Goal: Communication & Community: Answer question/provide support

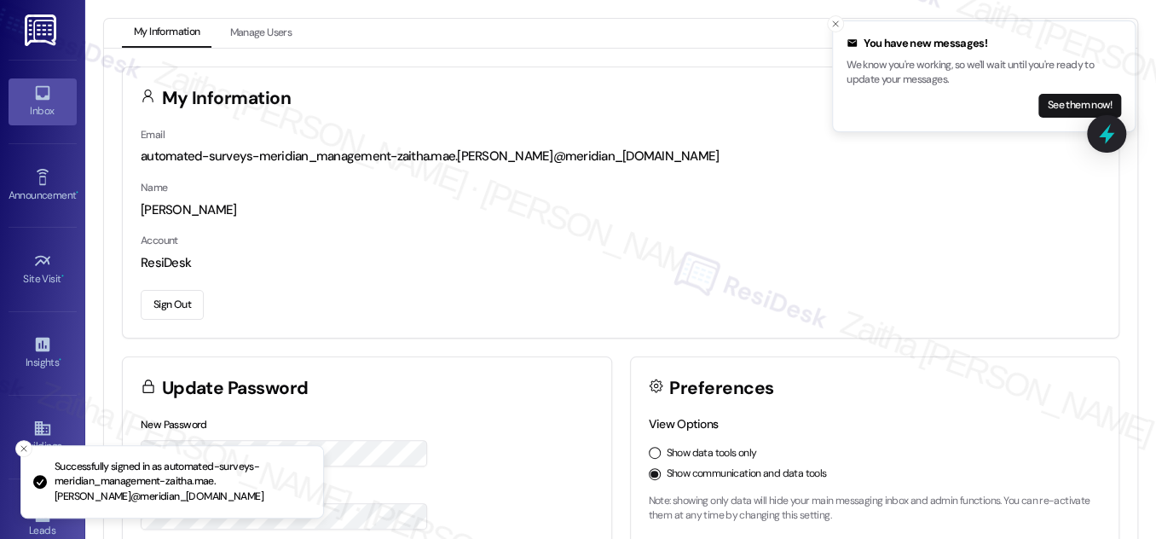
click at [43, 103] on div "Inbox" at bounding box center [42, 110] width 85 height 17
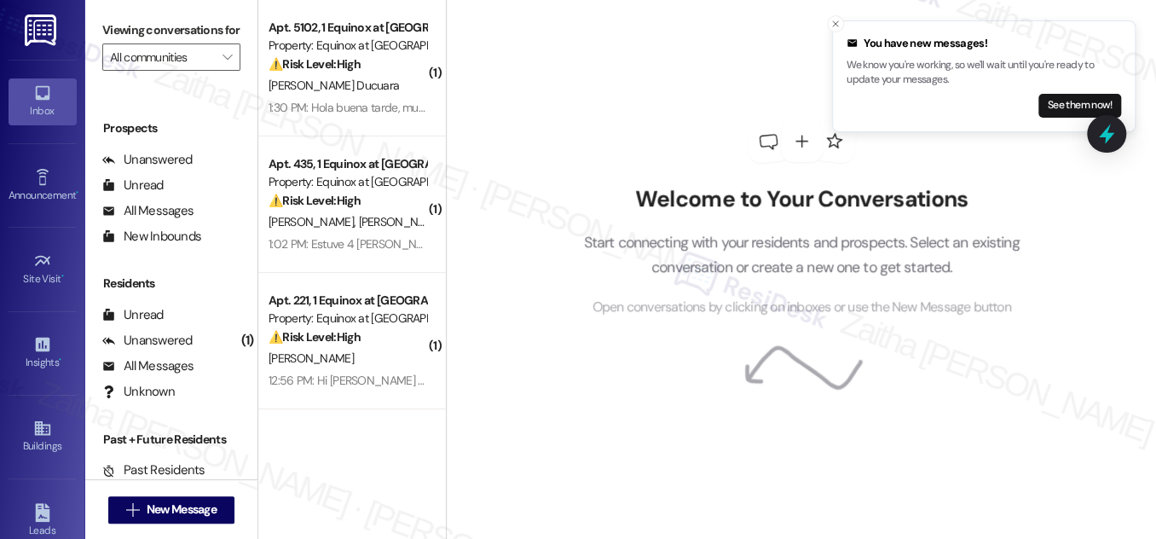
scroll to position [225, 0]
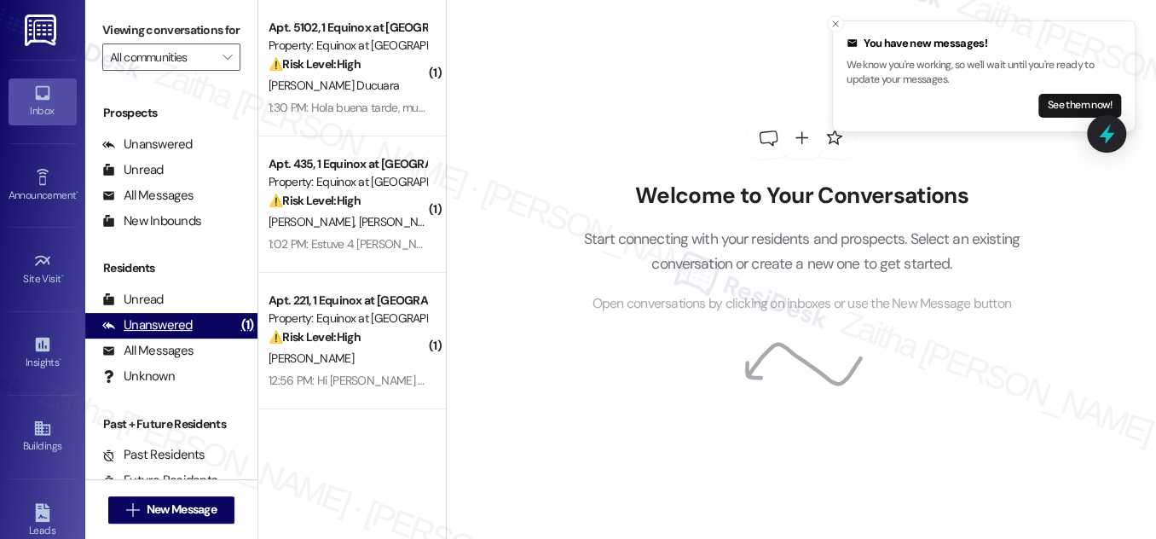
click at [159, 334] on div "Unanswered" at bounding box center [147, 325] width 90 height 18
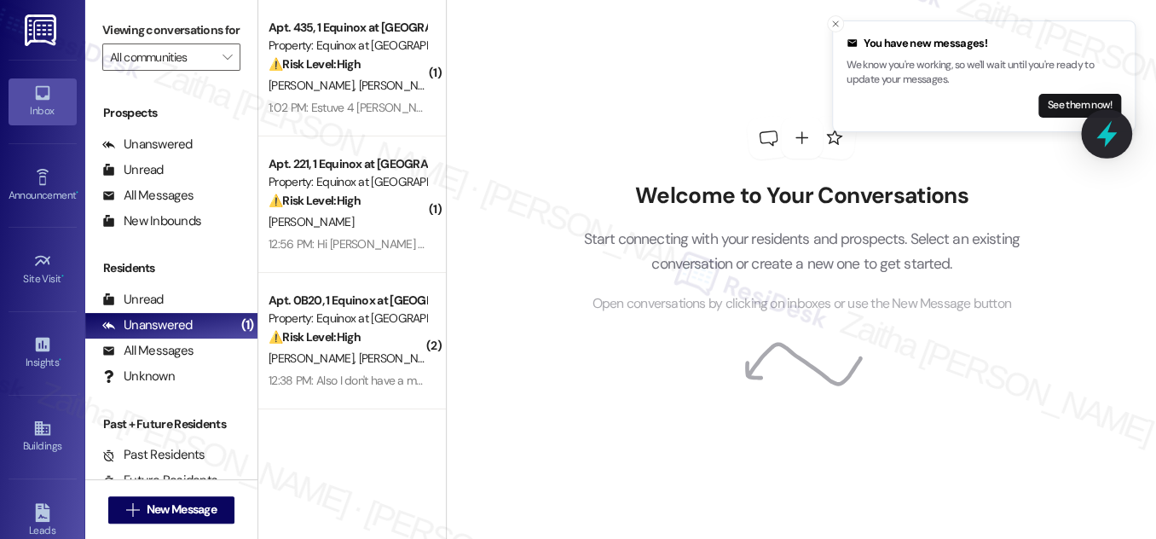
click at [1104, 137] on icon at bounding box center [1107, 134] width 20 height 26
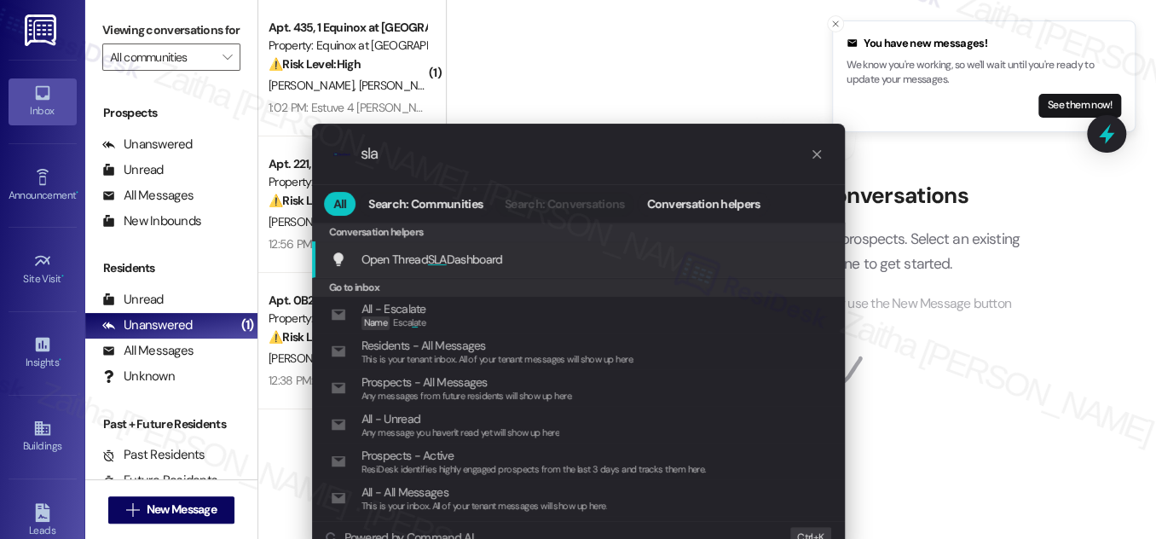
type input "sla"
click at [455, 255] on span "Open Thread SLA Dashboard" at bounding box center [433, 259] width 142 height 15
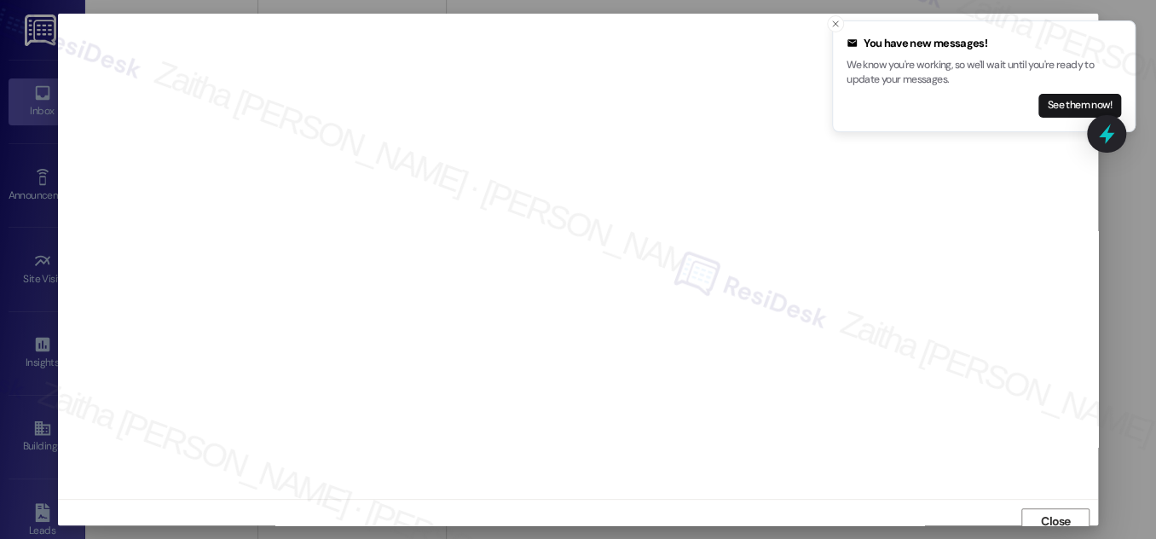
scroll to position [9, 0]
click at [837, 24] on icon "Close toast" at bounding box center [836, 24] width 10 height 10
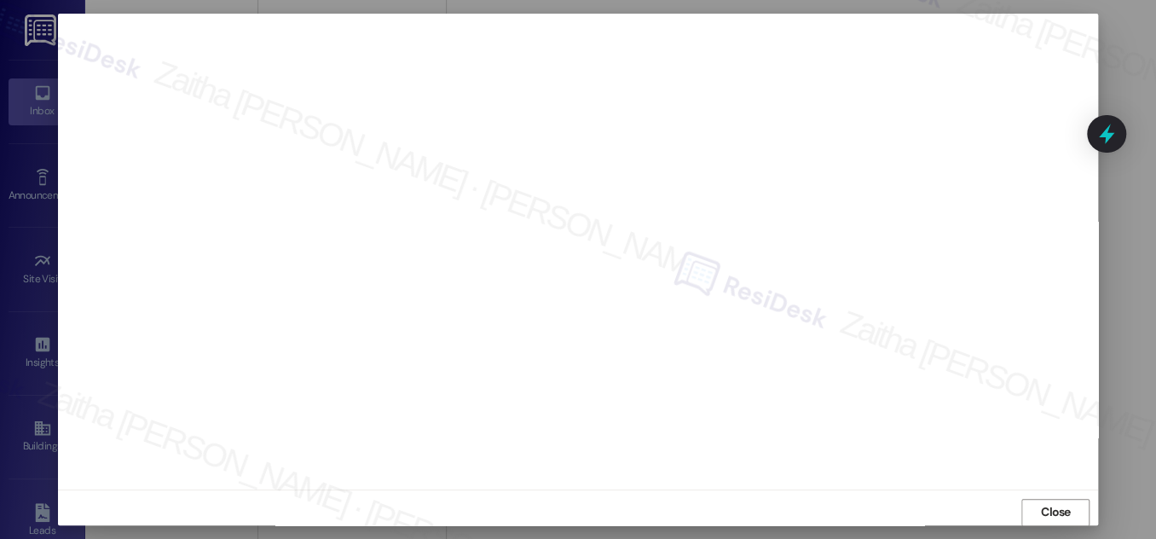
scroll to position [18, 0]
click at [1046, 496] on span "Close" at bounding box center [1056, 504] width 30 height 18
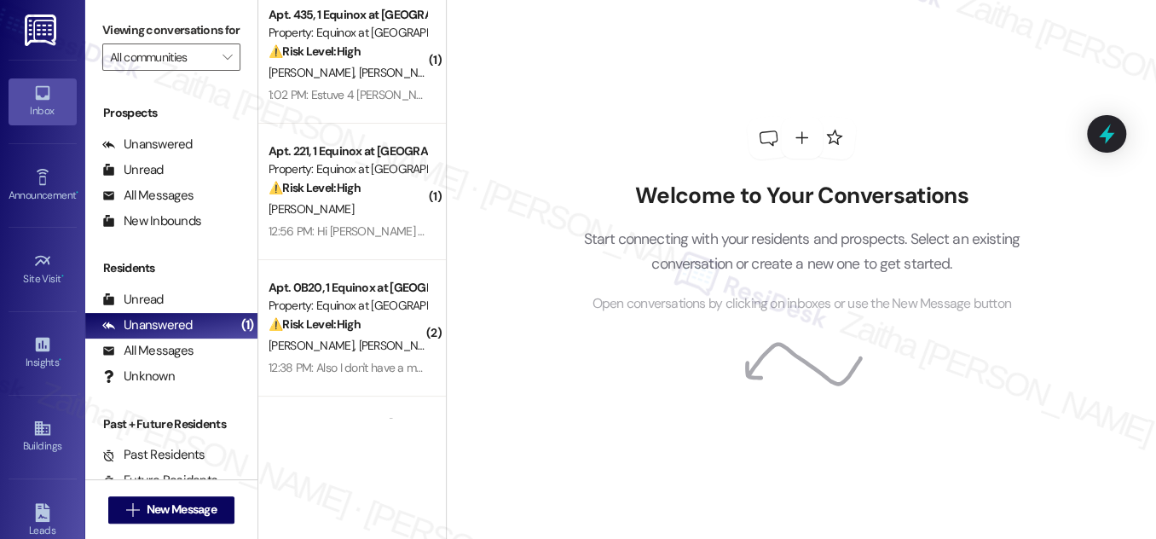
scroll to position [0, 0]
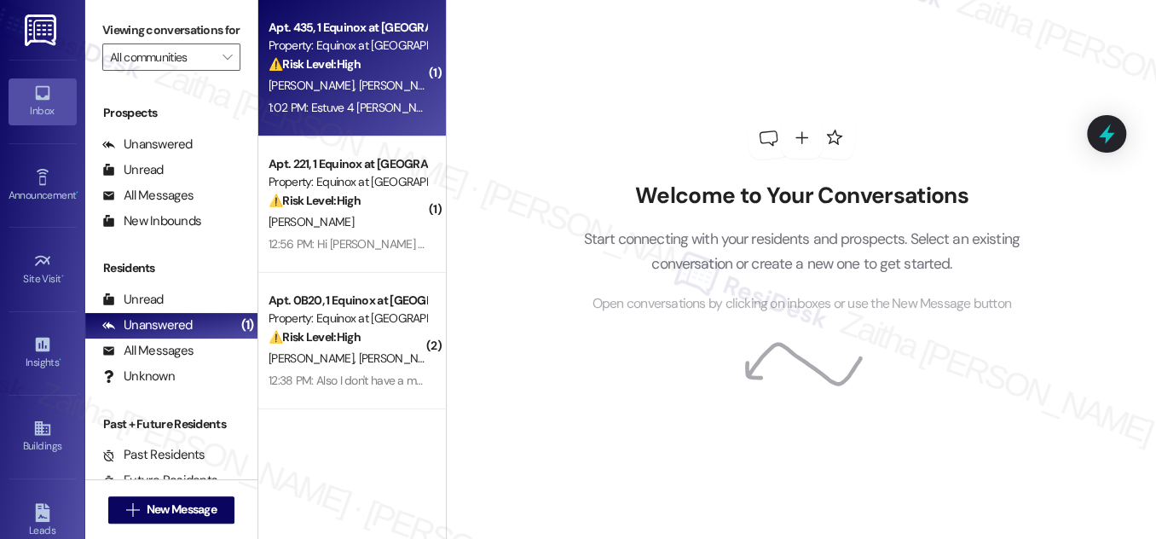
click at [385, 70] on div "⚠️ Risk Level: High The resident reports being without AC for four days, result…" at bounding box center [348, 64] width 158 height 18
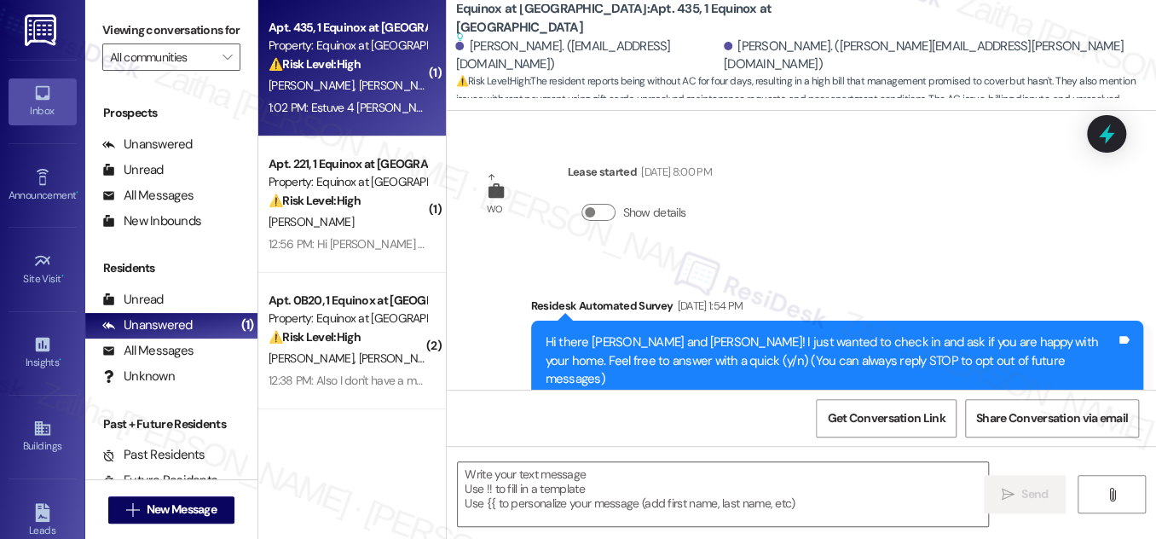
type textarea "Fetching suggested responses. Please feel free to read through the conversation…"
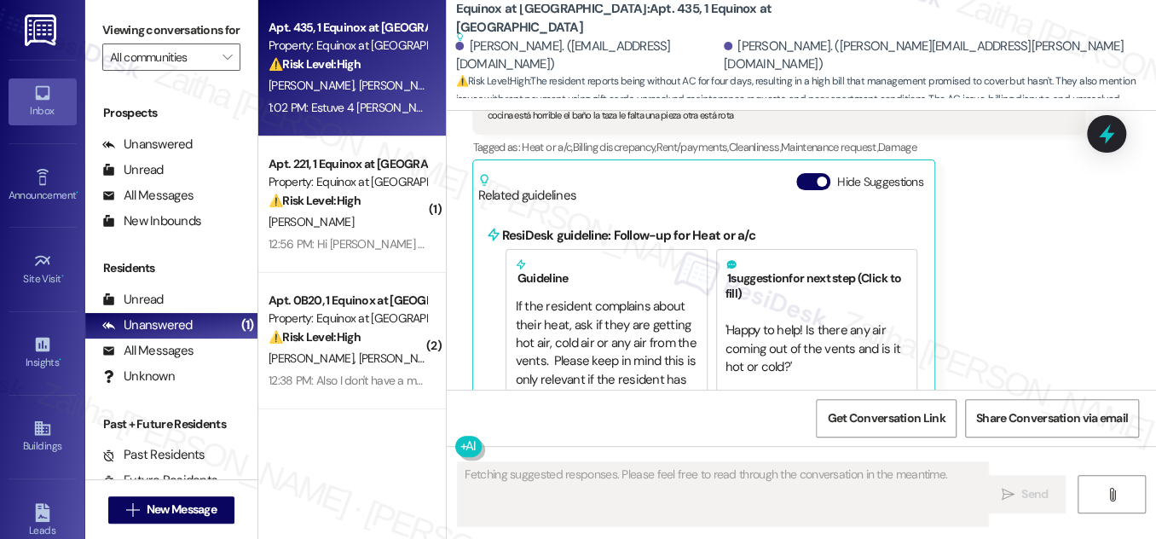
scroll to position [1915, 0]
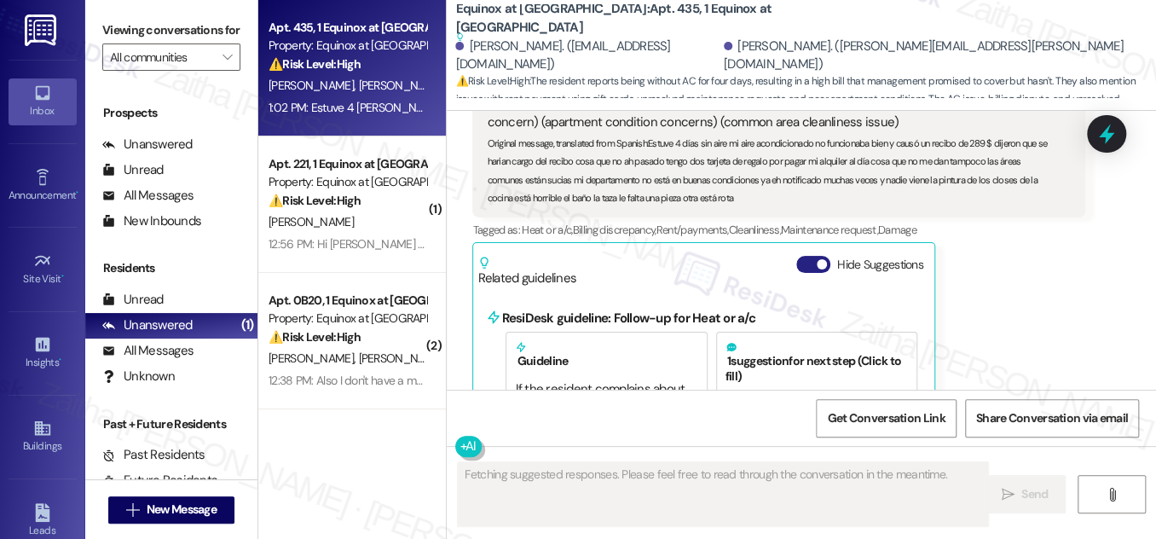
click at [809, 256] on button "Hide Suggestions" at bounding box center [814, 264] width 34 height 17
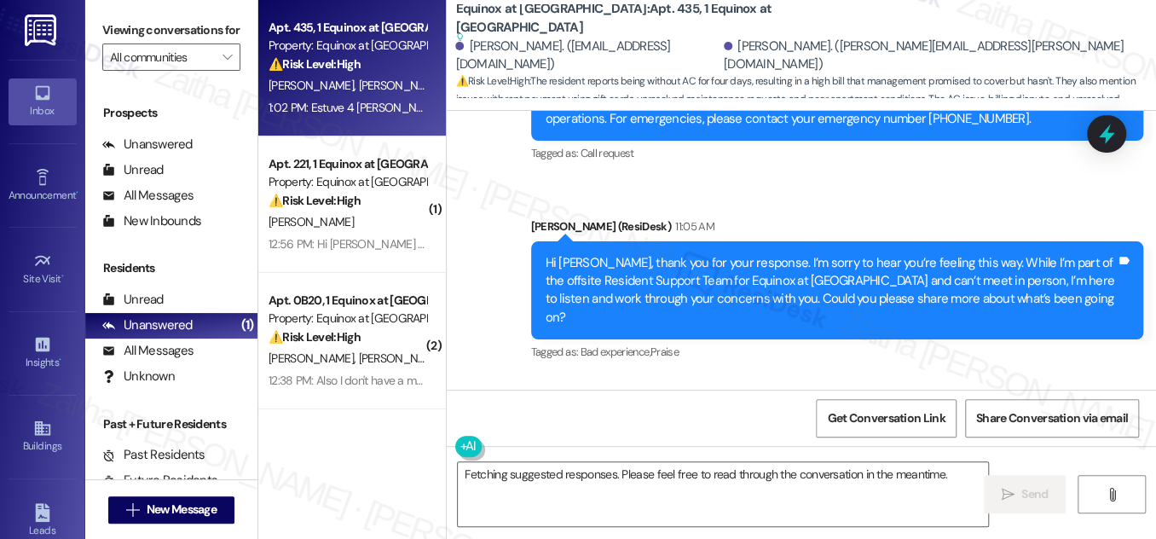
scroll to position [1639, 0]
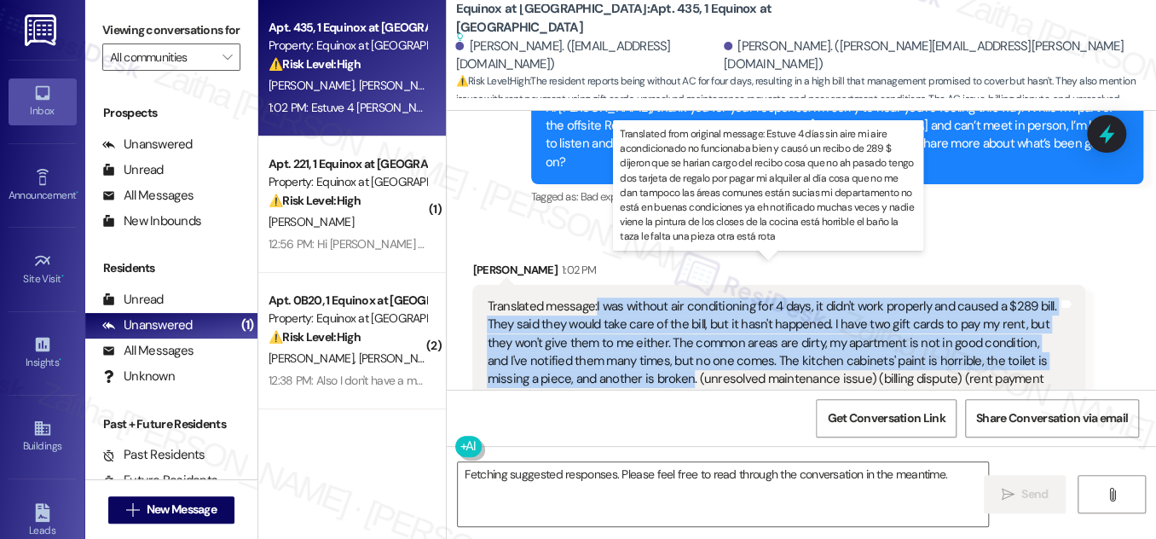
drag, startPoint x: 595, startPoint y: 266, endPoint x: 641, endPoint y: 338, distance: 85.2
click at [643, 340] on div "Translated message: I was without air conditioning for 4 days, it didn't work p…" at bounding box center [772, 353] width 571 height 110
copy div "I was without air conditioning for 4 days, it didn't work properly and caused a…"
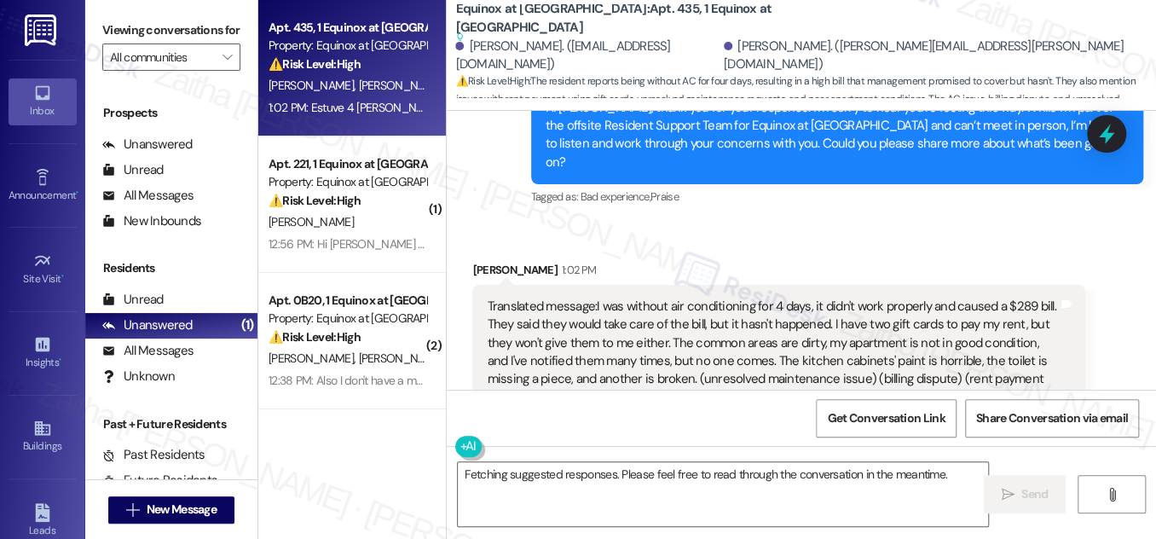
click at [692, 223] on div "Received via SMS Marianni Polanco 1:02 PM Translated message: I was without air…" at bounding box center [802, 402] width 710 height 359
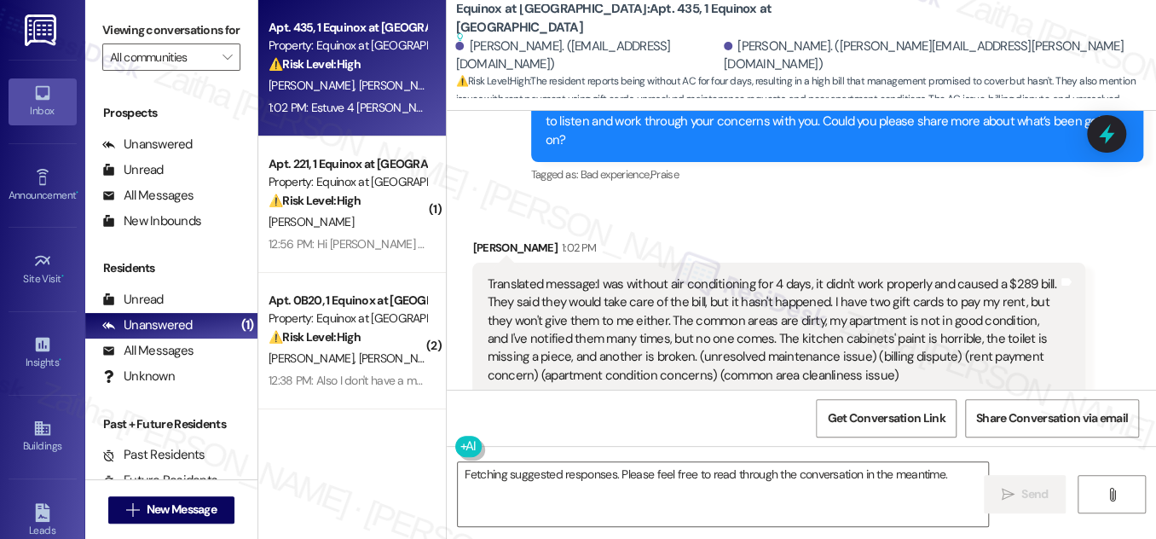
scroll to position [1794, 0]
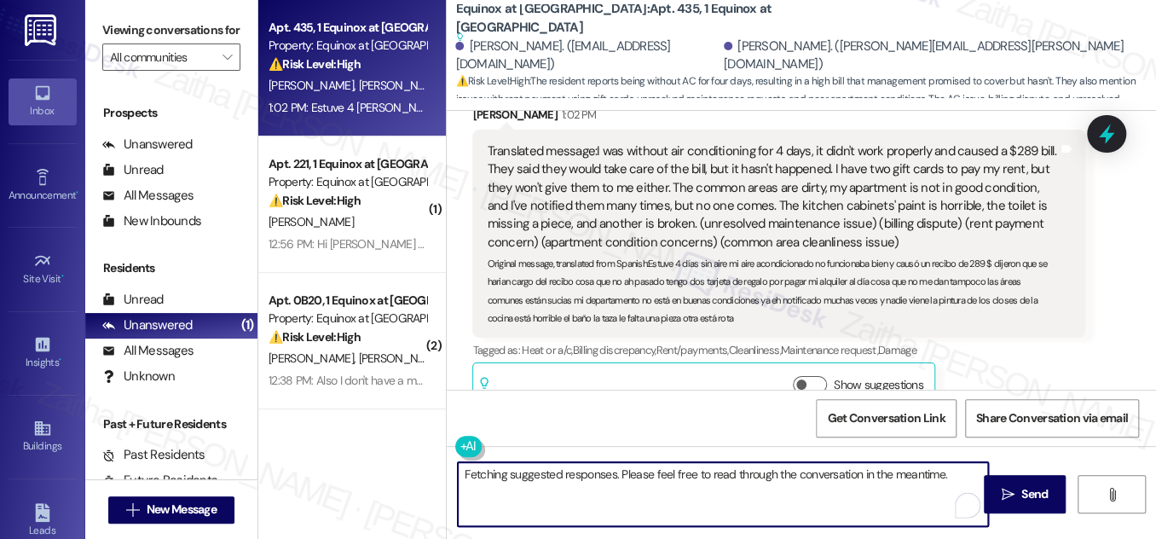
drag, startPoint x: 461, startPoint y: 474, endPoint x: 949, endPoint y: 472, distance: 487.8
click at [948, 474] on textarea "Fetching suggested responses. Please feel free to read through the conversation…" at bounding box center [723, 494] width 530 height 64
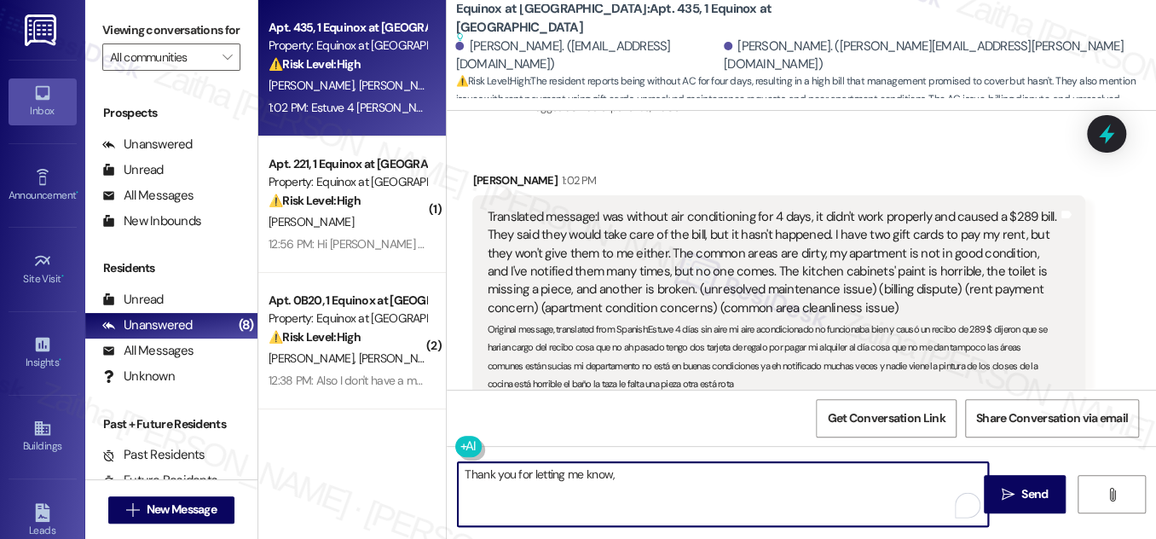
scroll to position [1639, 0]
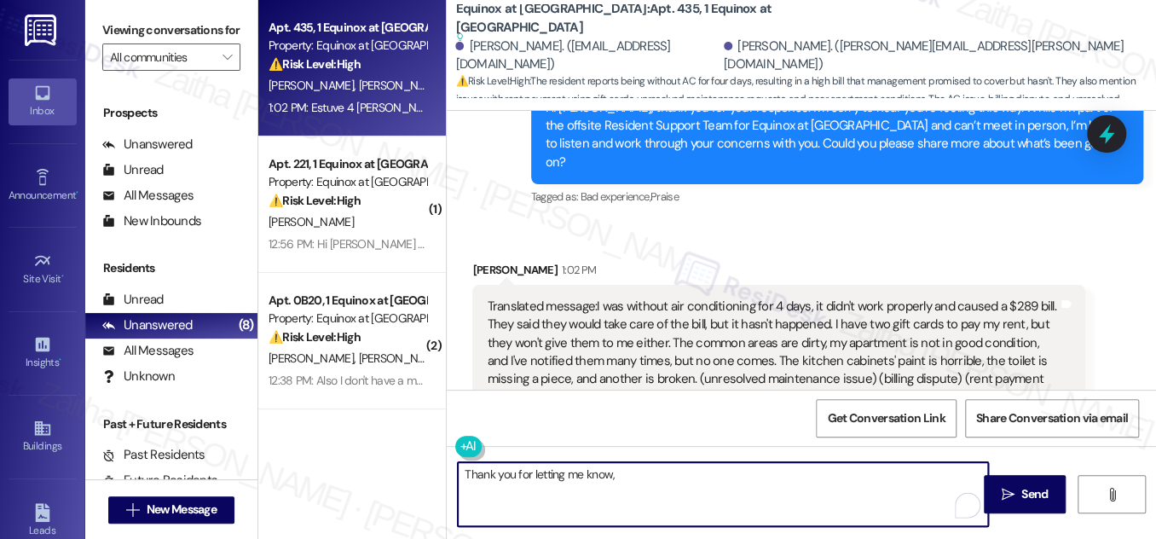
click at [479, 261] on div "Marianni Polanco 1:02 PM" at bounding box center [778, 273] width 612 height 24
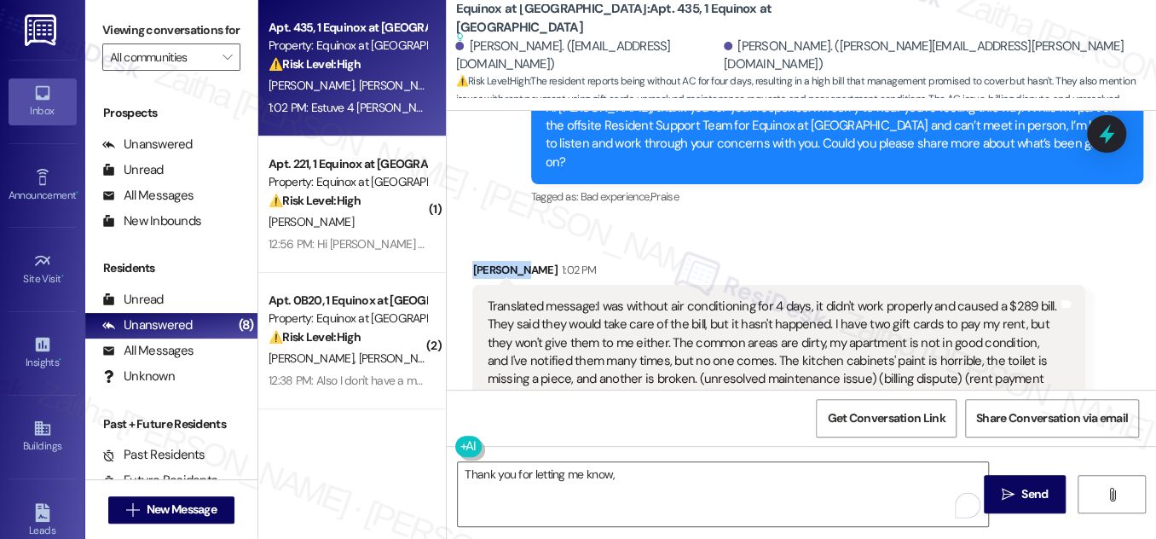
click at [479, 261] on div "Marianni Polanco 1:02 PM" at bounding box center [778, 273] width 612 height 24
copy div "Marianni"
click at [643, 466] on textarea "Thank you for letting me know," at bounding box center [723, 494] width 530 height 64
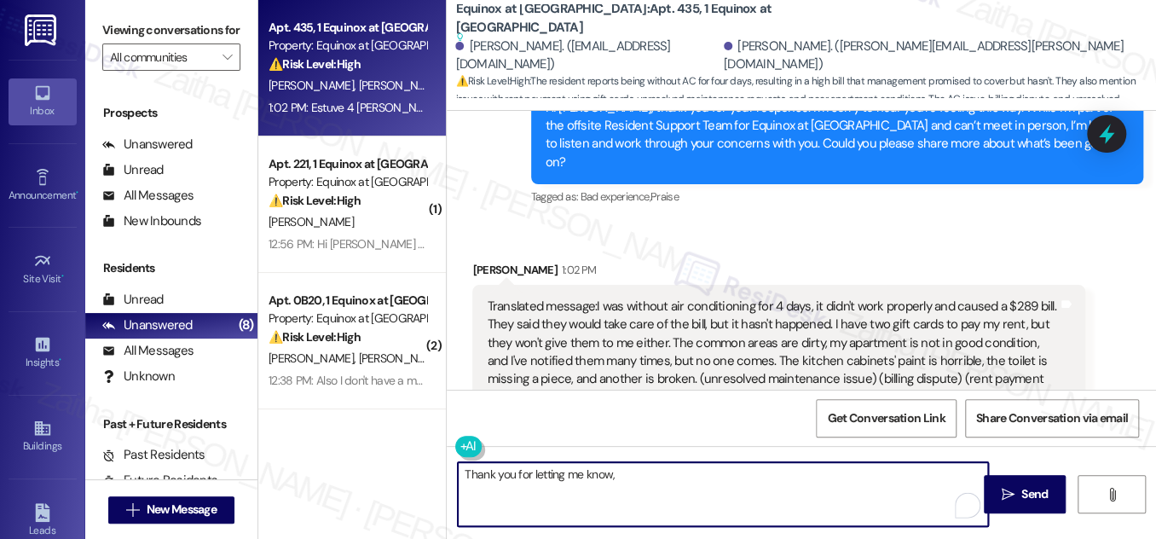
paste textarea "Marianni"
paste textarea "I’m really sorry to hear about these ongoing issues, especially the A/C outage,…"
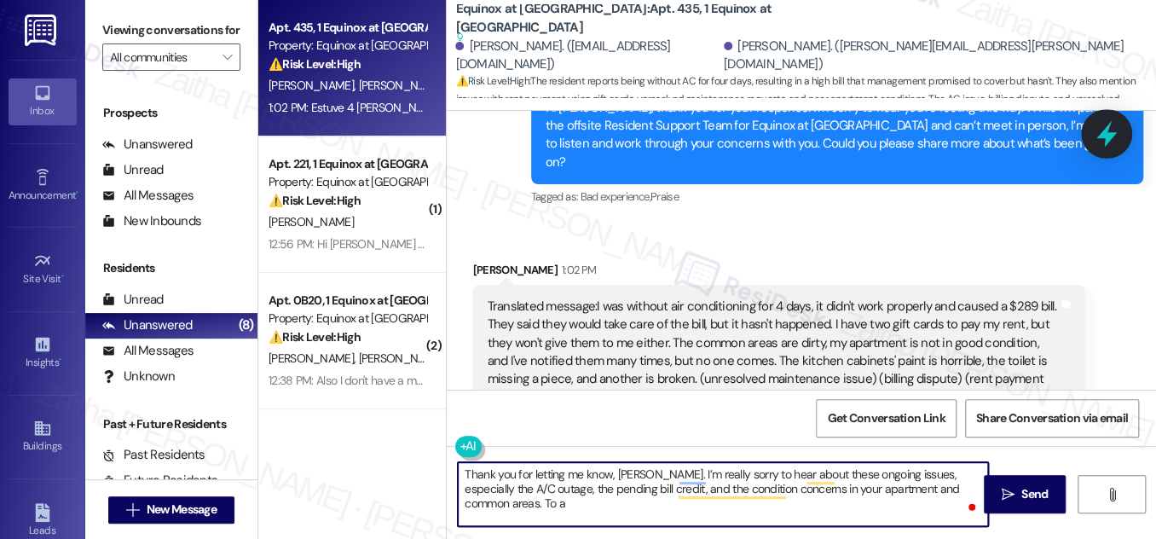
type textarea "Thank you for letting me know, Marianni. I’m really sorry to hear about these o…"
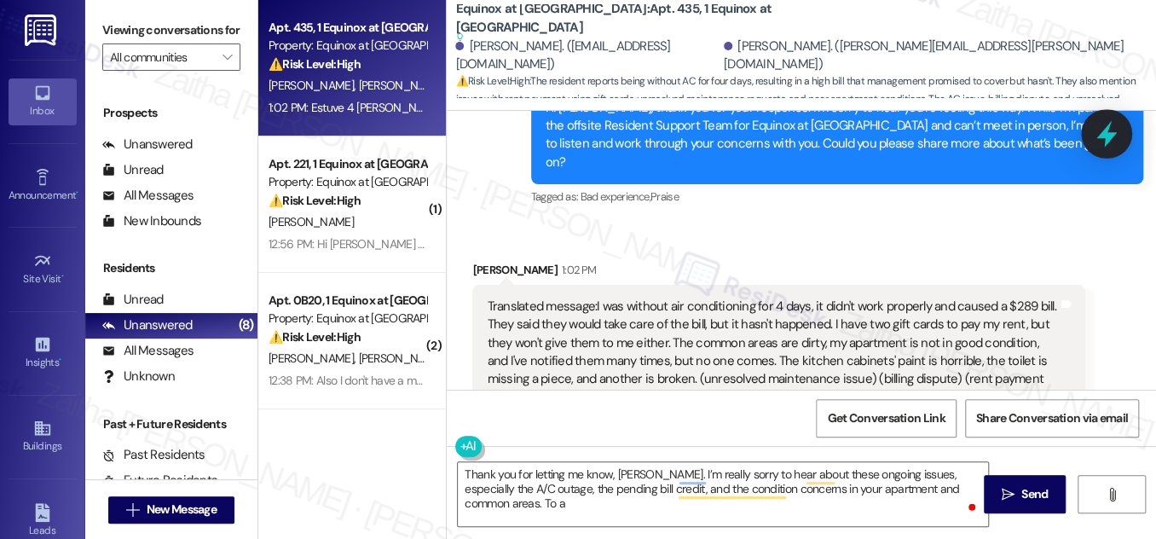
click at [1114, 136] on icon at bounding box center [1106, 133] width 29 height 29
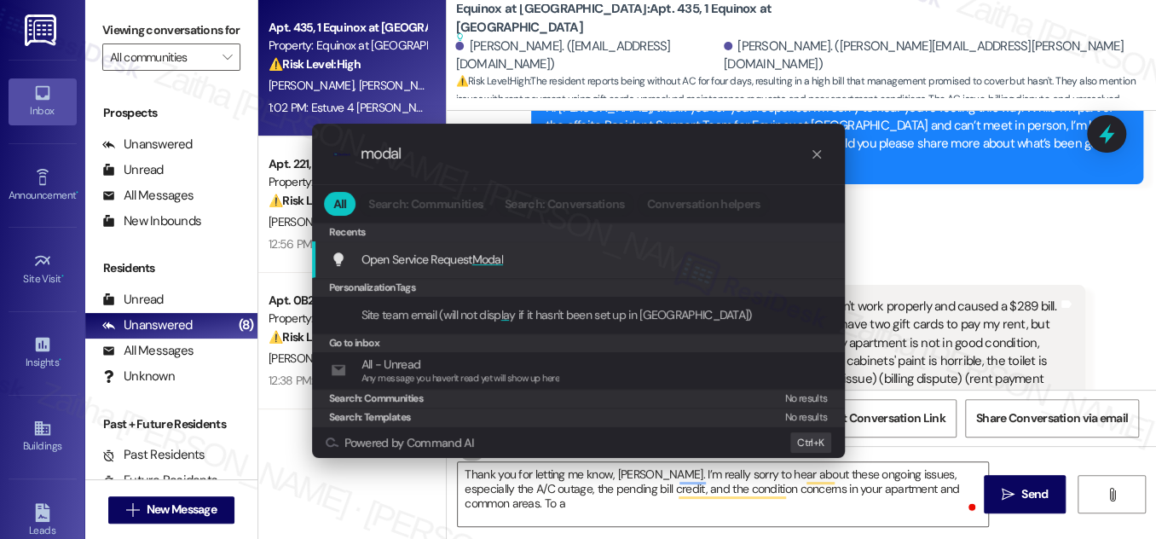
type input "modal"
click at [482, 261] on span "Modal" at bounding box center [488, 259] width 32 height 15
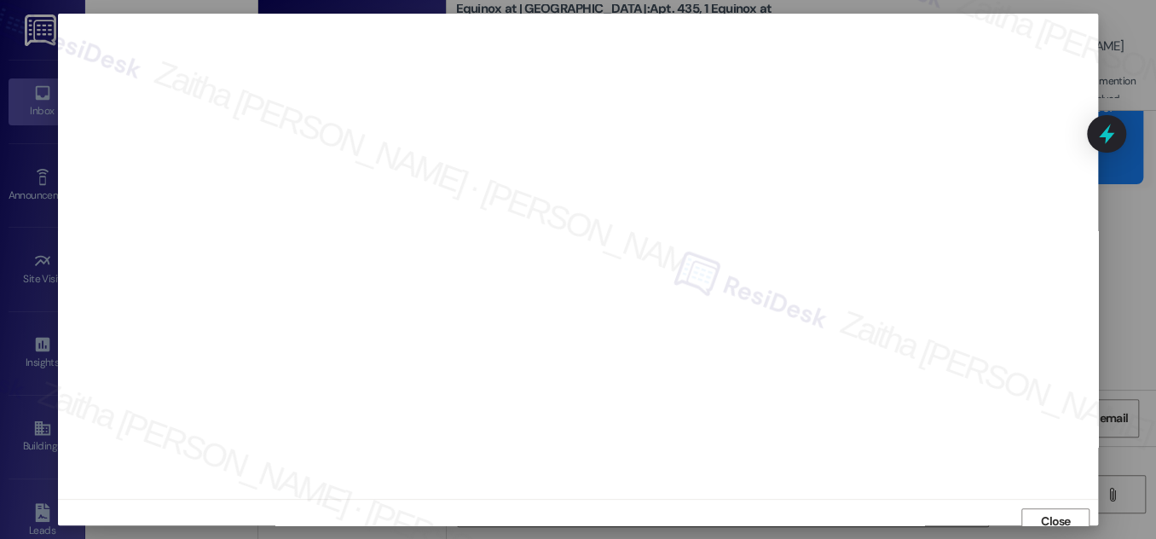
scroll to position [9, 0]
click at [1042, 515] on span "Close" at bounding box center [1056, 512] width 30 height 18
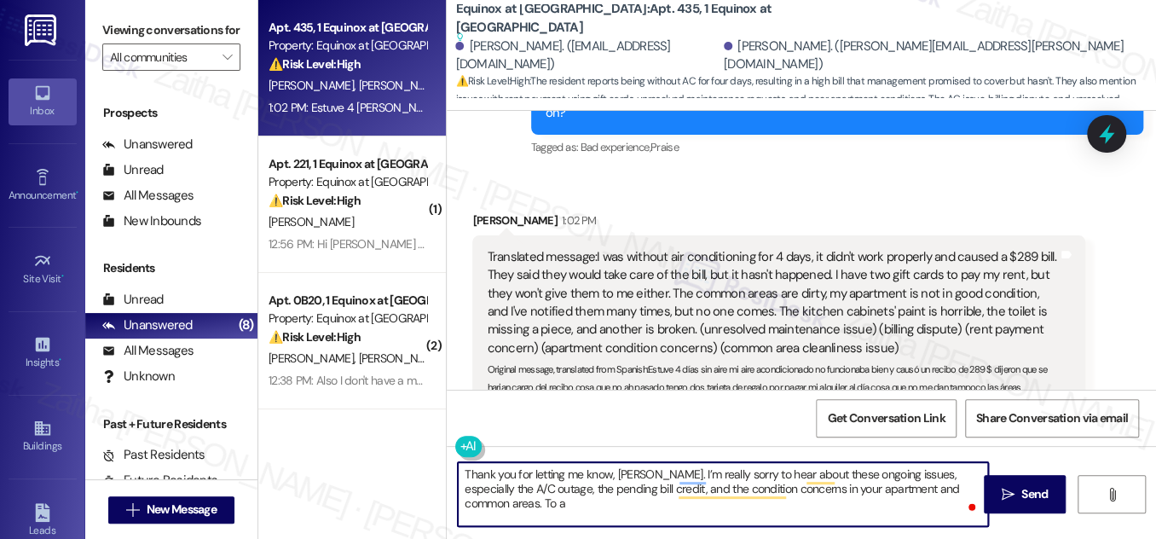
scroll to position [1794, 0]
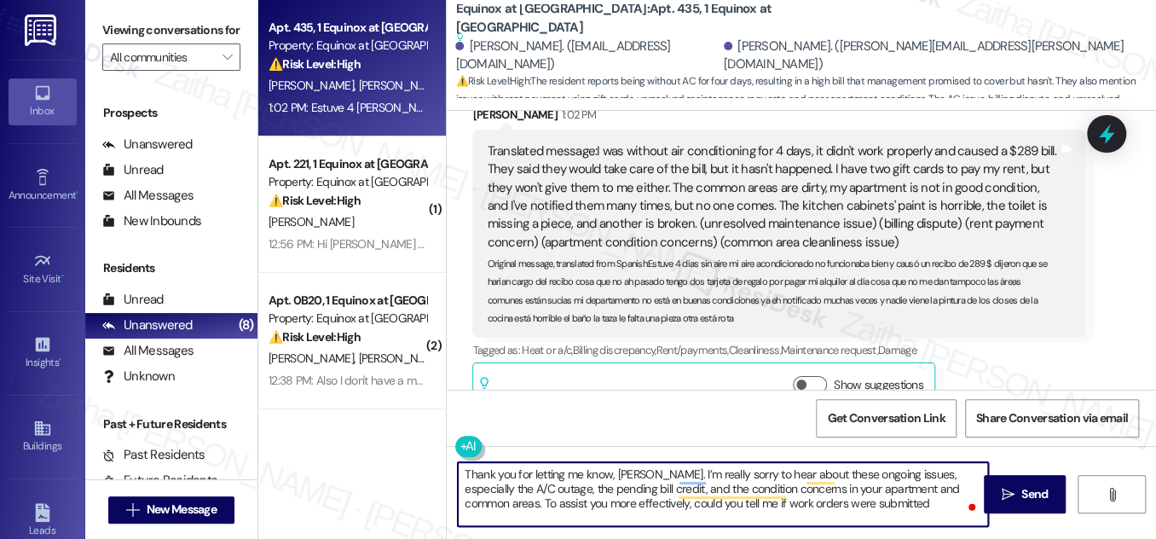
click at [864, 501] on textarea "Thank you for letting me know, Marianni. I’m really sorry to hear about these o…" at bounding box center [723, 494] width 530 height 64
click at [796, 519] on textarea "Thank you for letting me know, Marianni. I’m really sorry to hear about these o…" at bounding box center [723, 494] width 530 height 64
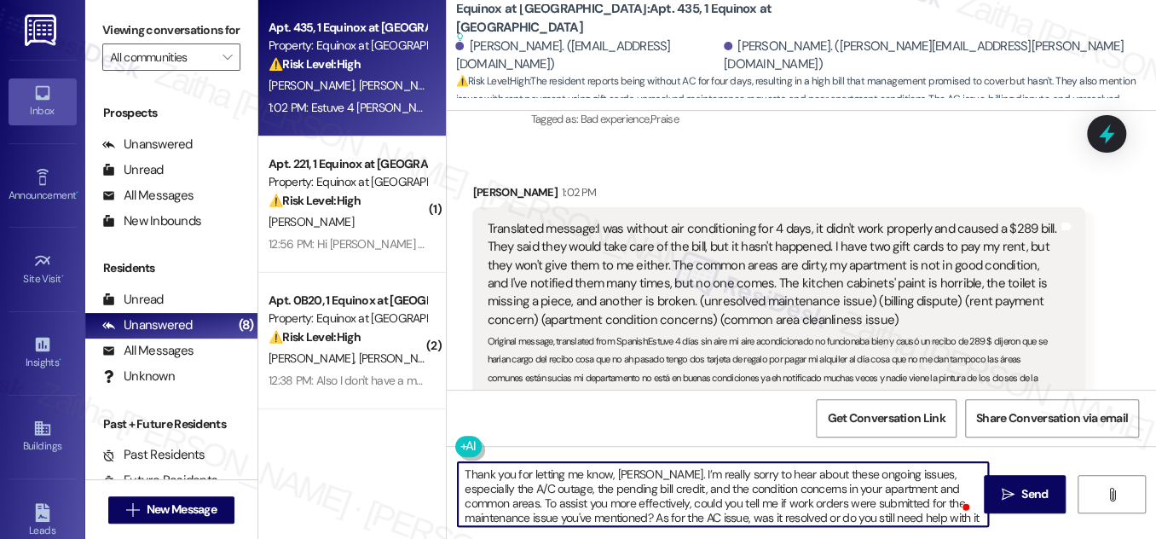
scroll to position [14, 0]
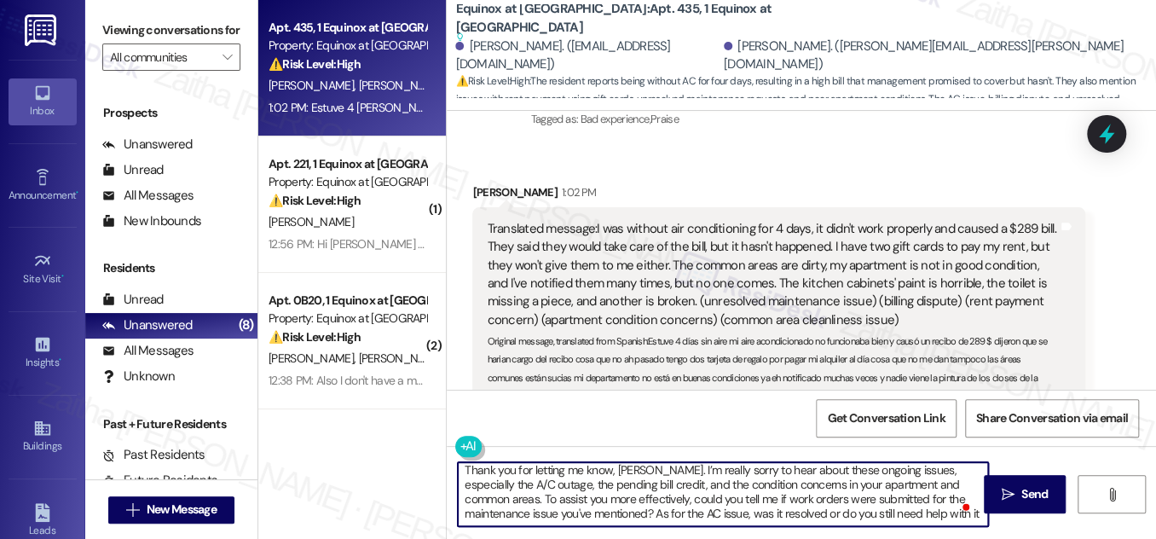
type textarea "Thank you for letting me know, Marianni. I’m really sorry to hear about these o…"
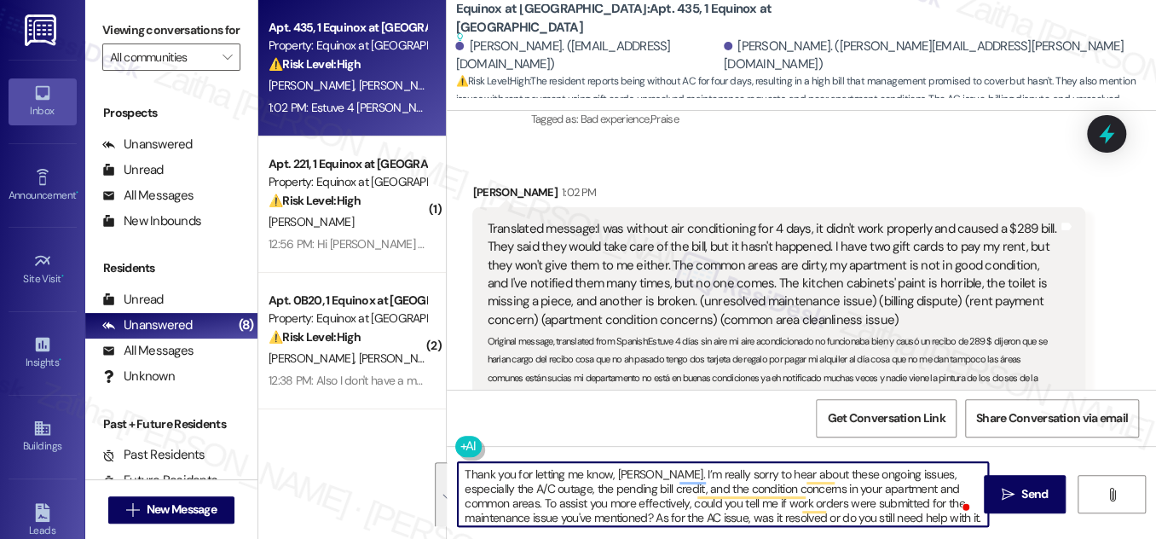
drag, startPoint x: 481, startPoint y: 517, endPoint x: 456, endPoint y: 468, distance: 54.5
click at [458, 467] on textarea "Thank you for letting me know, Marianni. I’m really sorry to hear about these o…" at bounding box center [723, 494] width 530 height 64
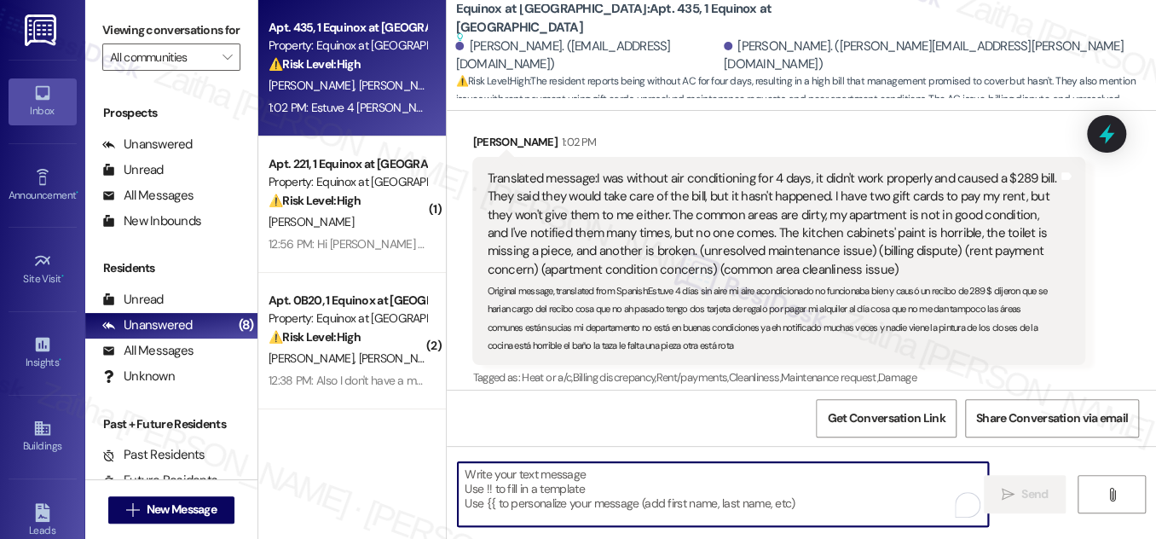
scroll to position [1794, 0]
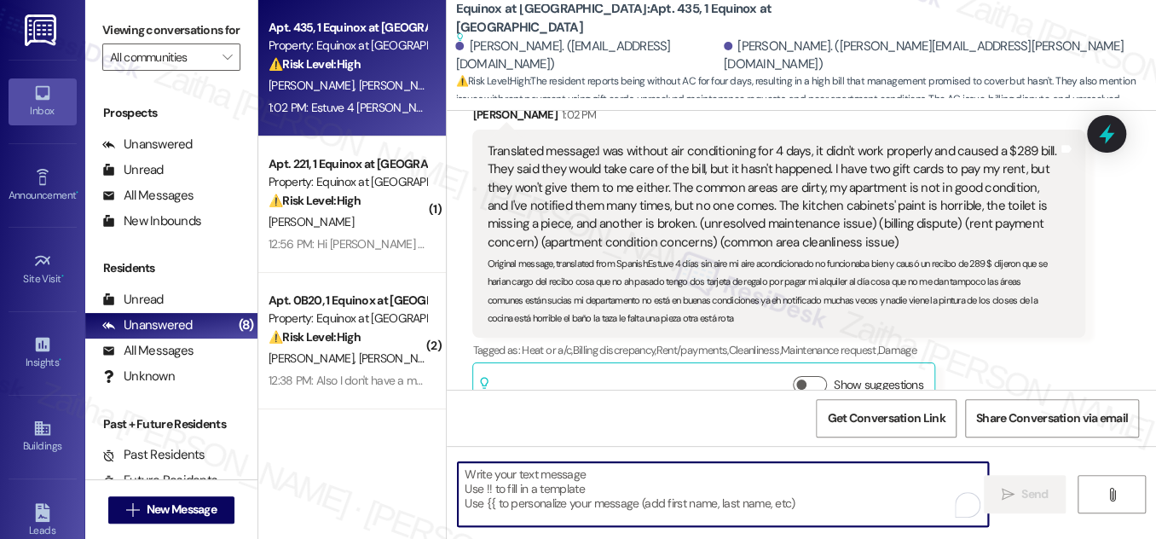
paste textarea "Thank you for letting me know, Marianni. I’m really sorry to hear about these o…"
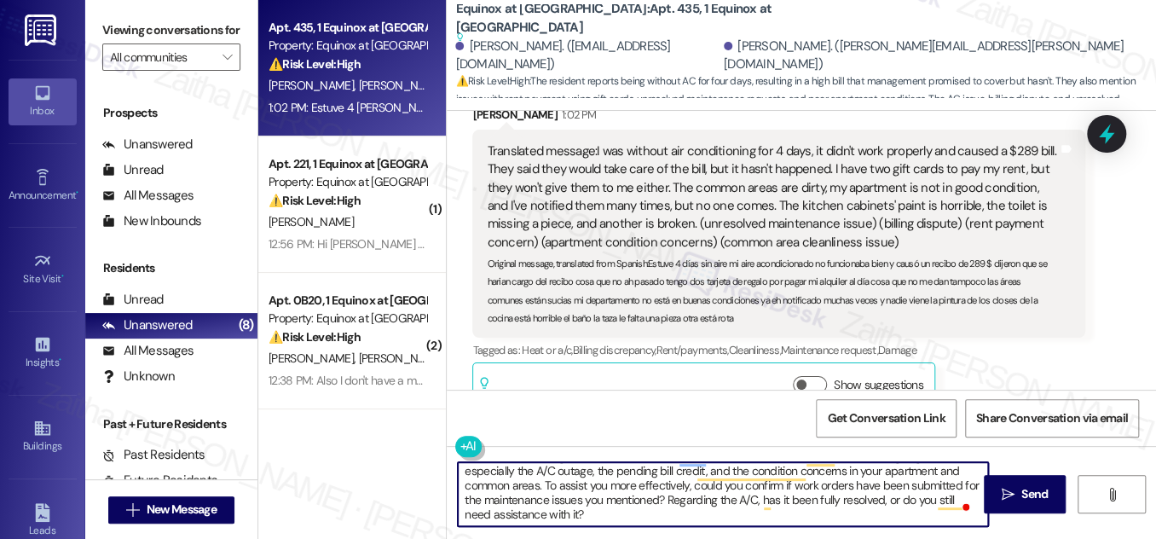
scroll to position [0, 0]
type textarea "Thank you for letting me know, Marianni. I’m really sorry to hear about these o…"
click at [1116, 145] on icon at bounding box center [1106, 133] width 29 height 29
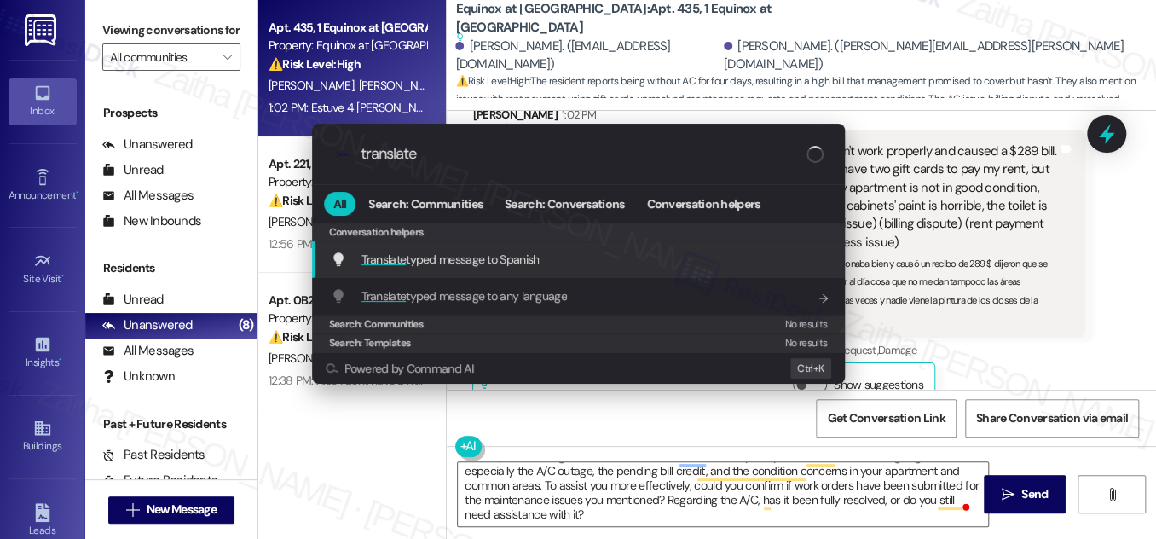
type input "translate"
click at [513, 261] on span "Translate typed message to Spanish" at bounding box center [451, 259] width 178 height 15
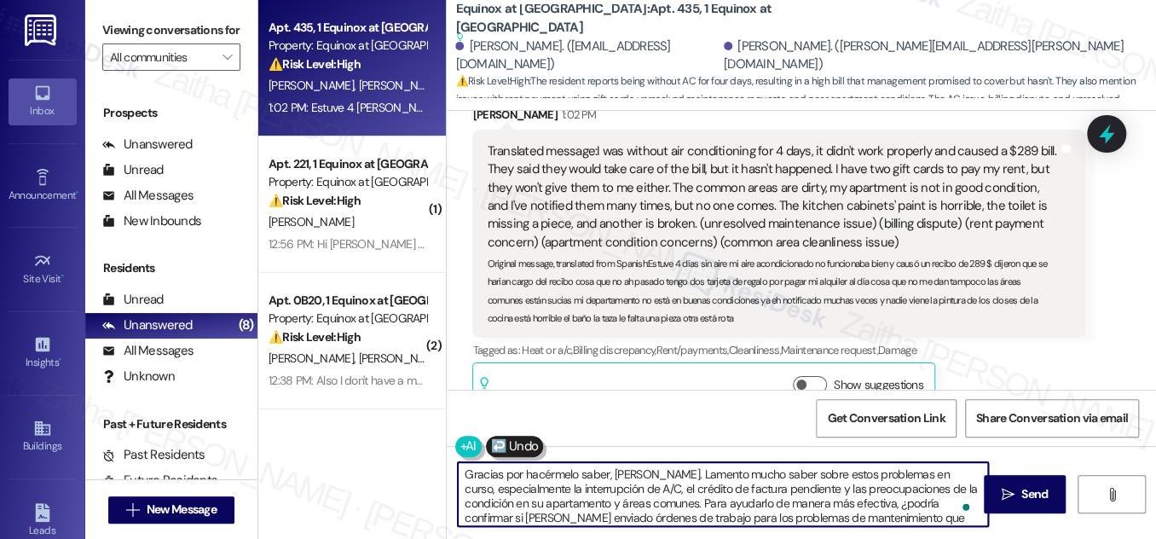
type textarea "Gracias por hacérmelo saber, [PERSON_NAME]. Lamento mucho saber sobre estos pro…"
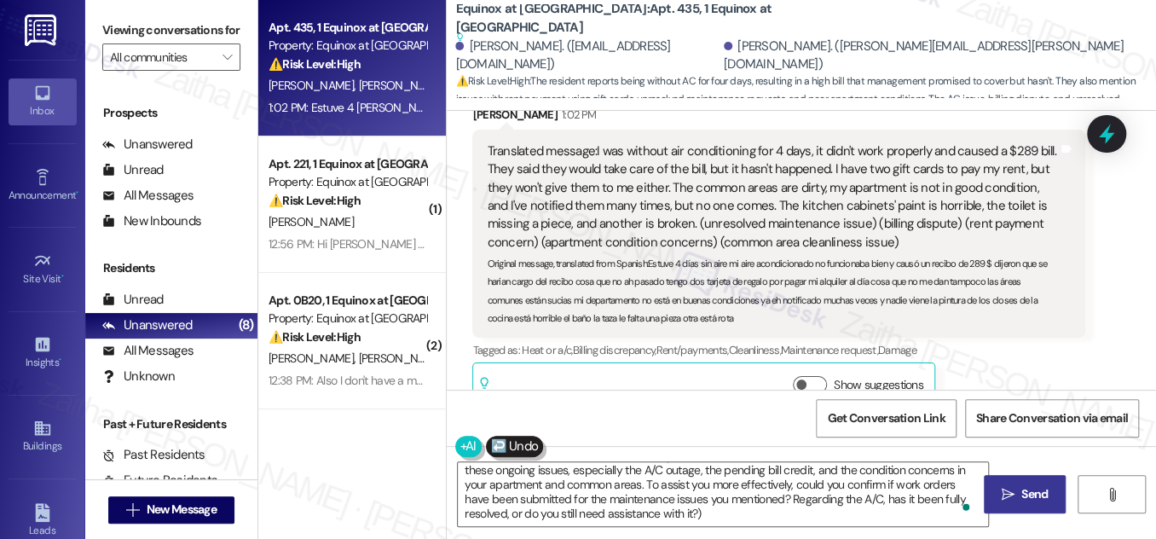
click at [1025, 490] on span "Send" at bounding box center [1035, 494] width 26 height 18
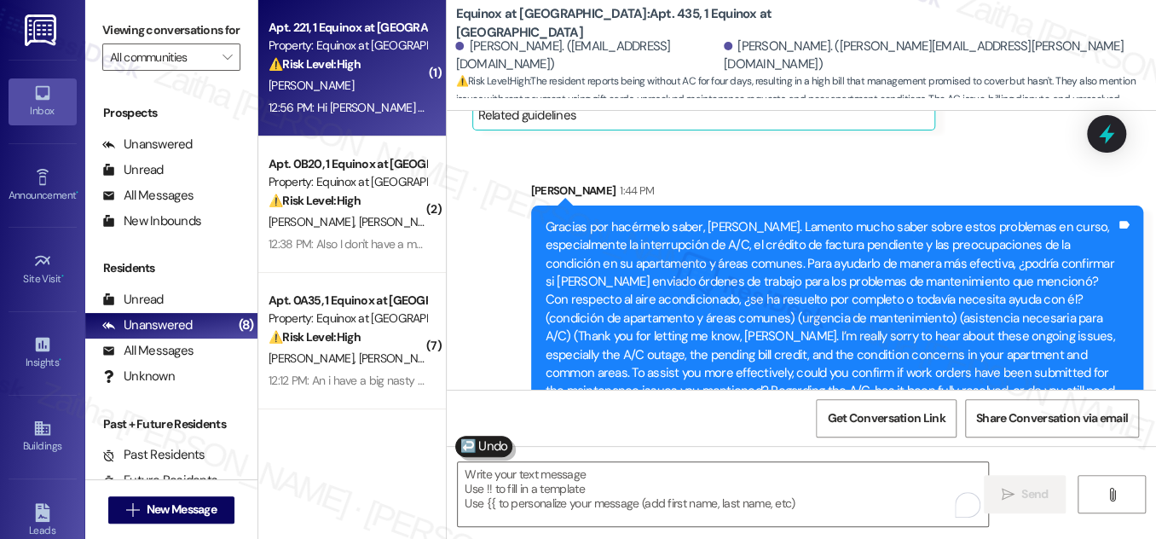
click at [367, 97] on div "12:56 PM: Hi Sarah do you have an update on my rent payment issue? 12:56 PM: Hi…" at bounding box center [347, 107] width 161 height 21
type textarea "Fetching suggested responses. Please feel free to read through the conversation…"
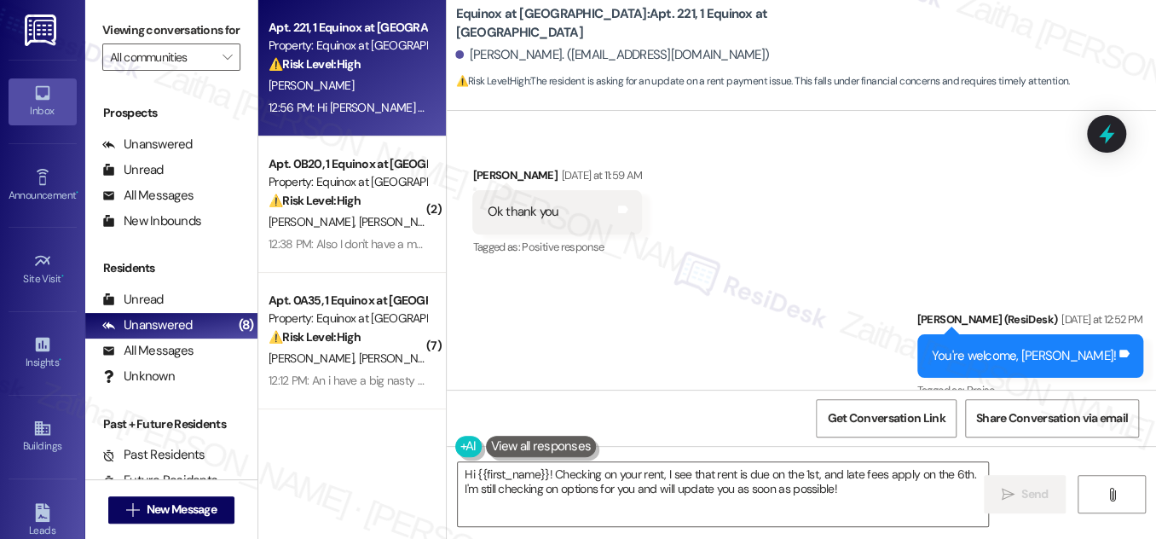
scroll to position [9843, 0]
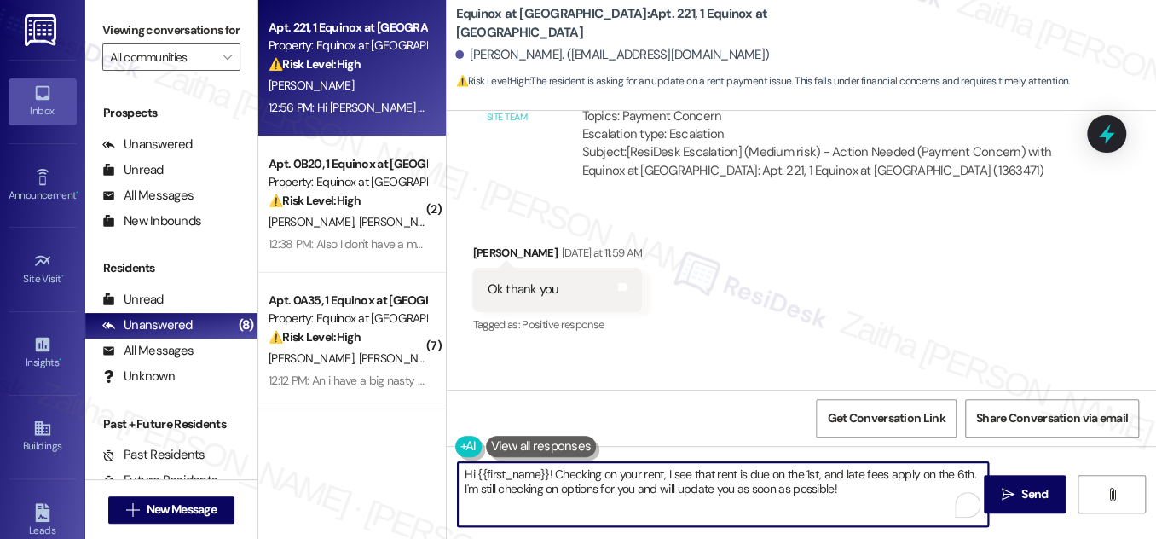
drag, startPoint x: 551, startPoint y: 472, endPoint x: 848, endPoint y: 497, distance: 297.8
click at [848, 497] on textarea "Hi {{first_name}}! Checking on your rent, I see that rent is due on the 1st, an…" at bounding box center [723, 494] width 530 height 64
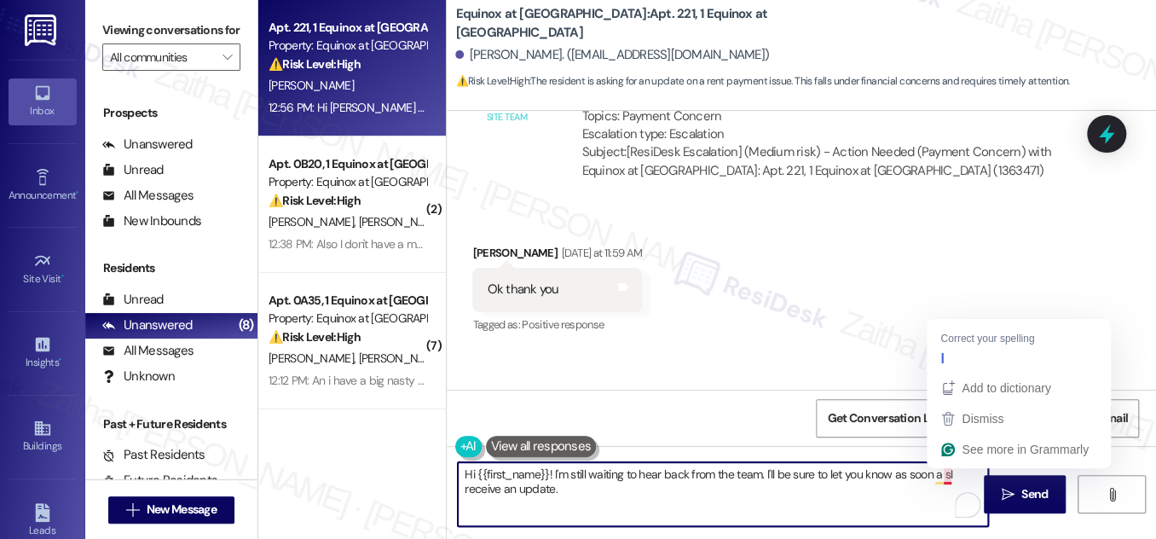
click at [950, 476] on textarea "Hi {{first_name}}! I'm still waiting to hear back from the team. I'll be sure t…" at bounding box center [723, 494] width 530 height 64
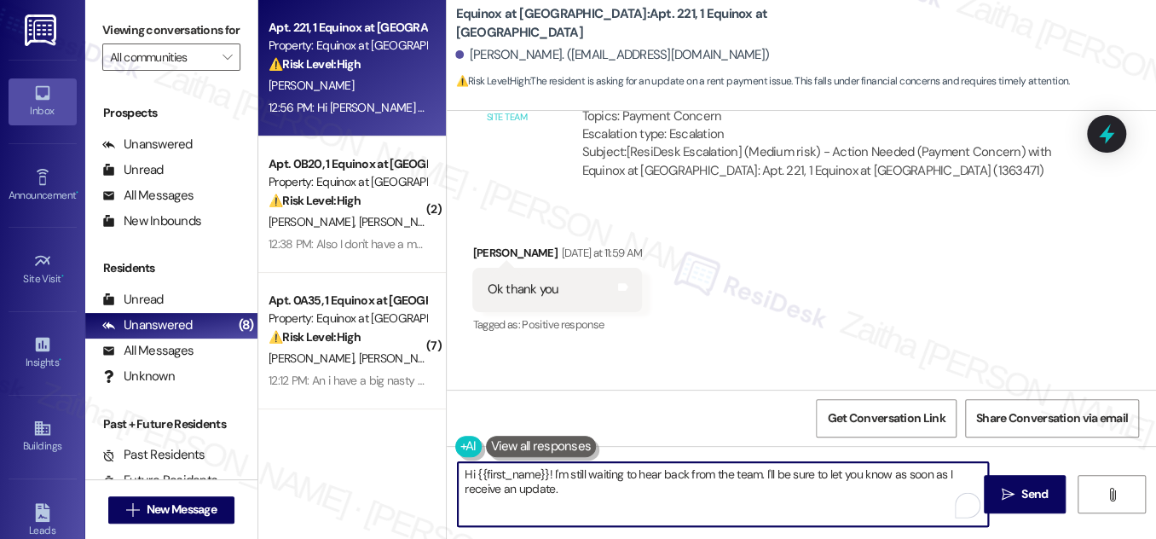
click at [626, 504] on textarea "Hi {{first_name}}! I'm still waiting to hear back from the team. I'll be sure t…" at bounding box center [723, 494] width 530 height 64
drag, startPoint x: 787, startPoint y: 486, endPoint x: 461, endPoint y: 475, distance: 326.0
click at [450, 472] on div "Hi {{first_name}}! I'm still waiting to hear back from the team. I'll be sure t…" at bounding box center [715, 494] width 532 height 66
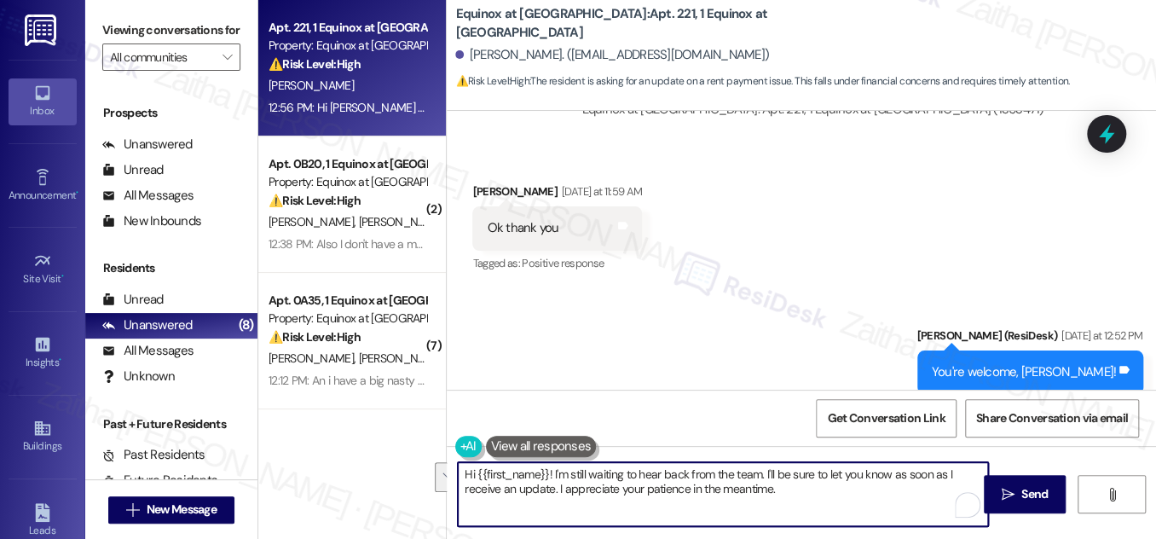
scroll to position [9920, 0]
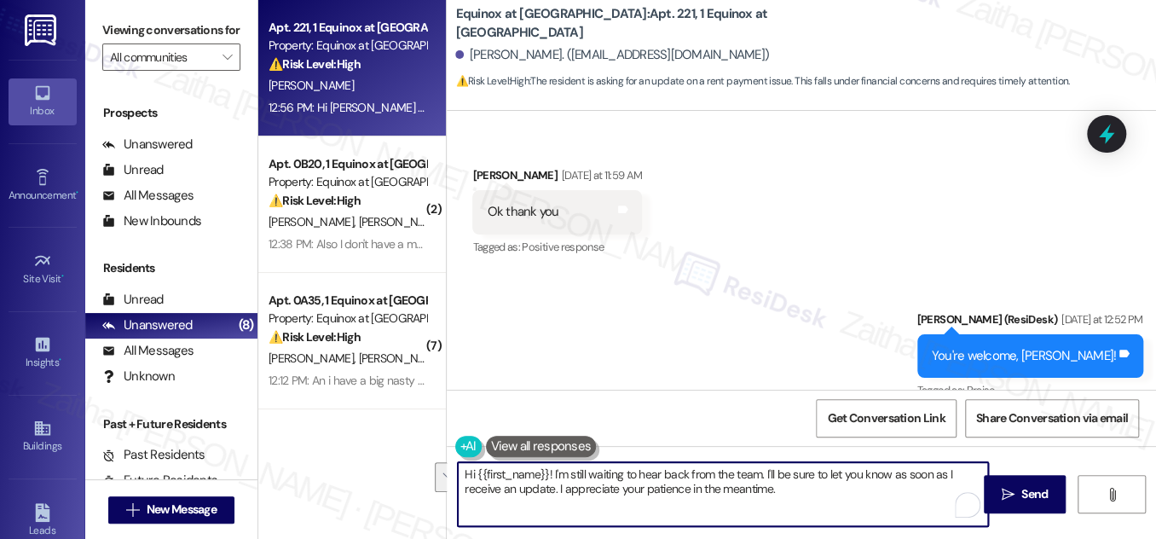
click at [733, 477] on textarea "Hi {{first_name}}! I'm still waiting to hear back from the team. I'll be sure t…" at bounding box center [723, 494] width 530 height 64
click at [799, 473] on textarea "Hi {{first_name}}! I'm still waiting to hear back from the team. I'll be sure t…" at bounding box center [723, 494] width 530 height 64
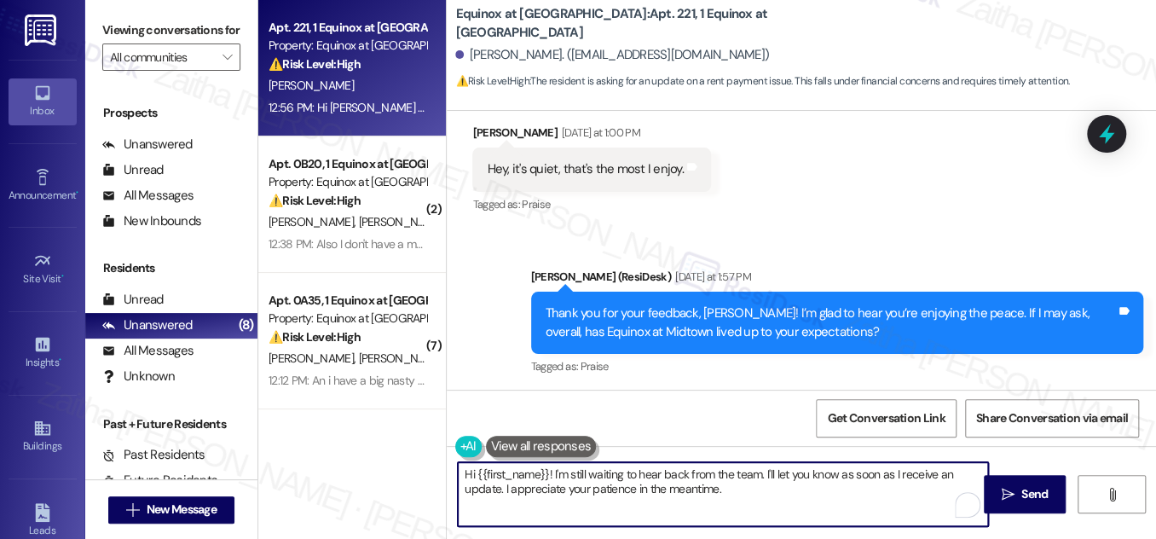
scroll to position [10463, 0]
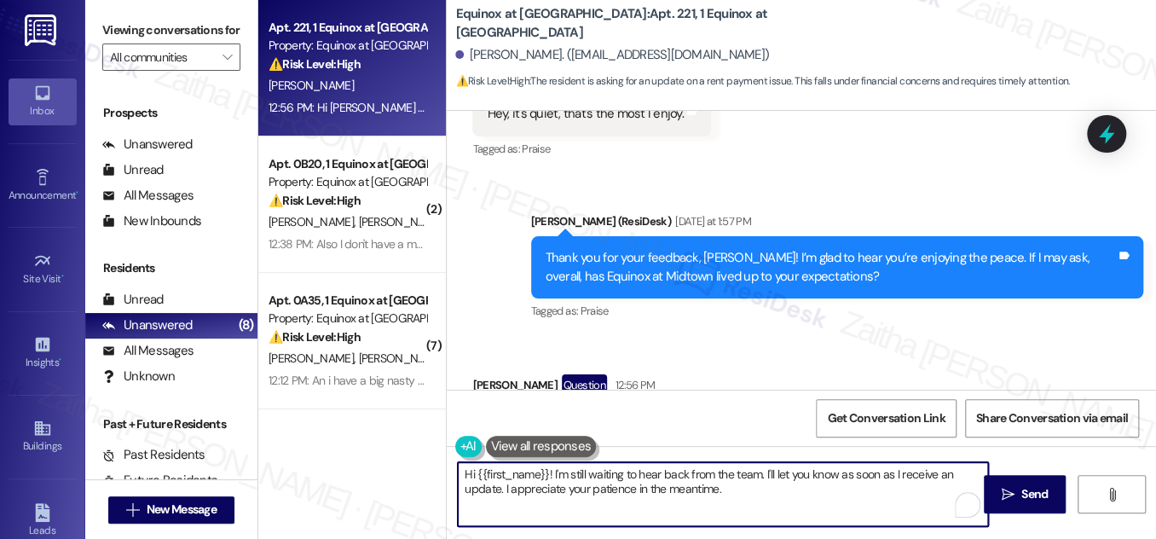
type textarea "Hi {{first_name}}! I'm still waiting to hear back from the team. I'll let you k…"
click at [1026, 499] on span "Send" at bounding box center [1035, 494] width 26 height 18
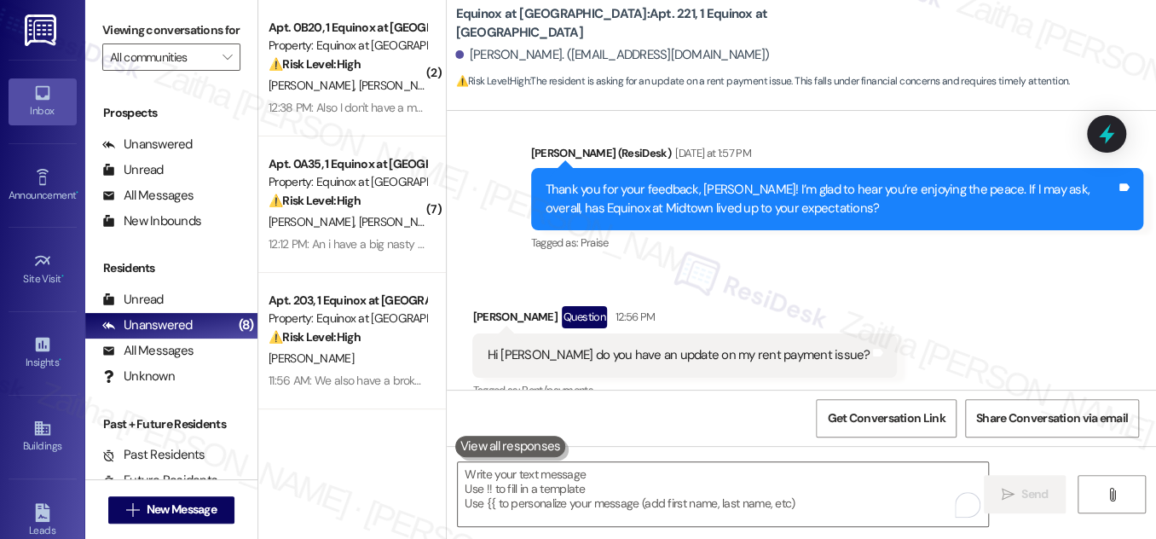
scroll to position [10600, 0]
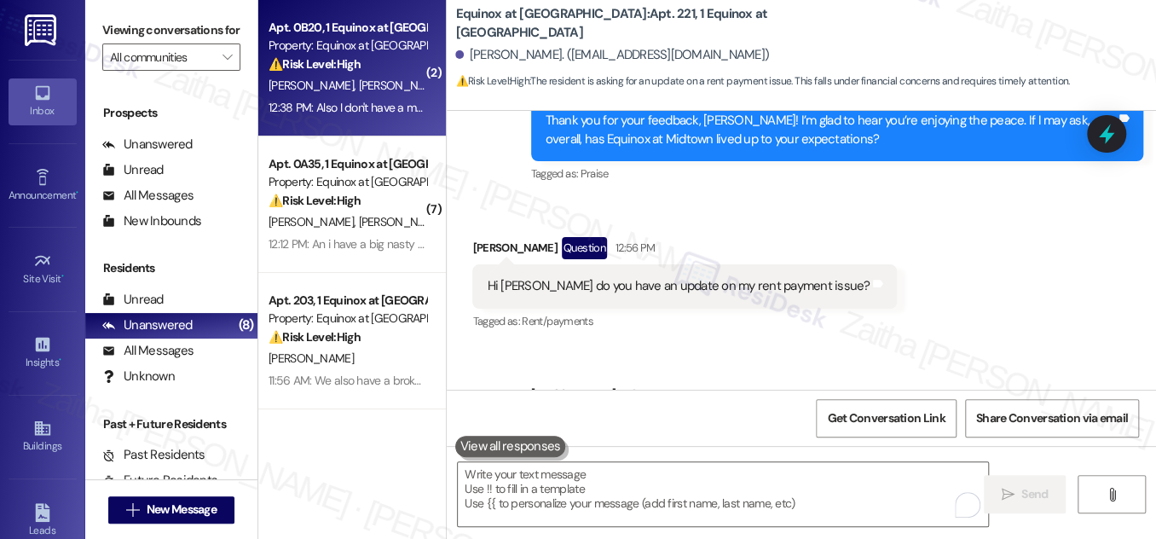
click at [388, 67] on div "⚠️ Risk Level: High The resident reports multiple maintenance issues including …" at bounding box center [348, 64] width 158 height 18
type textarea "Fetching suggested responses. Please feel free to read through the conversation…"
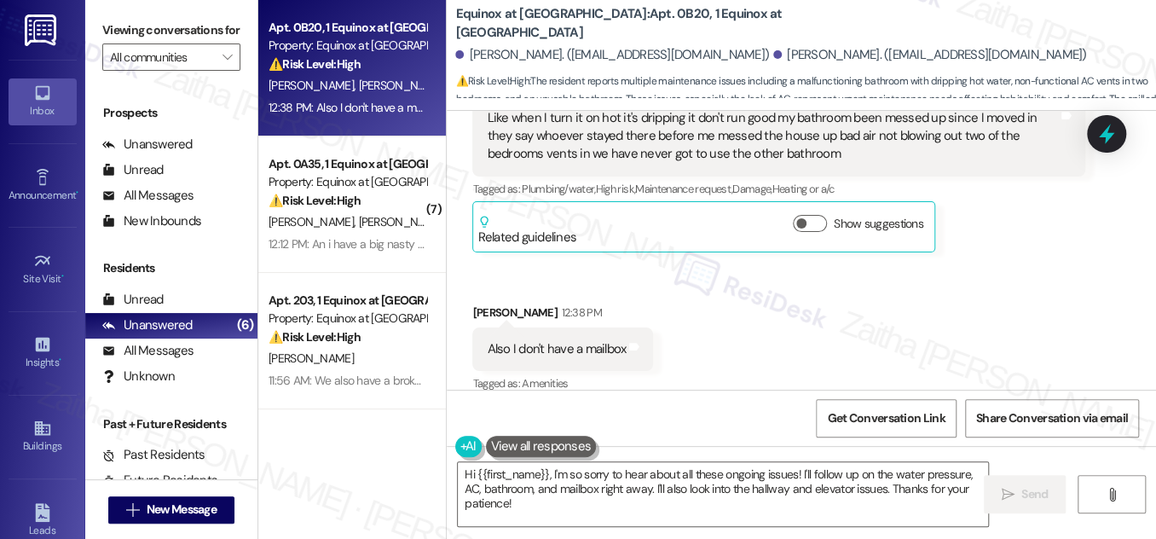
scroll to position [4396, 0]
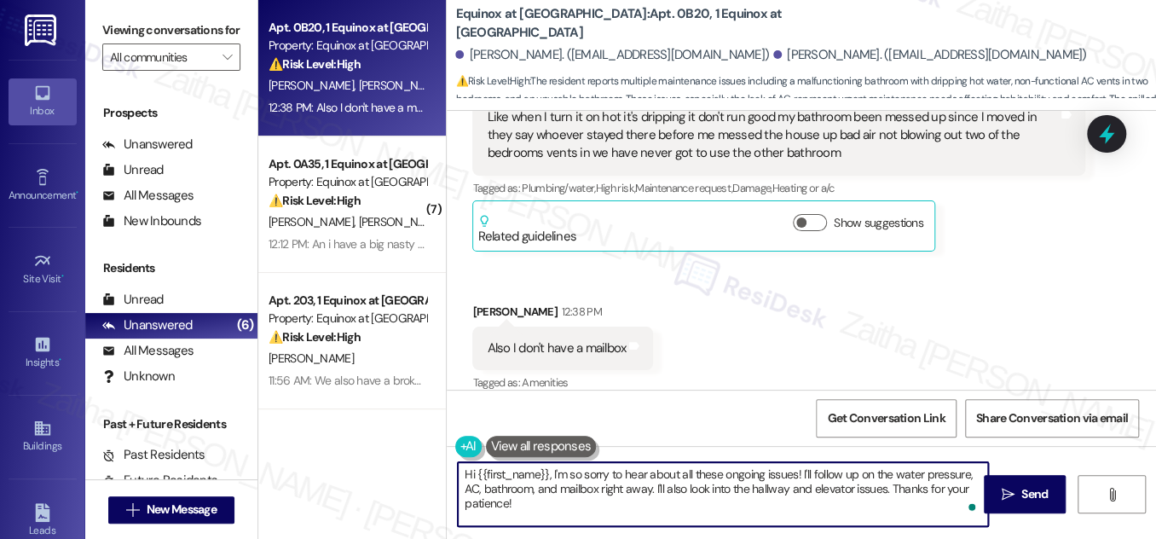
click at [800, 472] on textarea "Hi {{first_name}}, I'm so sorry to hear about all these ongoing issues! I'll fo…" at bounding box center [723, 494] width 530 height 64
drag, startPoint x: 461, startPoint y: 474, endPoint x: 555, endPoint y: 518, distance: 103.4
click at [555, 518] on textarea "Hi {{first_name}}, I'm so sorry to hear about all these ongoing issues! I'll fo…" at bounding box center [723, 494] width 530 height 64
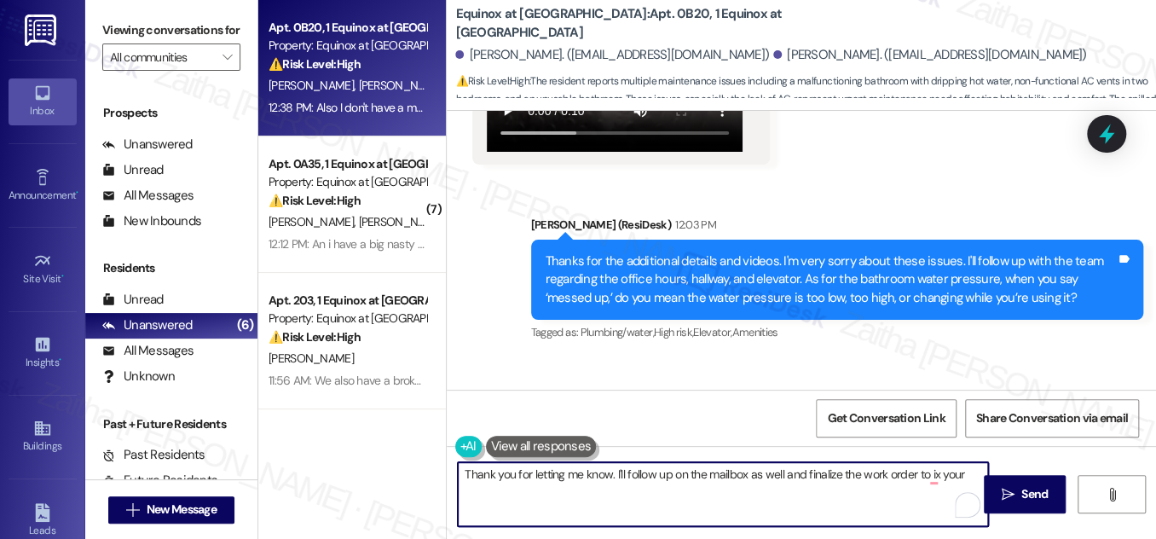
scroll to position [4009, 0]
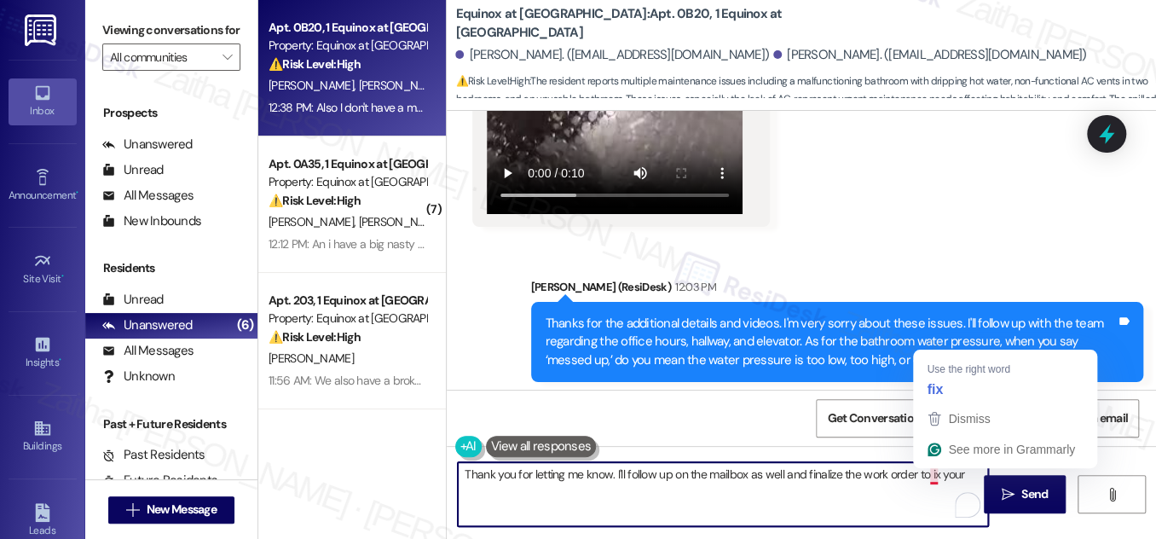
click at [928, 477] on textarea "Thank you for letting me know. I'll follow up on the mailbox as well and finali…" at bounding box center [723, 494] width 530 height 64
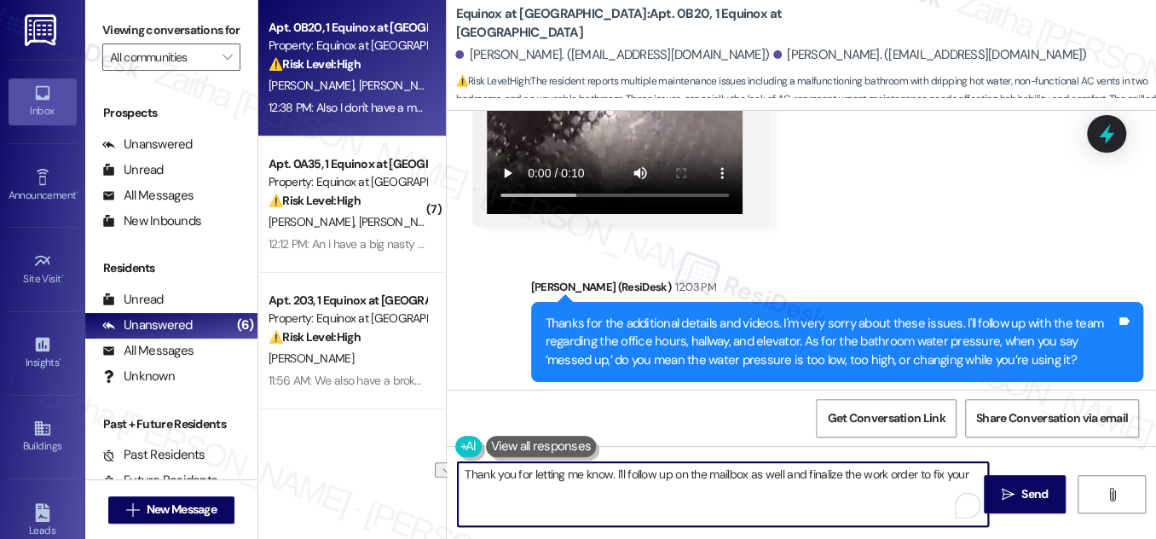
drag, startPoint x: 930, startPoint y: 466, endPoint x: 969, endPoint y: 467, distance: 38.4
click at [969, 467] on textarea "Thank you for letting me know. I'll follow up on the mailbox as well and finali…" at bounding box center [723, 494] width 530 height 64
paste textarea "Do we have your permission to enter during your absence? Do you have pets that …"
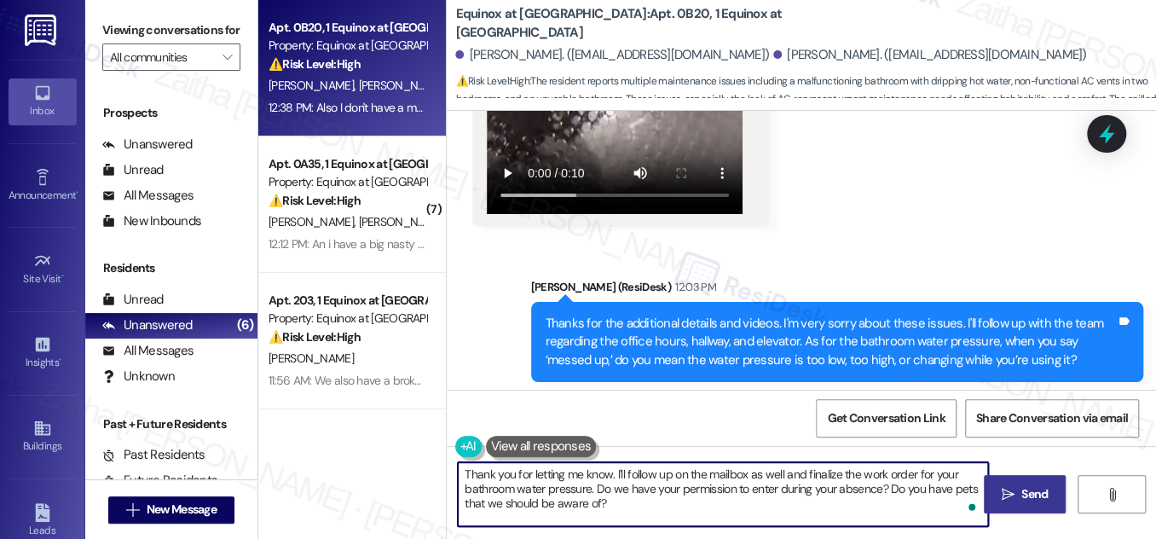
type textarea "Thank you for letting me know. I'll follow up on the mailbox as well and finali…"
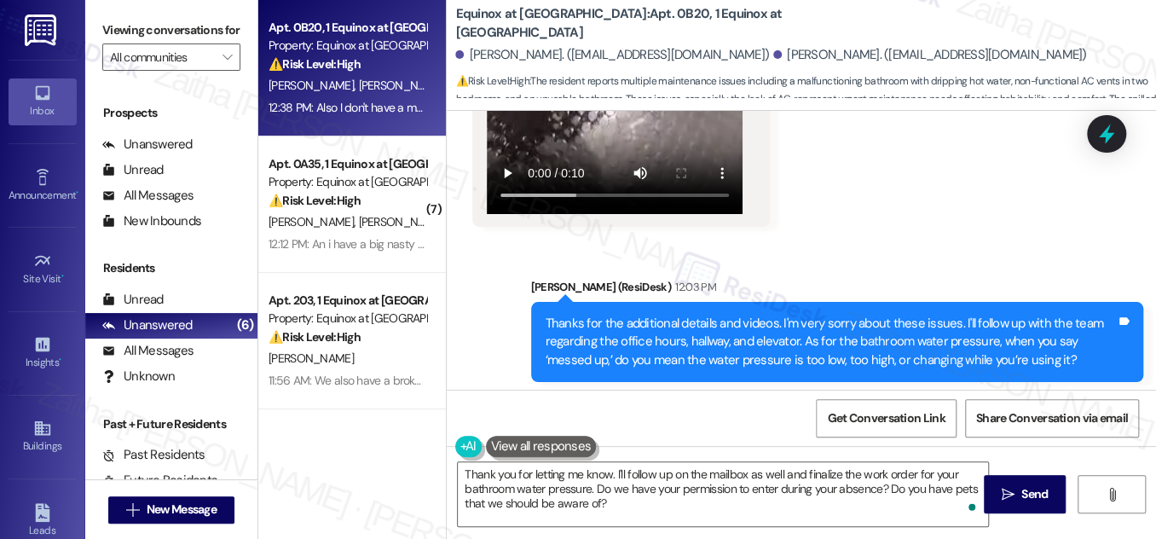
drag, startPoint x: 1030, startPoint y: 484, endPoint x: 1007, endPoint y: 467, distance: 28.7
click at [1030, 485] on span "Send" at bounding box center [1035, 494] width 26 height 18
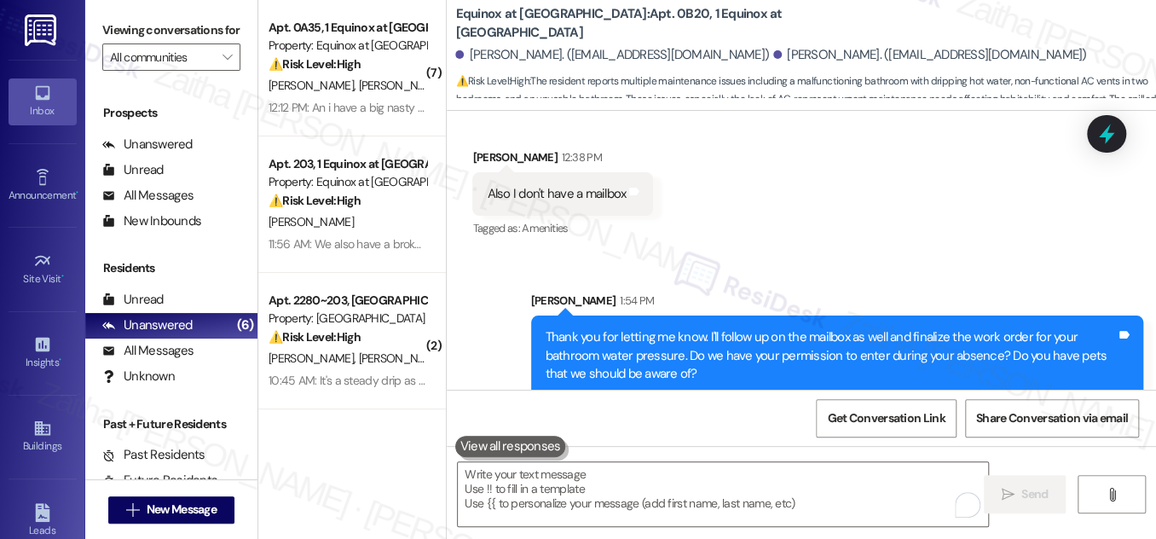
scroll to position [4552, 0]
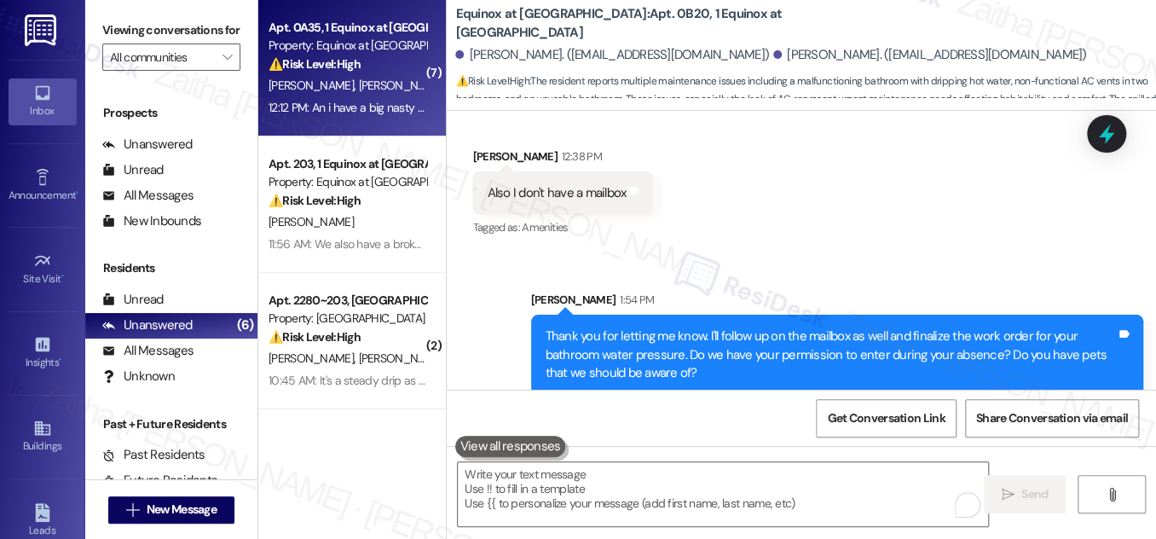
click at [359, 93] on span "R. Norwood" at bounding box center [401, 85] width 85 height 15
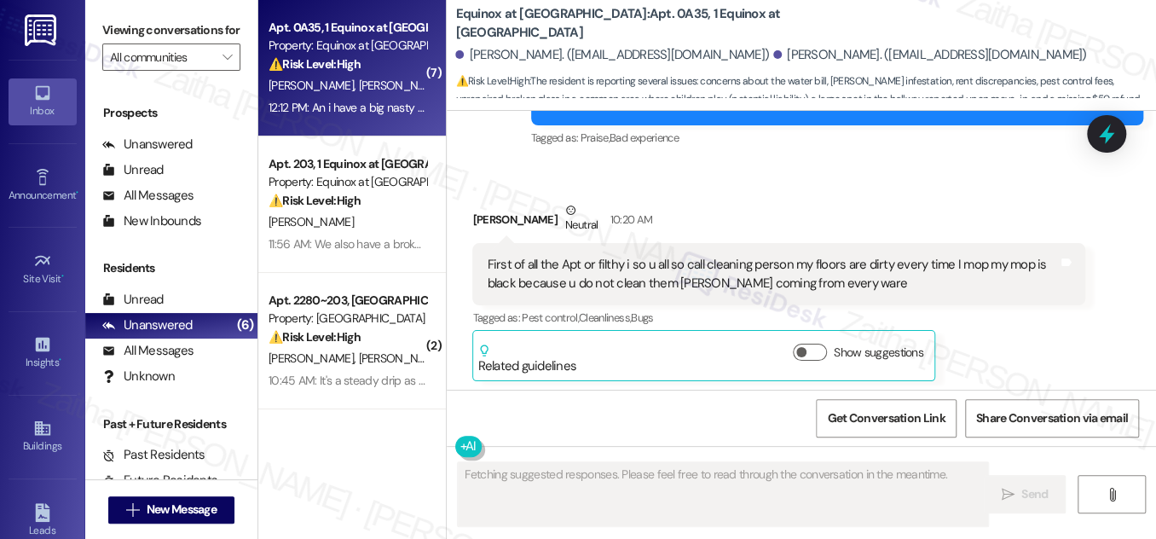
scroll to position [5821, 0]
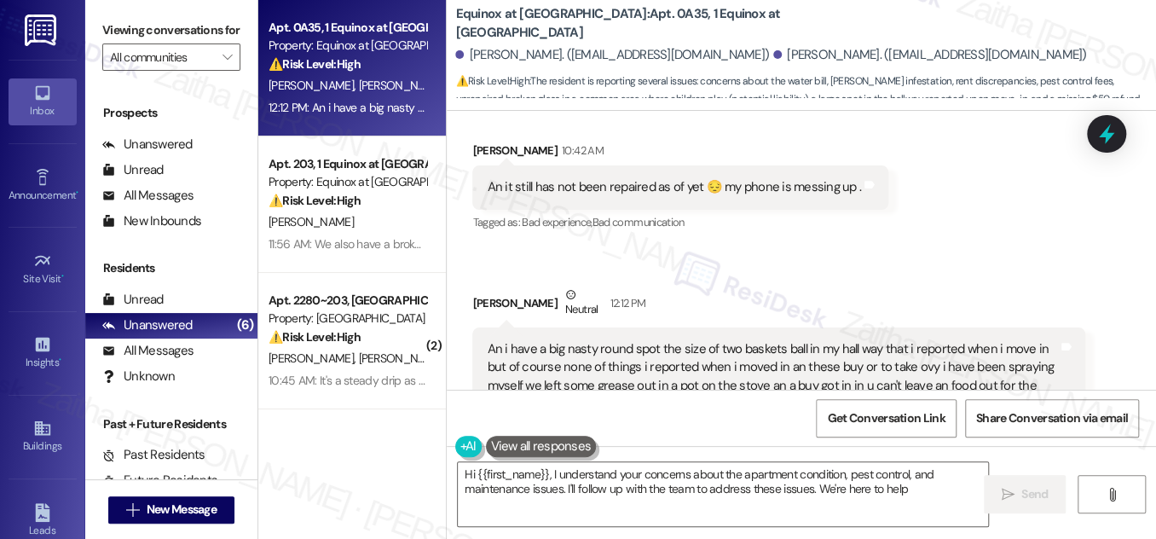
type textarea "Hi {{first_name}}, I understand your concerns about the apartment condition, pe…"
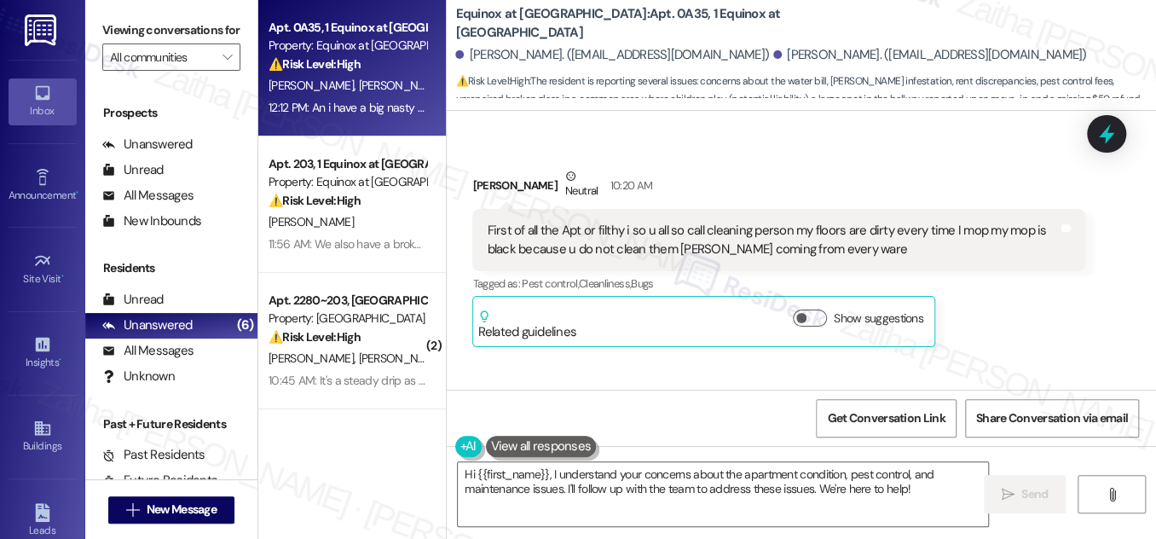
scroll to position [4657, 0]
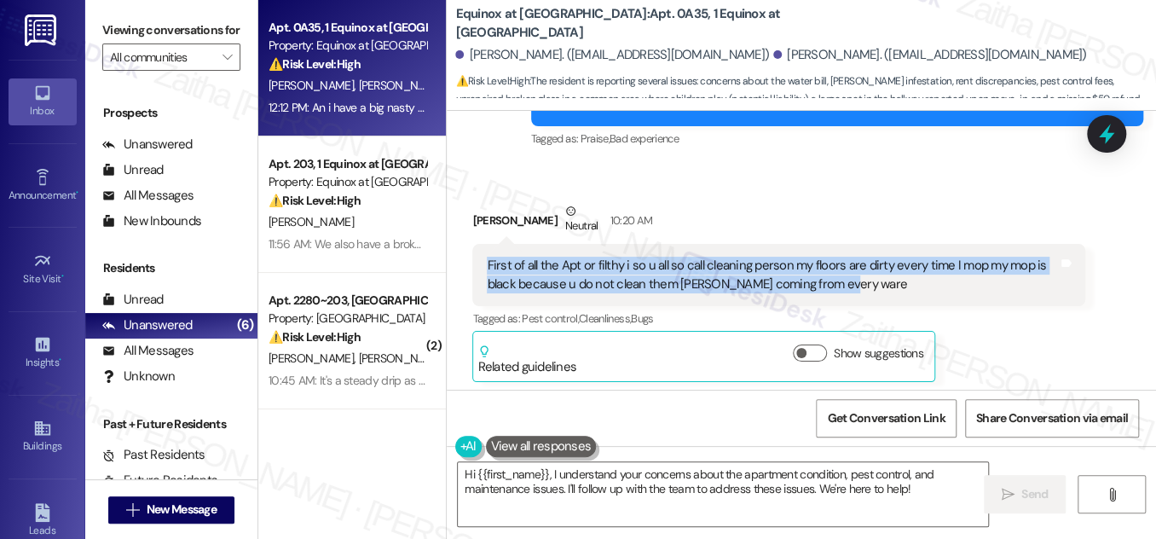
drag, startPoint x: 518, startPoint y: 197, endPoint x: 856, endPoint y: 207, distance: 338.7
click at [856, 257] on div "First of all the Apt or filthy i so u all so call cleaning person my floors are…" at bounding box center [772, 275] width 574 height 37
copy div "First of all the Apt or filthy i so u all so call cleaning person my floors are…"
click at [867, 257] on div "First of all the Apt or filthy i so u all so call cleaning person my floors are…" at bounding box center [772, 275] width 571 height 37
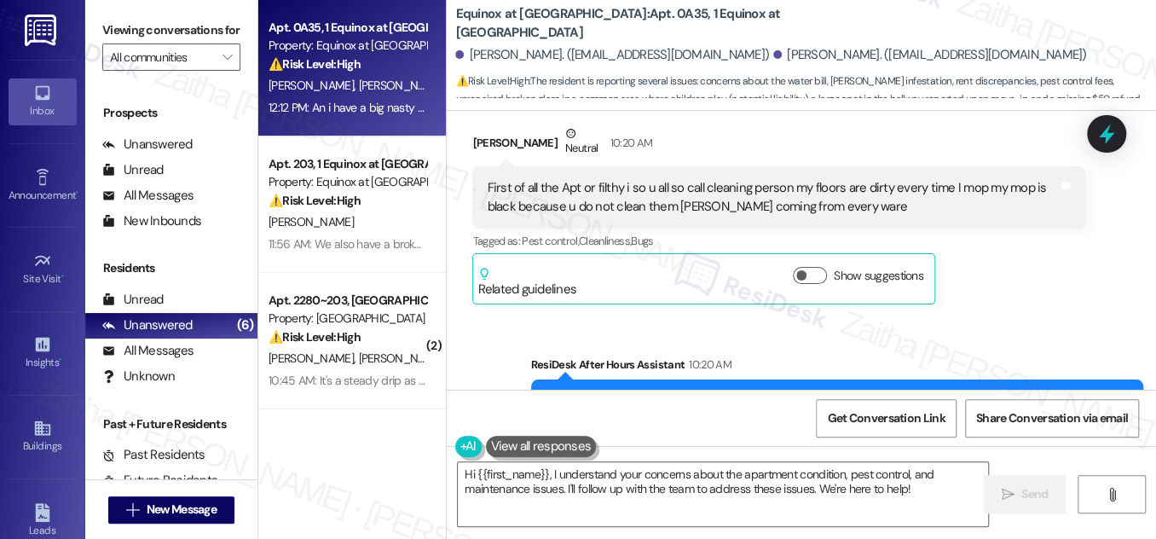
click at [980, 237] on div "Received via SMS Ruby Norwood Neutral 10:20 AM First of all the Apt or filthy i…" at bounding box center [779, 215] width 638 height 206
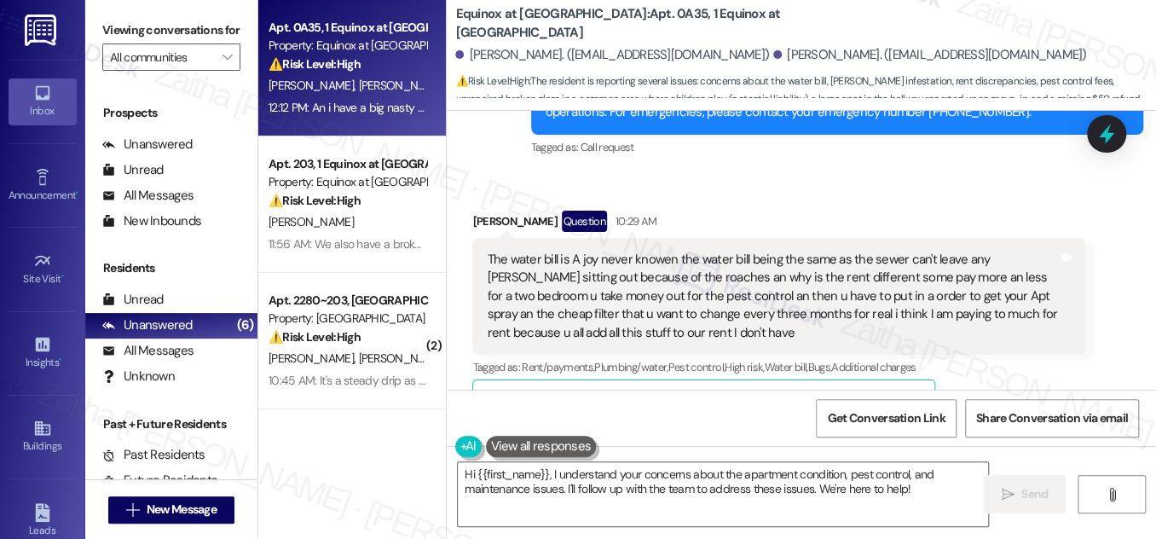
scroll to position [5045, 0]
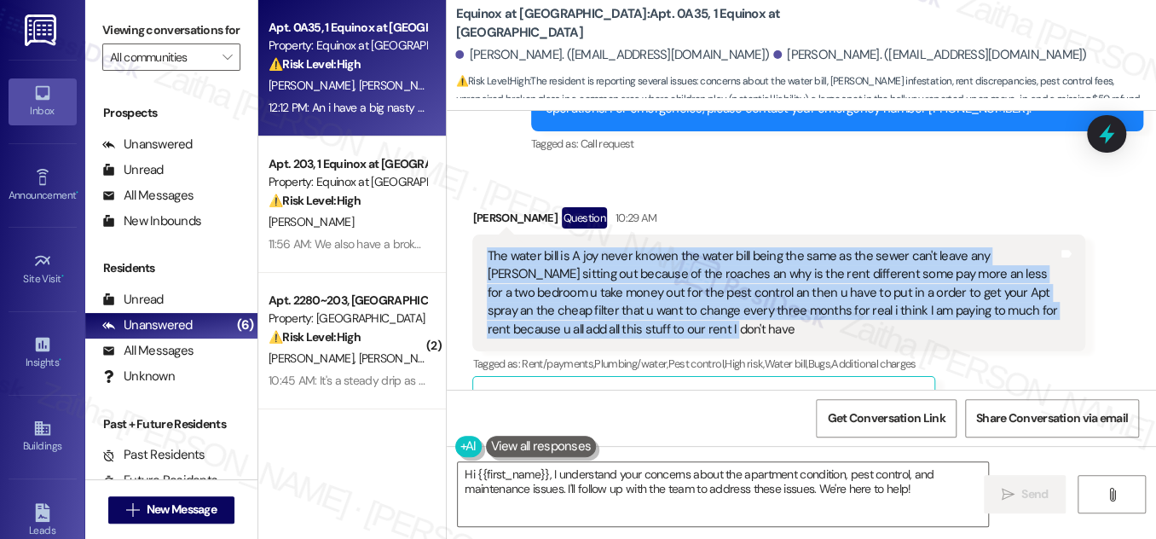
drag, startPoint x: 485, startPoint y: 177, endPoint x: 659, endPoint y: 258, distance: 192.3
click at [659, 258] on div "The water bill is A joy never knowen the water bill being the same as the sewer…" at bounding box center [772, 292] width 571 height 91
copy div "The water bill is A joy never knowen the water bill being the same as the sewer…"
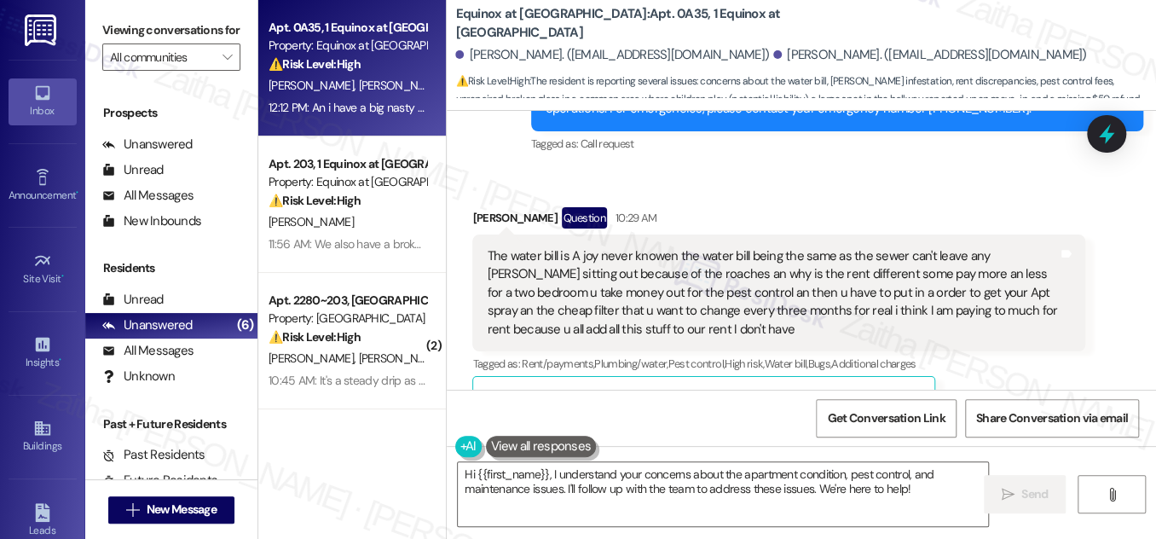
click at [1025, 351] on div "Tagged as: Rent/payments , Click to highlight conversations about Rent/payments…" at bounding box center [778, 363] width 612 height 25
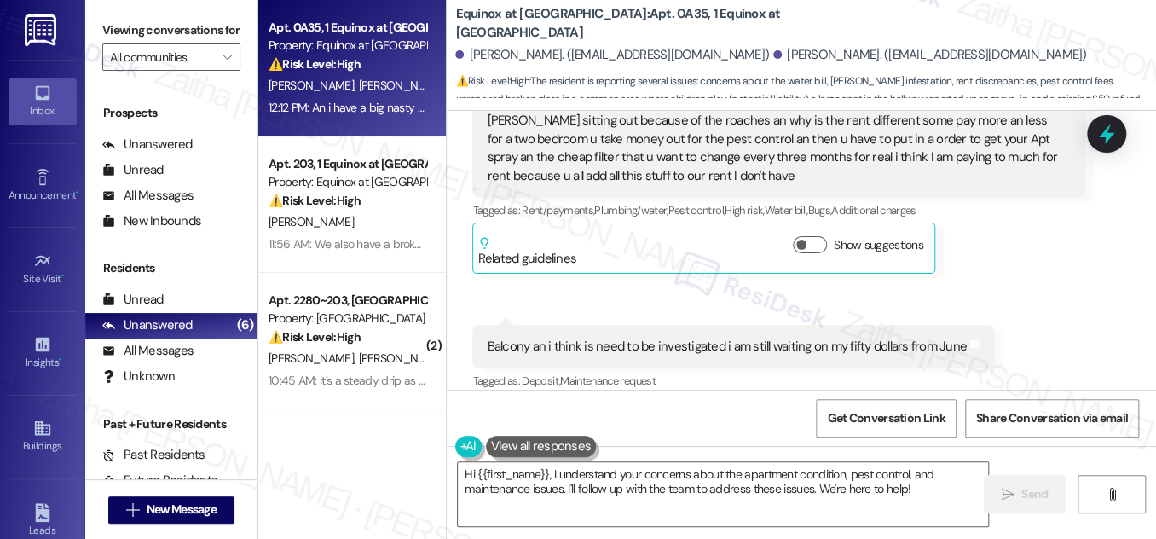
scroll to position [5201, 0]
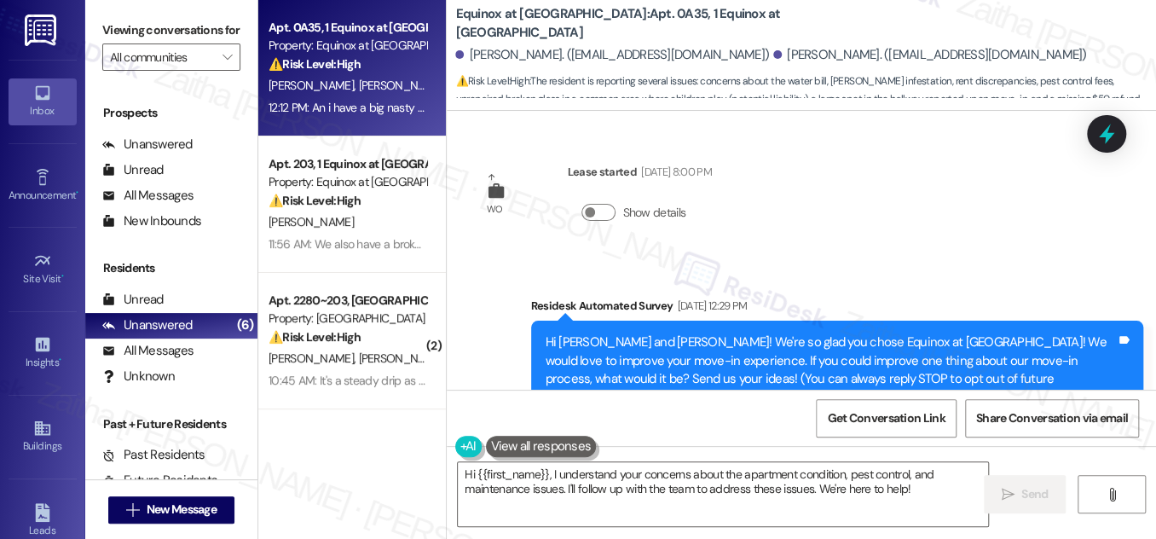
scroll to position [5201, 0]
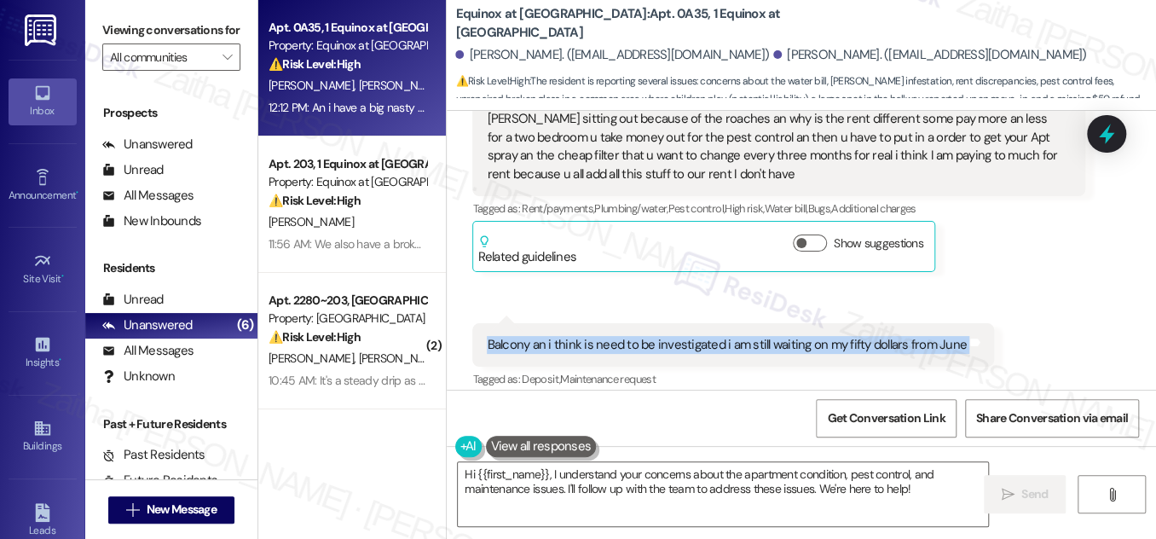
click at [1020, 260] on div "Received via SMS Ruby Norwood Question 10:29 AM The water bill is A joy never k…" at bounding box center [802, 549] width 710 height 1070
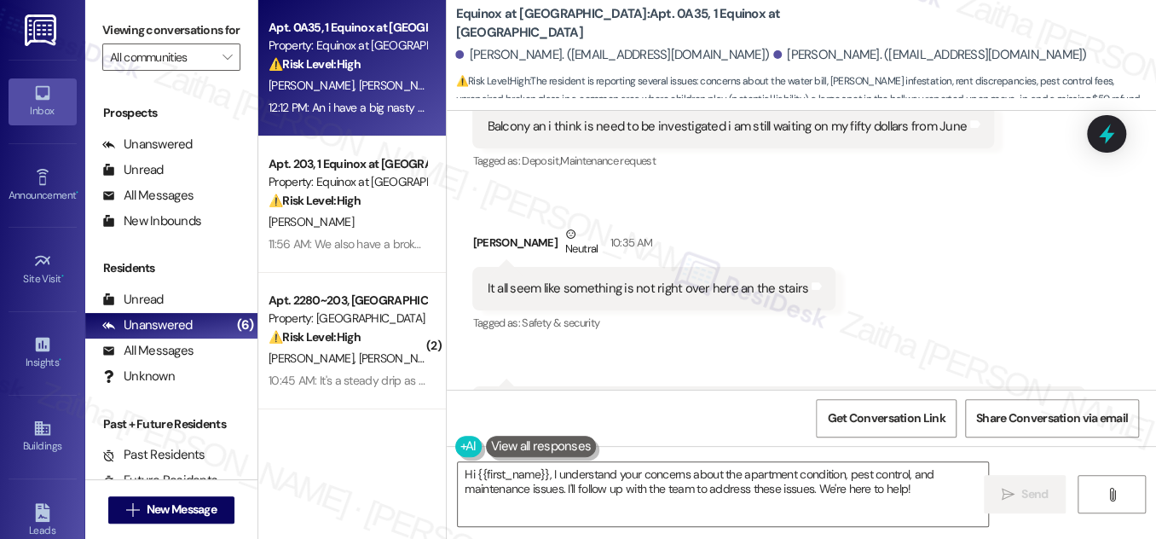
scroll to position [5433, 0]
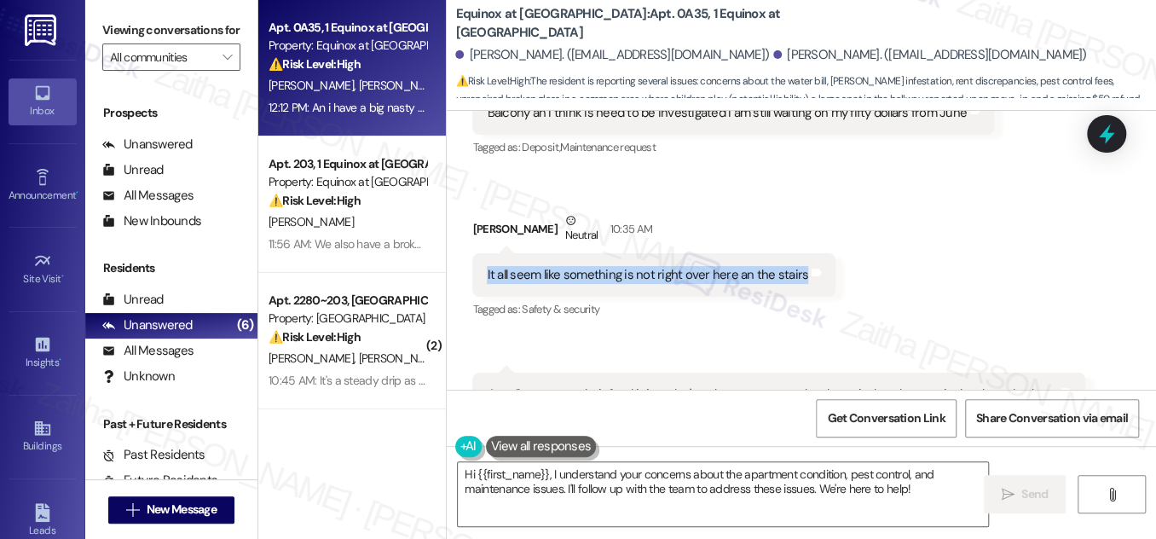
drag, startPoint x: 482, startPoint y: 197, endPoint x: 794, endPoint y: 209, distance: 312.4
click at [794, 253] on div "It all seem like something is not right over here an the stairs Tags and notes" at bounding box center [653, 274] width 363 height 43
copy div "It all seem like something is not right over here an the stairs"
click at [752, 254] on div "Received via SMS Ruby Norwood Neutral 10:35 AM It all seem like something is no…" at bounding box center [654, 267] width 389 height 136
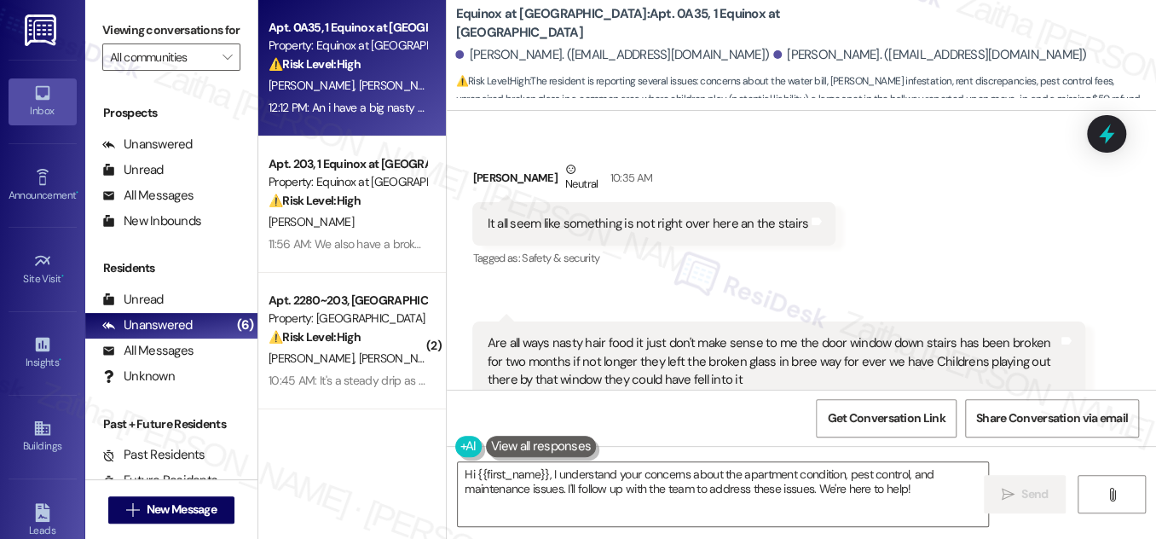
scroll to position [5510, 0]
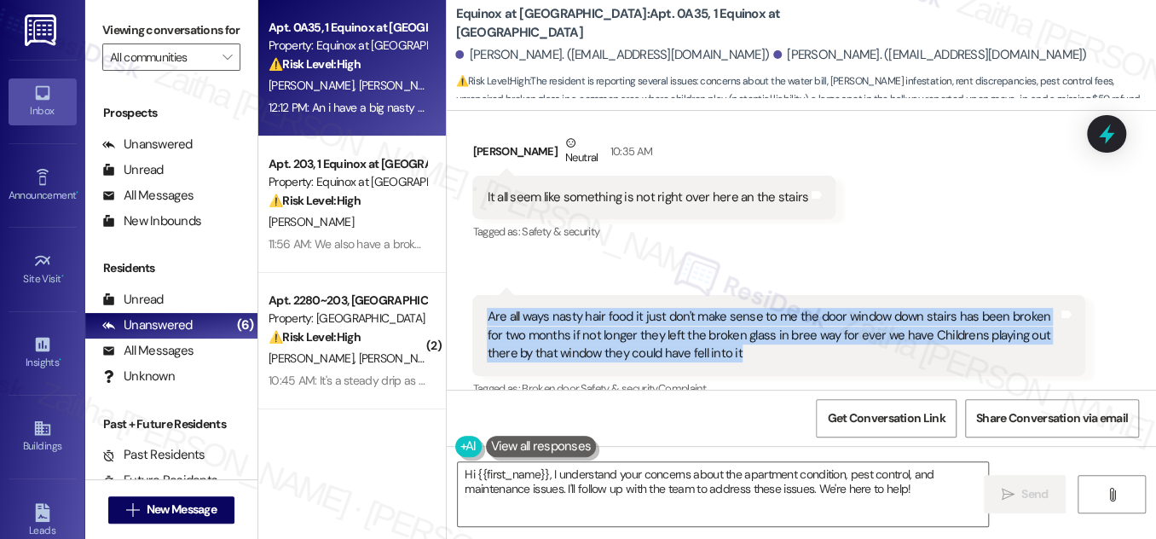
drag, startPoint x: 481, startPoint y: 241, endPoint x: 762, endPoint y: 281, distance: 283.4
click at [762, 295] on div "Are all ways nasty hair food it just don't make sense to me the door window dow…" at bounding box center [778, 335] width 612 height 80
copy div "Are all ways nasty hair food it just don't make sense to me the door window dow…"
click at [925, 172] on div "Received via SMS Ruby Norwood Question 10:29 AM The water bill is A joy never k…" at bounding box center [802, 239] width 710 height 1070
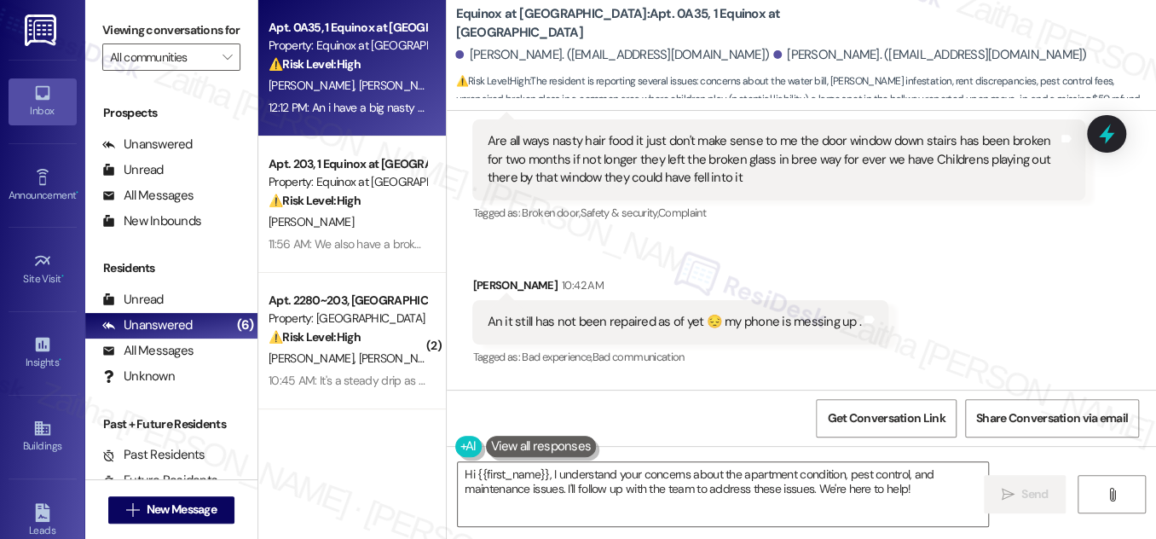
scroll to position [5743, 0]
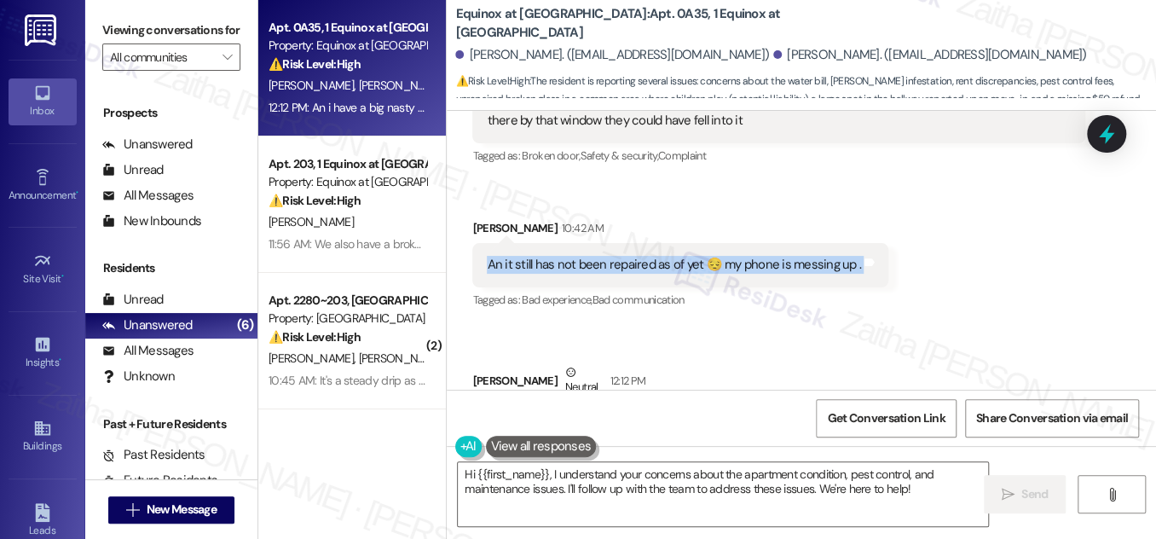
drag, startPoint x: 478, startPoint y: 190, endPoint x: 853, endPoint y: 201, distance: 375.4
click at [853, 243] on div "An it still has not been repaired as of yet 😔 my phone is messing up . Tags and…" at bounding box center [680, 264] width 416 height 43
copy div "An it still has not been repaired as of yet 😔 my phone is messing up . Tags and…"
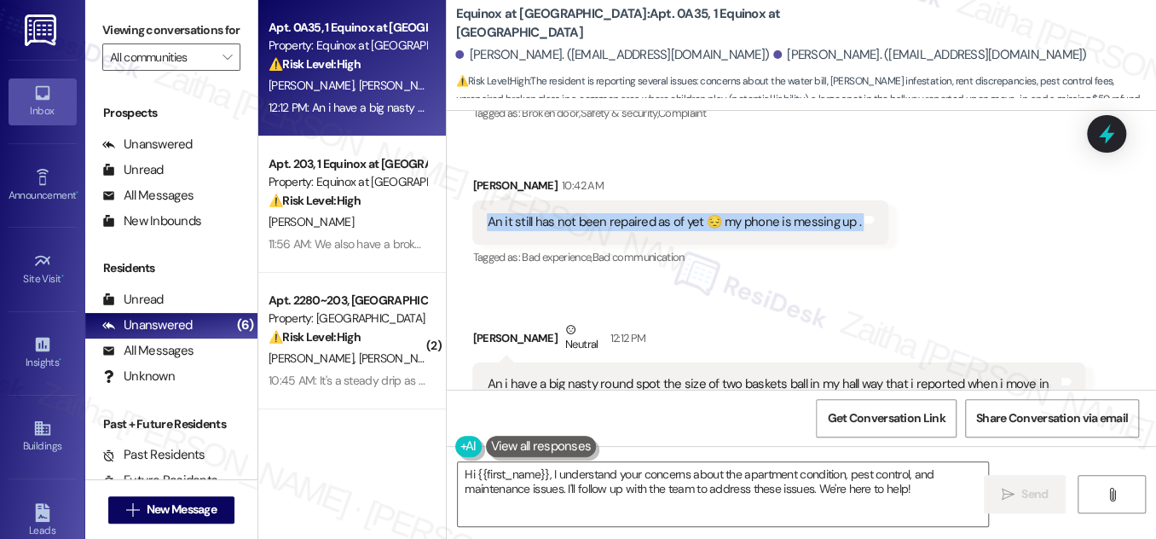
scroll to position [5821, 0]
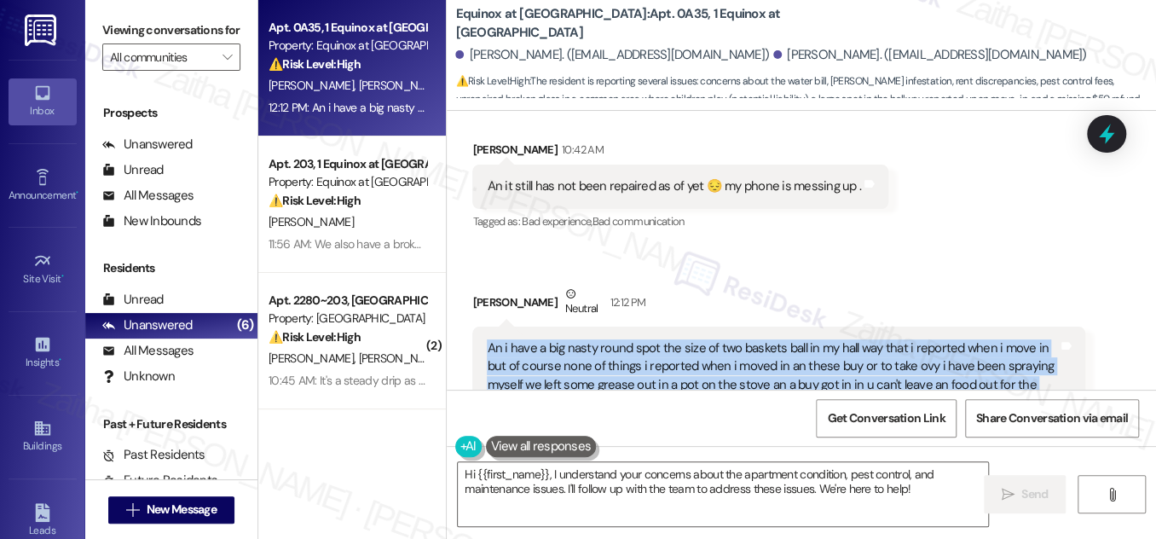
drag, startPoint x: 479, startPoint y: 270, endPoint x: 553, endPoint y: 325, distance: 91.4
click at [553, 327] on div "An i have a big nasty round spot the size of two baskets ball in my hall way th…" at bounding box center [778, 376] width 612 height 99
copy div "An i have a big nasty round spot the size of two baskets ball in my hall way th…"
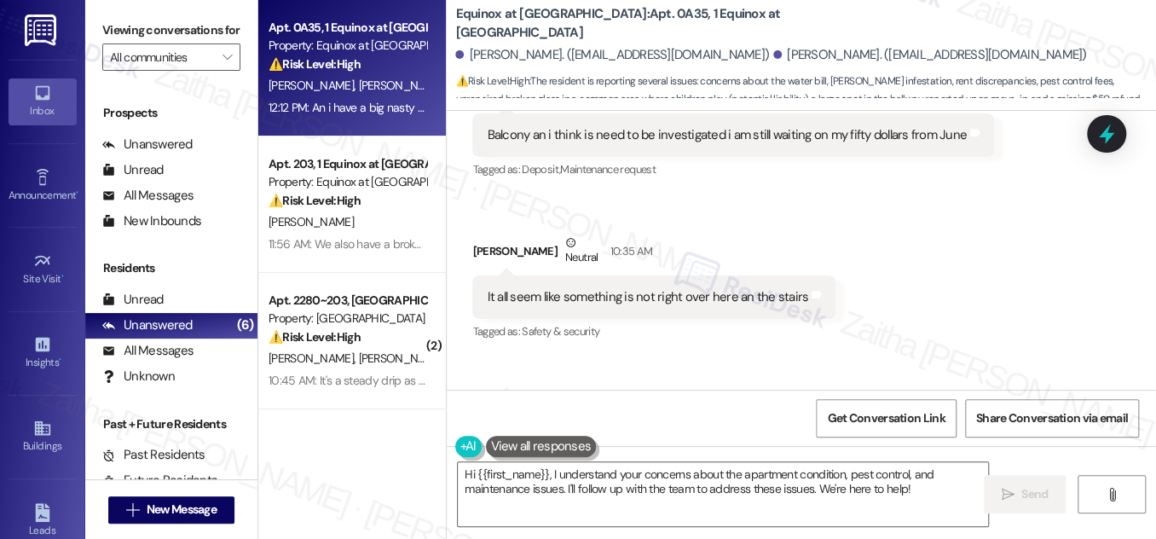
scroll to position [5433, 0]
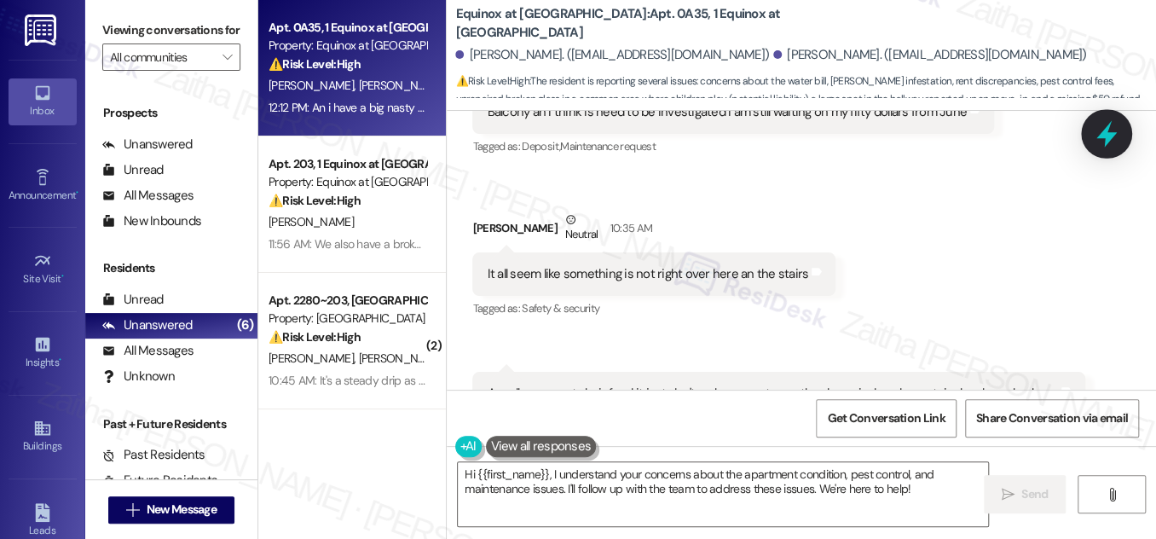
click at [1110, 142] on icon at bounding box center [1106, 133] width 29 height 29
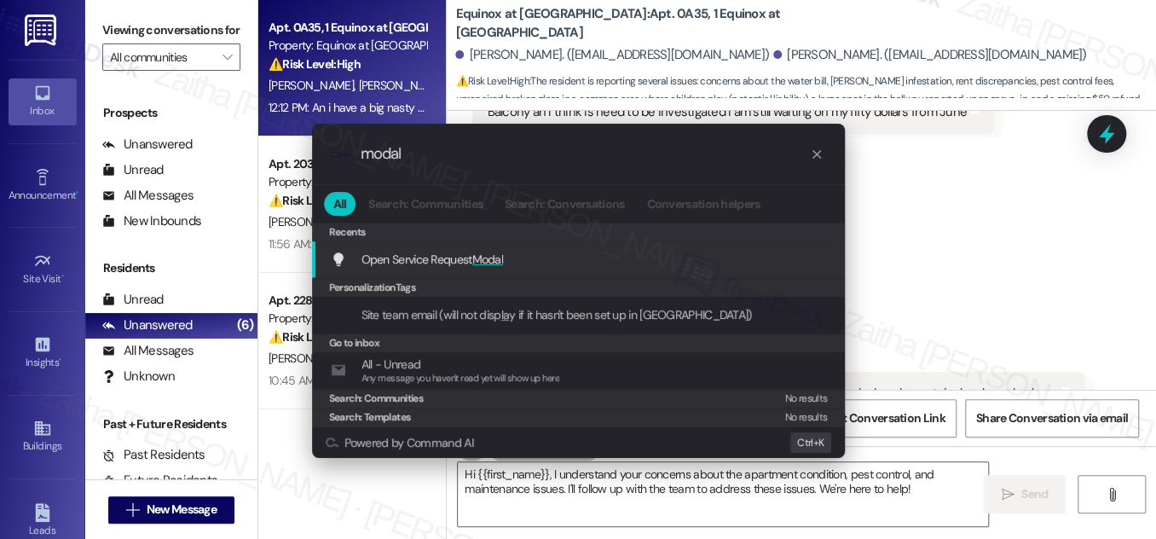
type input "modal"
click at [494, 261] on span "Modal" at bounding box center [488, 259] width 32 height 15
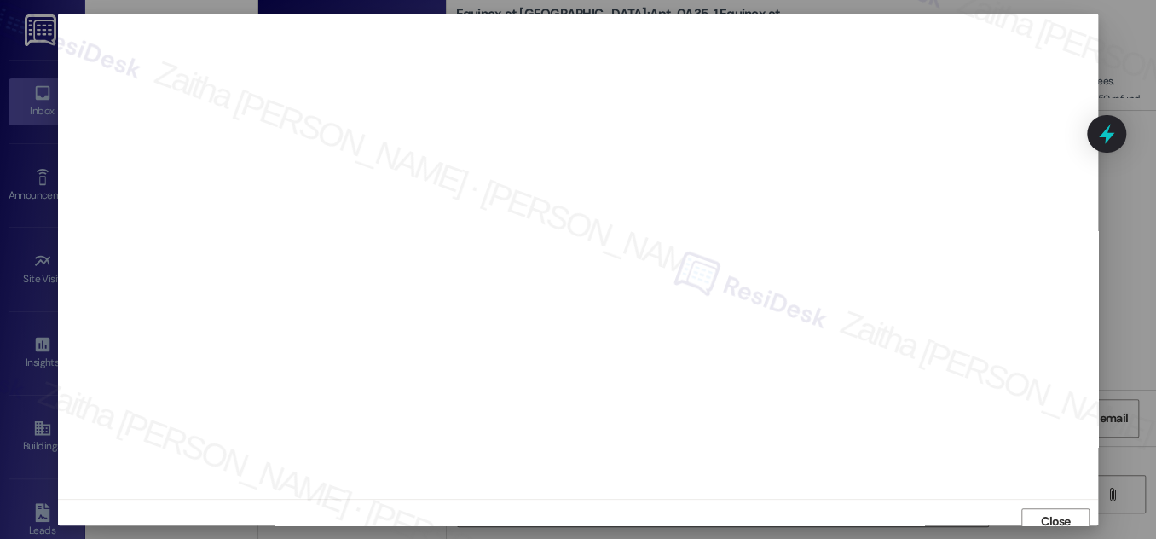
scroll to position [9, 0]
click at [1056, 512] on span "Close" at bounding box center [1056, 512] width 30 height 18
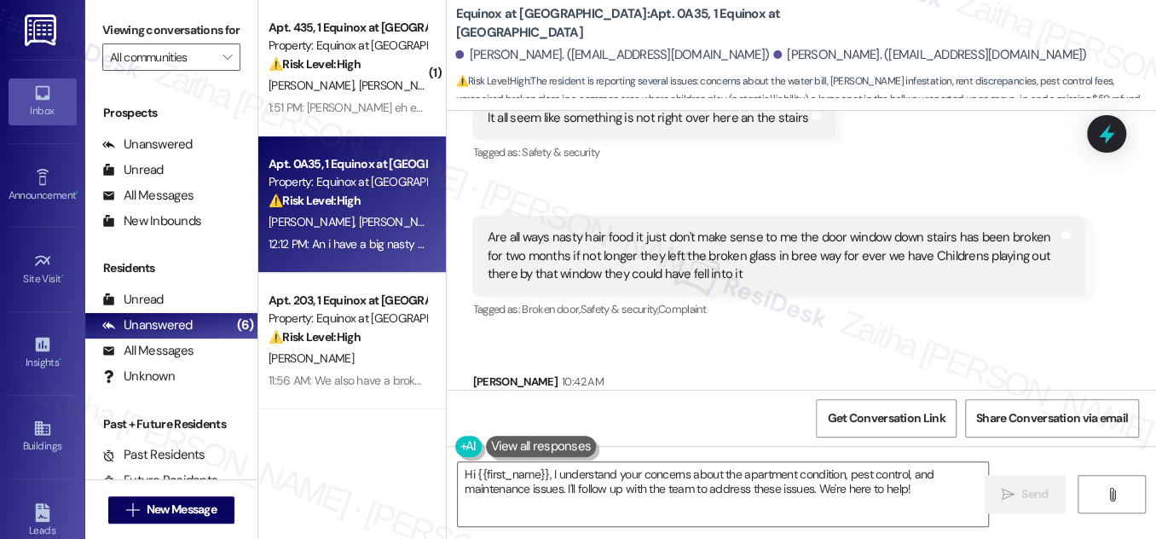
scroll to position [5821, 0]
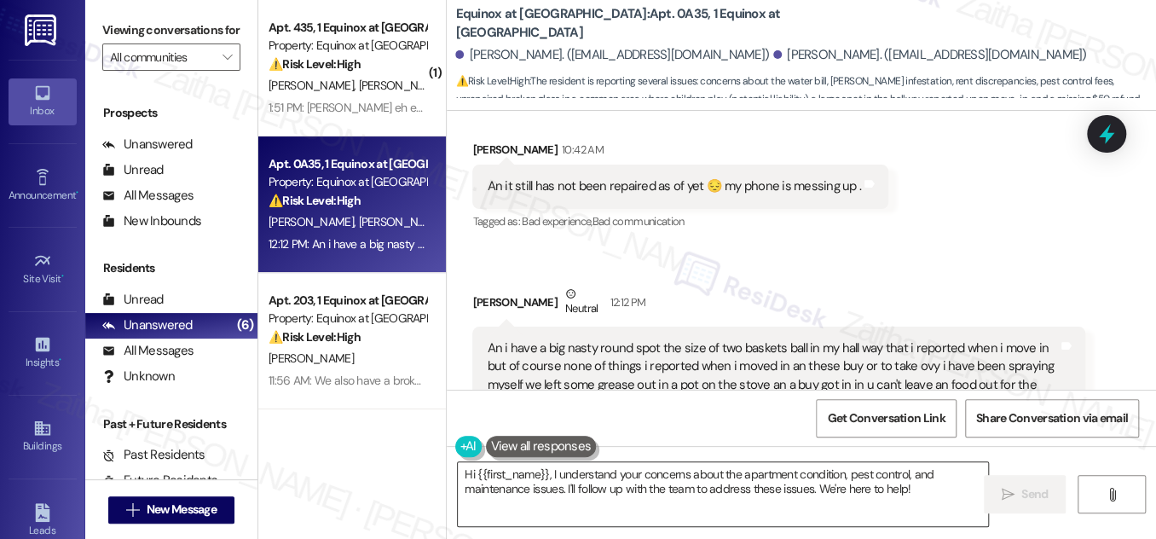
click at [466, 473] on textarea "Hi {{first_name}}, I understand your concerns about the apartment condition, pe…" at bounding box center [723, 494] width 530 height 64
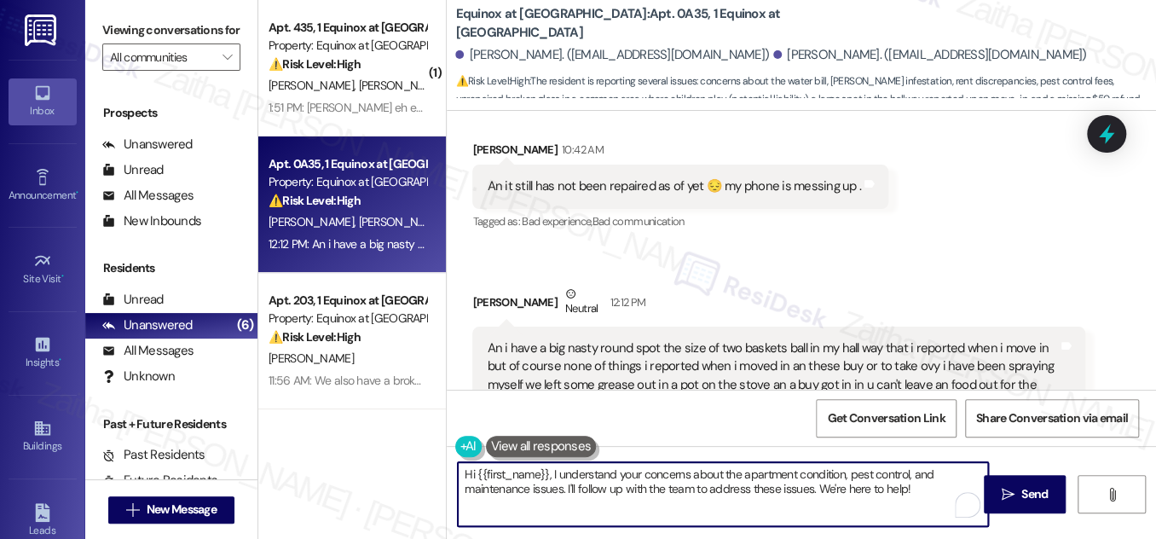
click at [466, 473] on textarea "Hi {{first_name}}, I understand your concerns about the apartment condition, pe…" at bounding box center [723, 494] width 530 height 64
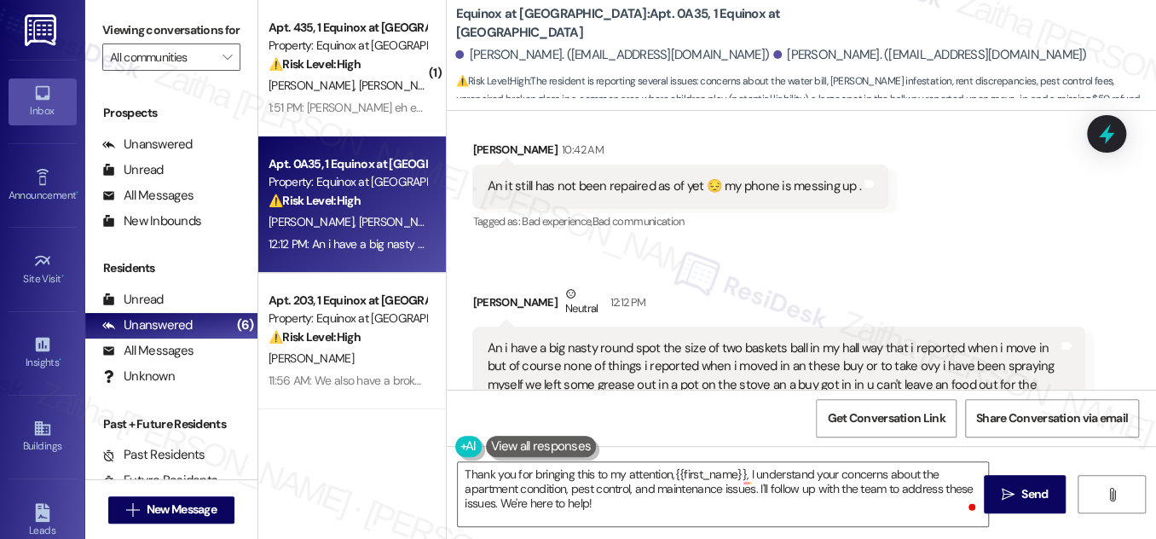
click at [479, 285] on div "Ruby Norwood Neutral 12:12 PM" at bounding box center [778, 306] width 612 height 42
copy div "Ruby"
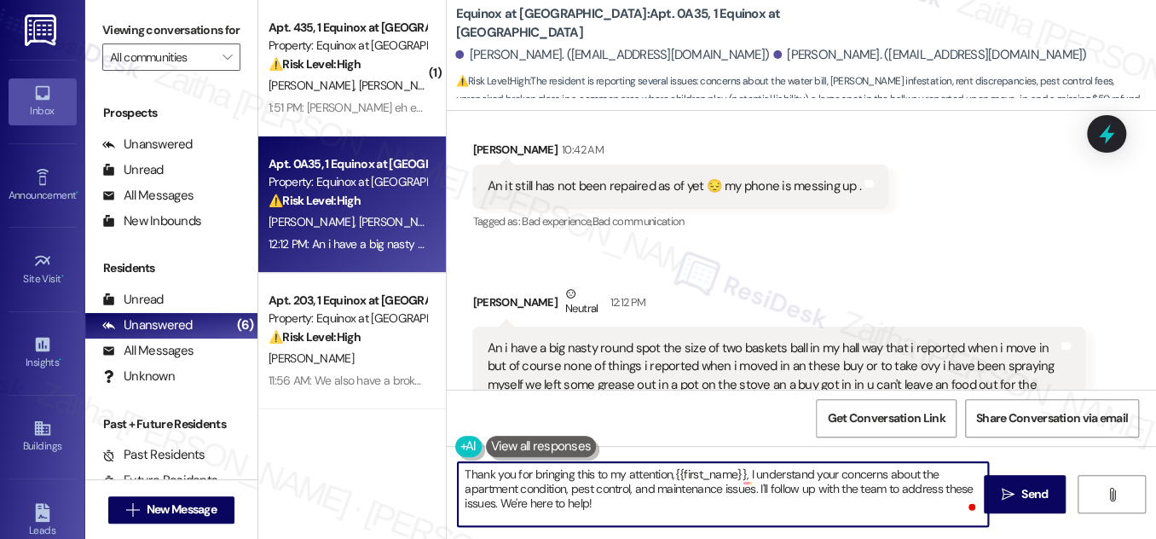
click at [719, 474] on textarea "Thank you for bringing this to my attention,{{first_name}}, I understand your c…" at bounding box center [723, 494] width 530 height 64
paste textarea "Ruby"
drag, startPoint x: 703, startPoint y: 486, endPoint x: 714, endPoint y: 505, distance: 21.8
click at [714, 505] on textarea "Thank you for bringing this to my attention, Ruby. I understand your concerns a…" at bounding box center [723, 494] width 530 height 64
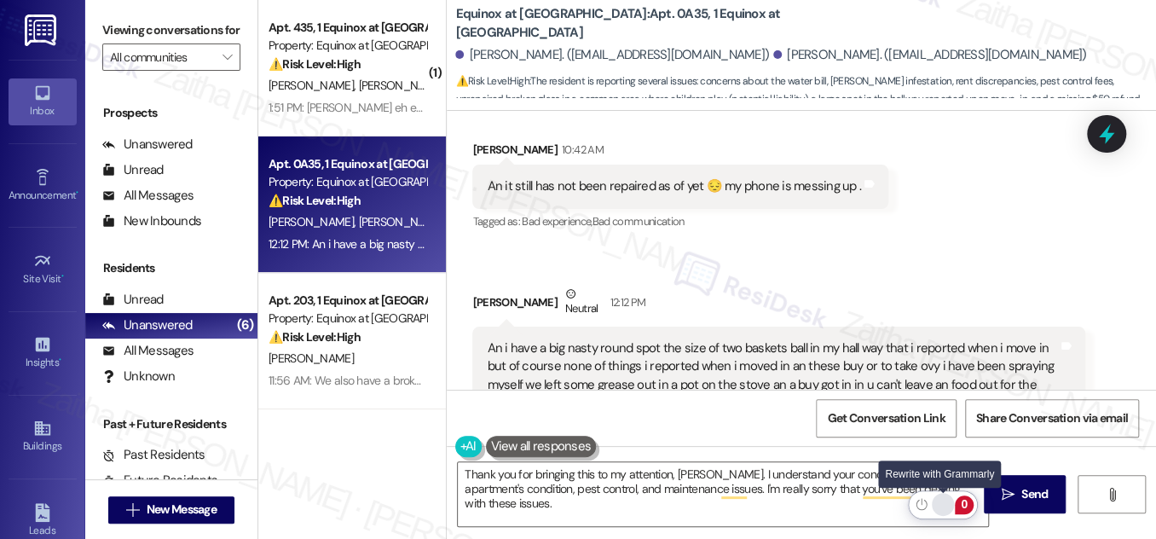
click at [943, 501] on div "Rewrite with Grammarly" at bounding box center [943, 505] width 19 height 20
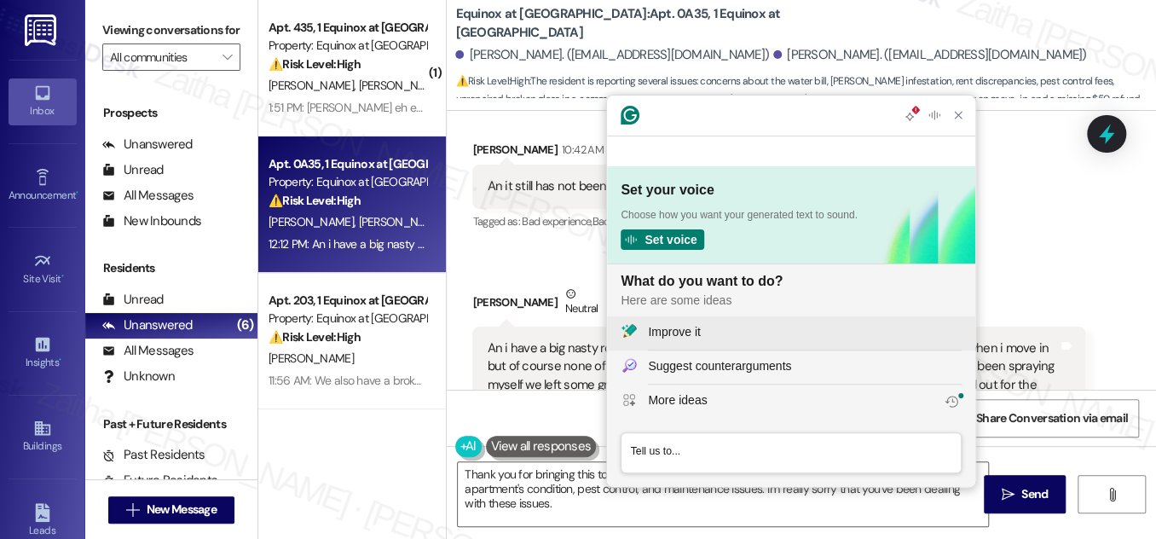
scroll to position [0, 0]
click at [710, 326] on div "Improve it" at bounding box center [805, 332] width 314 height 18
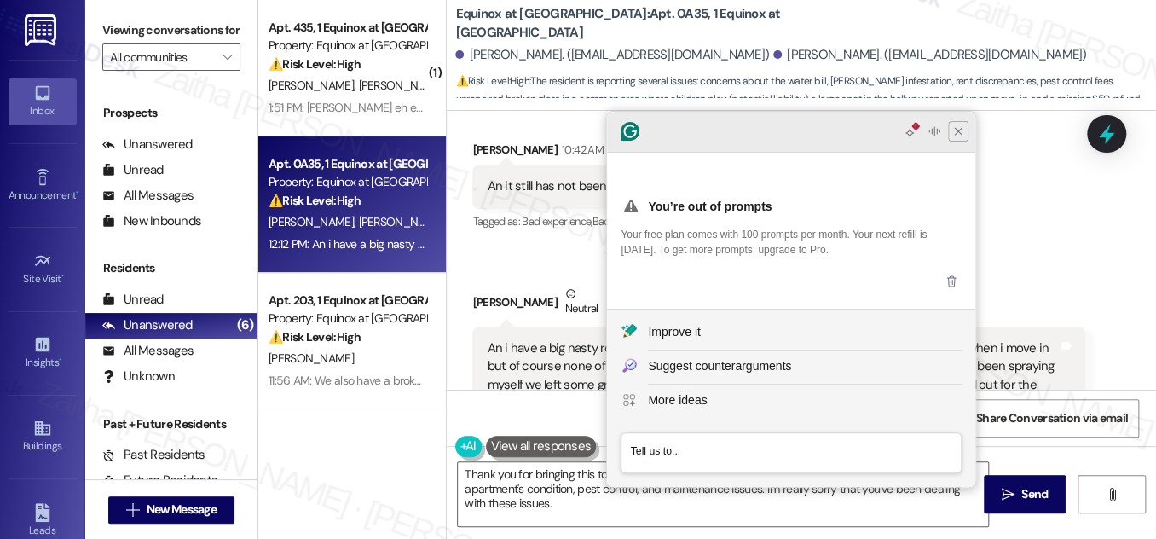
click at [957, 138] on icon "Close Grammarly Assistant" at bounding box center [959, 132] width 14 height 14
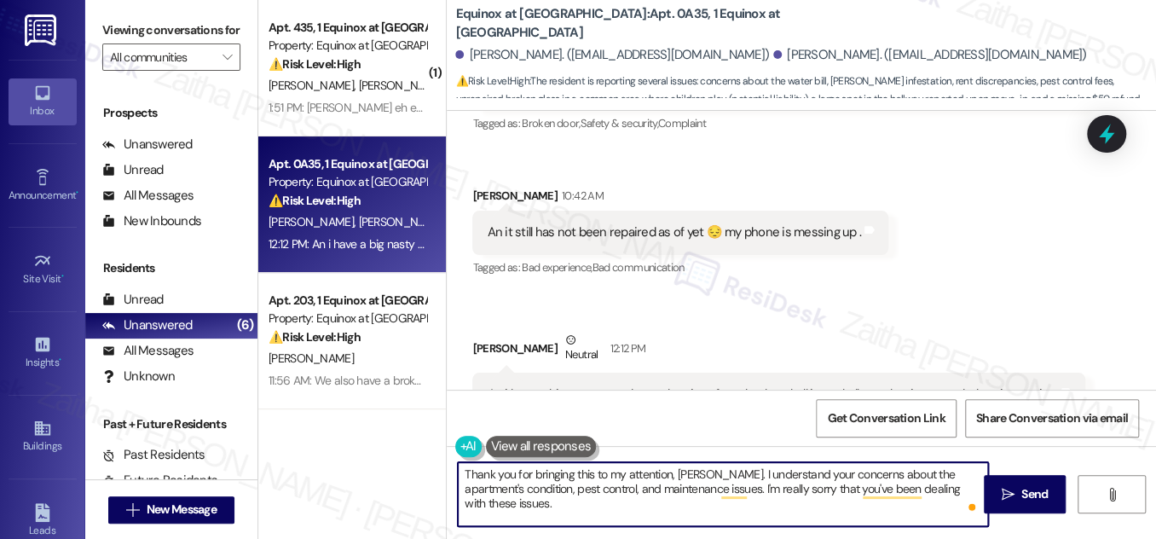
scroll to position [5821, 0]
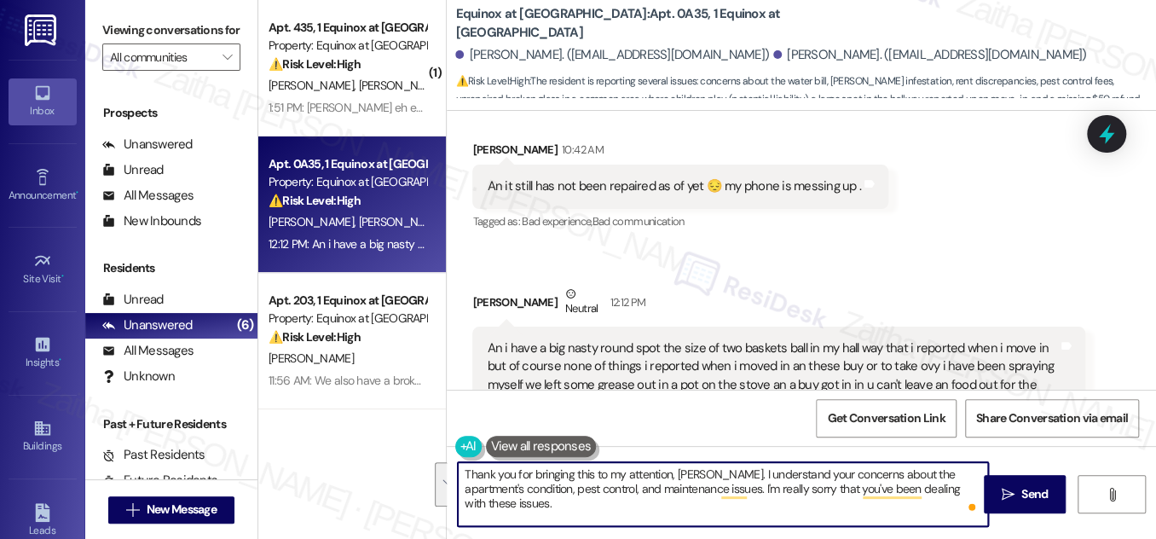
drag, startPoint x: 704, startPoint y: 474, endPoint x: 717, endPoint y: 511, distance: 39.1
click at [716, 511] on textarea "Thank you for bringing this to my attention, Ruby. I understand your concerns a…" at bounding box center [723, 494] width 530 height 64
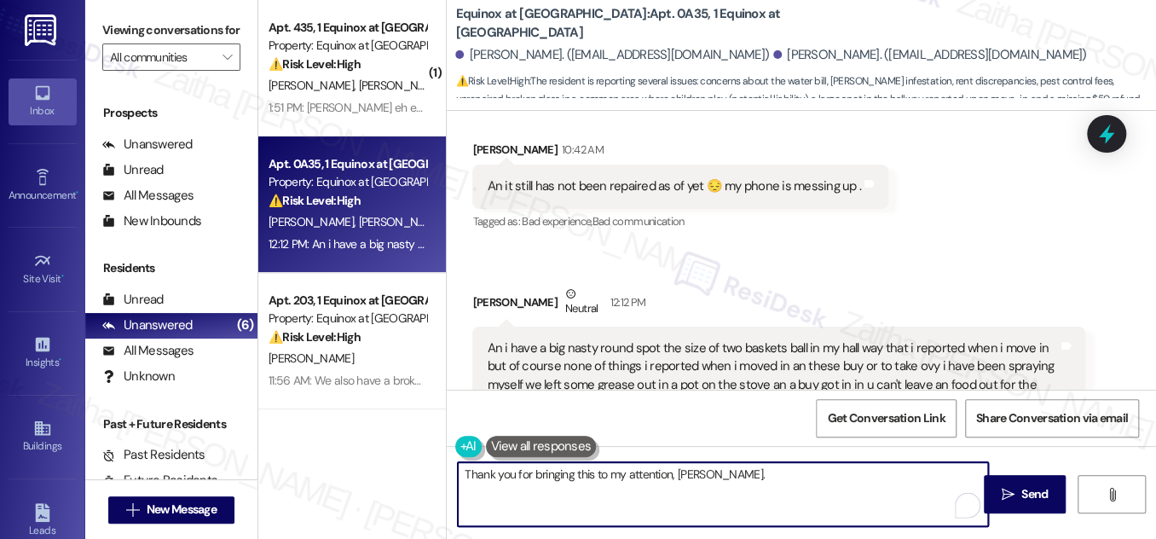
paste textarea "I’m really sorry to hear about all these ongoing concerns — I understand how fr…"
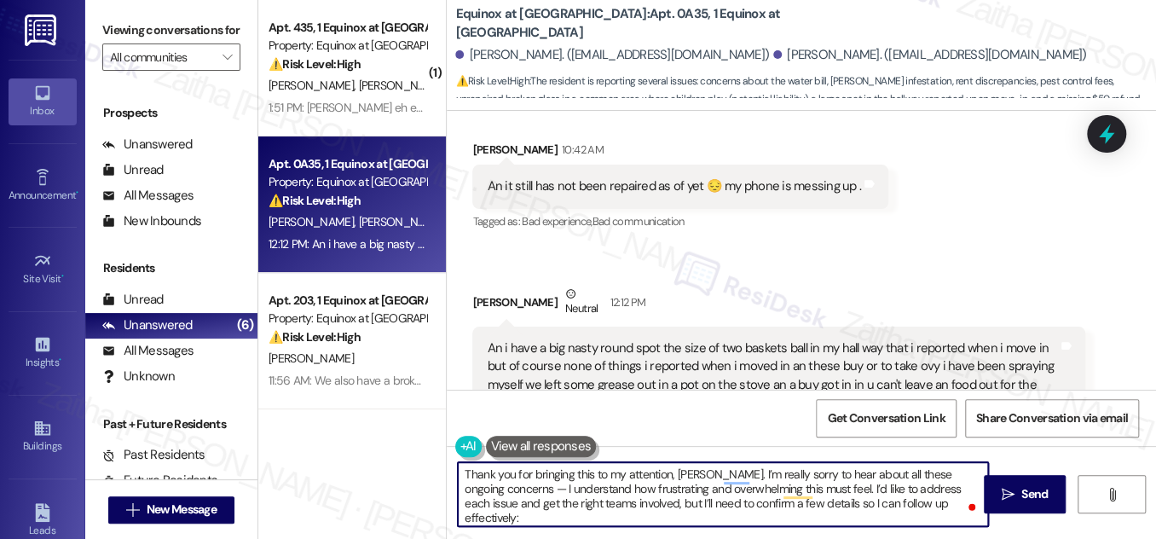
click at [472, 485] on textarea "Thank you for bringing this to my attention, Ruby. I’m really sorry to hear abo…" at bounding box center [723, 494] width 530 height 64
click at [946, 506] on textarea "Thank you for bringing this to my attention, Ruby. I’m really sorry to hear abo…" at bounding box center [723, 494] width 530 height 64
paste textarea "When was your apartment last treated for pests, and do you want me to put in a …"
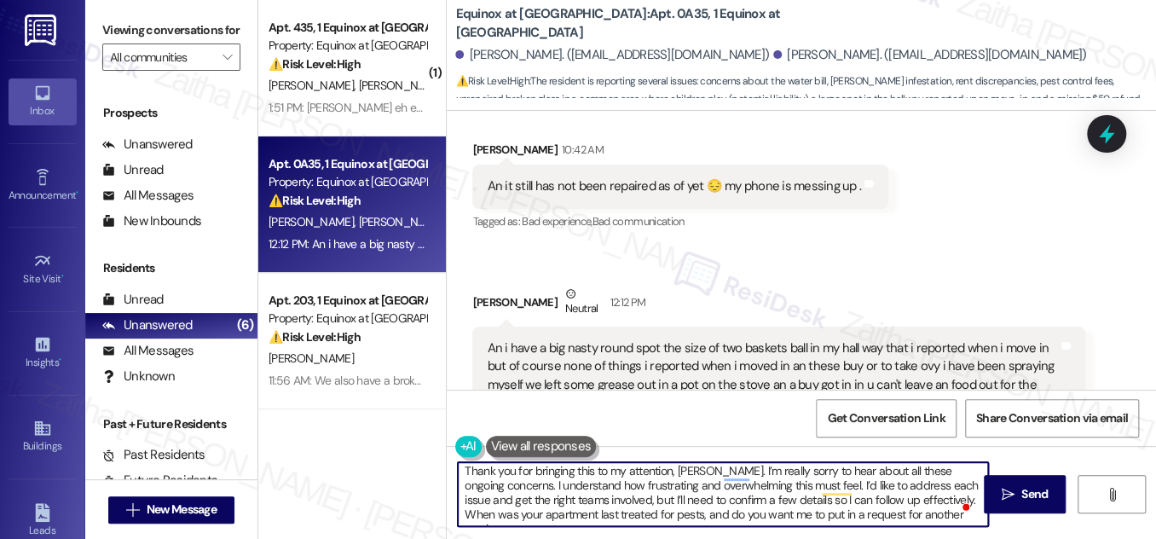
scroll to position [4, 0]
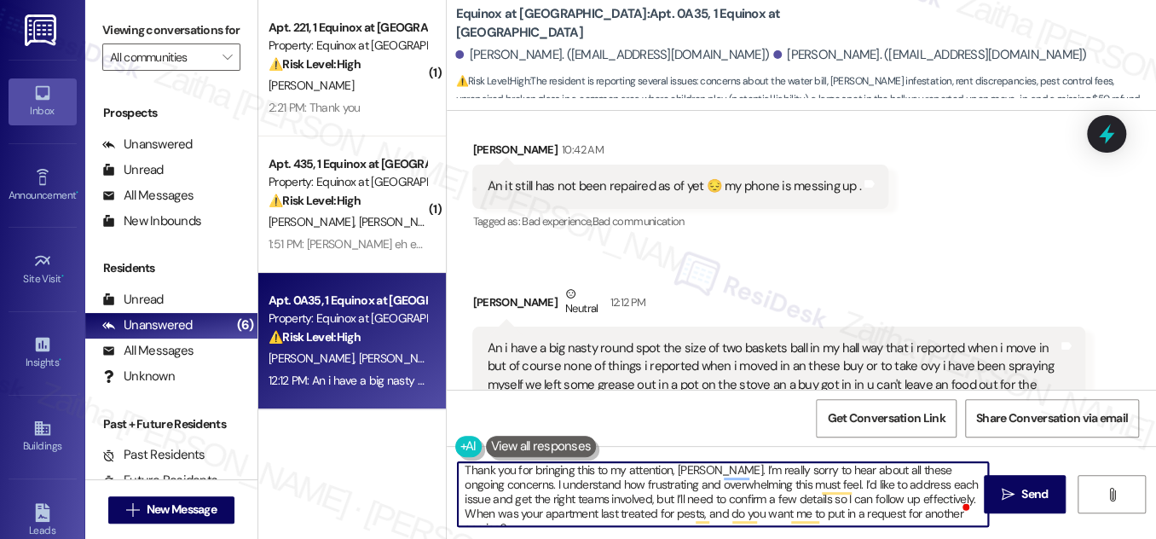
paste textarea "Have any work orders been submitted for the large spot in your hallway, the bro…"
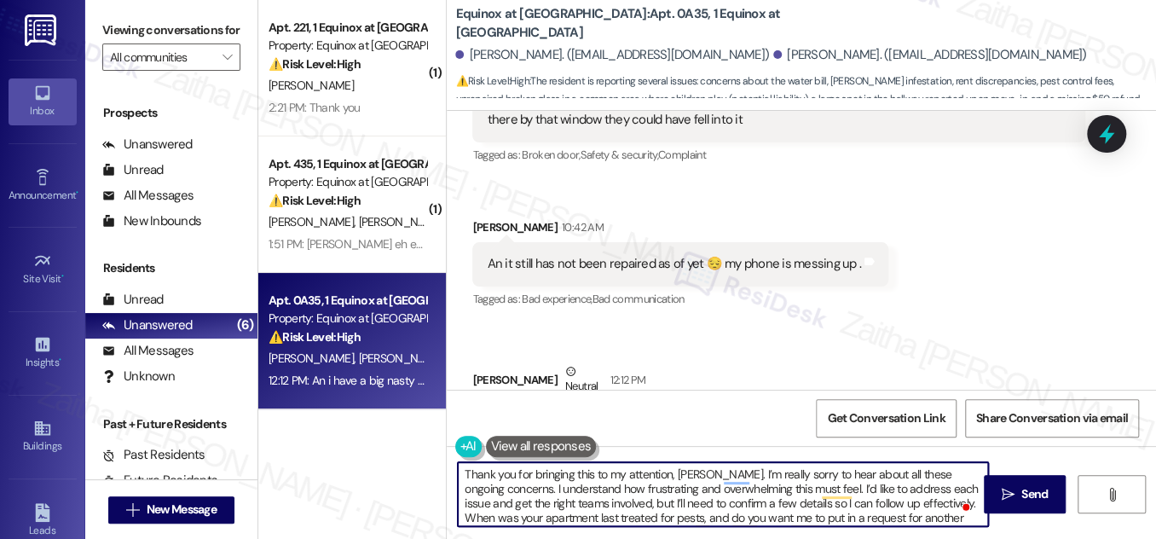
scroll to position [0, 0]
drag, startPoint x: 482, startPoint y: 507, endPoint x: 621, endPoint y: 505, distance: 139.0
click at [621, 505] on textarea "Thank you for bringing this to my attention, Ruby. I’m really sorry to hear abo…" at bounding box center [723, 494] width 530 height 64
click at [583, 502] on textarea "Thank you for bringing this to my attention, Ruby. I’m really sorry to hear abo…" at bounding box center [723, 494] width 530 height 64
drag, startPoint x: 483, startPoint y: 501, endPoint x: 623, endPoint y: 500, distance: 140.7
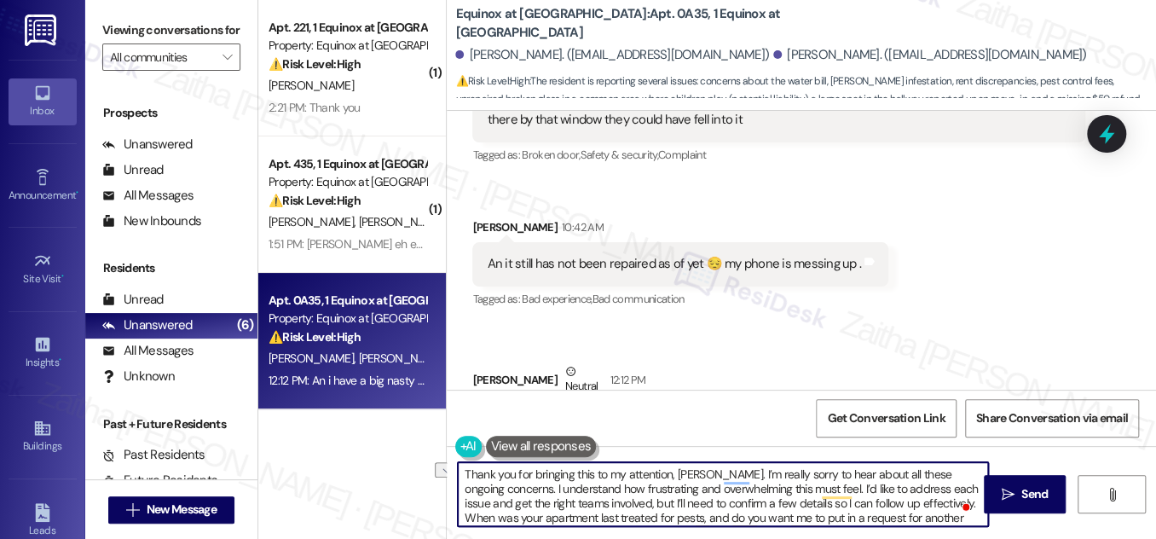
click at [623, 500] on textarea "Thank you for bringing this to my attention, Ruby. I’m really sorry to hear abo…" at bounding box center [723, 494] width 530 height 64
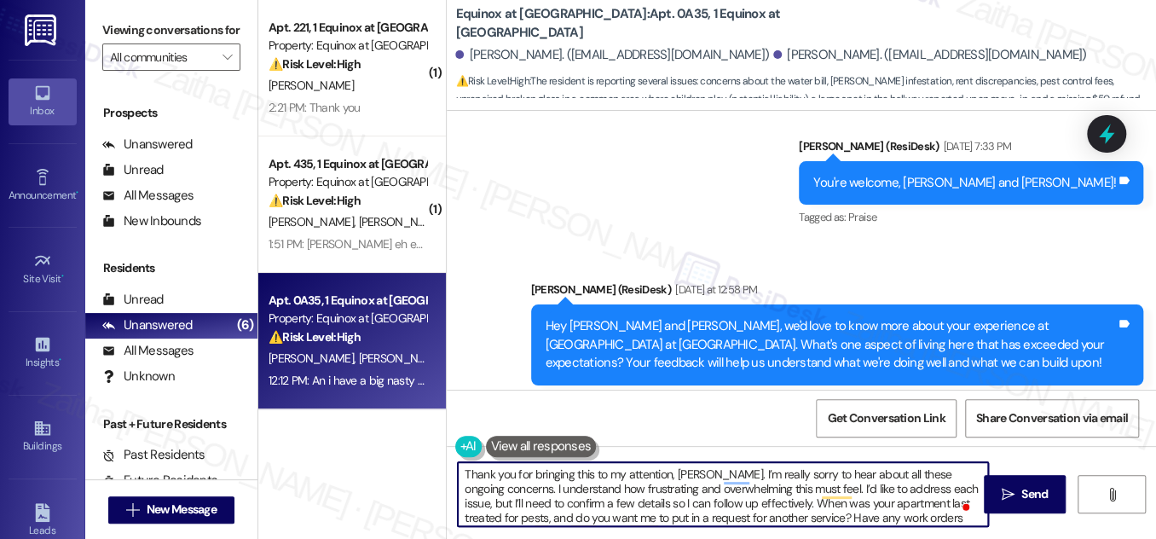
scroll to position [4193, 0]
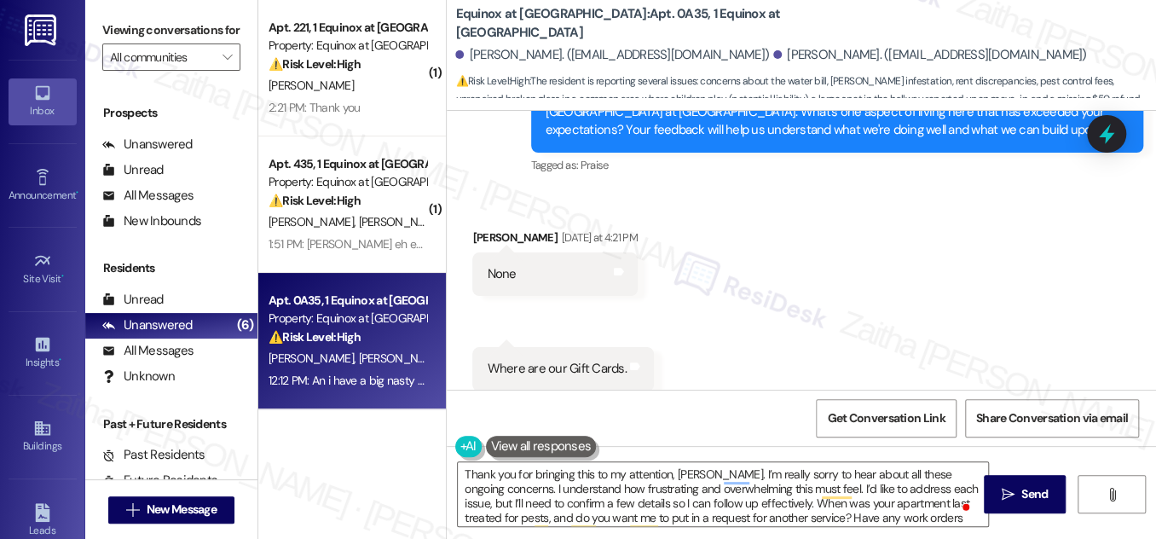
click at [539, 449] on button at bounding box center [541, 446] width 111 height 21
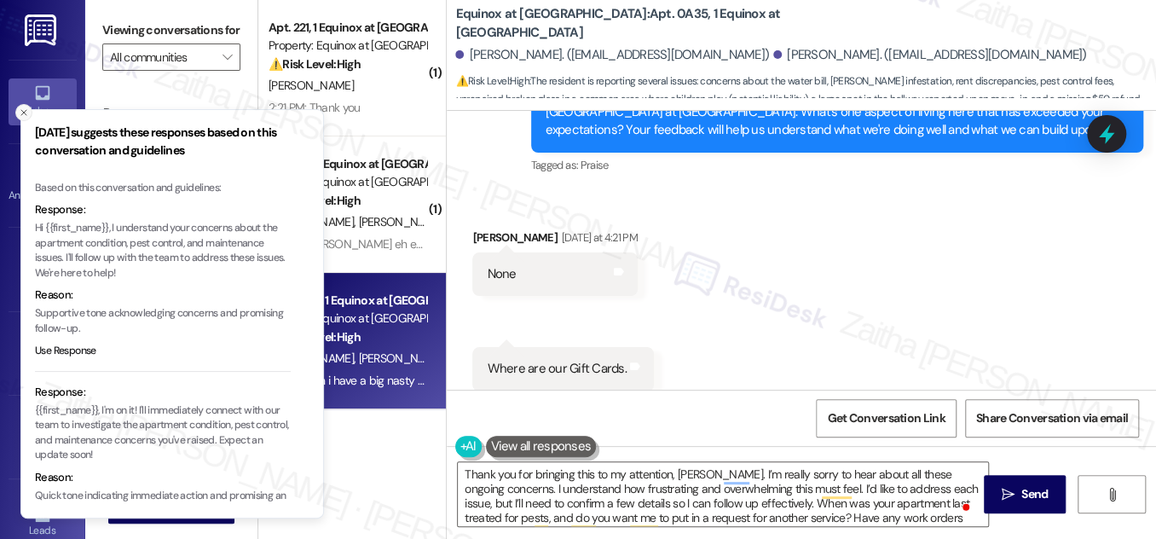
click at [20, 112] on icon "Close toast" at bounding box center [24, 112] width 10 height 10
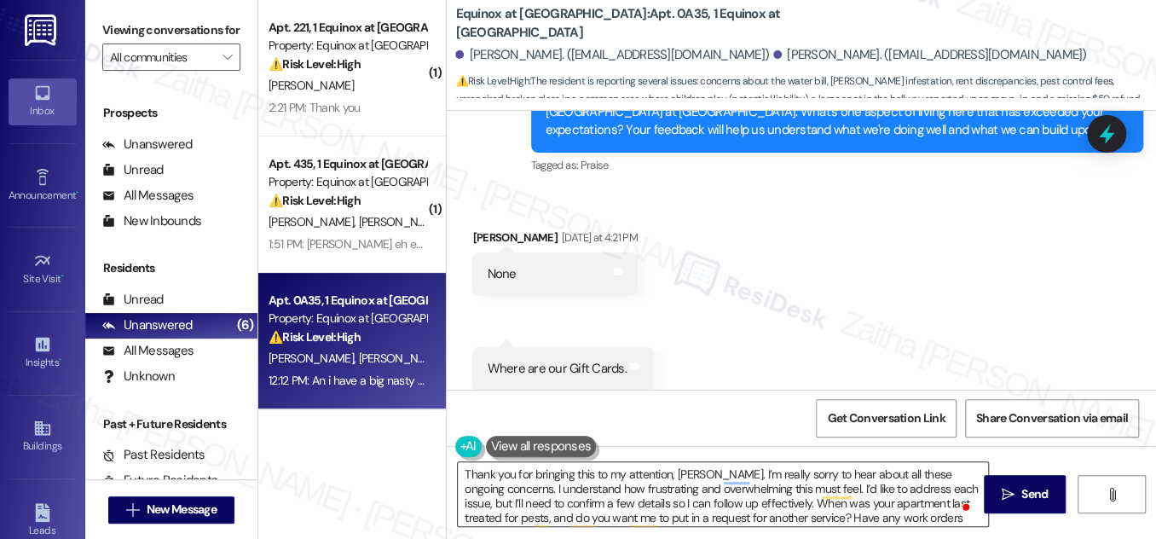
scroll to position [18, 0]
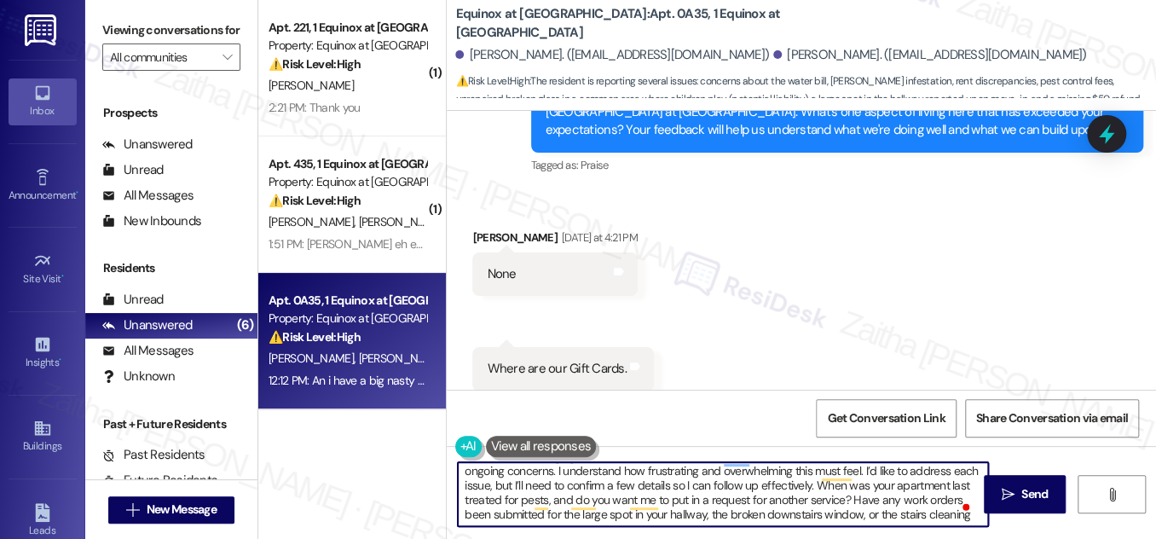
click at [940, 515] on textarea "Thank you for bringing this to my attention, Ruby. I’m really sorry to hear abo…" at bounding box center [723, 494] width 530 height 64
type textarea "Thank you for bringing this to my attention, Ruby. I’m really sorry to hear abo…"
click at [1032, 494] on span "Send" at bounding box center [1035, 494] width 26 height 18
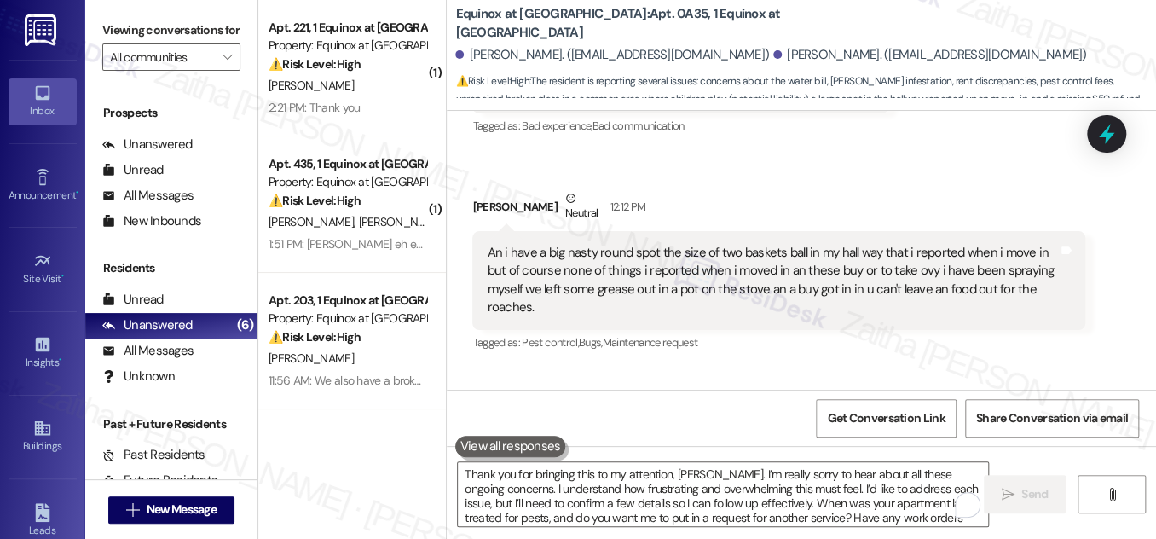
scroll to position [6013, 0]
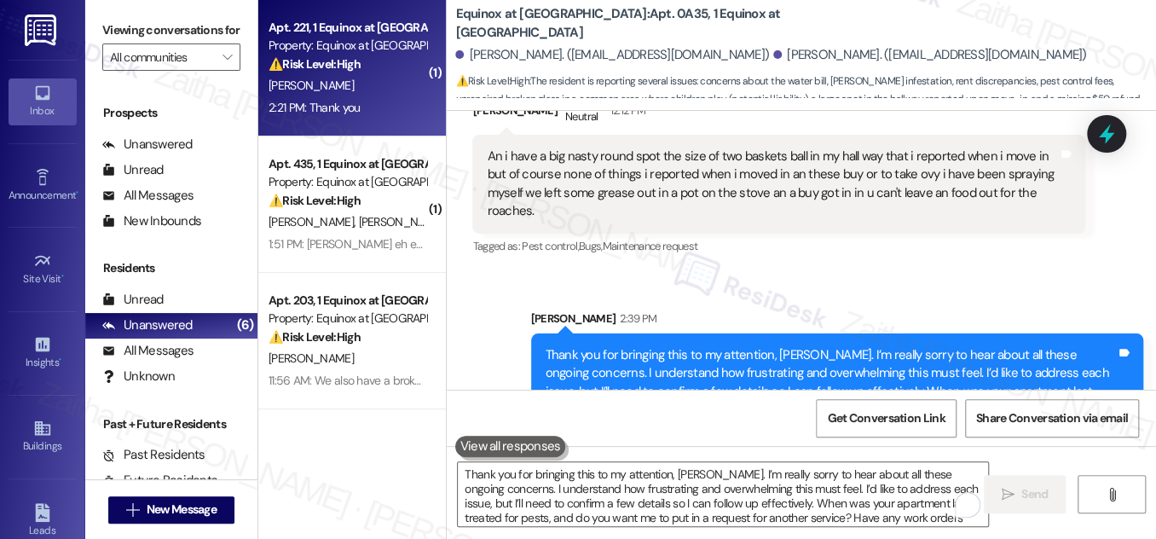
click at [407, 100] on div "2:21 PM: Thank you 2:21 PM: Thank you" at bounding box center [347, 107] width 161 height 21
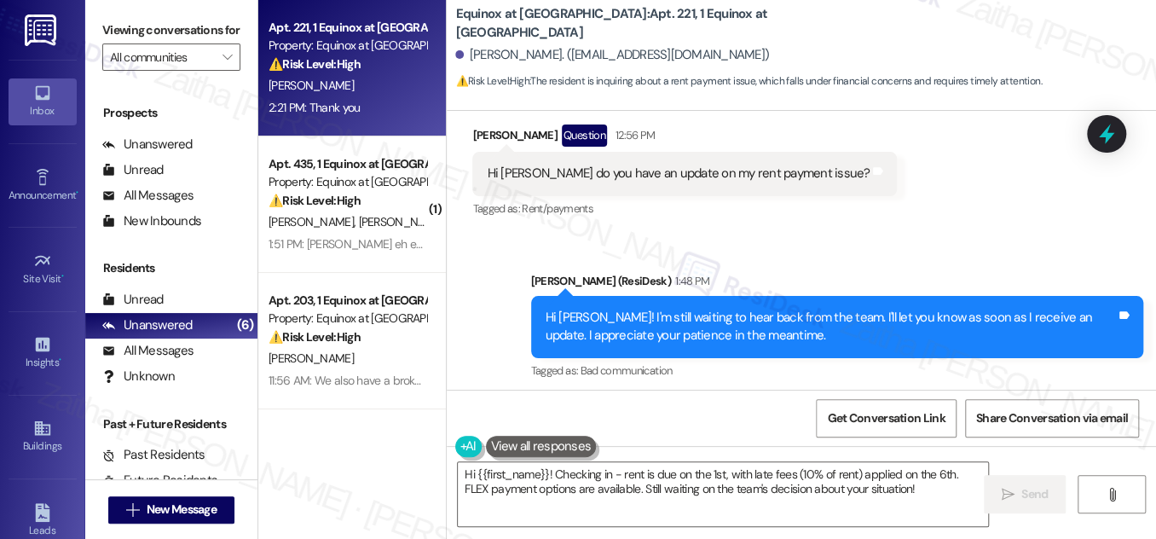
scroll to position [10769, 0]
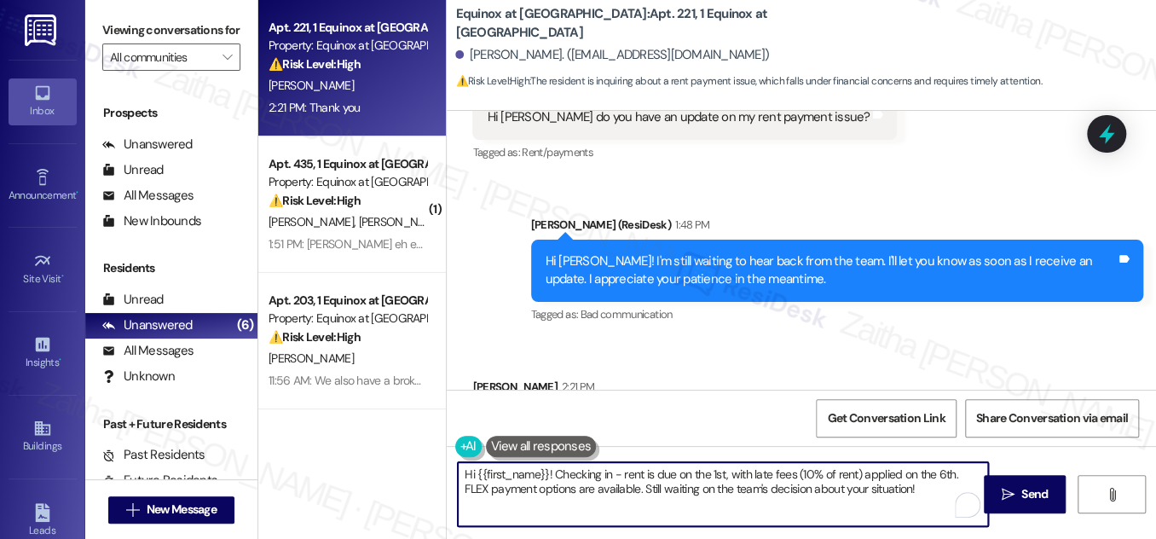
drag, startPoint x: 464, startPoint y: 473, endPoint x: 906, endPoint y: 496, distance: 442.4
click at [906, 496] on textarea "Hi {{first_name}}! Checking in - rent is due on the 1st, with late fees (10% of…" at bounding box center [723, 494] width 530 height 64
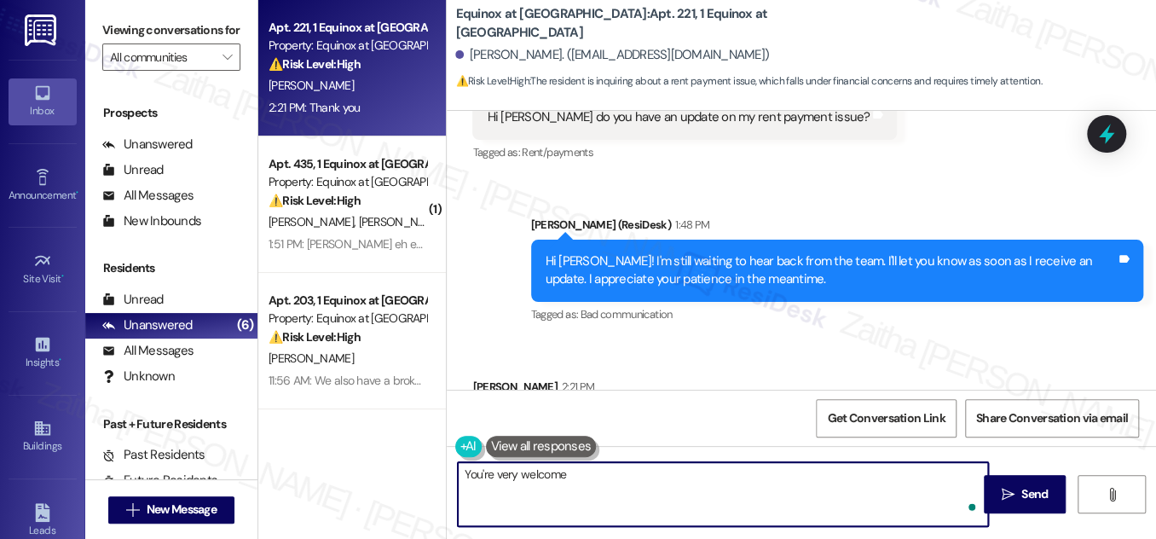
type textarea "You're very welcome!"
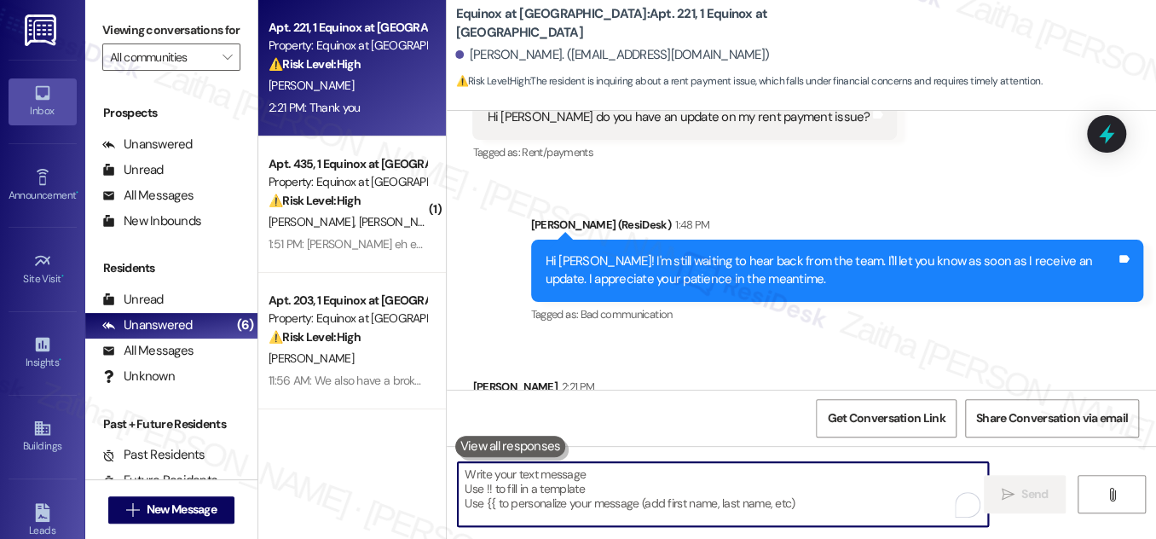
scroll to position [10768, 0]
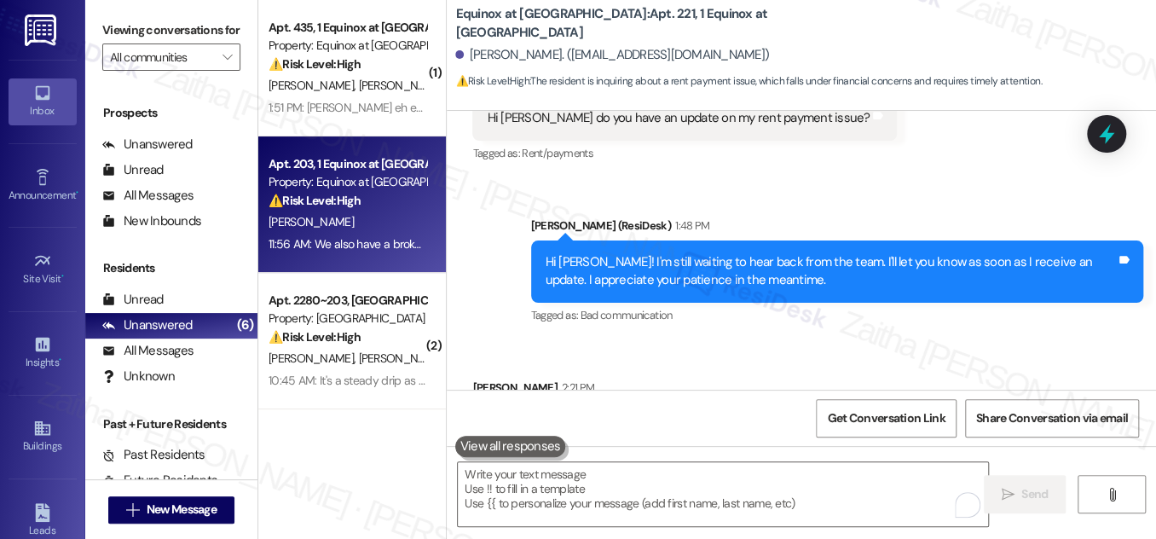
click at [391, 216] on div "[PERSON_NAME]" at bounding box center [347, 222] width 161 height 21
type textarea "Fetching suggested responses. Please feel free to read through the conversation…"
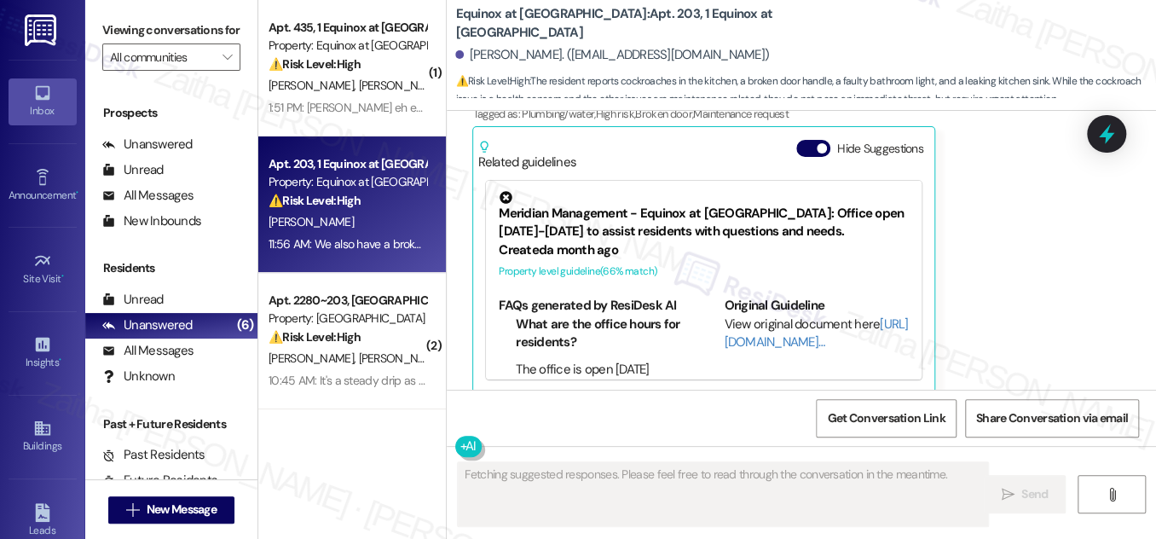
scroll to position [3311, 0]
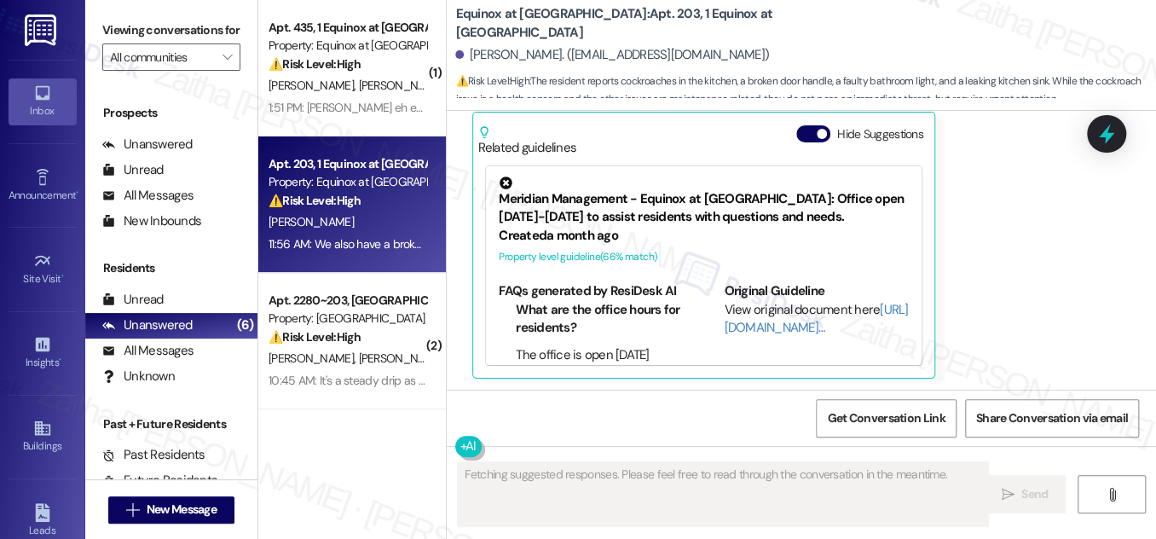
drag, startPoint x: 807, startPoint y: 126, endPoint x: 819, endPoint y: 148, distance: 25.2
click at [805, 128] on button "Hide Suggestions" at bounding box center [814, 133] width 34 height 17
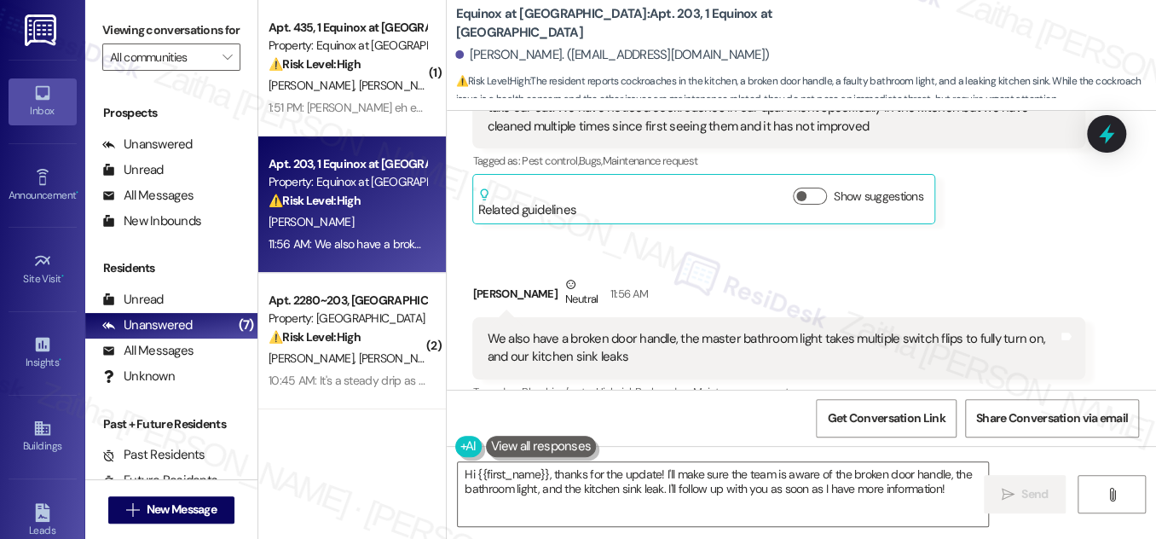
scroll to position [2941, 0]
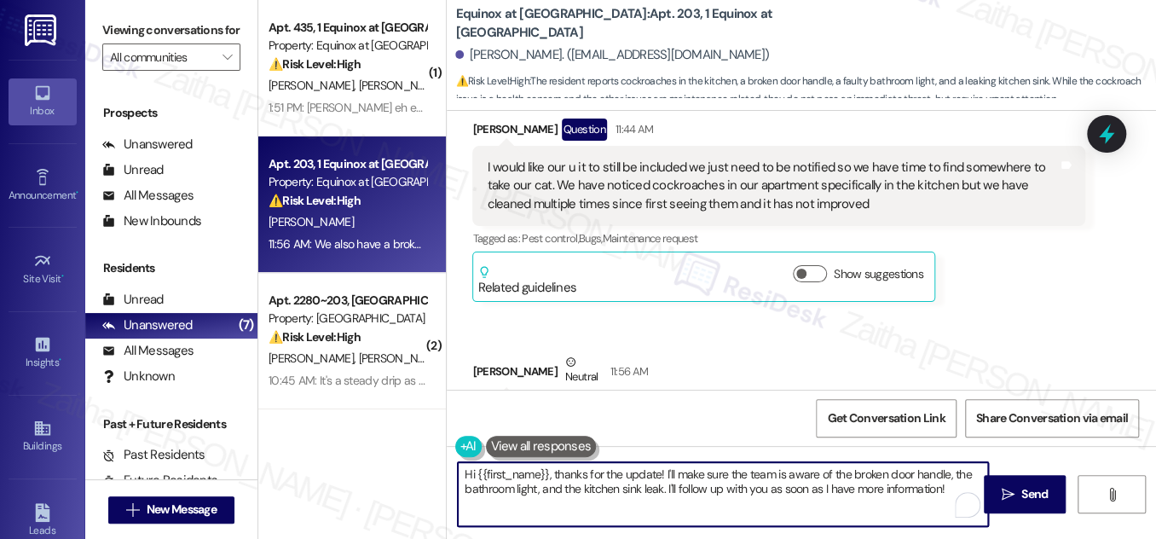
drag, startPoint x: 462, startPoint y: 471, endPoint x: 597, endPoint y: 478, distance: 134.9
click at [597, 478] on textarea "Hi {{first_name}}, thanks for the update! I'll make sure the team is aware of t…" at bounding box center [723, 494] width 530 height 64
click at [666, 483] on textarea "Hi {{first_name}}, thanks for the update! I'll make sure the team is aware of t…" at bounding box center [723, 494] width 530 height 64
drag, startPoint x: 554, startPoint y: 470, endPoint x: 459, endPoint y: 474, distance: 95.6
click at [459, 474] on textarea "Hi {{first_name}}, thanks for the update! I'll make sure the team is aware of t…" at bounding box center [723, 494] width 530 height 64
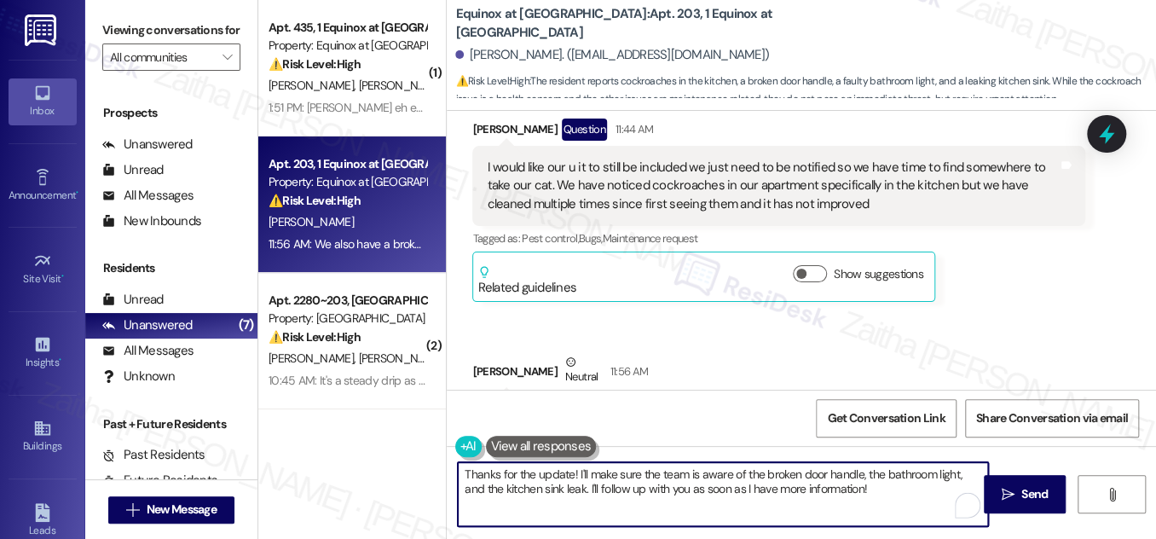
click at [548, 477] on textarea "Thanks for the update! I'll make sure the team is aware of the broken door hand…" at bounding box center [723, 494] width 530 height 64
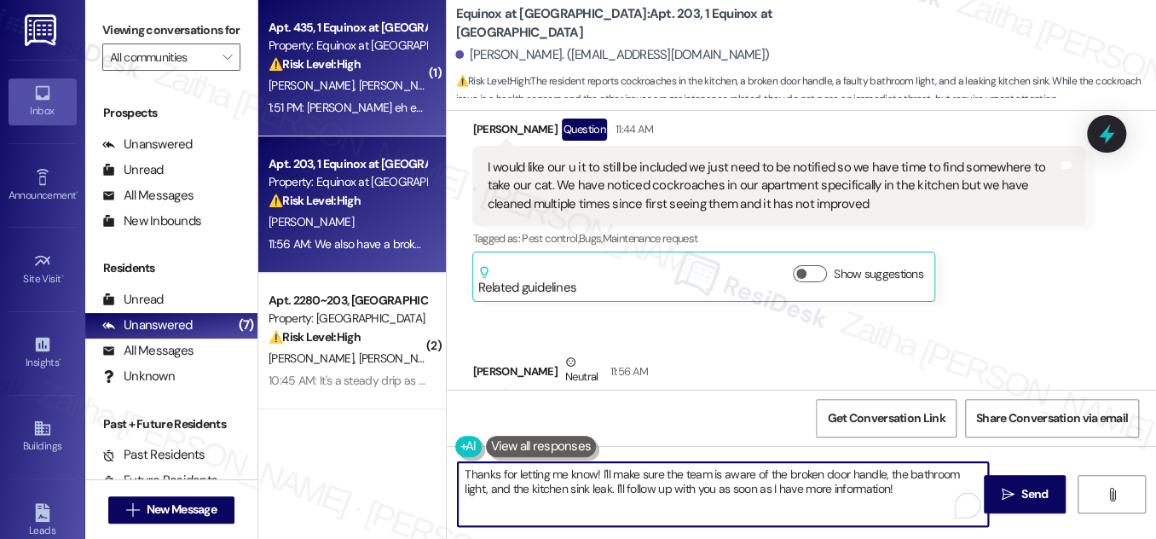
type textarea "Thanks for letting me know! I'll make sure the team is aware of the broken door…"
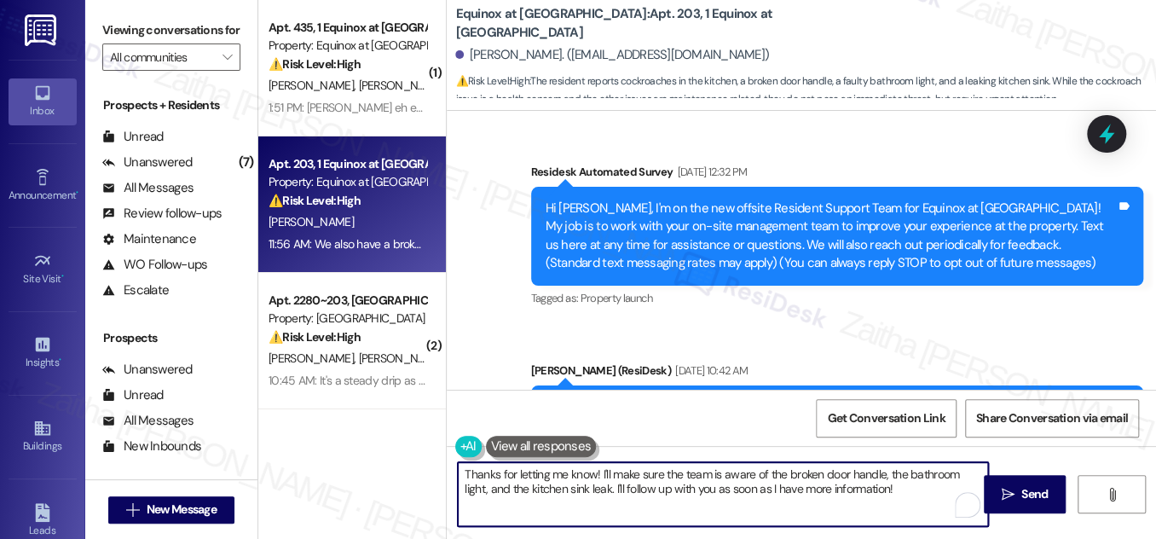
scroll to position [2941, 0]
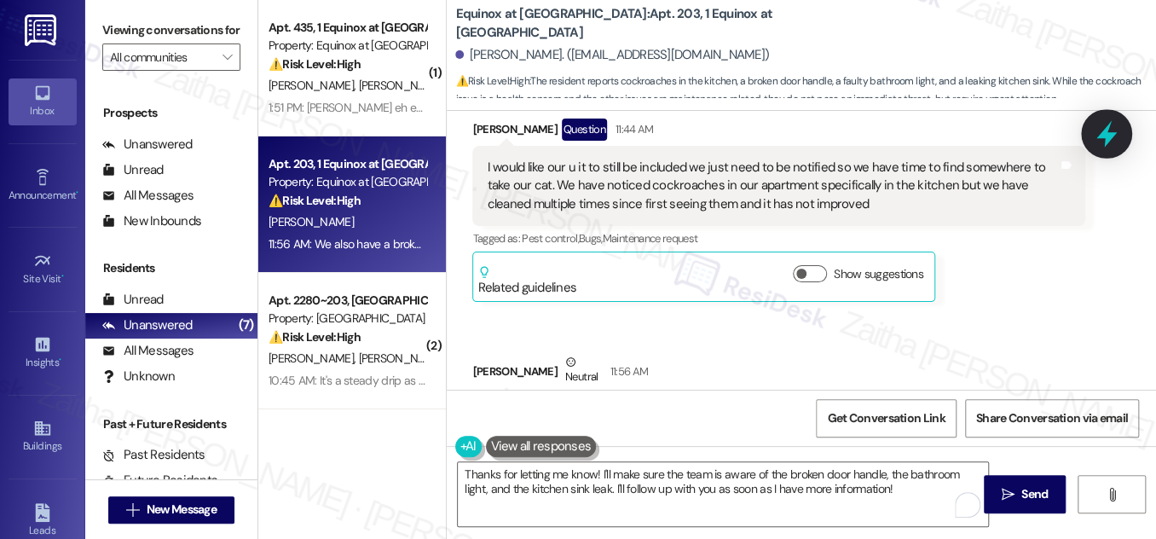
click at [1106, 138] on icon at bounding box center [1107, 134] width 20 height 26
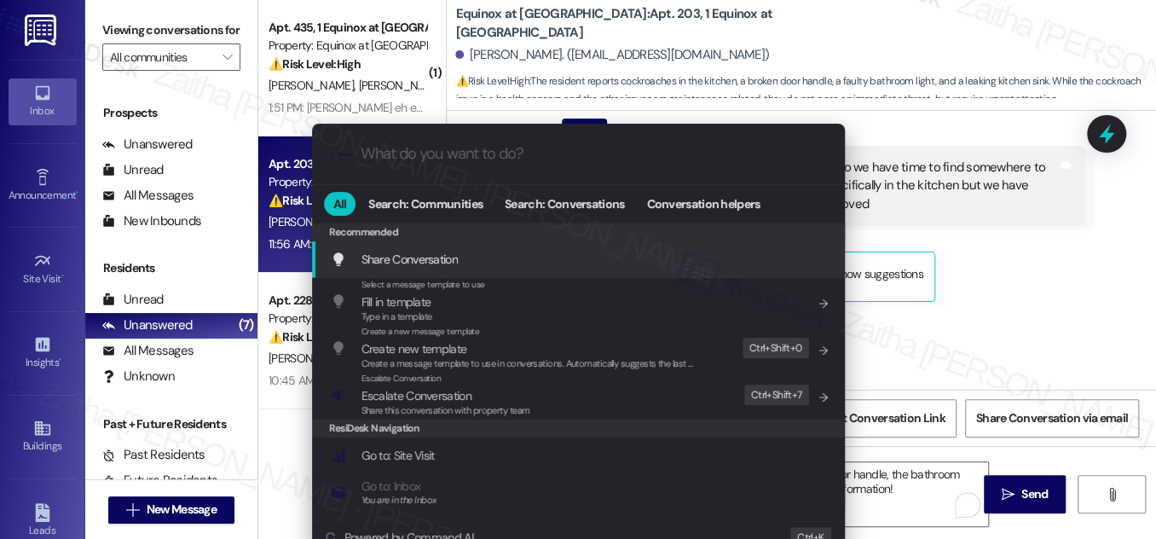
click at [1112, 295] on div ".cls-1{fill:#0a055f;}.cls-2{fill:#0cc4c4;} resideskLogoBlueOrange All Search: C…" at bounding box center [578, 269] width 1156 height 539
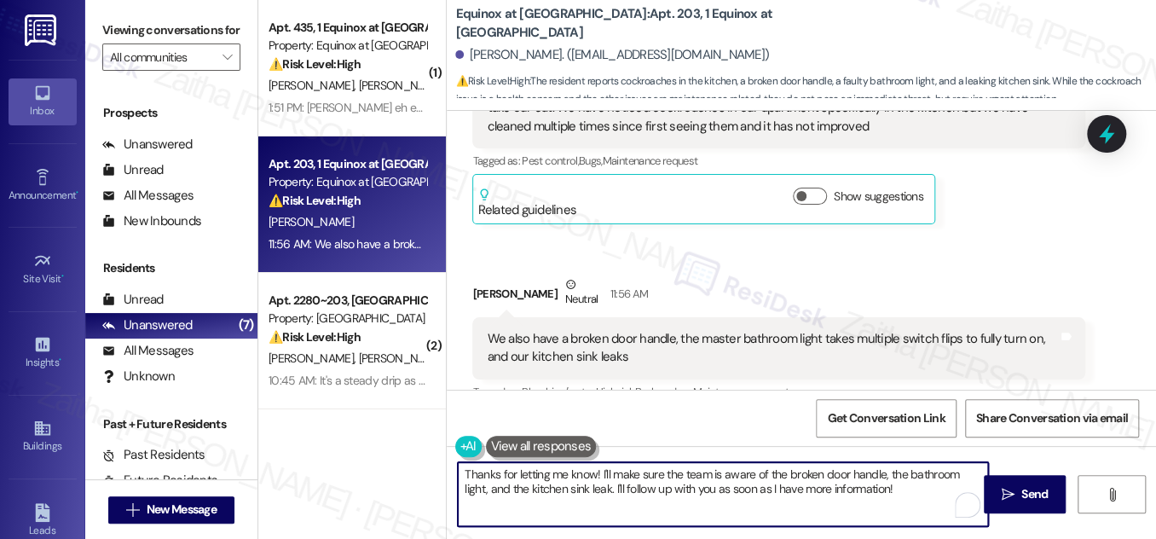
scroll to position [3096, 0]
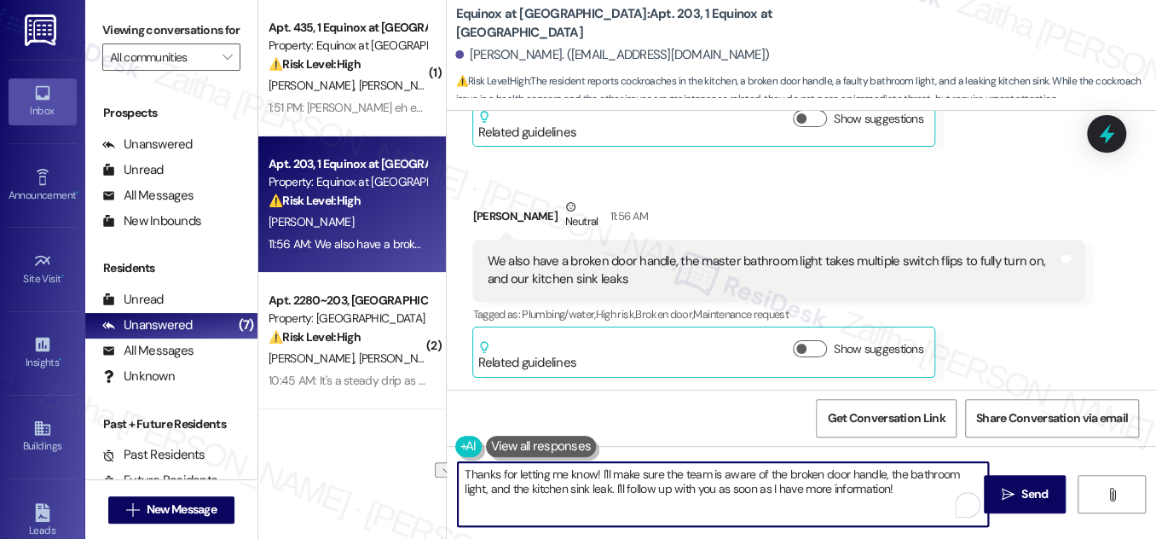
drag, startPoint x: 611, startPoint y: 472, endPoint x: 779, endPoint y: 475, distance: 168.0
click at [779, 475] on textarea "Thanks for letting me know! I'll make sure the team is aware of the broken door…" at bounding box center [723, 494] width 530 height 64
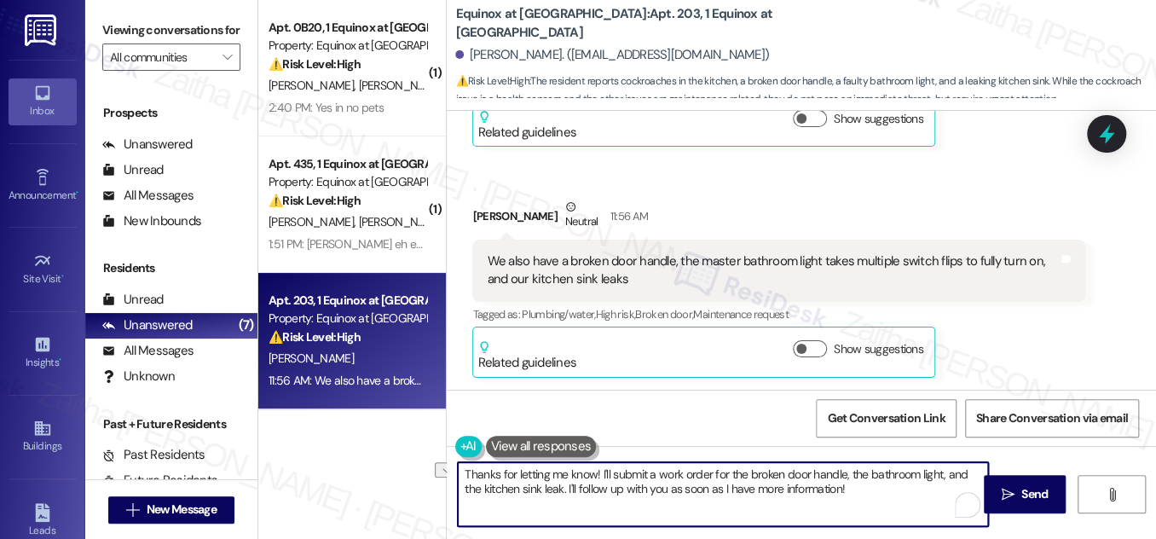
drag, startPoint x: 566, startPoint y: 485, endPoint x: 894, endPoint y: 488, distance: 327.5
click at [894, 488] on textarea "Thanks for letting me know! I'll submit a work order for the broken door handle…" at bounding box center [723, 494] width 530 height 64
drag, startPoint x: 565, startPoint y: 488, endPoint x: 617, endPoint y: 432, distance: 76.0
click at [565, 488] on textarea "Thanks for letting me know! I'll submit a work order for the broken door handle…" at bounding box center [723, 494] width 530 height 64
click at [509, 515] on textarea "Thanks for letting me know! I'll submit a work order for the broken door handle…" at bounding box center [723, 494] width 530 height 64
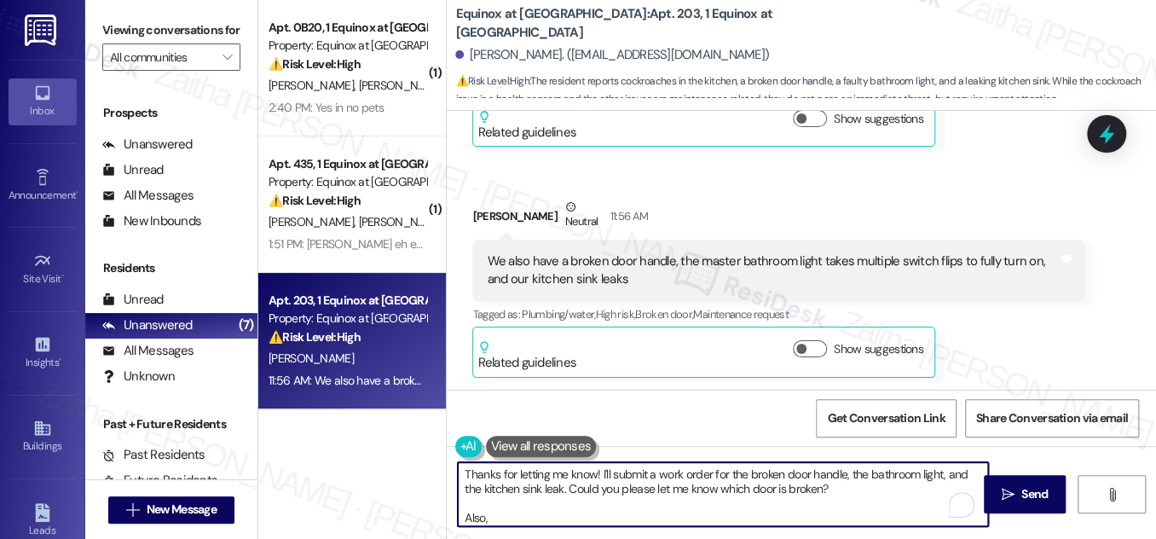
paste textarea "Do we have your permission to enter during your absence? Do you have pets that …"
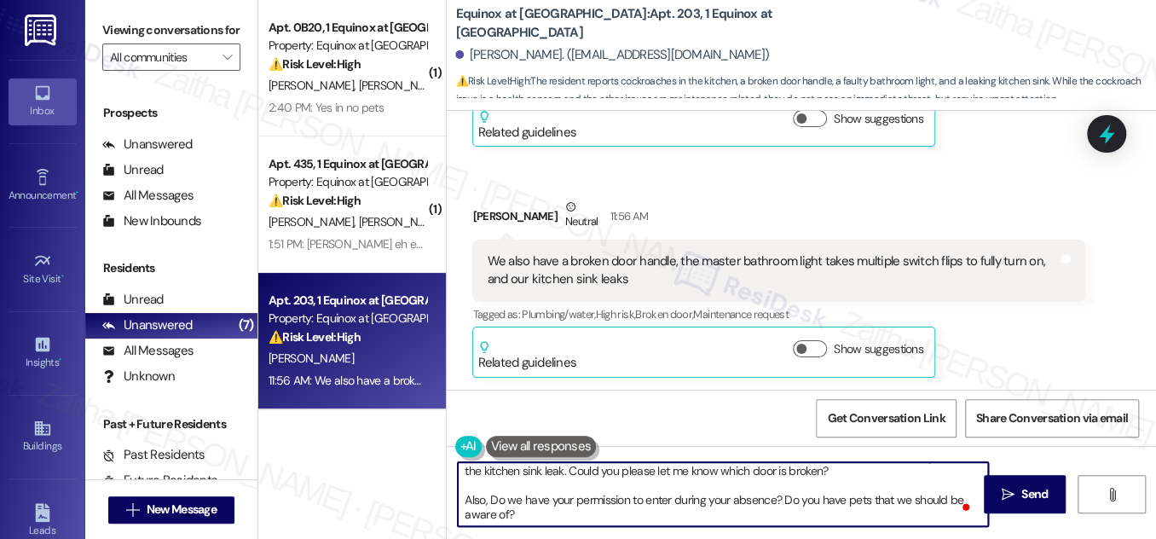
scroll to position [0, 0]
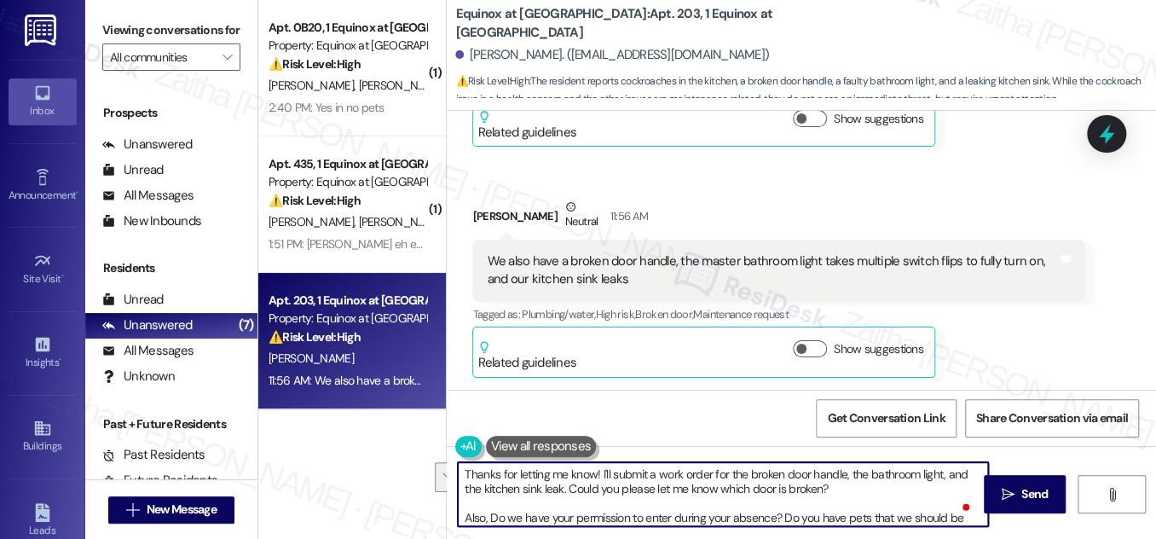
drag, startPoint x: 458, startPoint y: 474, endPoint x: 855, endPoint y: 493, distance: 397.0
click at [855, 493] on textarea "Thanks for letting me know! I'll submit a work order for the broken door handle…" at bounding box center [723, 494] width 530 height 64
click at [737, 490] on textarea "Thanks for letting me know! I'll submit a work order for the broken door handle…" at bounding box center [723, 494] width 530 height 64
drag, startPoint x: 567, startPoint y: 490, endPoint x: 827, endPoint y: 501, distance: 260.3
click at [827, 501] on textarea "Thanks for letting me know! I'll submit a work order for the broken door handle…" at bounding box center [723, 494] width 530 height 64
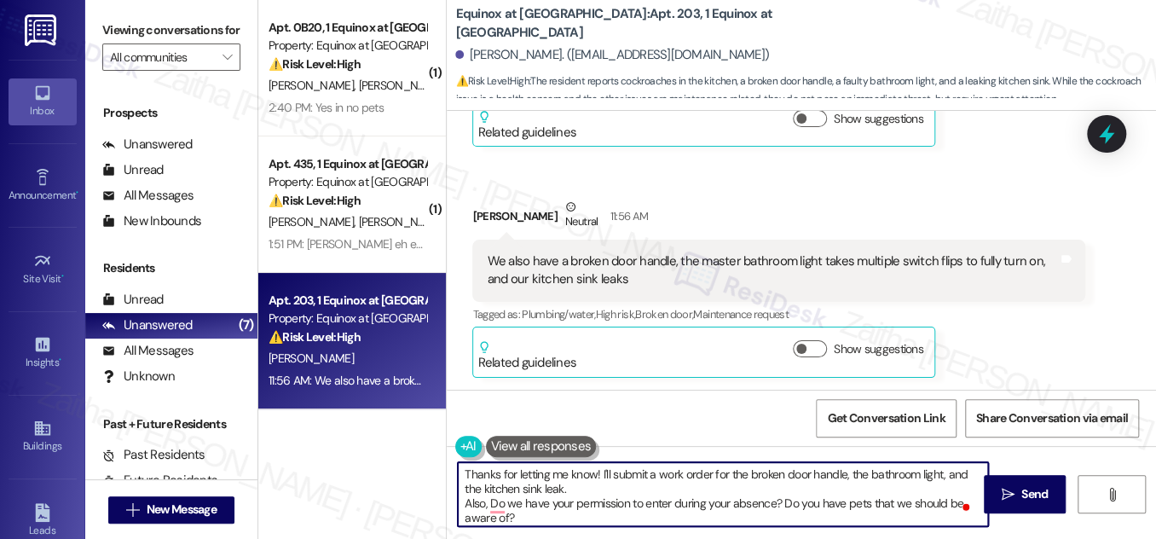
paste textarea "Thanks for letting me know! I’ll submit a work order for the broken door handle…"
drag, startPoint x: 461, startPoint y: 473, endPoint x: 572, endPoint y: 489, distance: 112.8
click at [572, 489] on textarea "Thanks for letting me know! I'll submit a work order for the broken door handle…" at bounding box center [723, 494] width 530 height 64
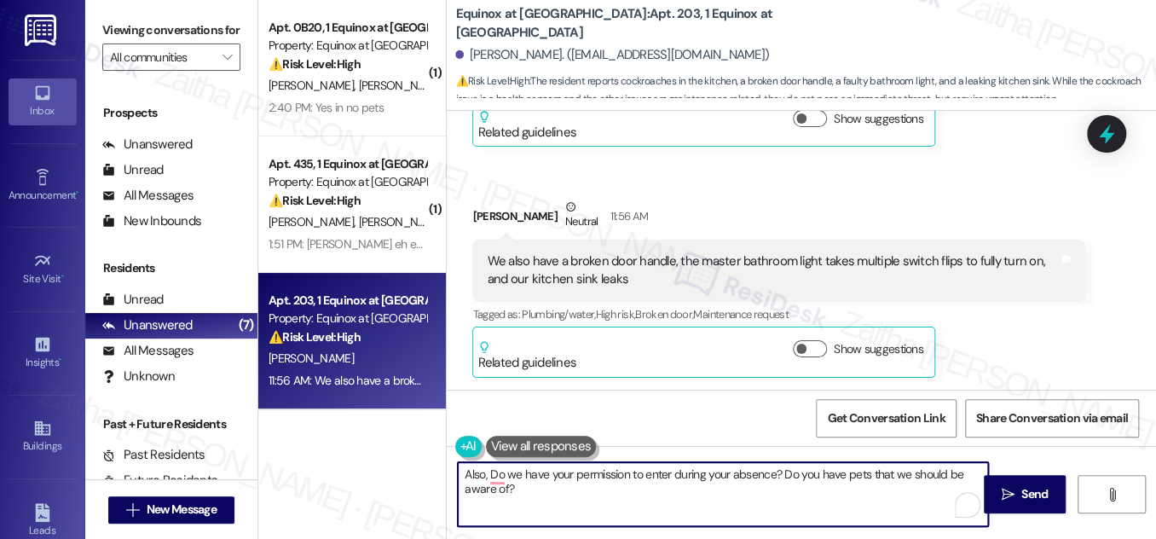
click at [463, 476] on textarea "Also, Do we have your permission to enter during your absence? Do you have pets…" at bounding box center [723, 494] width 530 height 64
click at [462, 473] on textarea "Also, Do we have your permission to enter during your absence? Do you have pets…" at bounding box center [723, 494] width 530 height 64
drag, startPoint x: 462, startPoint y: 473, endPoint x: 565, endPoint y: 502, distance: 106.4
click at [565, 502] on textarea "Also, Do we have your permission to enter during your absence? Do you have pets…" at bounding box center [723, 494] width 530 height 64
click at [536, 490] on textarea "Also, Do we have your permission to enter during your absence? Do you have pets…" at bounding box center [723, 494] width 530 height 64
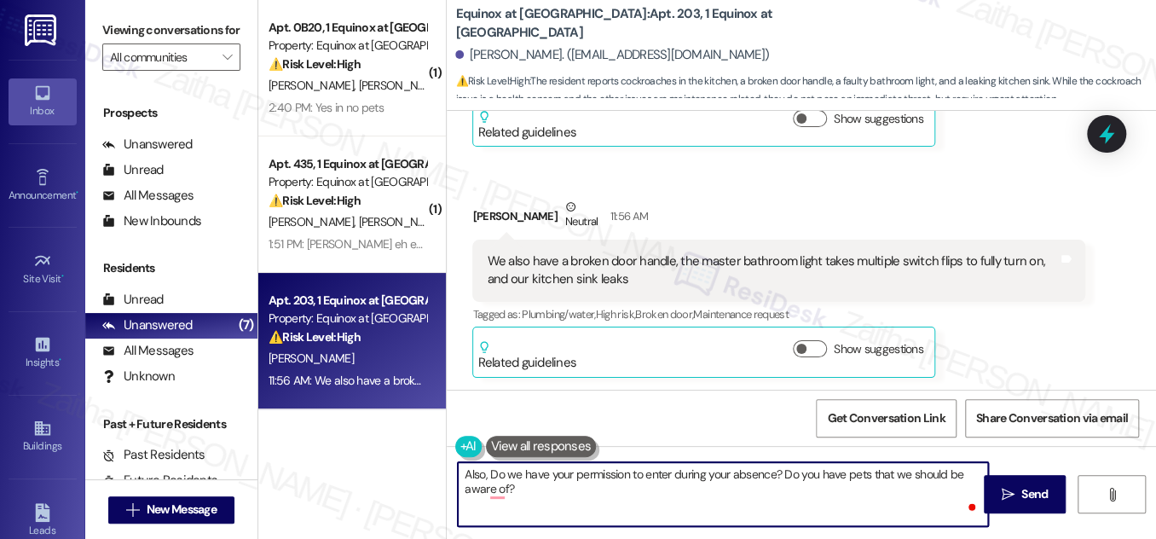
click at [461, 472] on textarea "Also, Do we have your permission to enter during your absence? Do you have pets…" at bounding box center [723, 494] width 530 height 64
paste textarea "Thanks for letting me know! I’ll submit a work order for the broken door handle…"
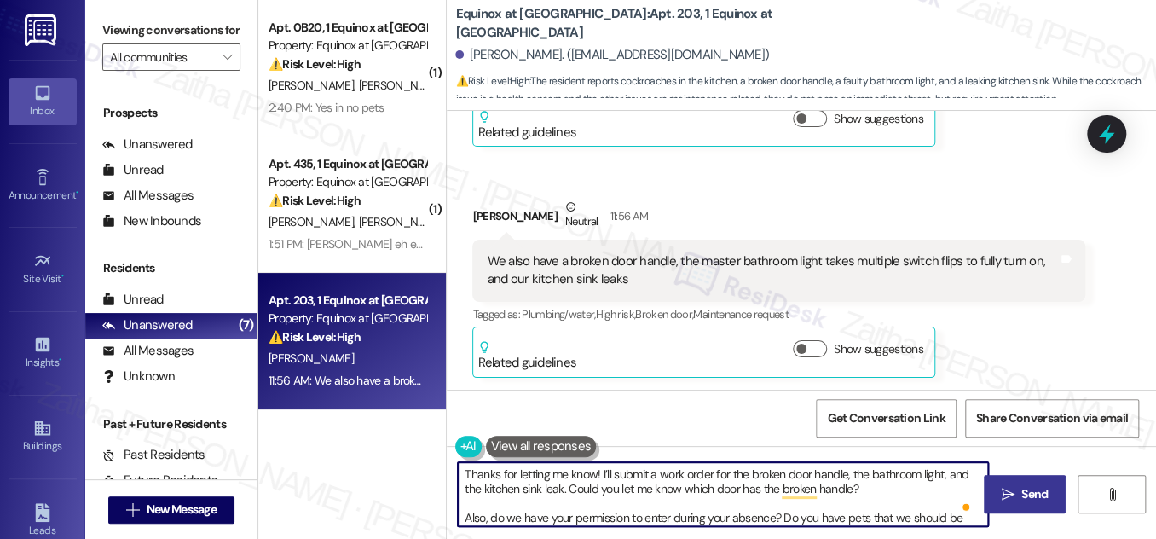
type textarea "Thanks for letting me know! I’ll submit a work order for the broken door handle…"
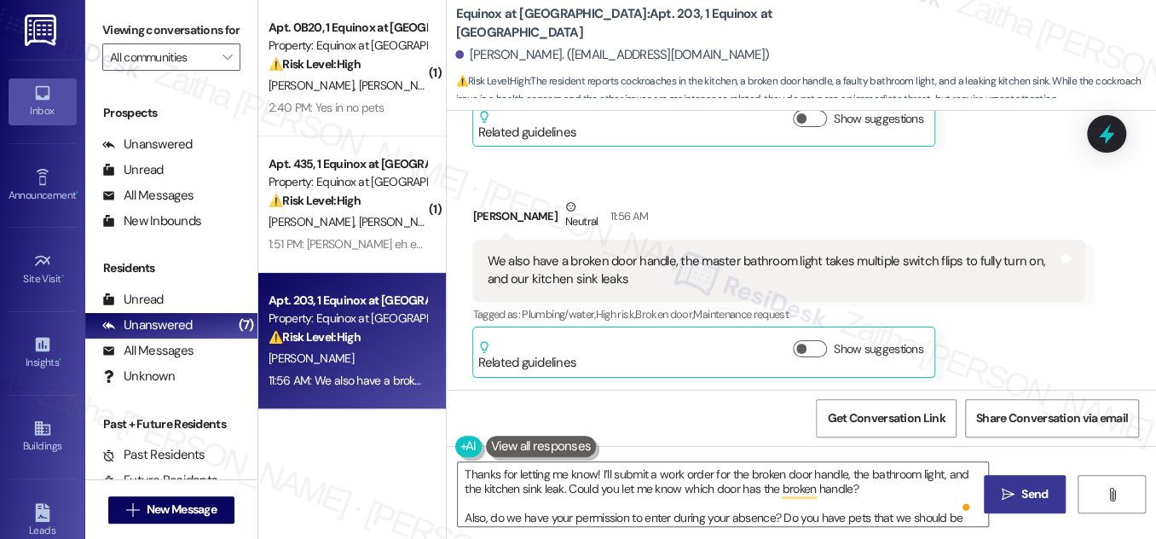
click at [1023, 479] on button " Send" at bounding box center [1025, 494] width 83 height 38
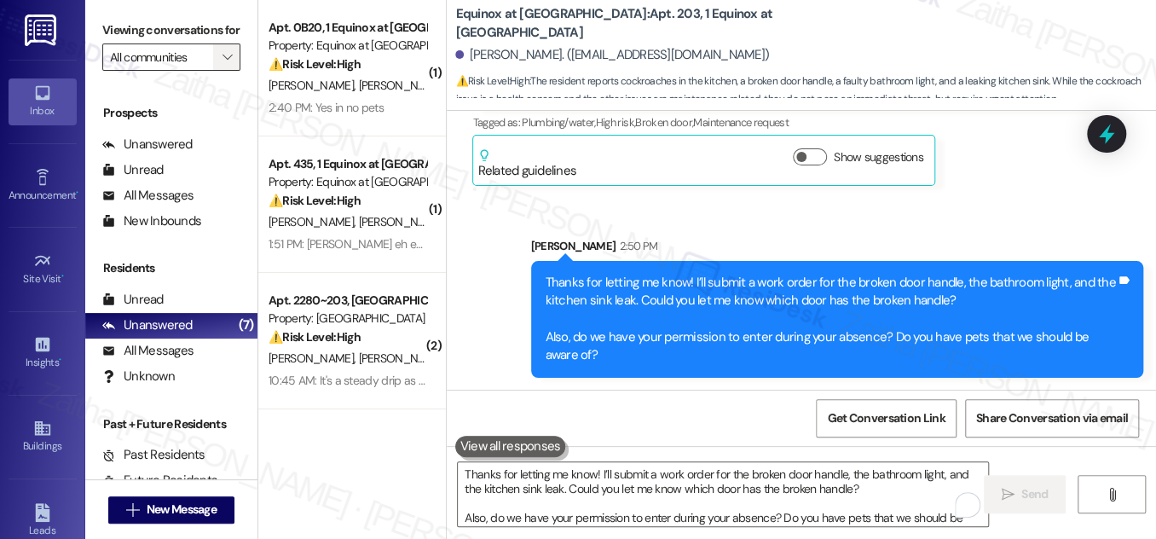
click at [224, 64] on icon "" at bounding box center [227, 57] width 9 height 14
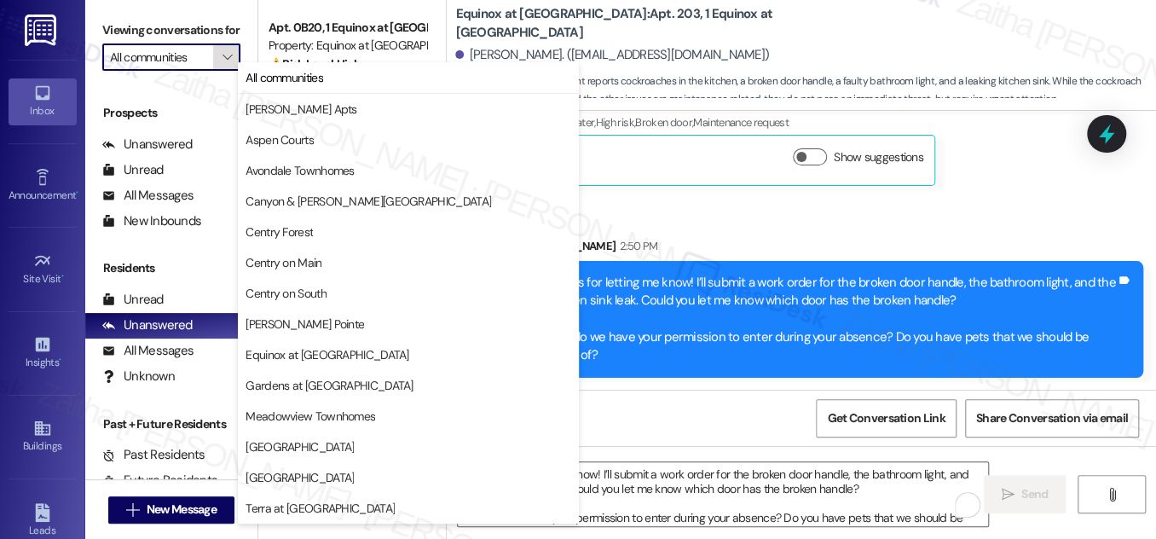
click at [215, 71] on button "" at bounding box center [226, 56] width 27 height 27
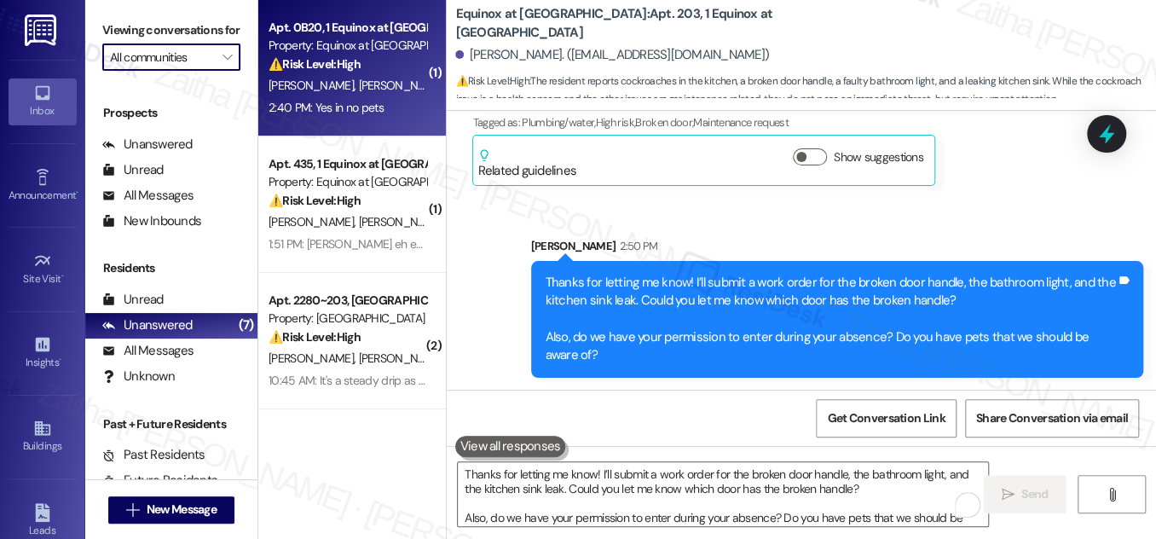
click at [370, 60] on div "⚠️ Risk Level: High The resident reports ongoing issues with bathroom water pre…" at bounding box center [348, 64] width 158 height 18
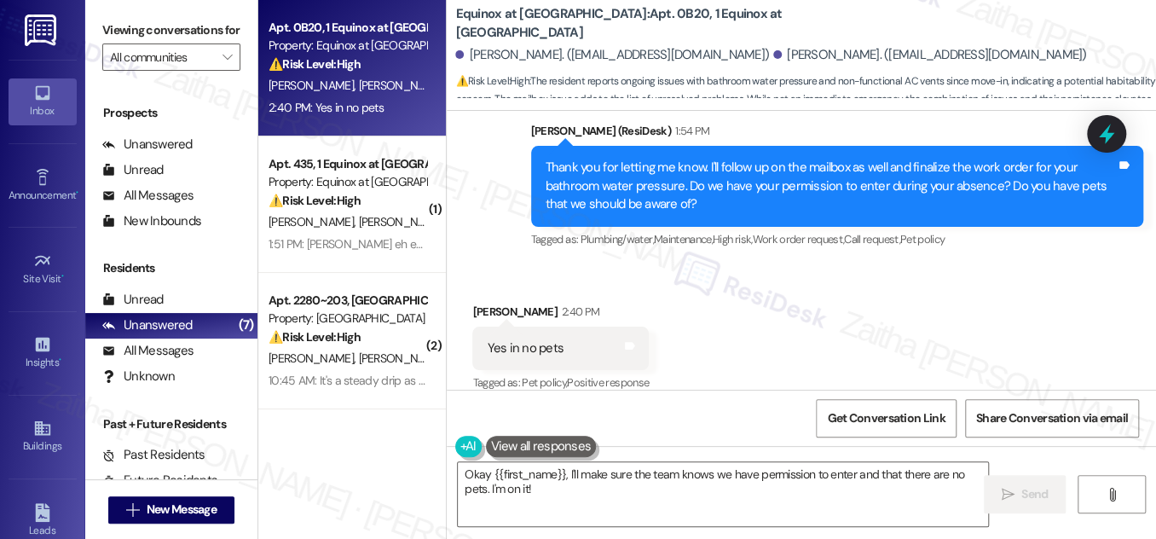
scroll to position [4721, 0]
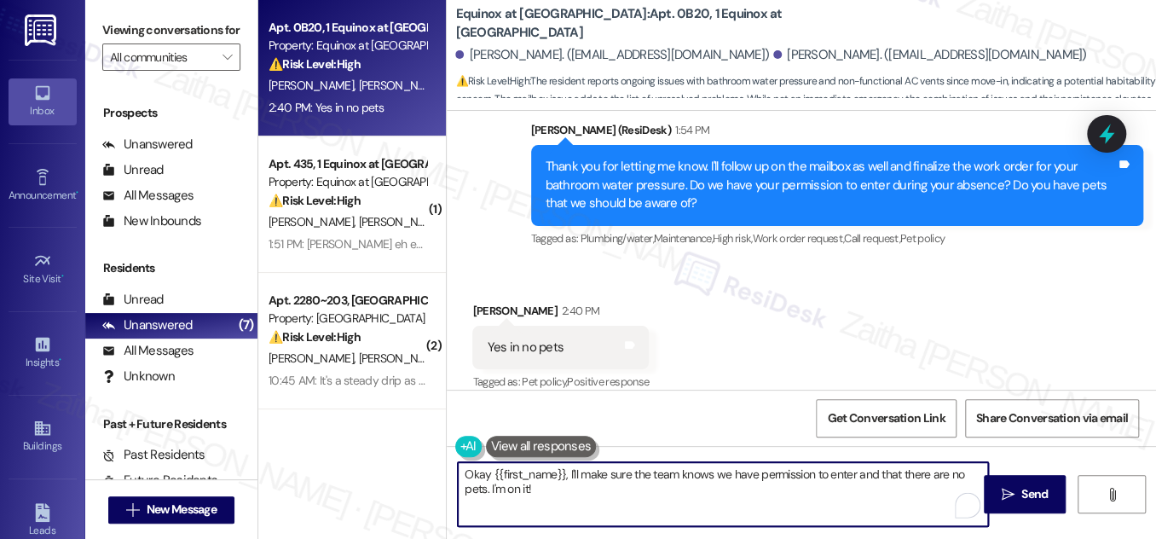
drag, startPoint x: 466, startPoint y: 473, endPoint x: 566, endPoint y: 475, distance: 100.6
click at [566, 476] on textarea "Okay {{first_name}}, I'll make sure the team knows we have permission to enter …" at bounding box center [723, 494] width 530 height 64
click at [479, 302] on div "Ashley Patterson 2:40 PM" at bounding box center [560, 314] width 177 height 24
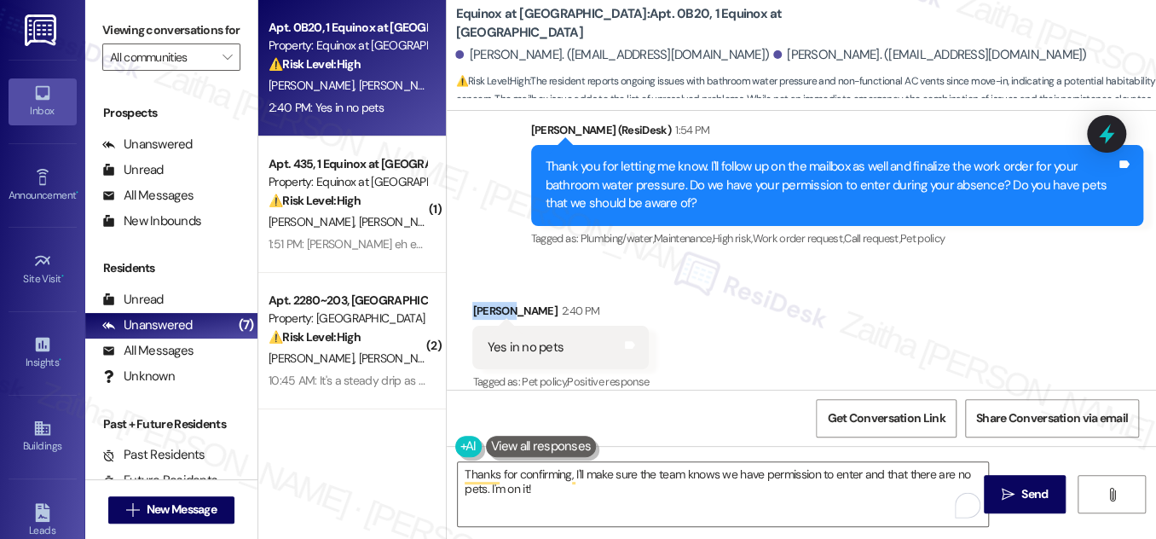
click at [479, 302] on div "Ashley Patterson 2:40 PM" at bounding box center [560, 314] width 177 height 24
copy div "Ashley"
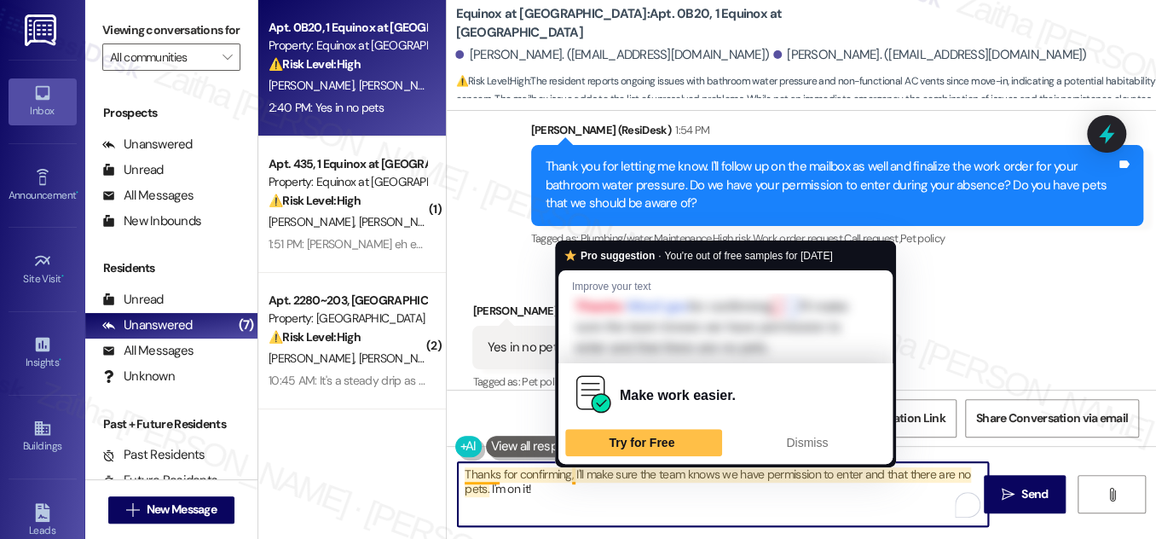
click at [571, 473] on textarea "Thanks for confirming, I'll make sure the team knows we have permission to ente…" at bounding box center [723, 494] width 530 height 64
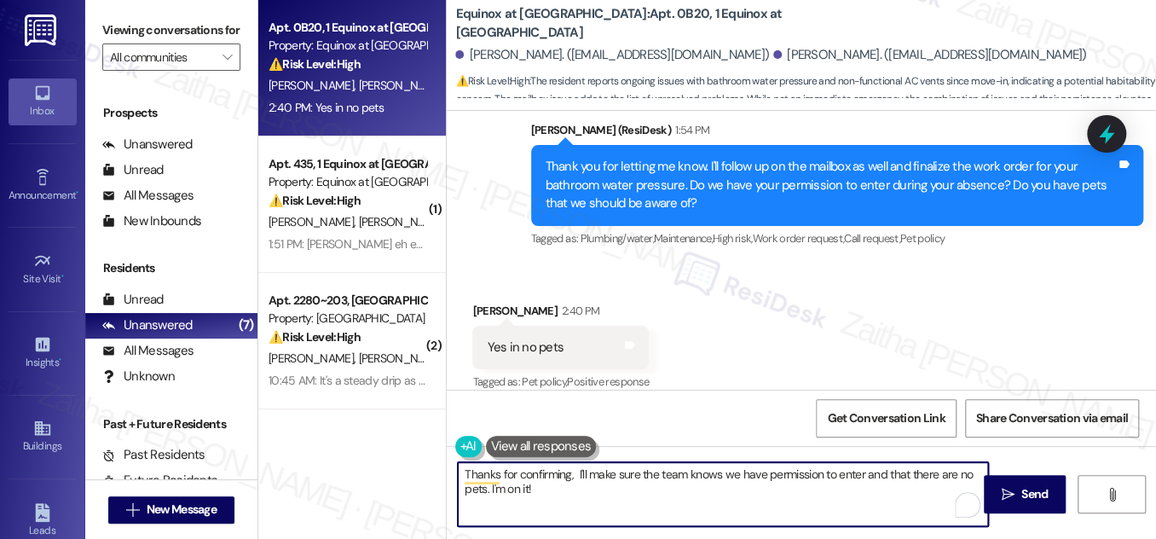
paste textarea "Ashley"
drag, startPoint x: 520, startPoint y: 486, endPoint x: 584, endPoint y: 487, distance: 64.0
click at [584, 487] on textarea "Thanks for confirming, Ashley! I'll make sure the team knows we have permission…" at bounding box center [723, 494] width 530 height 64
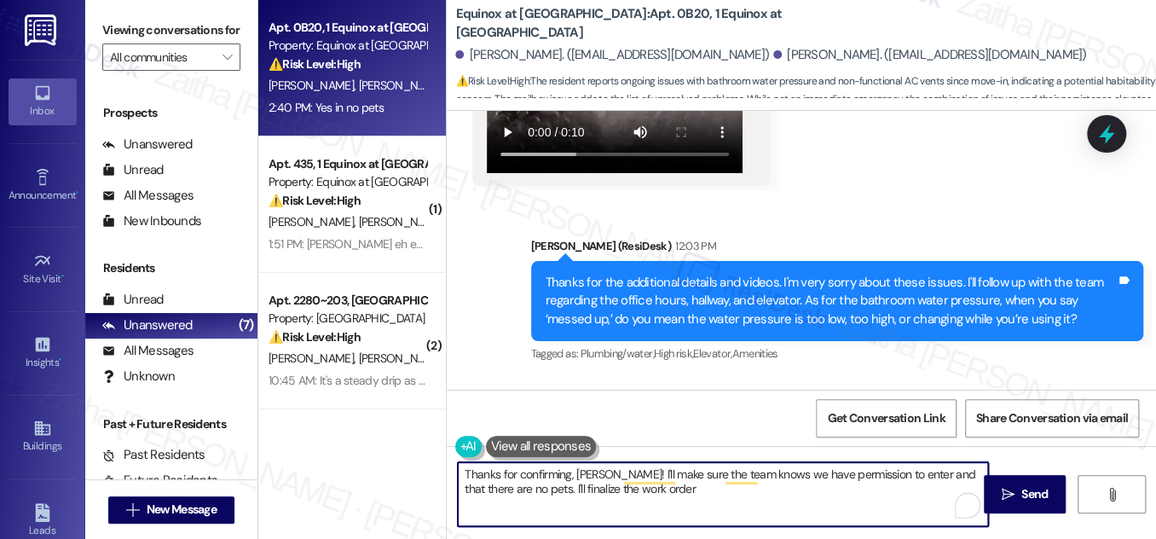
scroll to position [4023, 0]
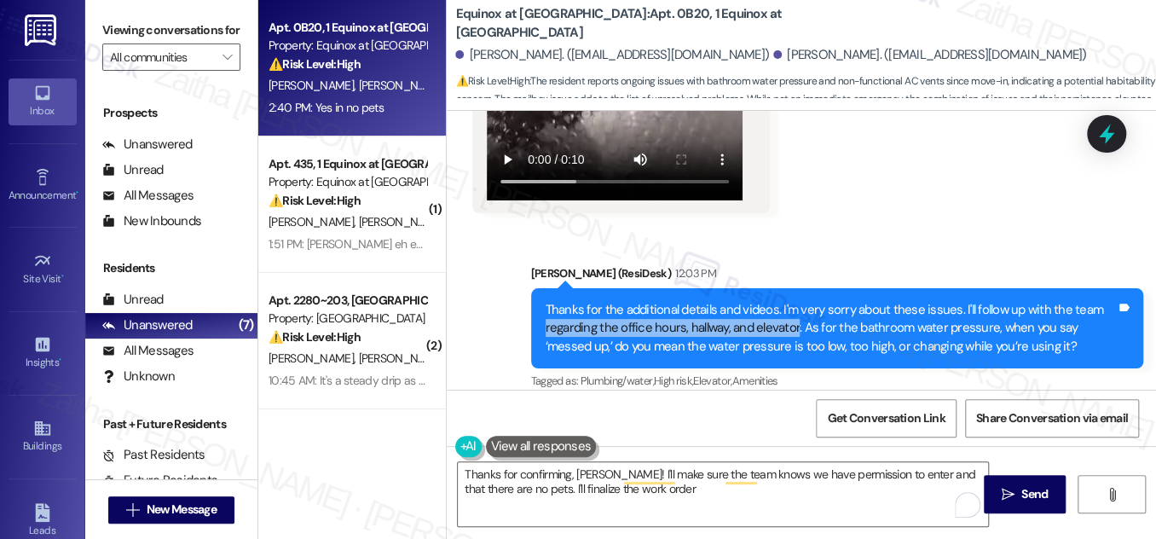
drag, startPoint x: 541, startPoint y: 310, endPoint x: 789, endPoint y: 302, distance: 248.3
click at [789, 302] on div "Thanks for the additional details and videos. I'm very sorry about these issues…" at bounding box center [831, 328] width 574 height 55
copy div "regarding the office hours, hallway, and elevator"
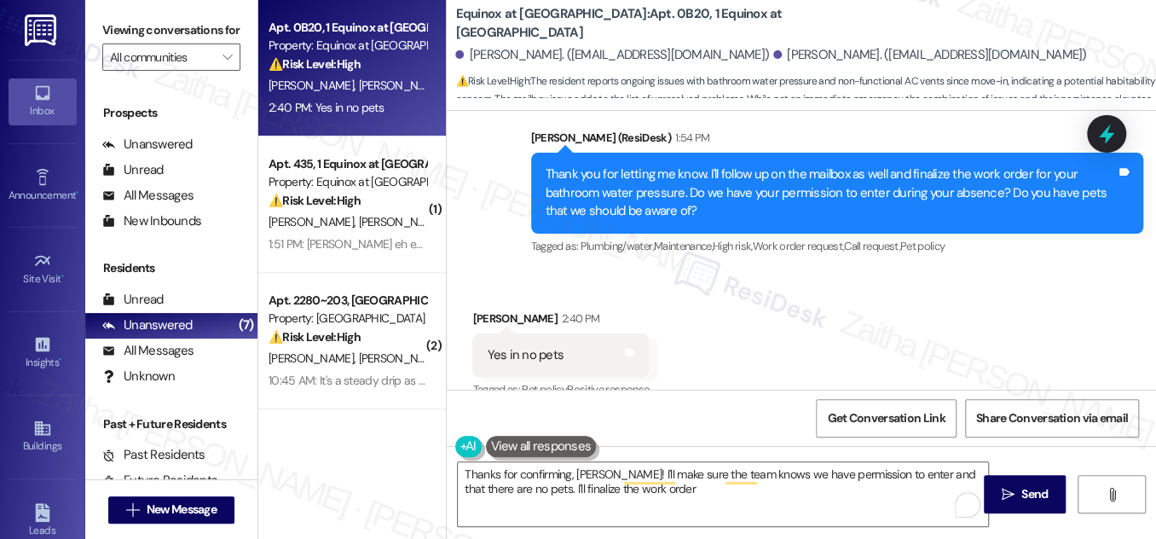
scroll to position [4721, 0]
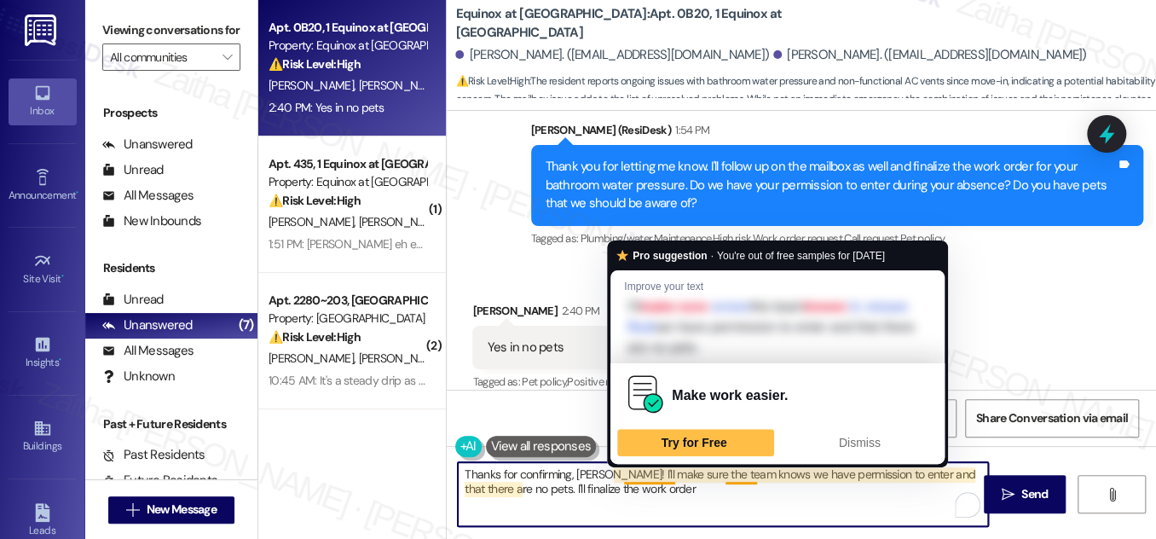
click at [650, 468] on textarea "Thanks for confirming, Ashley! I'll make sure the team knows we have permission…" at bounding box center [723, 494] width 530 height 64
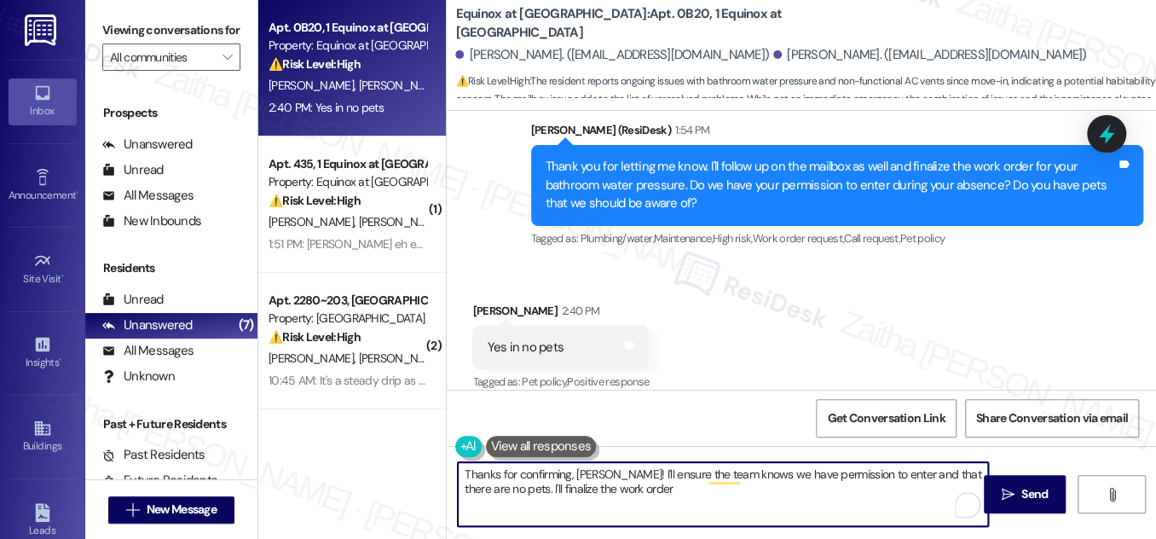
click at [650, 490] on textarea "Thanks for confirming, Ashley! I'll ensure the team knows we have permission to…" at bounding box center [723, 494] width 530 height 64
paste textarea "regarding the office hours, hallway, and elevator"
click at [874, 486] on textarea "Thanks for confirming, Ashley! I'll ensure the team knows we have permission to…" at bounding box center [723, 494] width 530 height 64
click at [919, 501] on textarea "Thanks for confirming, Ashley! I'll ensure the team knows we have permission to…" at bounding box center [723, 494] width 530 height 64
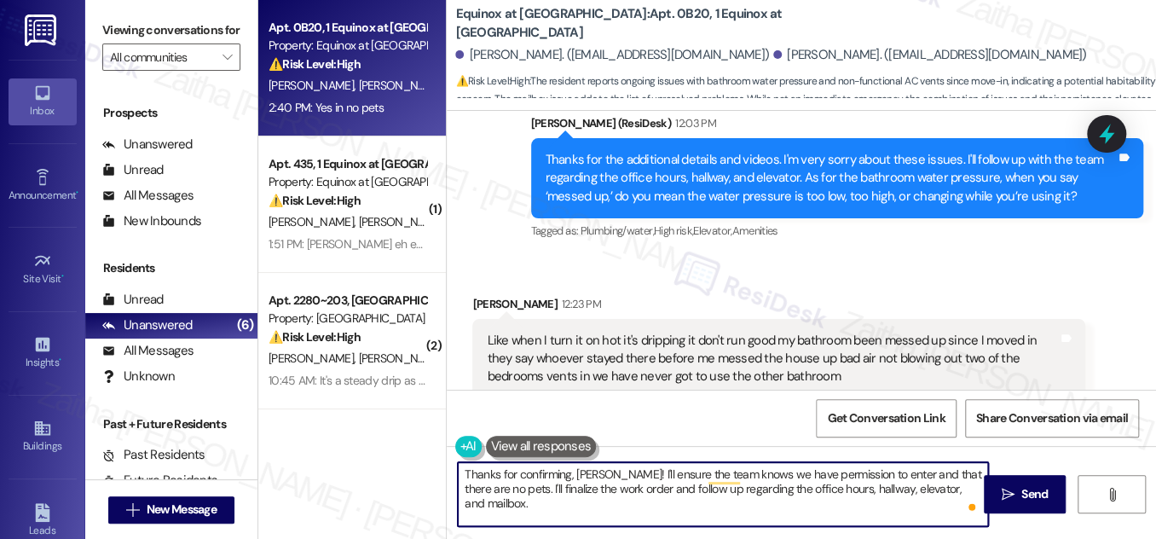
scroll to position [4179, 0]
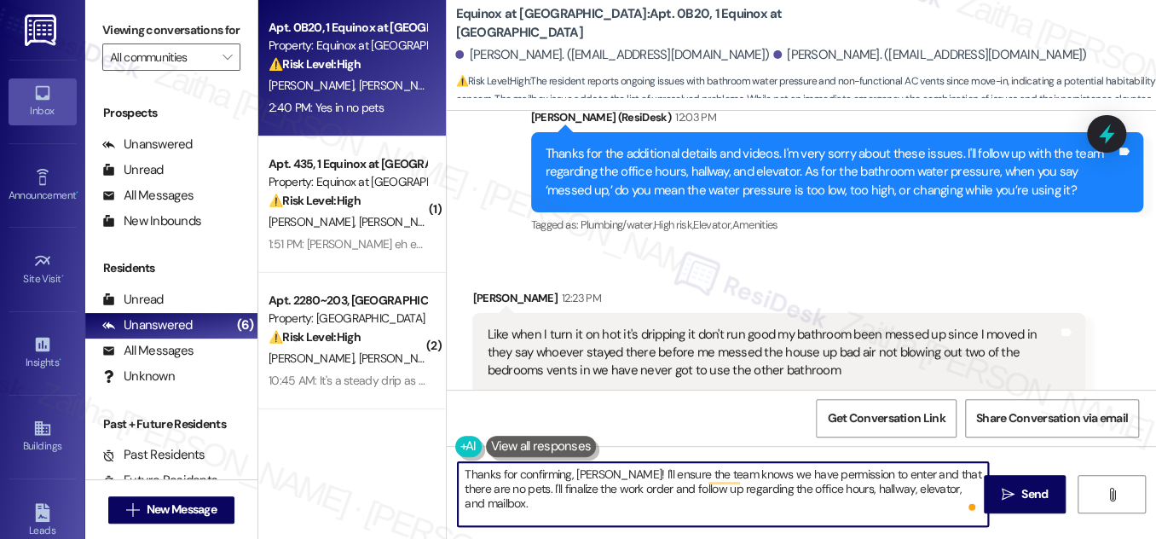
paste textarea "Is there anything else I can assist you with?"
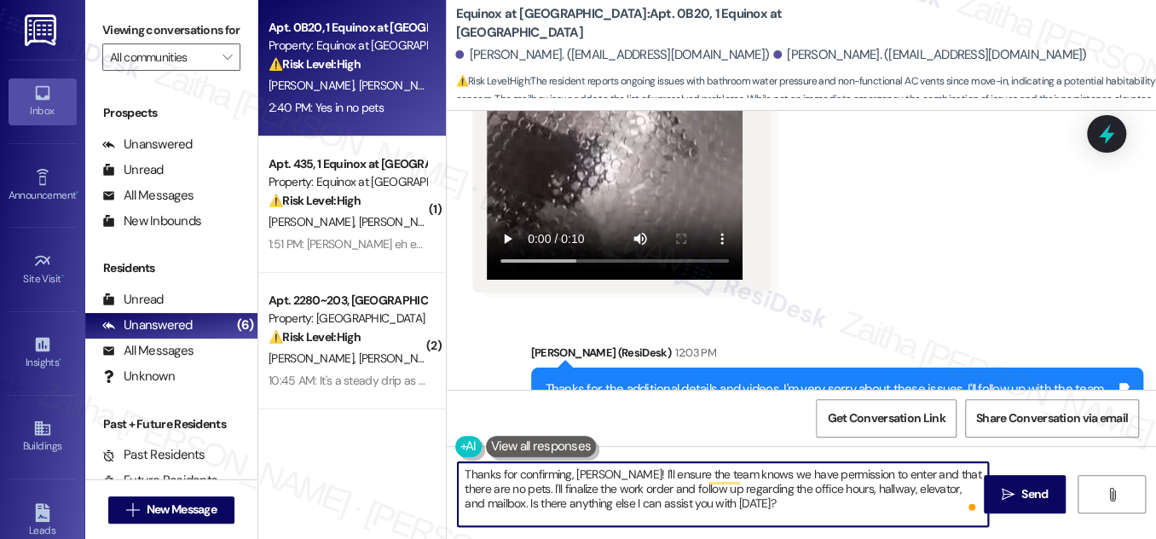
scroll to position [3954, 0]
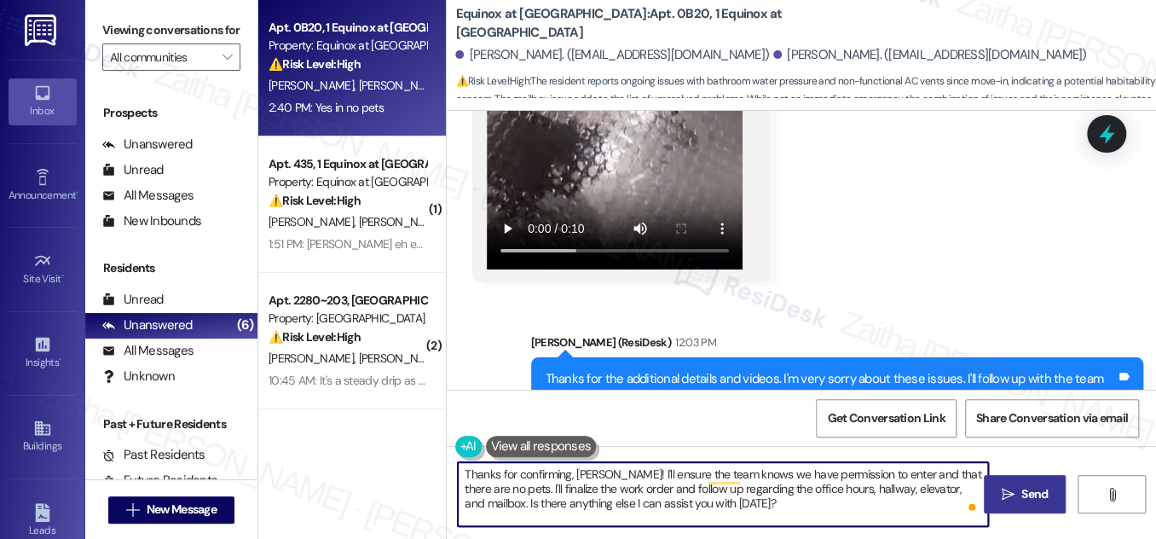
type textarea "Thanks for confirming, Ashley! I'll ensure the team knows we have permission to…"
click at [1034, 490] on span "Send" at bounding box center [1035, 494] width 26 height 18
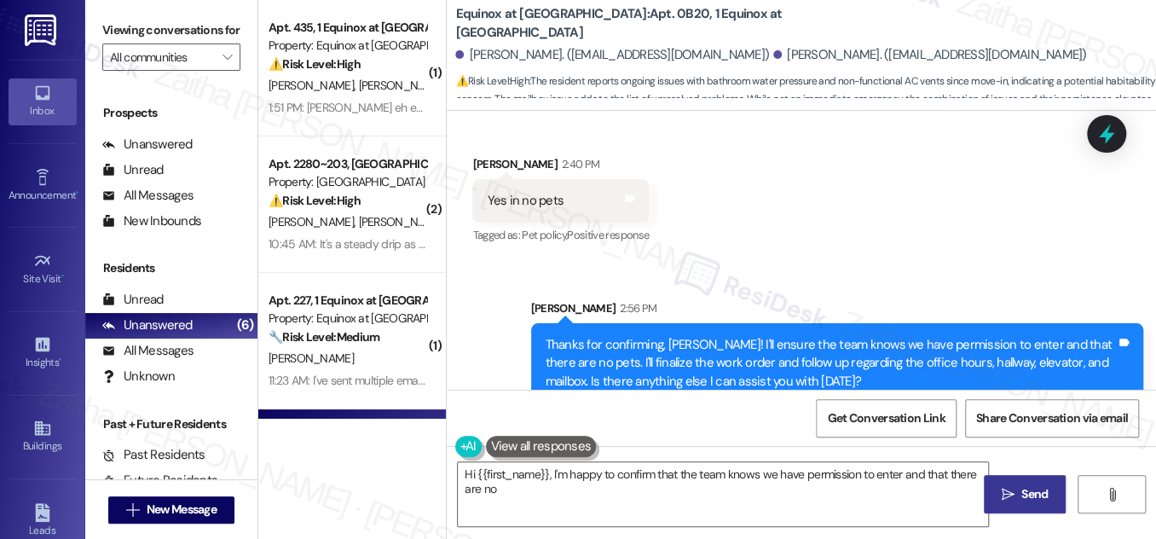
scroll to position [4876, 0]
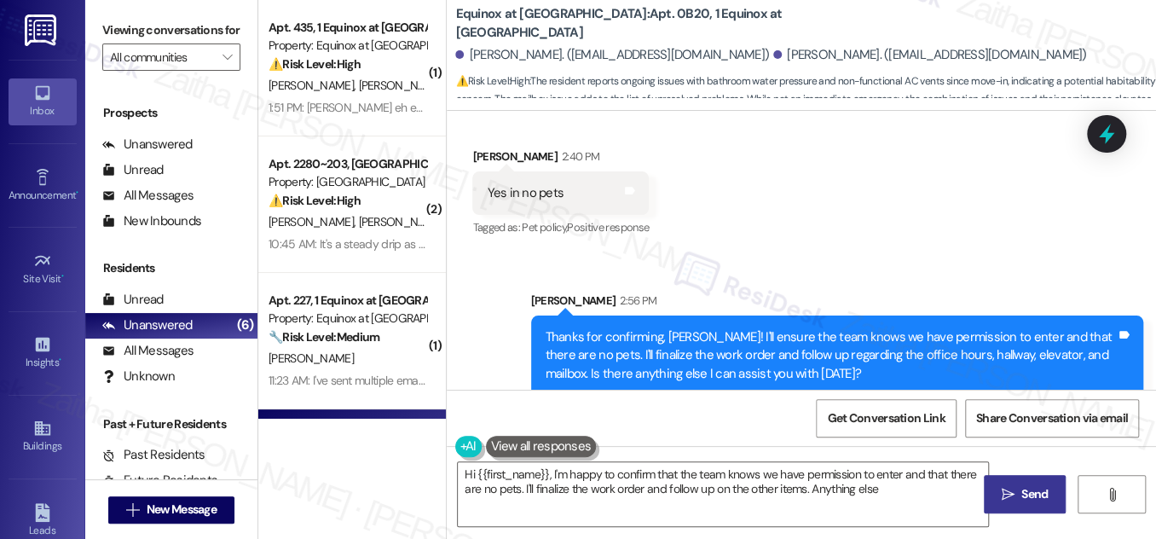
type textarea "Hi {{first_name}}, I'm happy to confirm that the team knows we have permission …"
click at [880, 429] on span "Get Conversation Link" at bounding box center [886, 418] width 125 height 37
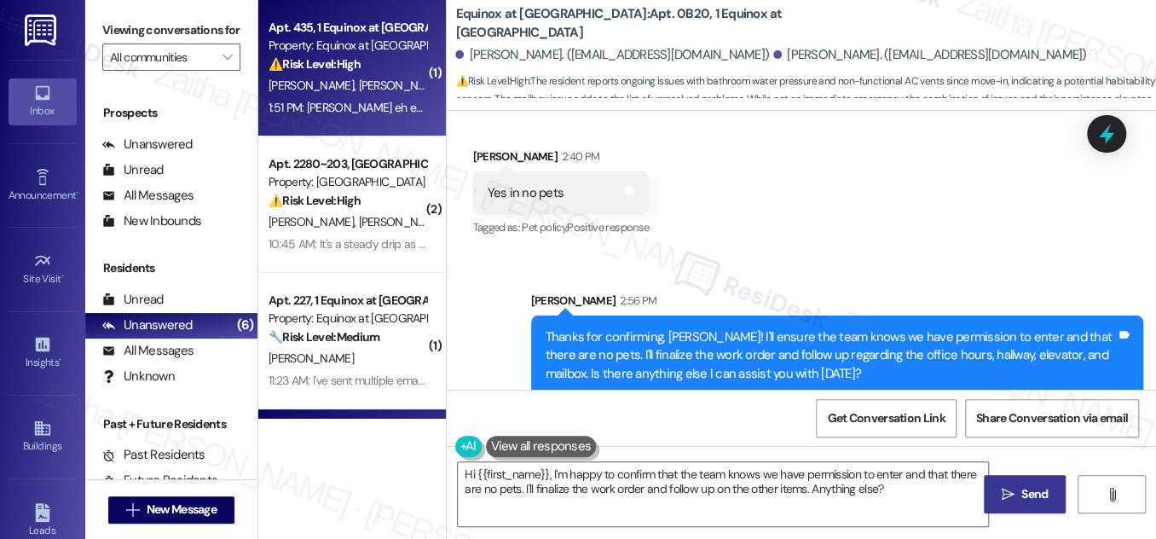
click at [392, 63] on div "⚠️ Risk Level: High The resident reports multiple unresolved issues including a…" at bounding box center [348, 64] width 158 height 18
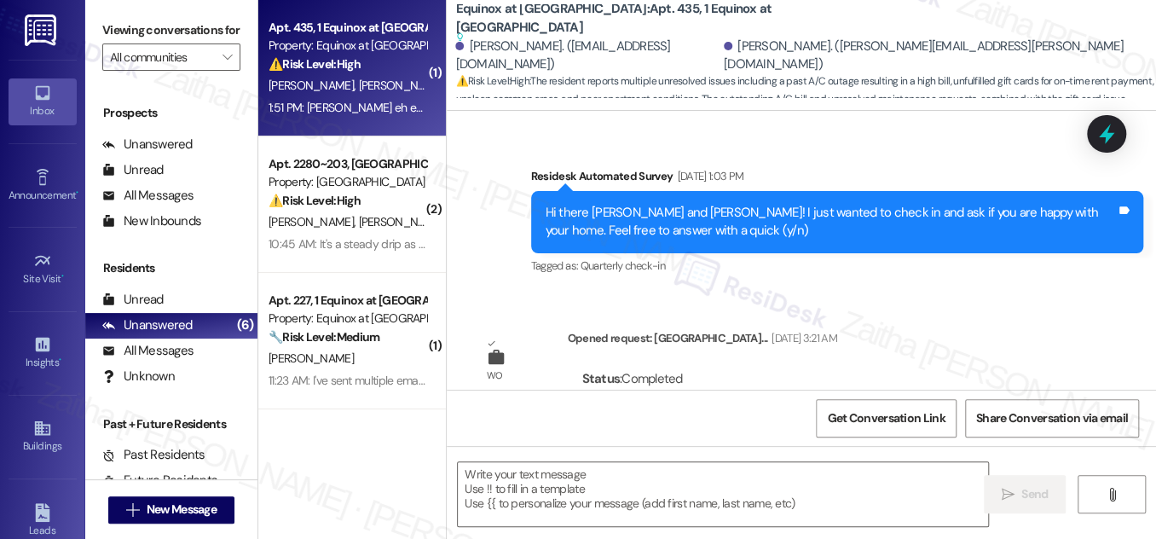
type textarea "Fetching suggested responses. Please feel free to read through the conversation…"
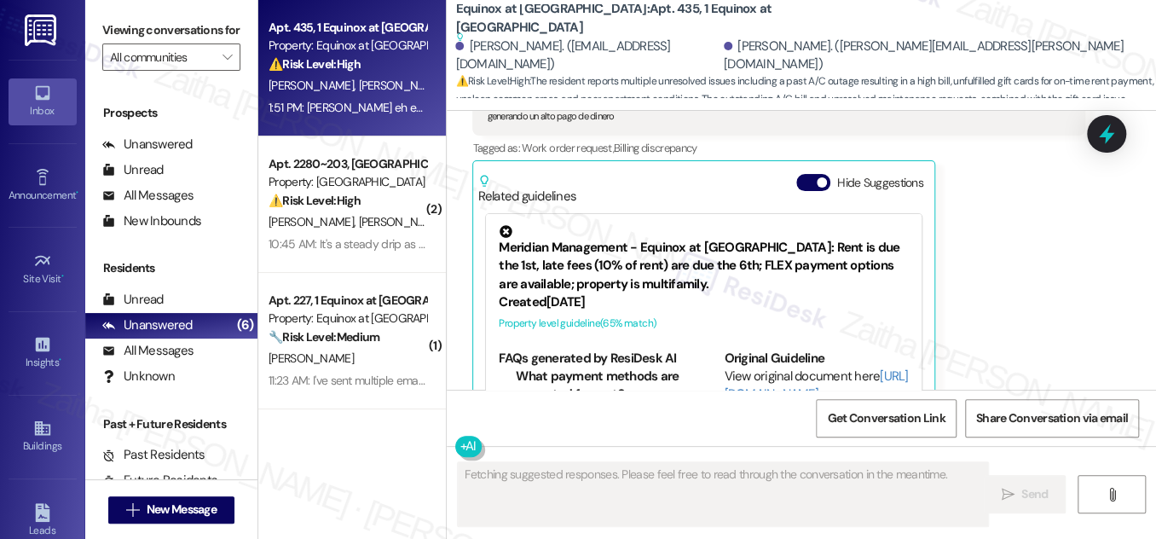
scroll to position [2657, 0]
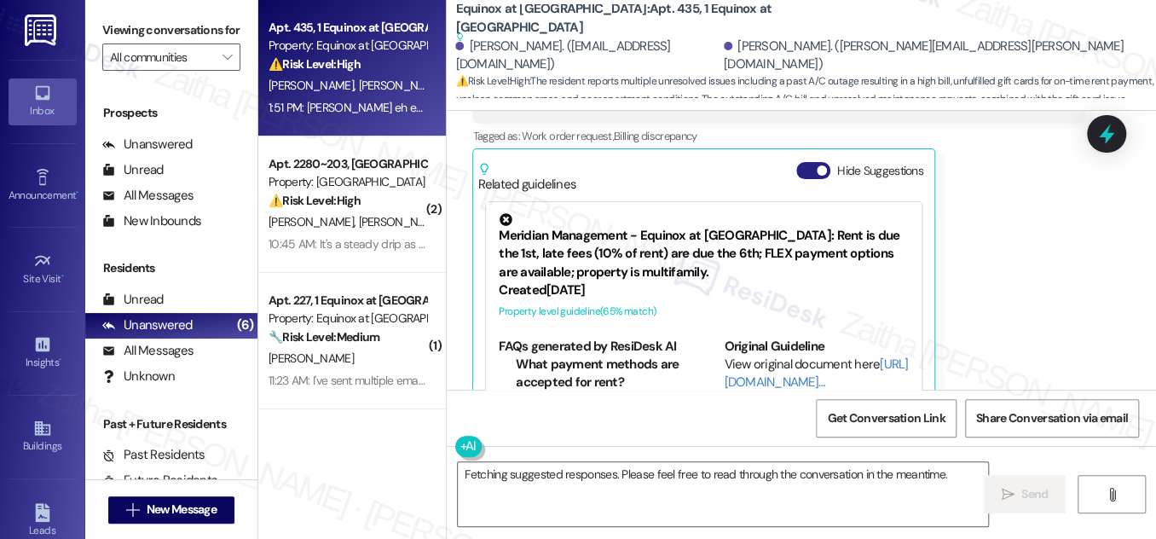
click at [800, 162] on button "Hide Suggestions" at bounding box center [814, 170] width 34 height 17
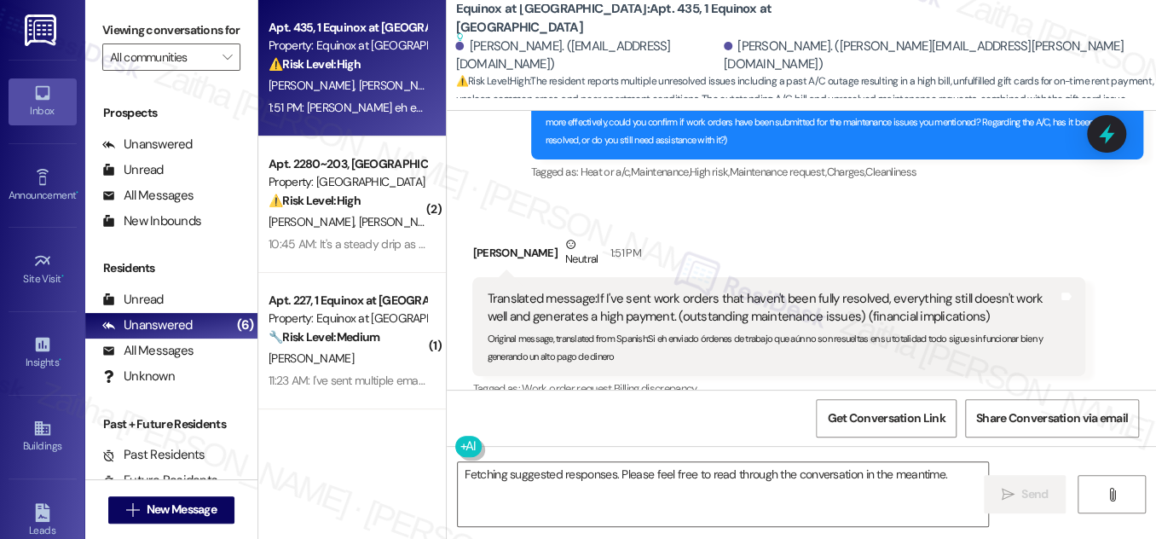
scroll to position [2443, 0]
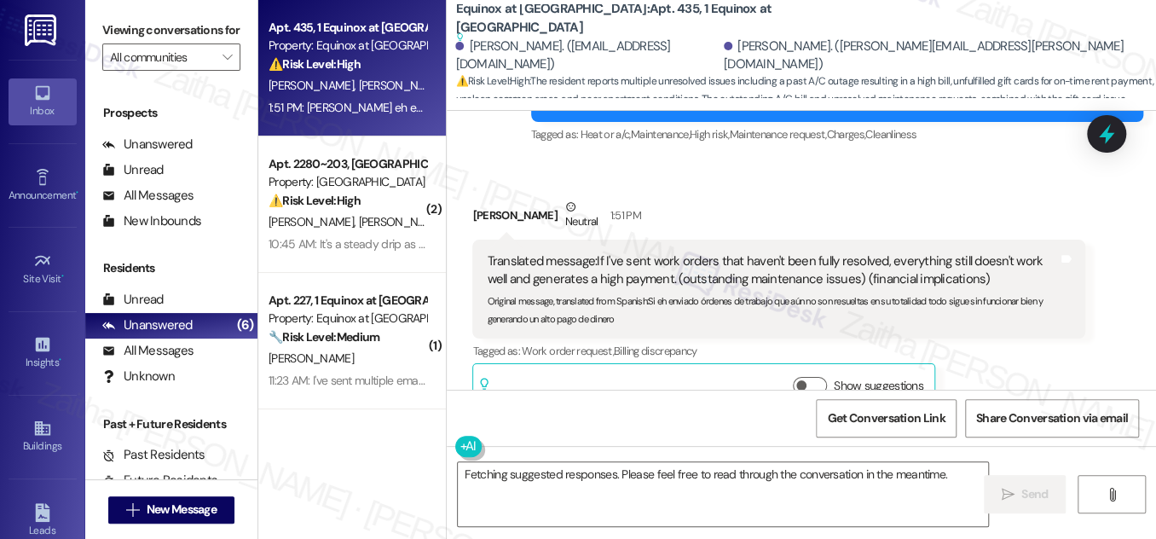
click at [992, 339] on div "Tagged as: Work order request , Click to highlight conversations about Work ord…" at bounding box center [778, 351] width 612 height 25
click at [820, 377] on button "Show suggestions" at bounding box center [810, 385] width 34 height 17
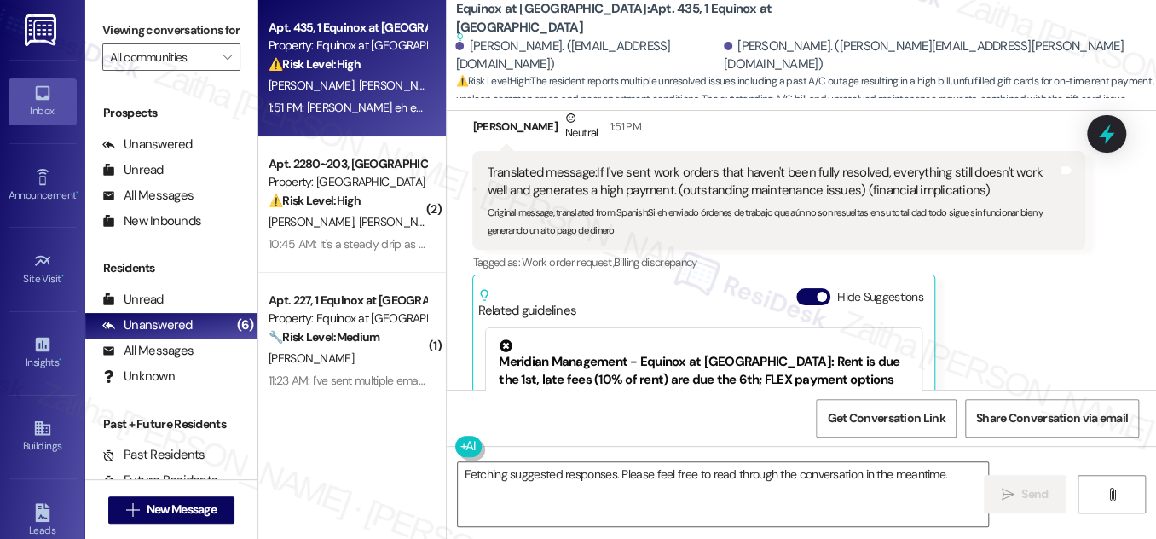
scroll to position [2504, 0]
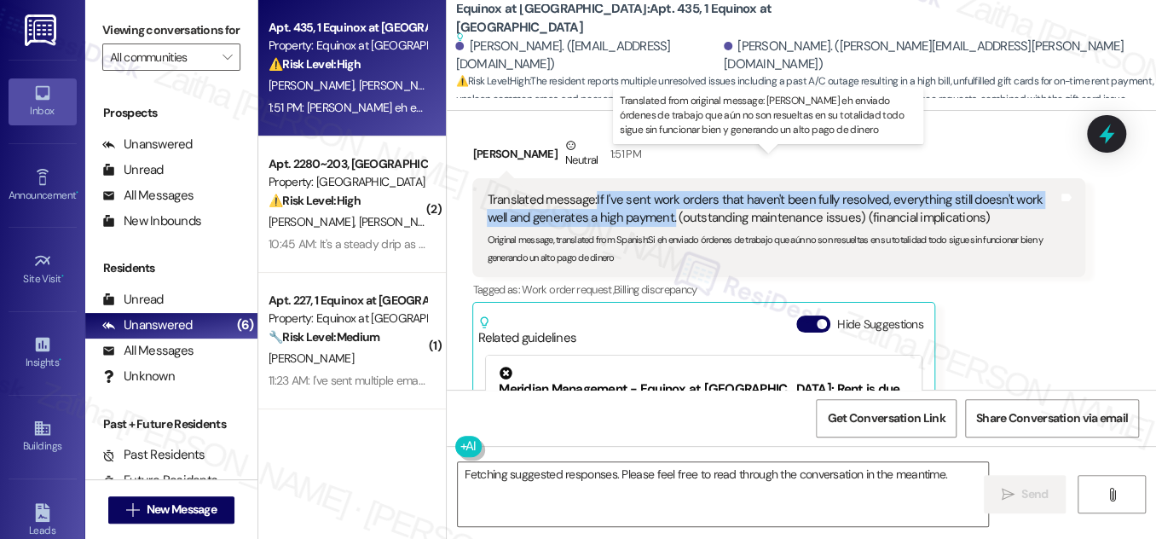
drag, startPoint x: 594, startPoint y: 159, endPoint x: 647, endPoint y: 176, distance: 56.1
click at [647, 191] on div "Translated message: If I've sent work orders that haven't been fully resolved, …" at bounding box center [772, 209] width 571 height 37
copy div "If I've sent work orders that haven't been fully resolved, everything still doe…"
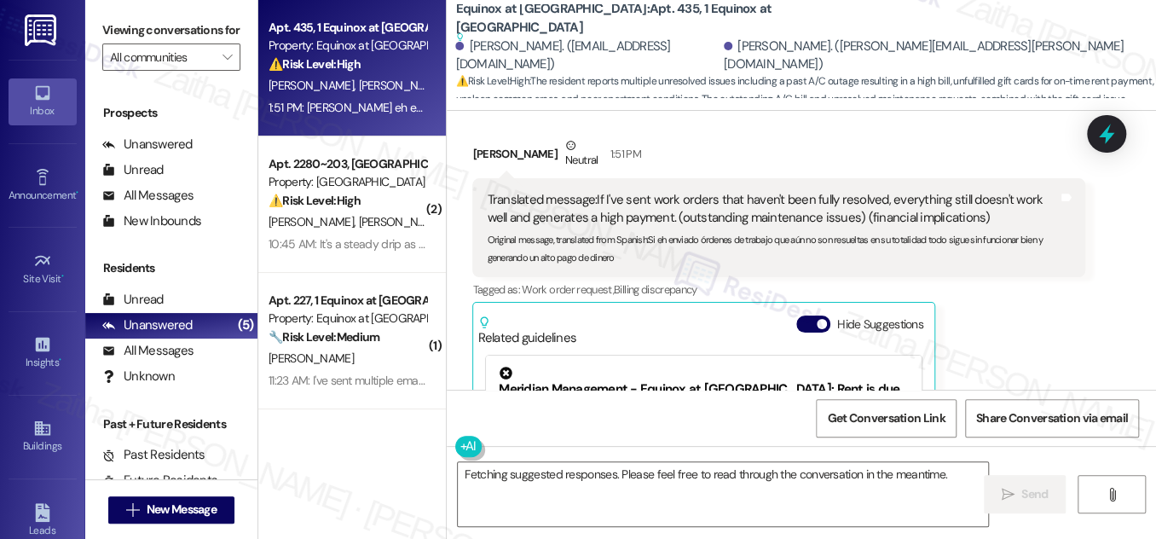
click at [1048, 277] on div "Tagged as: Work order request , Click to highlight conversations about Work ord…" at bounding box center [778, 289] width 612 height 25
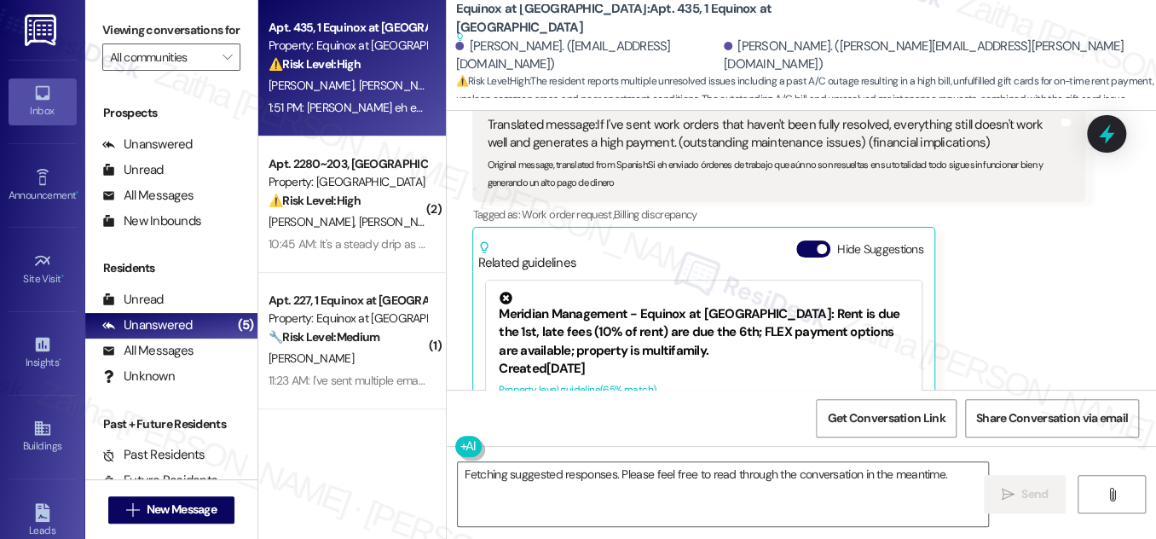
scroll to position [2658, 0]
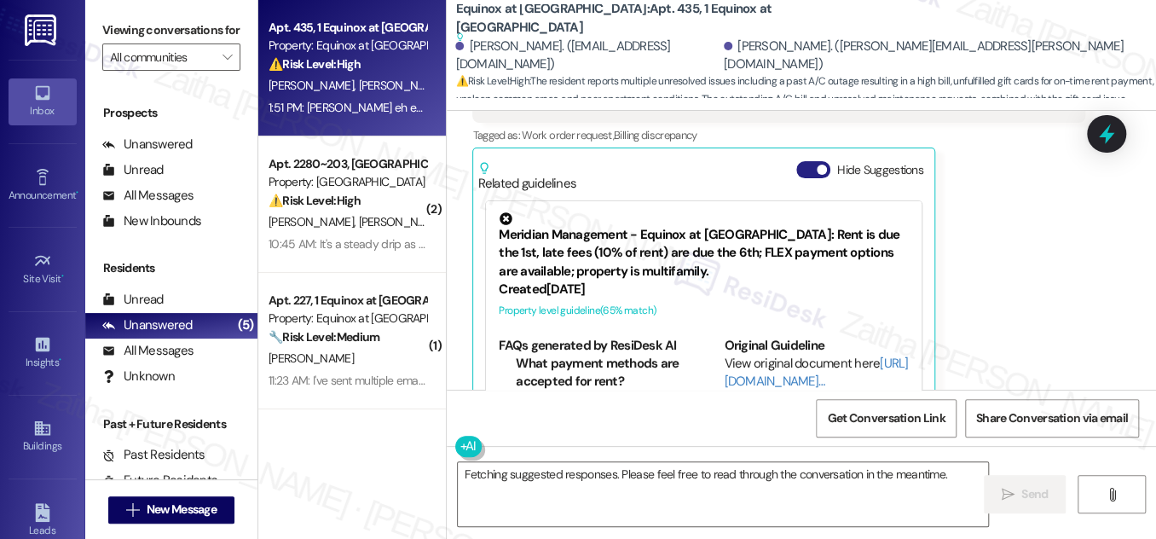
click at [805, 161] on button "Hide Suggestions" at bounding box center [814, 169] width 34 height 17
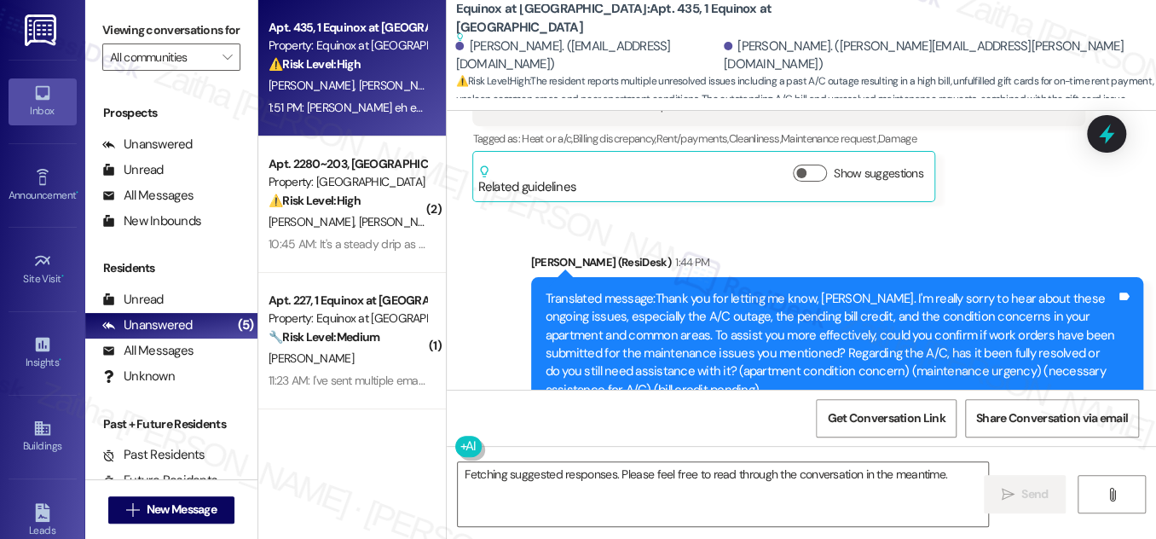
scroll to position [2055, 0]
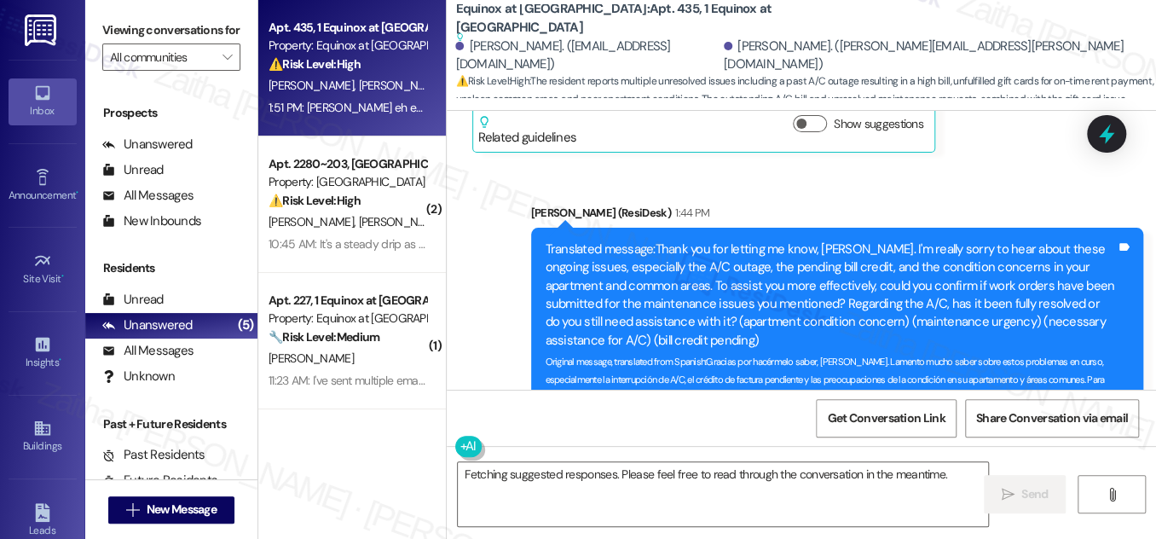
click at [877, 191] on div "Sent via SMS Sarah (ResiDesk) 1:44 PM Translated message: Thank you for letting…" at bounding box center [838, 369] width 638 height 356
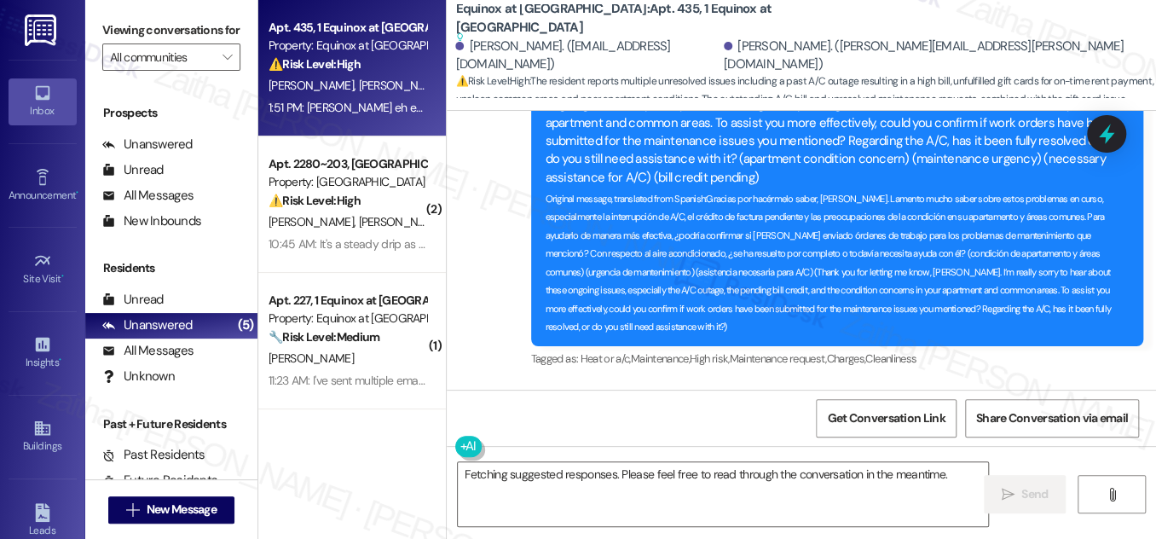
scroll to position [2443, 0]
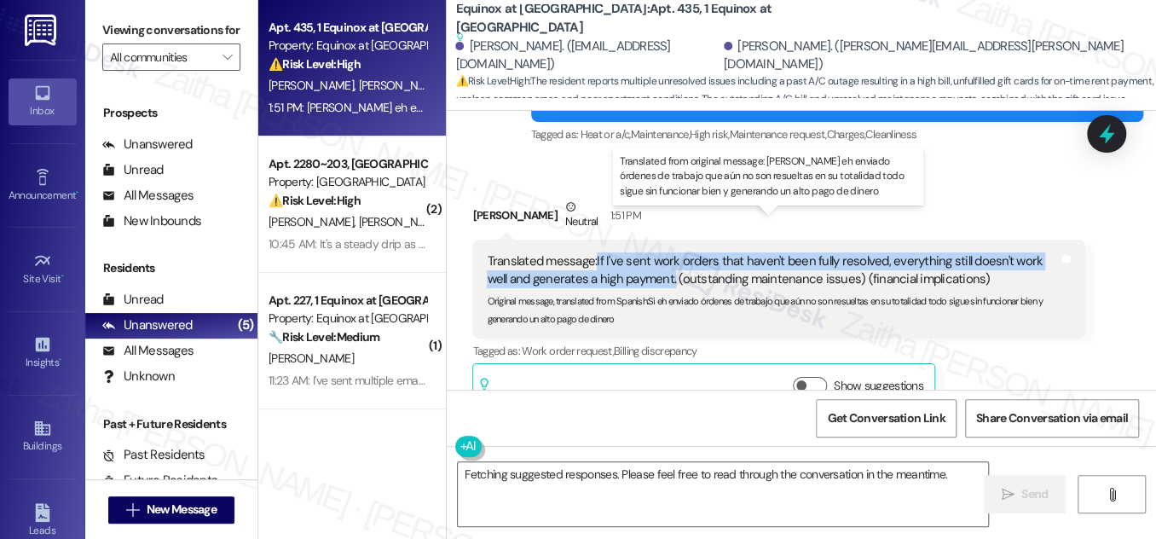
drag, startPoint x: 594, startPoint y: 224, endPoint x: 648, endPoint y: 240, distance: 56.1
click at [648, 252] on div "Translated message: If I've sent work orders that haven't been fully resolved, …" at bounding box center [772, 270] width 571 height 37
copy div "If I've sent work orders that haven't been fully resolved, everything still doe…"
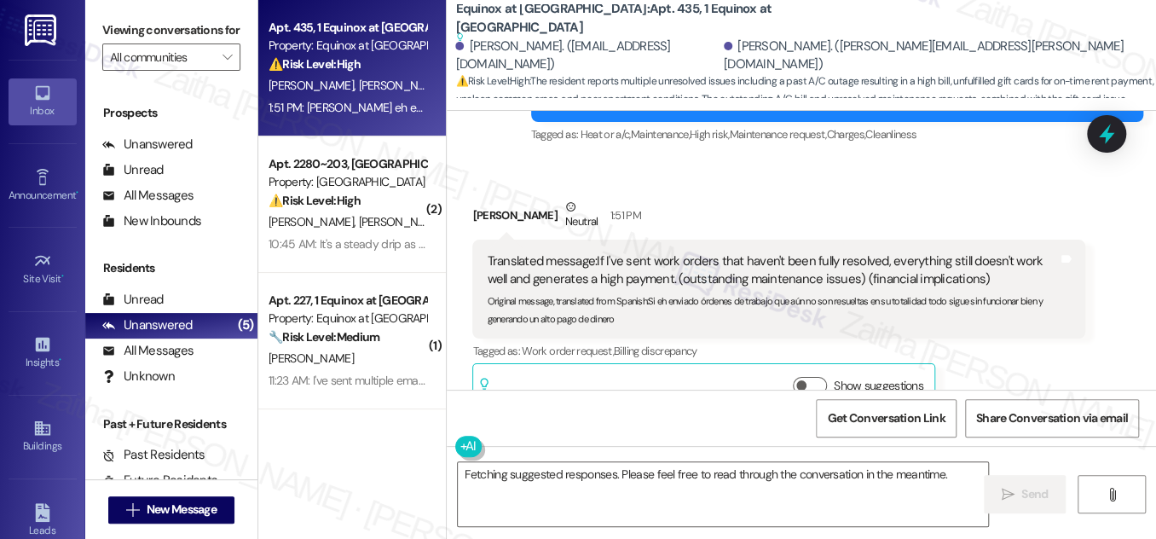
click at [893, 185] on div "Received via SMS Marianni Polanco Neutral 1:51 PM Translated message: If I've s…" at bounding box center [779, 305] width 638 height 241
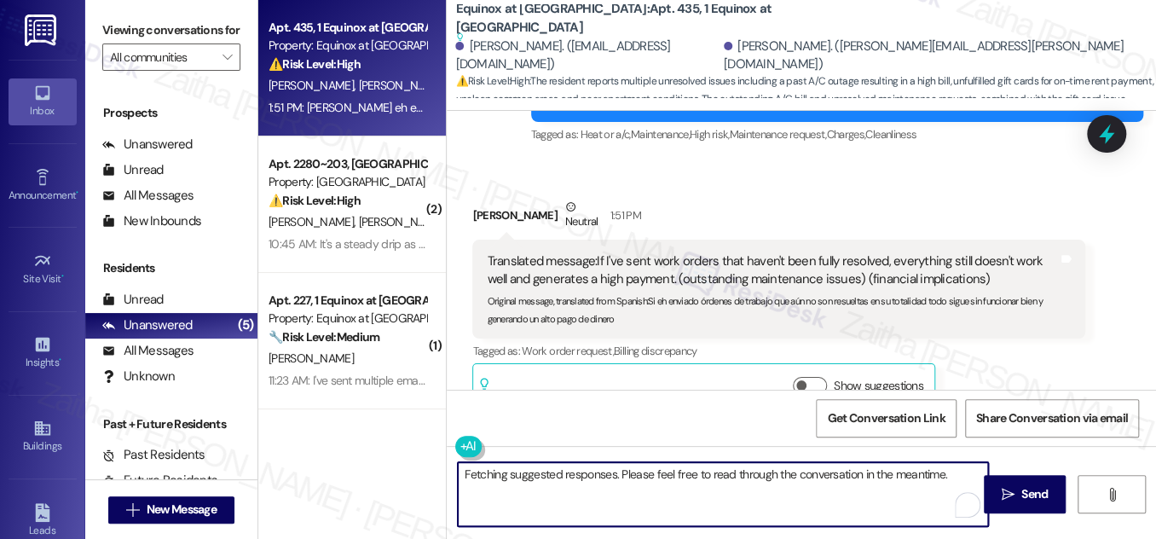
drag, startPoint x: 468, startPoint y: 474, endPoint x: 975, endPoint y: 479, distance: 506.6
click at [975, 479] on textarea "Fetching suggested responses. Please feel free to read through the conversation…" at bounding box center [723, 494] width 530 height 64
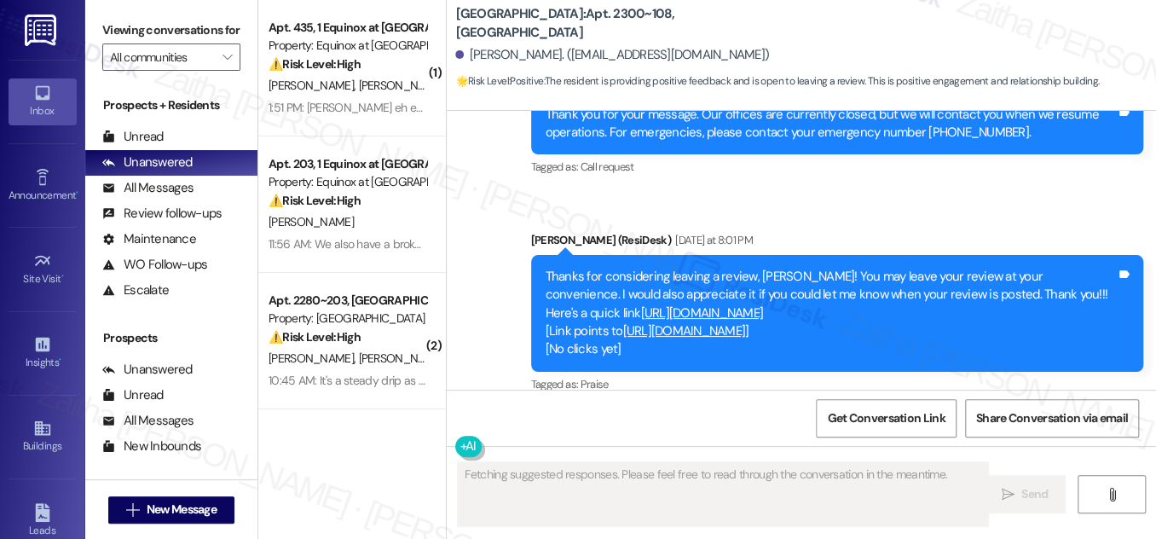
scroll to position [2212, 0]
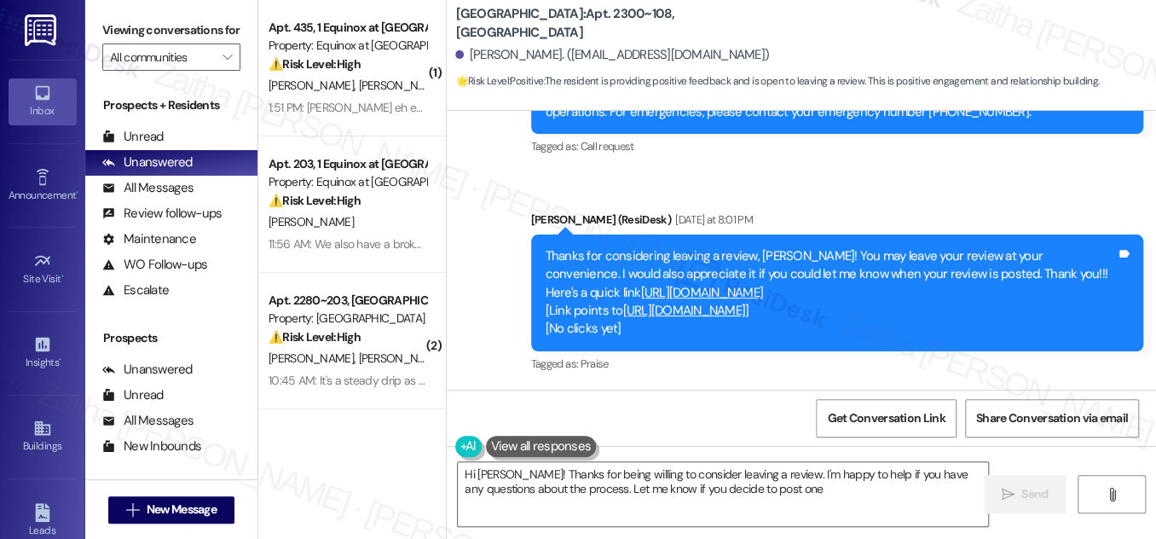
type textarea "Hi [PERSON_NAME]! Thanks for being willing to consider leaving a review. I'm ha…"
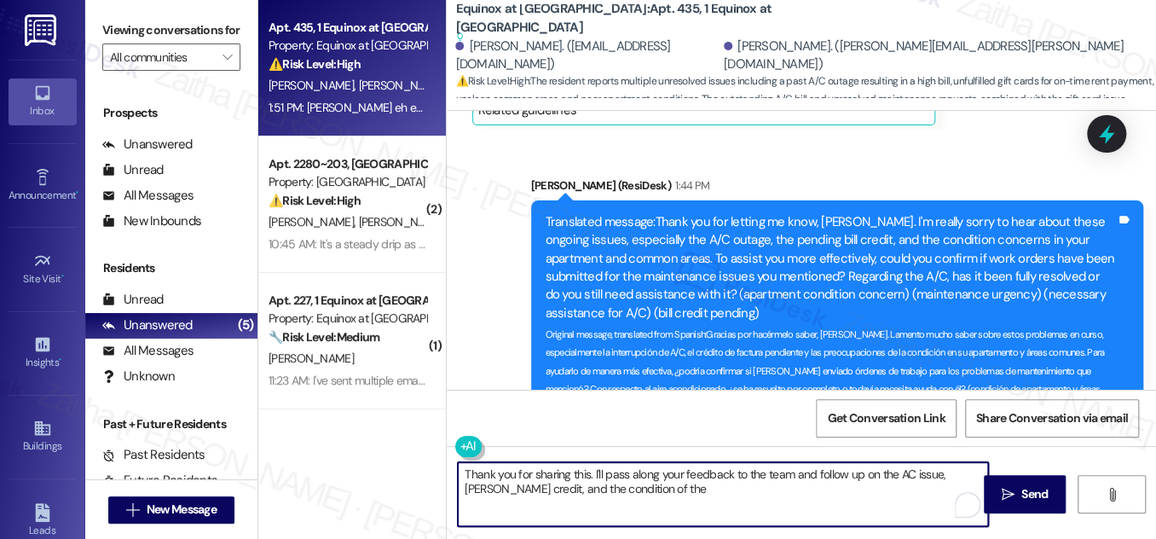
scroll to position [2055, 0]
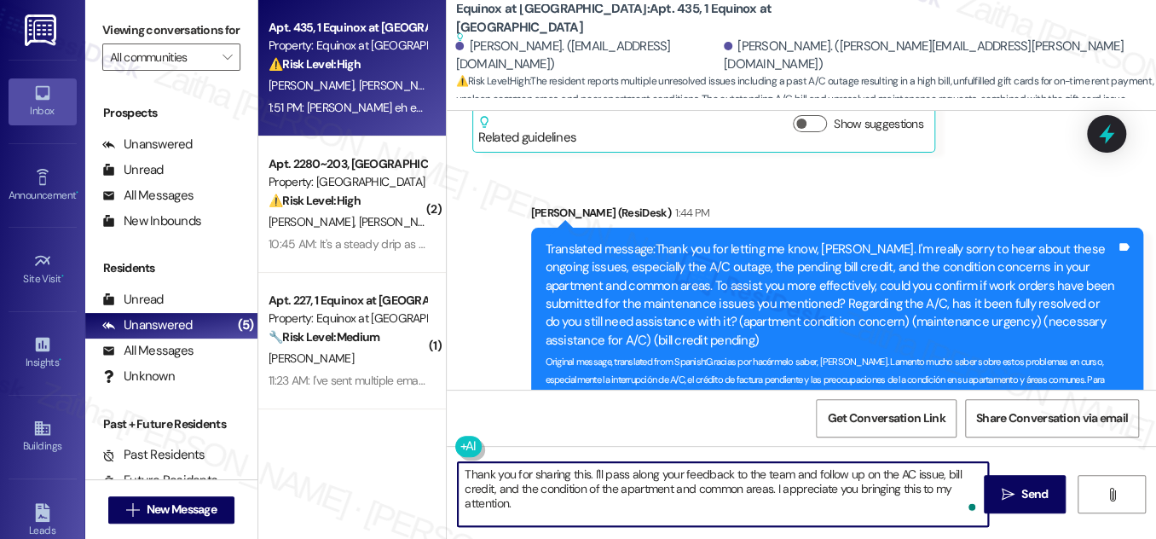
paste textarea "Is there anything else I can assist you with?"
click at [717, 504] on textarea "Thank you for sharing this. I'll pass along your feedback to the team and follo…" at bounding box center [723, 494] width 530 height 64
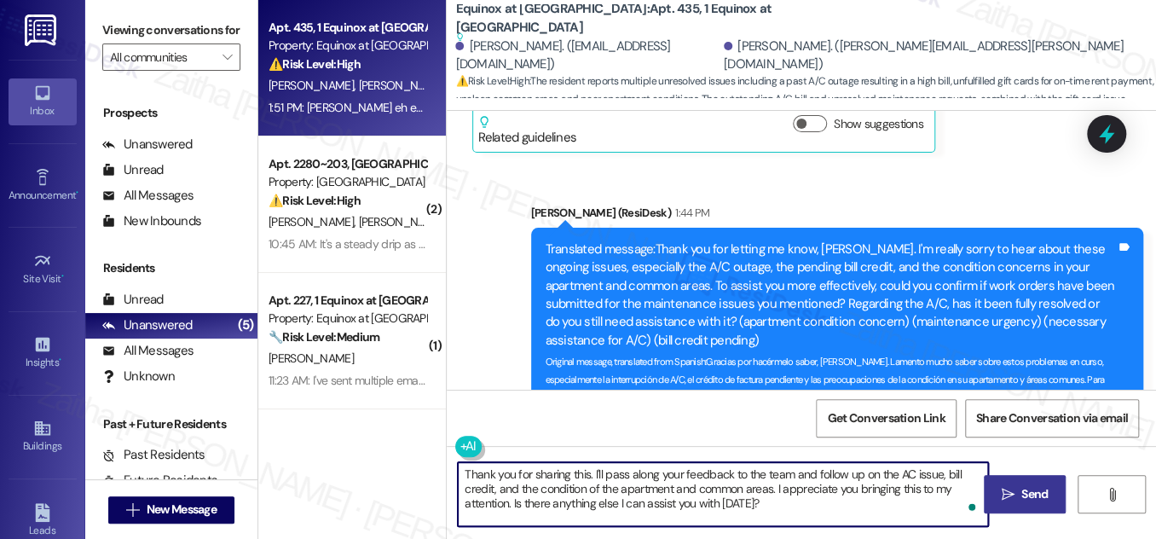
type textarea "Thank you for sharing this. I'll pass along your feedback to the team and follo…"
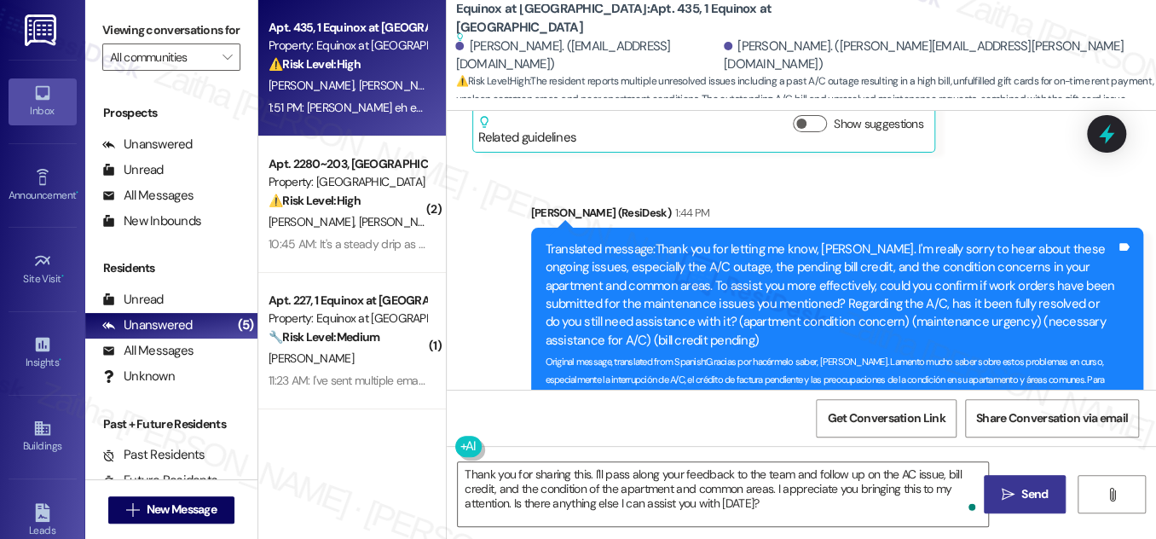
click at [1019, 490] on span "Send" at bounding box center [1034, 494] width 33 height 18
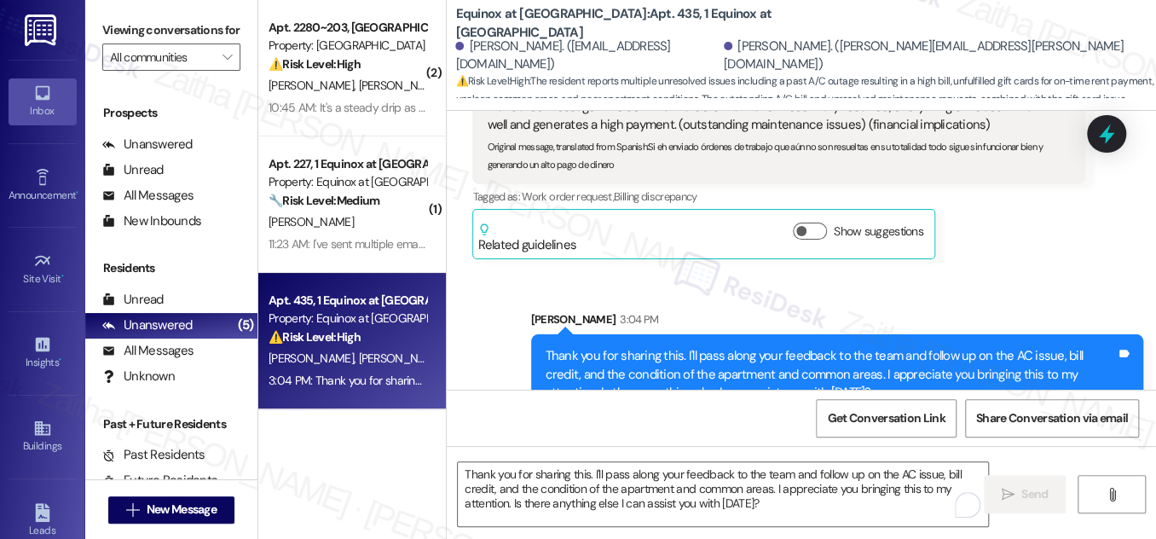
scroll to position [2598, 0]
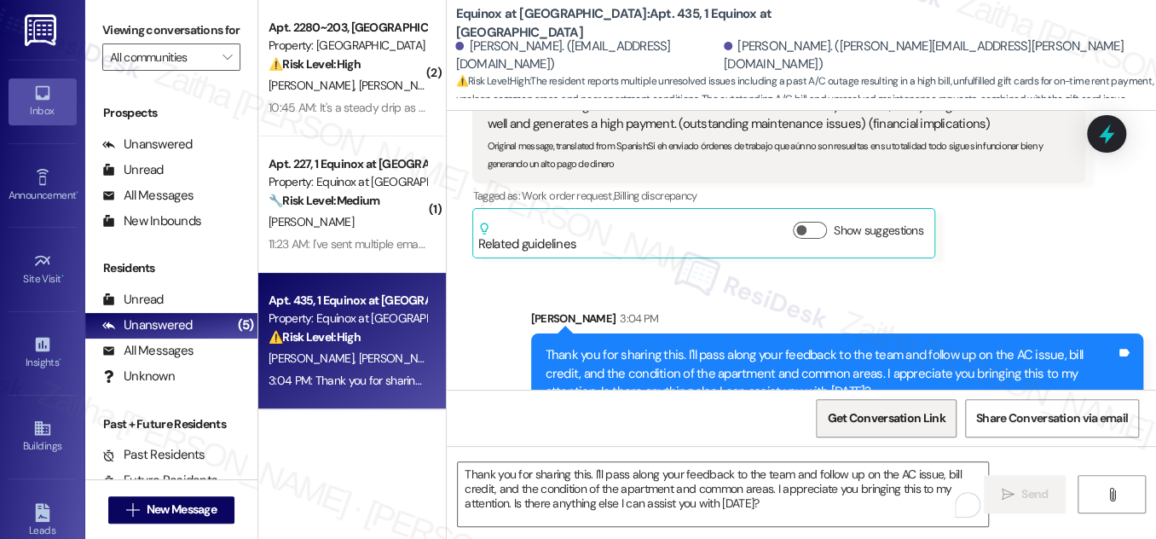
click at [878, 426] on span "Get Conversation Link" at bounding box center [886, 418] width 125 height 37
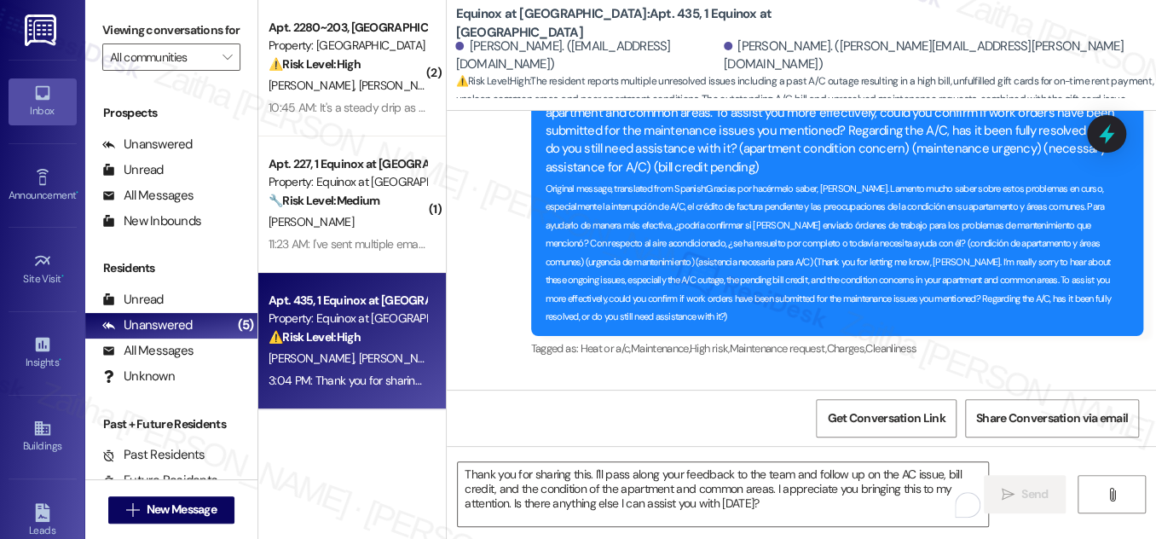
scroll to position [2211, 0]
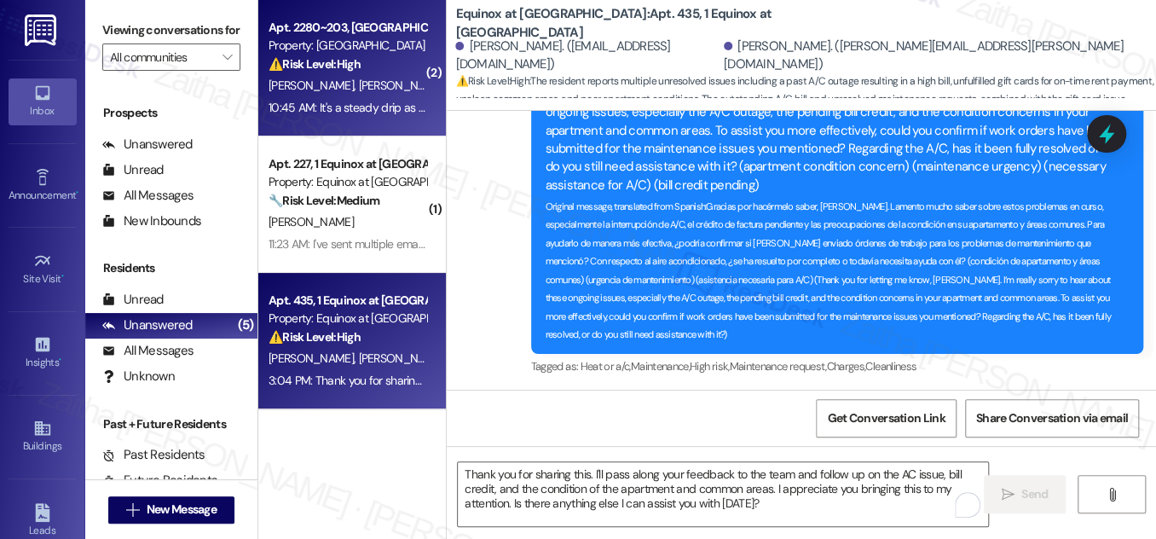
click at [376, 64] on div "⚠️ Risk Level: High The resident reports a steady drip from the fan coil unit, …" at bounding box center [348, 64] width 158 height 18
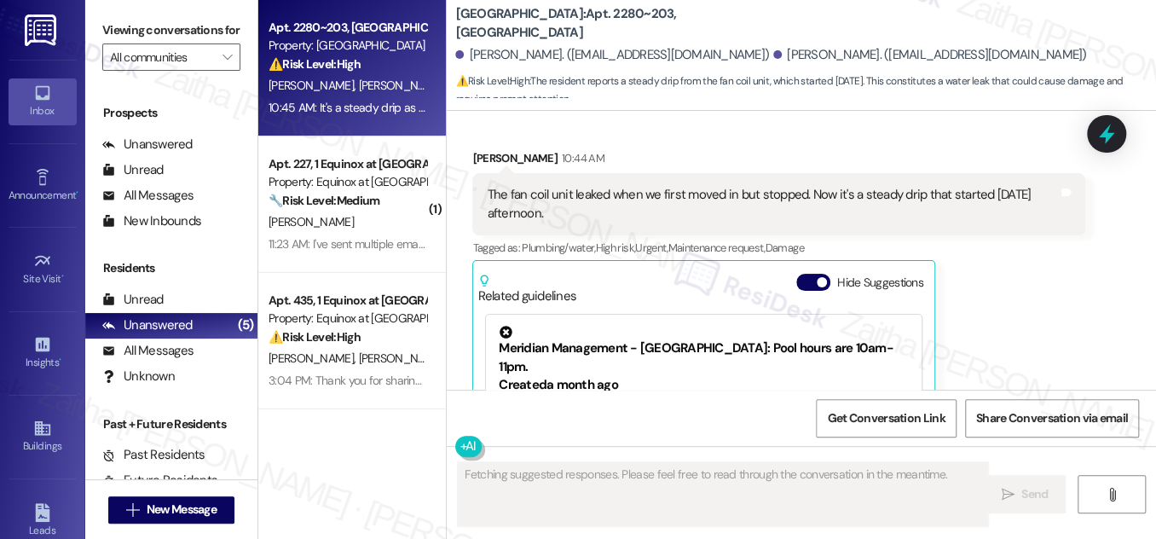
scroll to position [1452, 0]
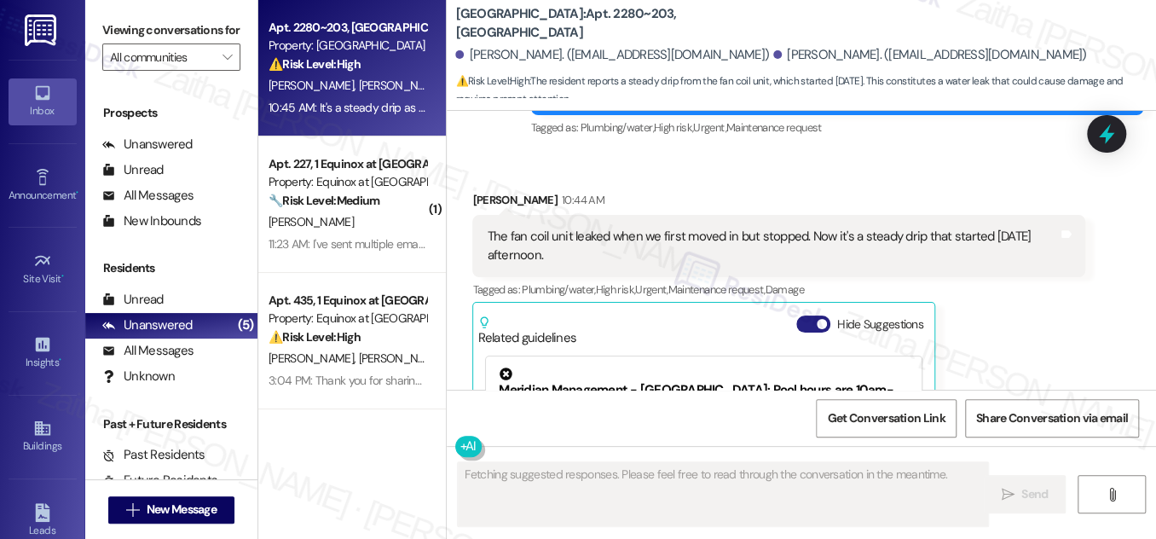
click at [805, 323] on button "Hide Suggestions" at bounding box center [814, 324] width 34 height 17
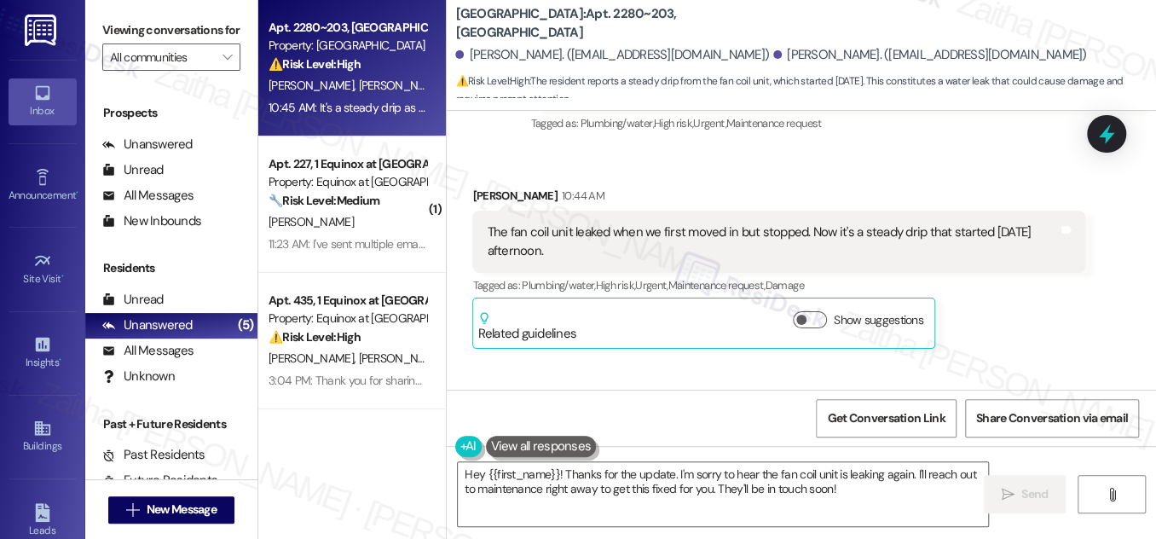
scroll to position [1546, 0]
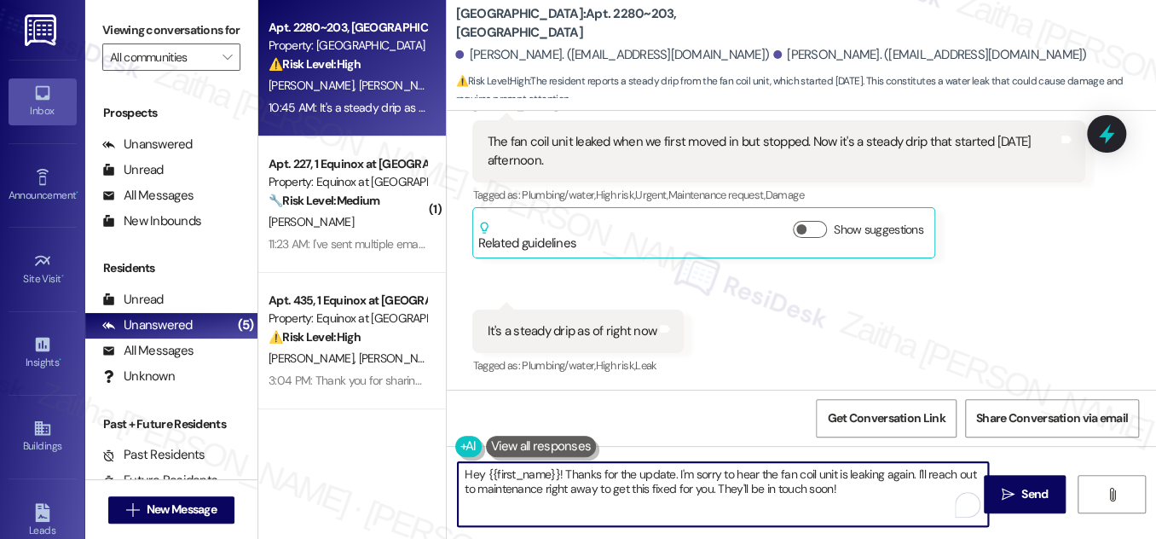
drag, startPoint x: 567, startPoint y: 472, endPoint x: 443, endPoint y: 472, distance: 124.5
click at [443, 472] on div "Apt. 2280~[GEOGRAPHIC_DATA] Property: [GEOGRAPHIC_DATA] ⚠️ Risk Level: High The…" at bounding box center [707, 269] width 898 height 539
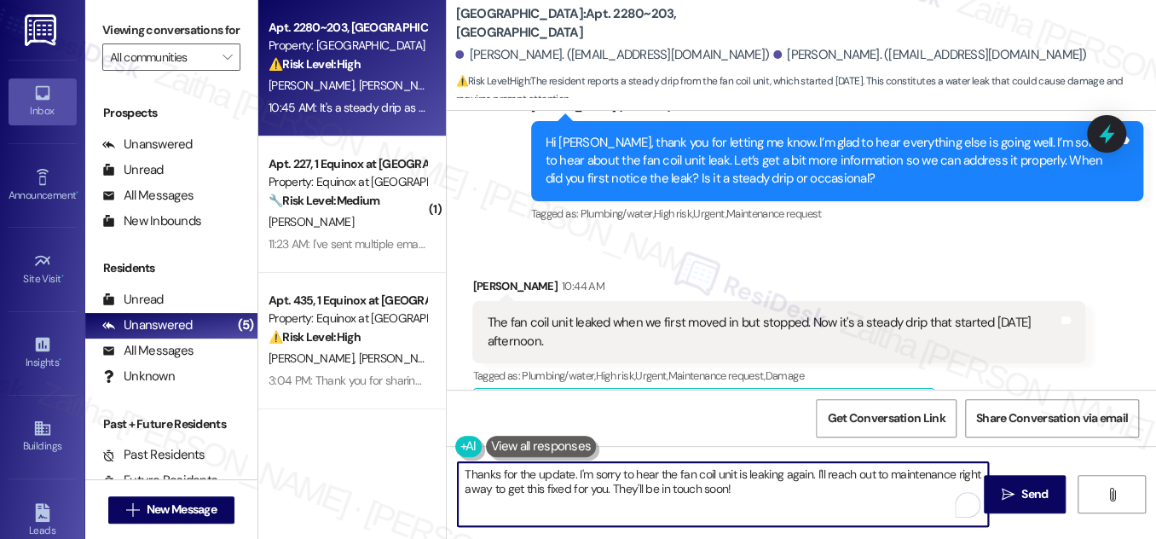
scroll to position [1392, 0]
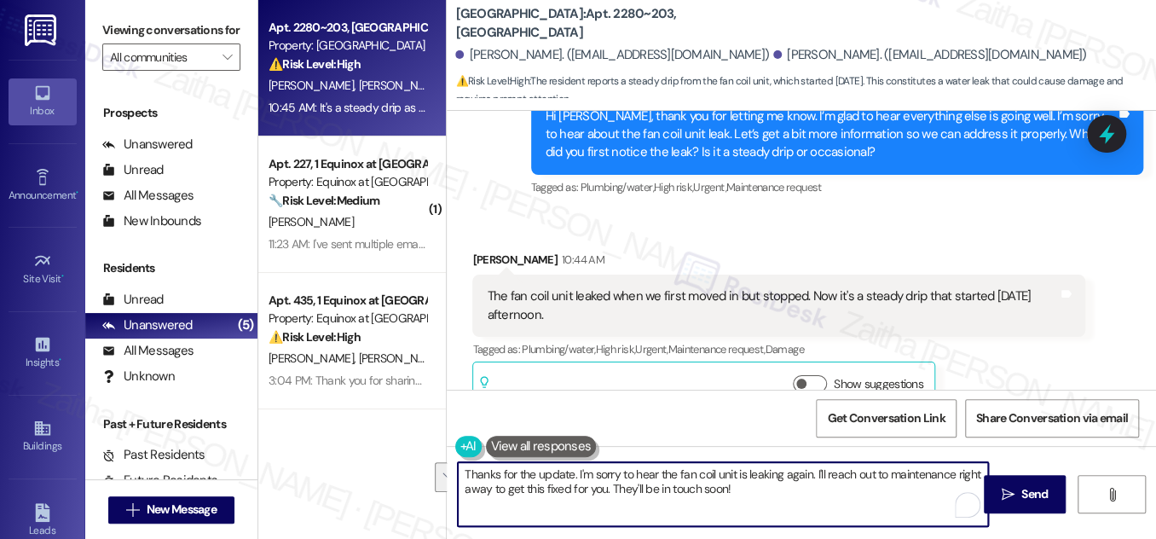
drag, startPoint x: 511, startPoint y: 470, endPoint x: 756, endPoint y: 492, distance: 246.6
click at [756, 492] on textarea "Thanks for the update. I'm sorry to hear the fan coil unit is leaking again. I'…" at bounding box center [723, 494] width 530 height 64
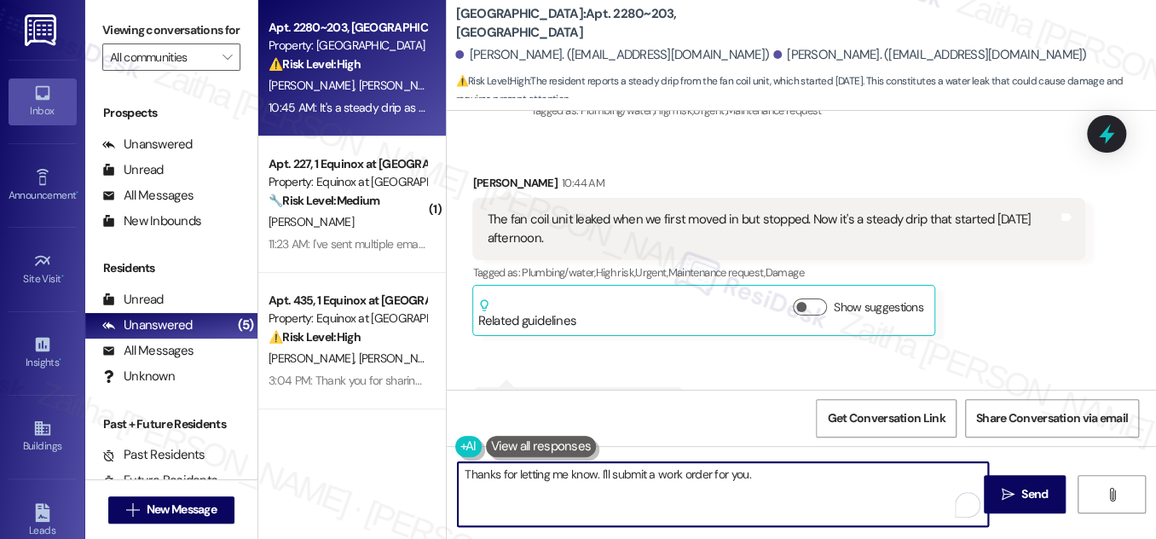
scroll to position [1546, 0]
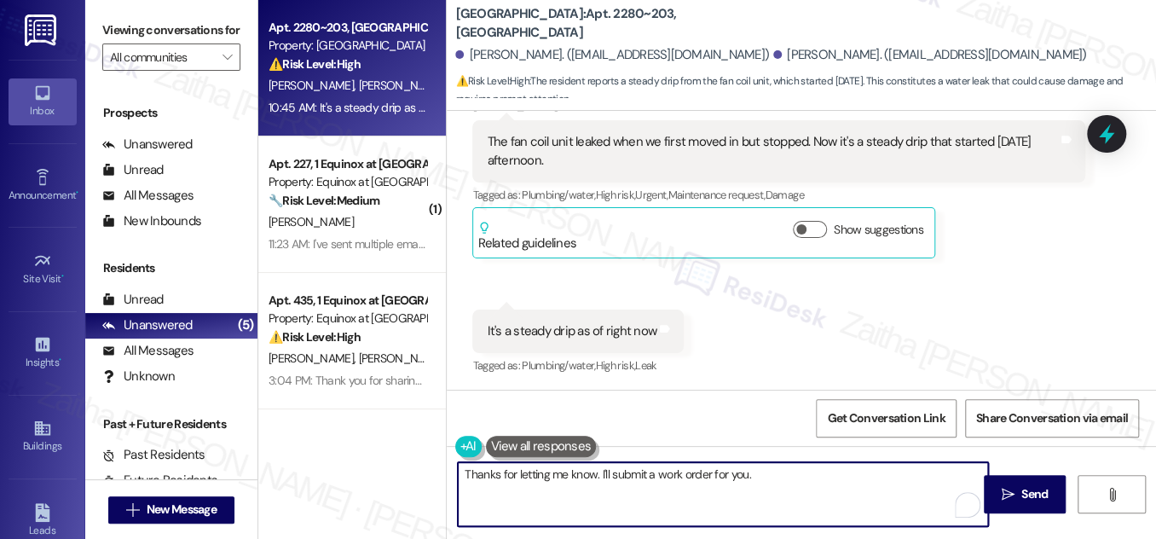
paste textarea "Do we have your permission to enter during your absence? Do you have pets that …"
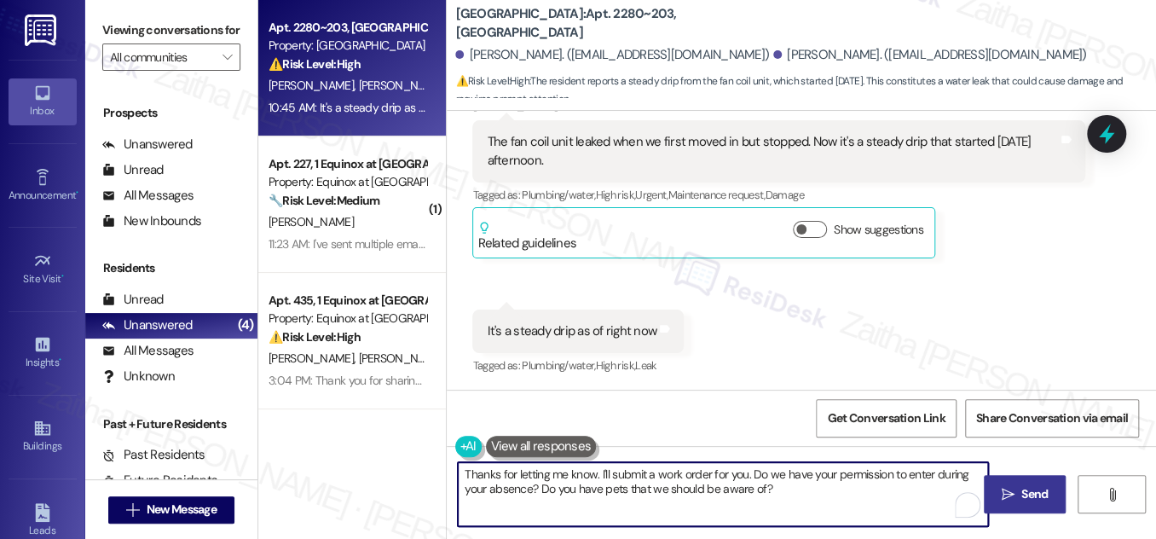
type textarea "Thanks for letting me know. I'll submit a work order for you. Do we have your p…"
click at [1034, 490] on span "Send" at bounding box center [1035, 494] width 26 height 18
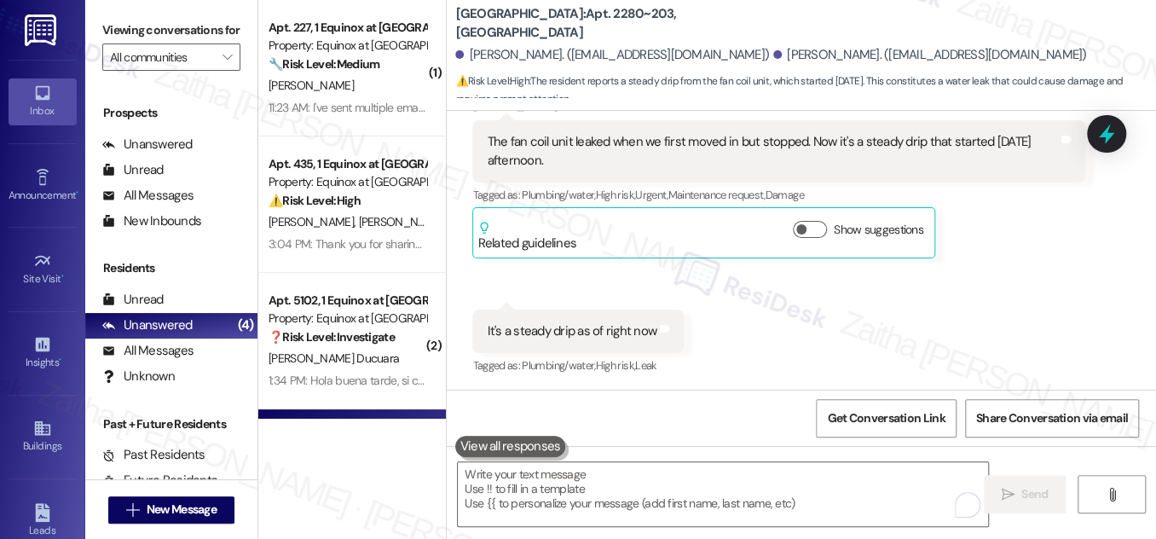
drag, startPoint x: 870, startPoint y: 414, endPoint x: 550, endPoint y: 181, distance: 395.6
click at [870, 415] on span "Get Conversation Link" at bounding box center [886, 418] width 118 height 18
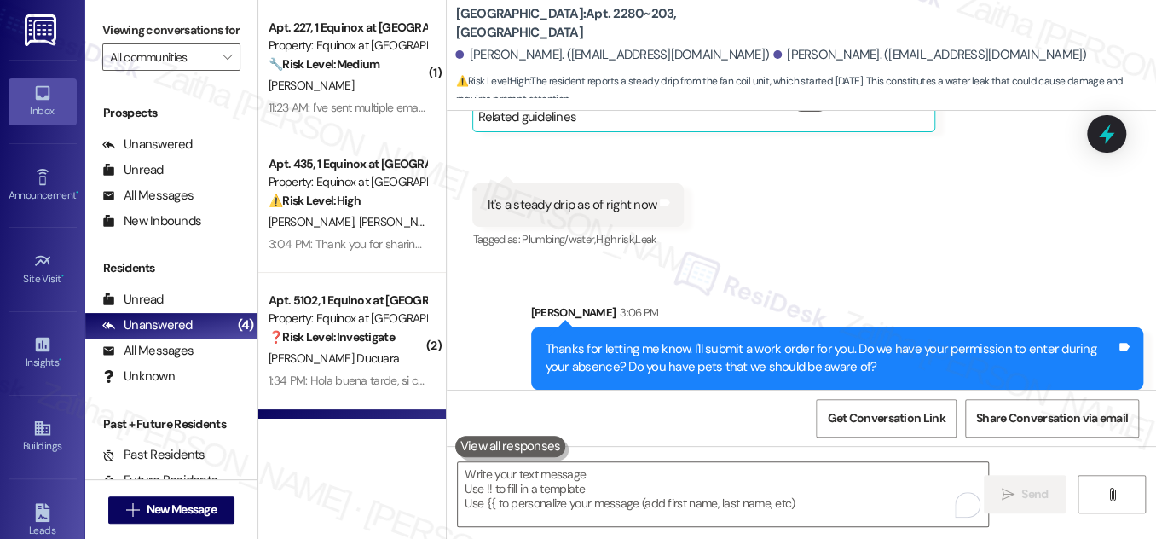
scroll to position [1683, 0]
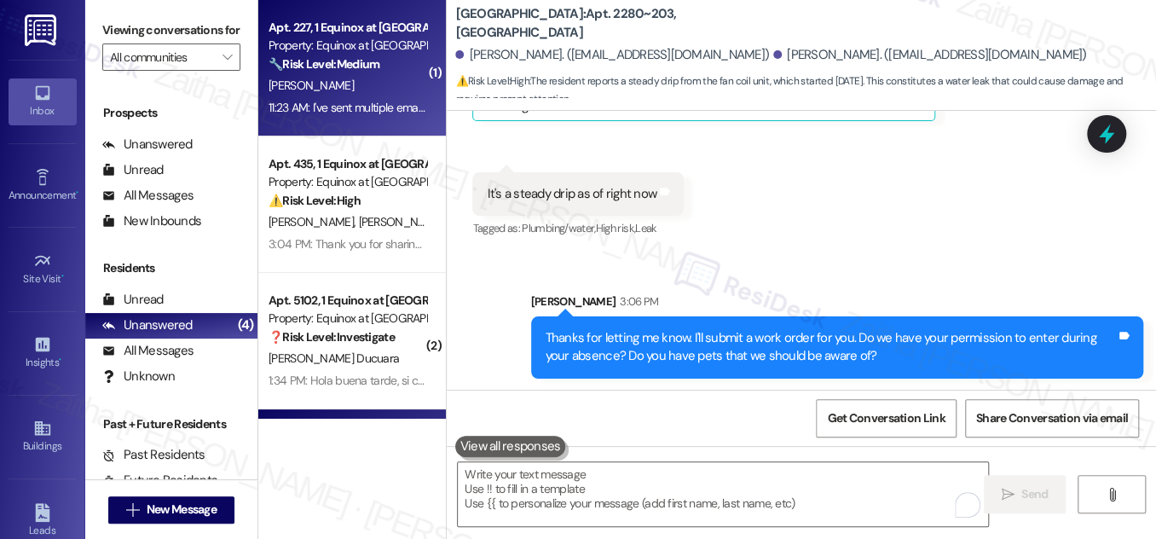
click at [364, 88] on div "[PERSON_NAME]" at bounding box center [347, 85] width 161 height 21
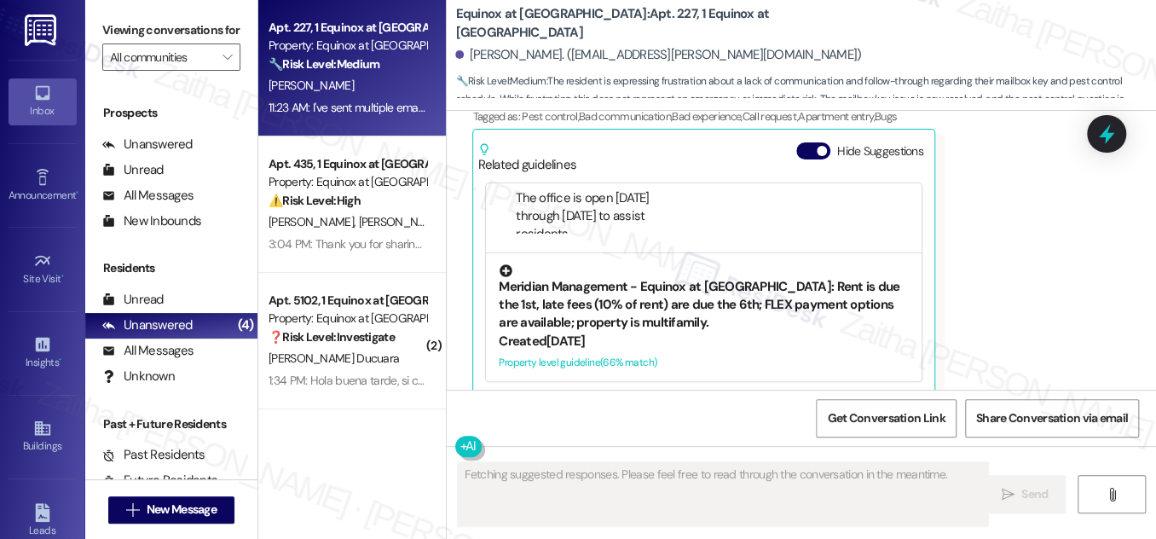
scroll to position [1603, 0]
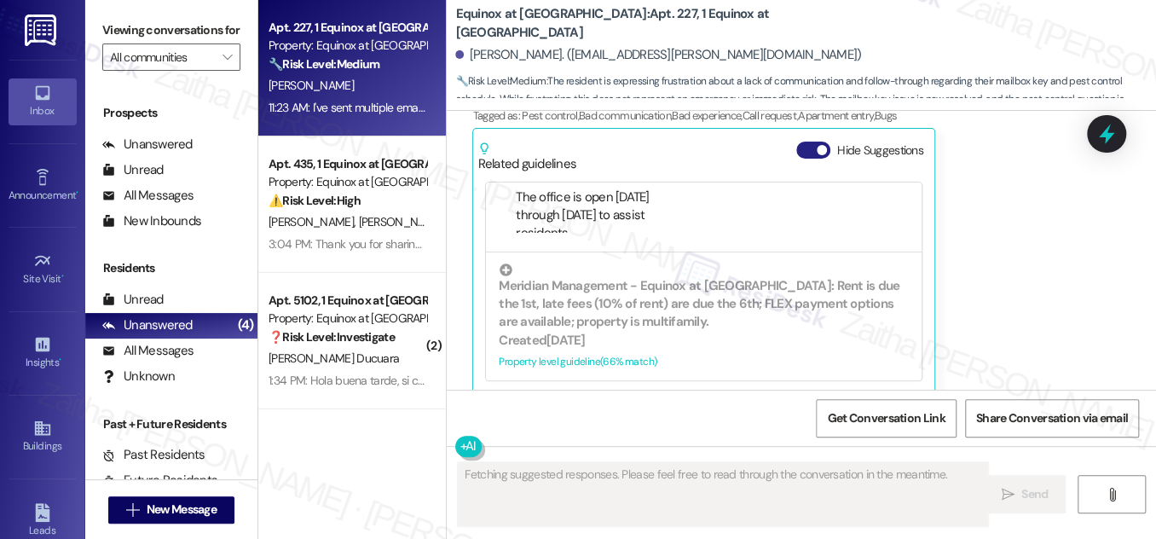
click at [803, 142] on button "Hide Suggestions" at bounding box center [814, 150] width 34 height 17
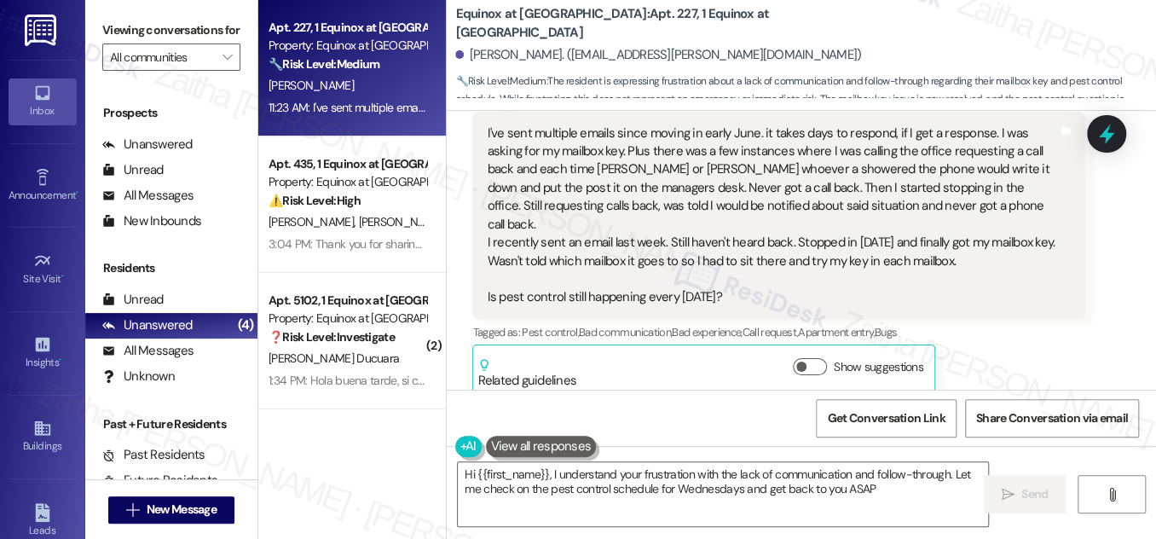
type textarea "Hi {{first_name}}, I understand your frustration with the lack of communication…"
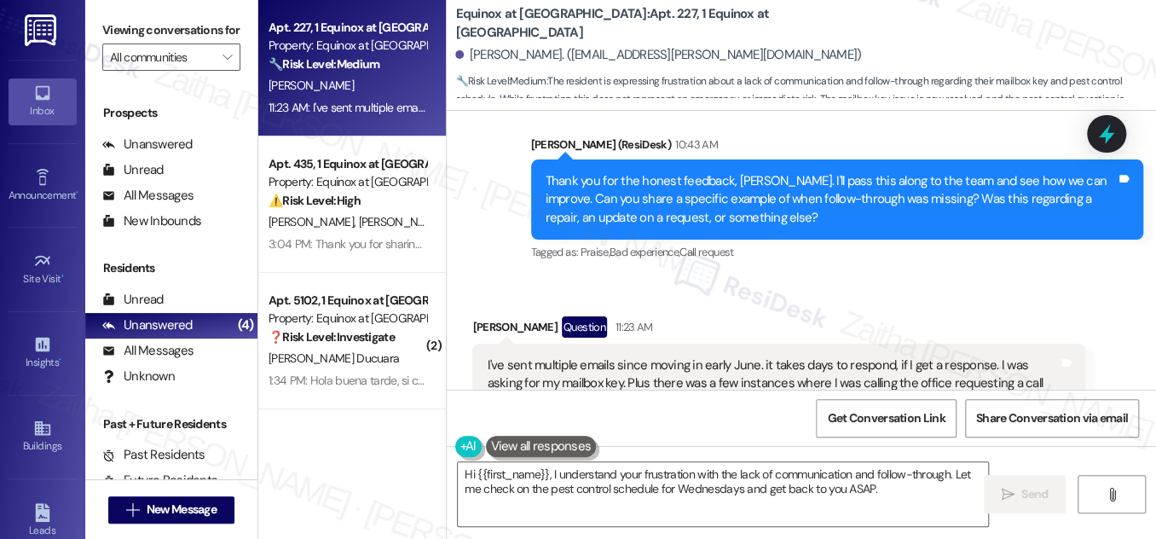
scroll to position [1387, 0]
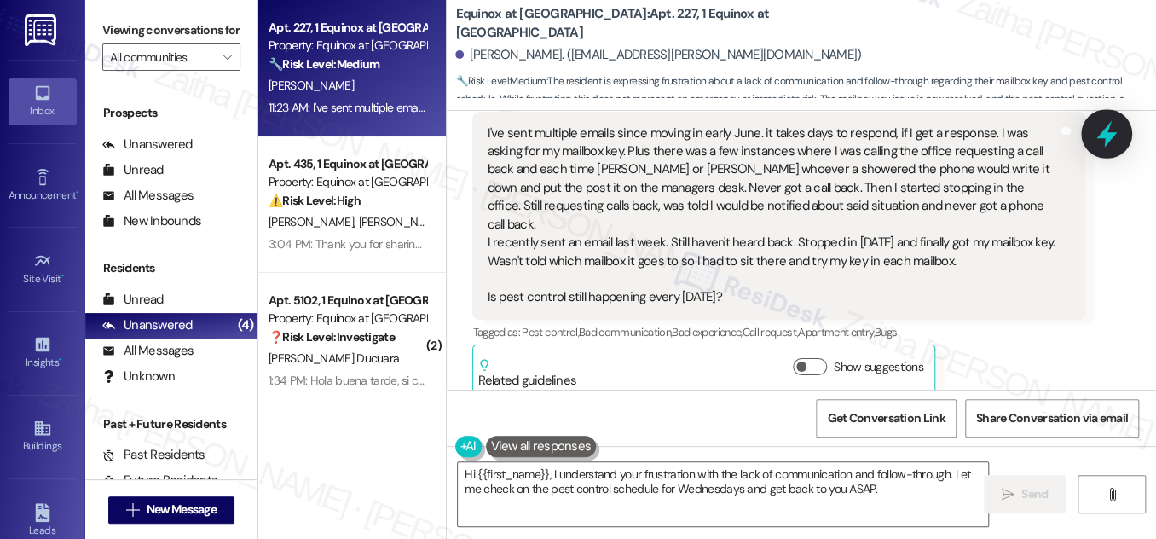
click at [1104, 138] on icon at bounding box center [1107, 134] width 20 height 26
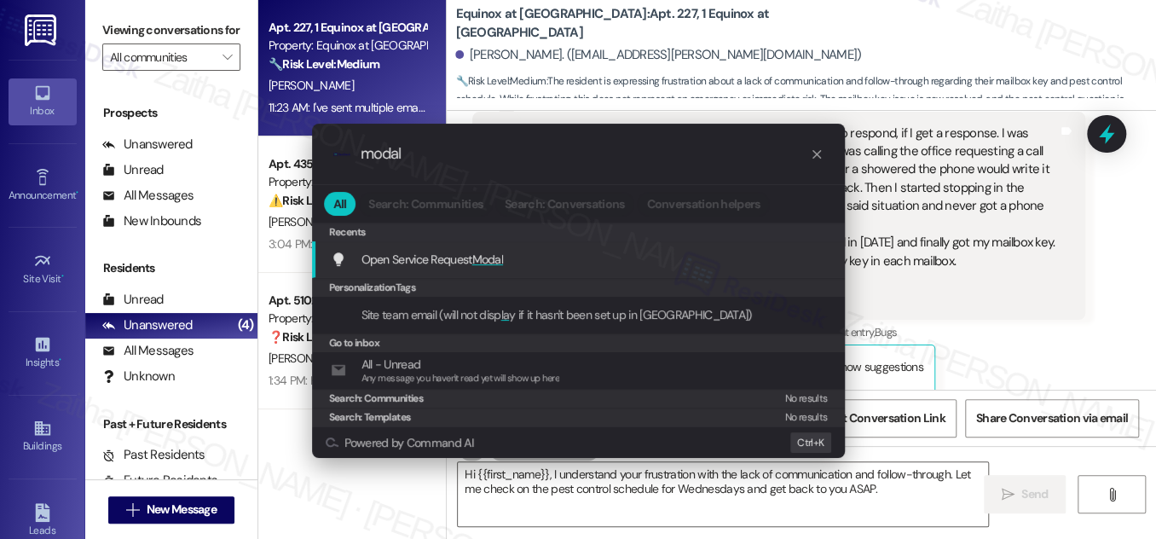
type input "modal"
click at [490, 262] on span "Modal" at bounding box center [488, 259] width 32 height 15
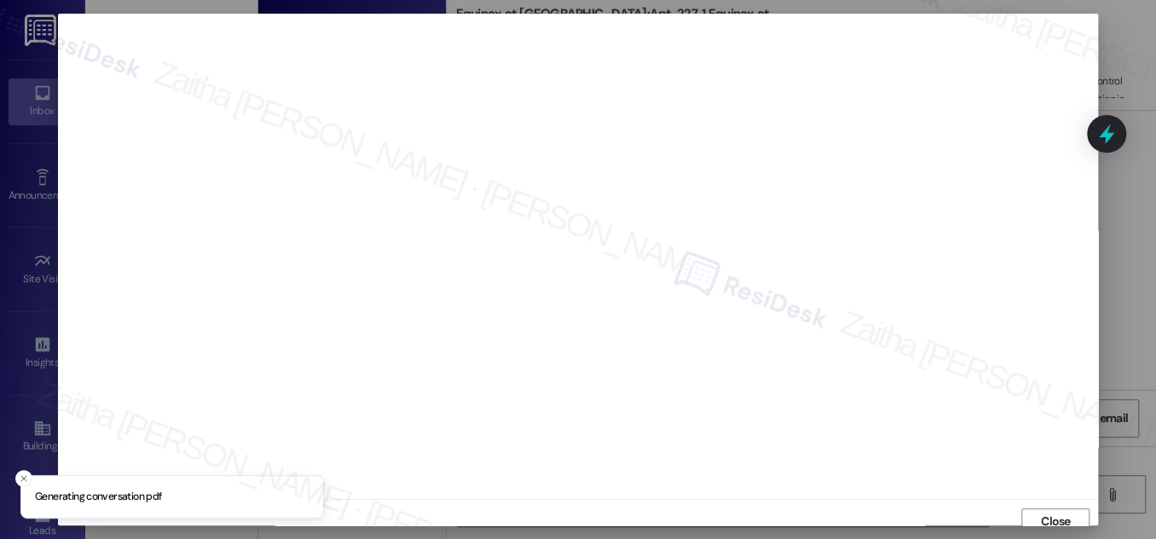
scroll to position [9, 0]
click at [1052, 513] on span "Close" at bounding box center [1056, 512] width 30 height 18
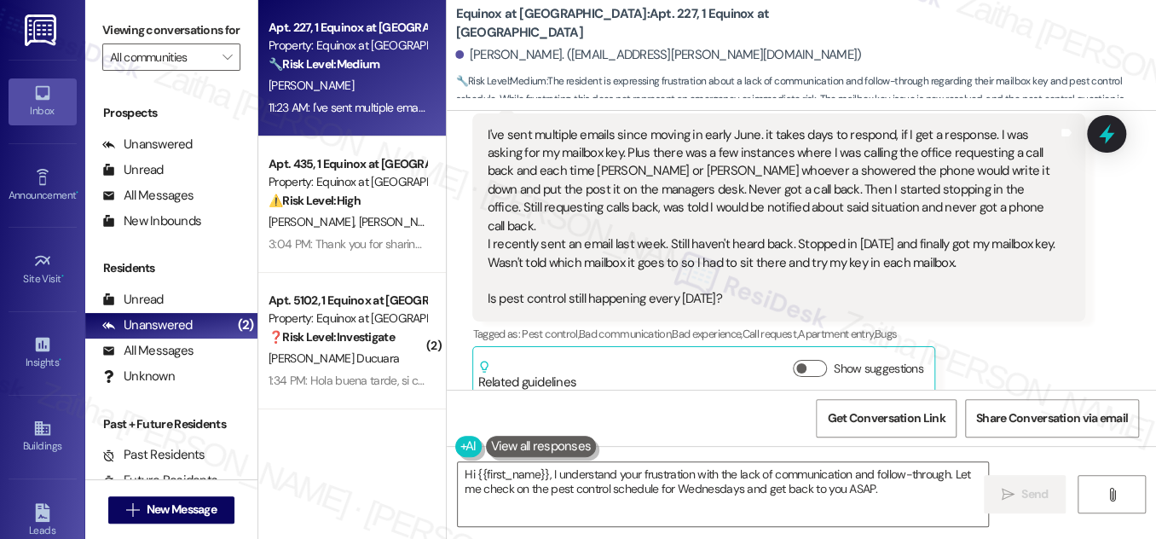
scroll to position [1387, 0]
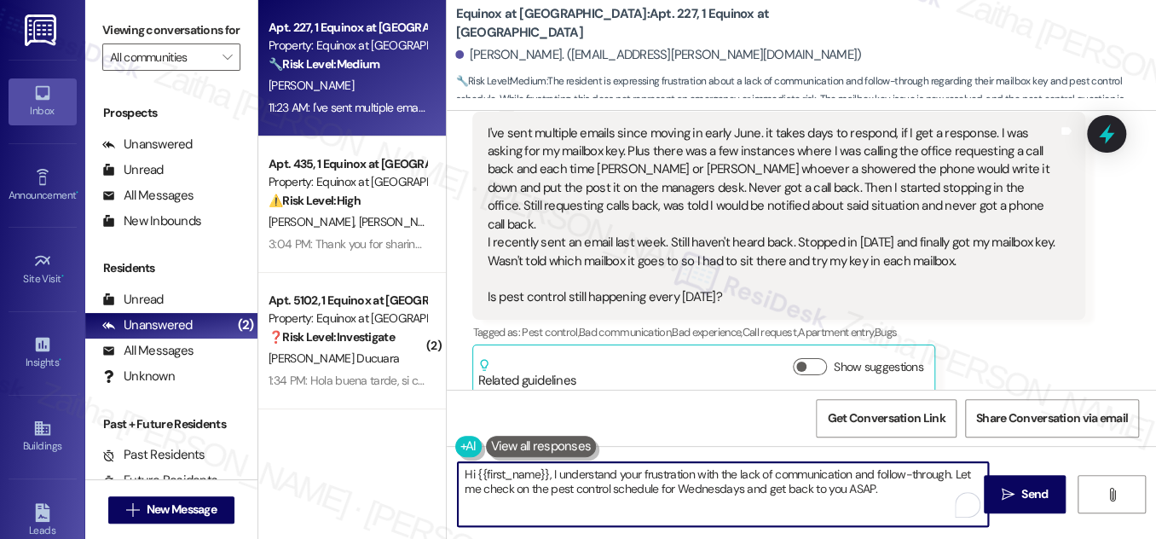
drag, startPoint x: 461, startPoint y: 468, endPoint x: 875, endPoint y: 503, distance: 415.1
click at [875, 503] on textarea "Hi {{first_name}}, I understand your frustration with the lack of communication…" at bounding box center [723, 494] width 530 height 64
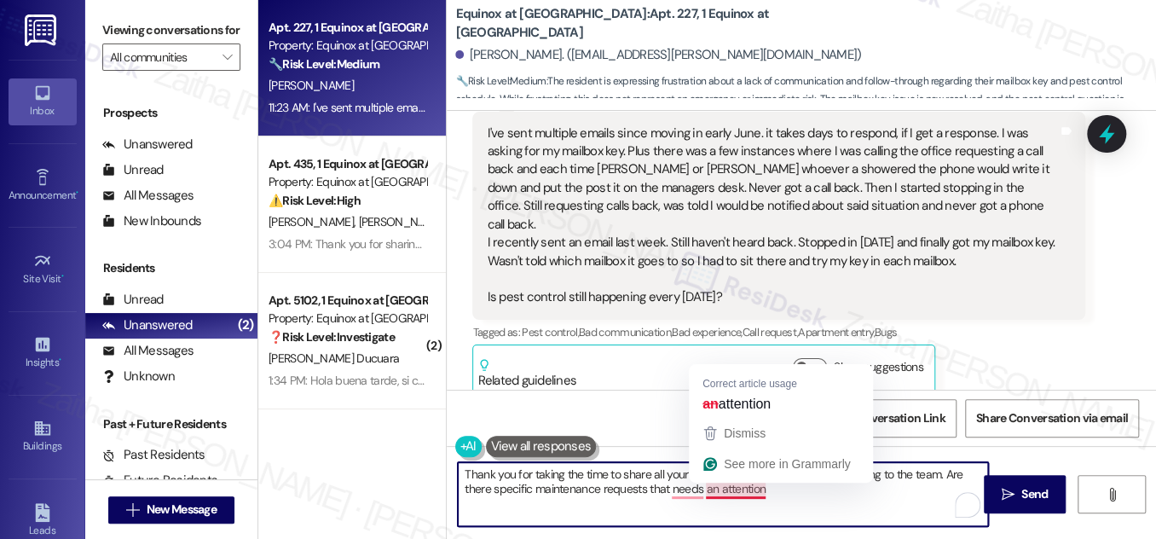
click at [716, 491] on textarea "Thank you for taking the time to share all your concerns. I'll pass your feedba…" at bounding box center [723, 494] width 530 height 64
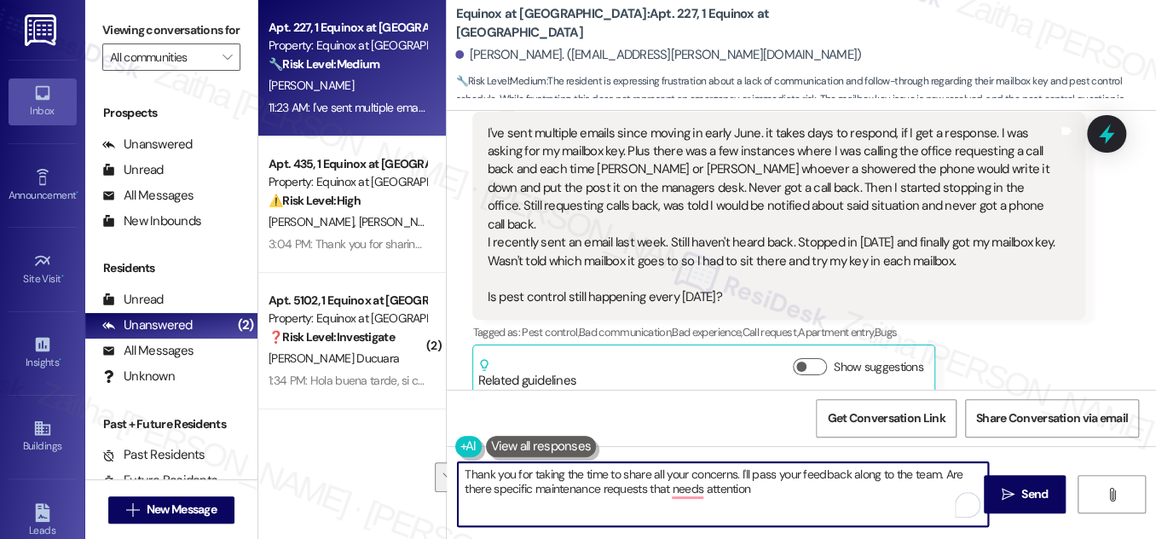
drag, startPoint x: 943, startPoint y: 470, endPoint x: 931, endPoint y: 491, distance: 24.4
click at [937, 490] on textarea "Thank you for taking the time to share all your concerns. I'll pass your feedba…" at bounding box center [723, 494] width 530 height 64
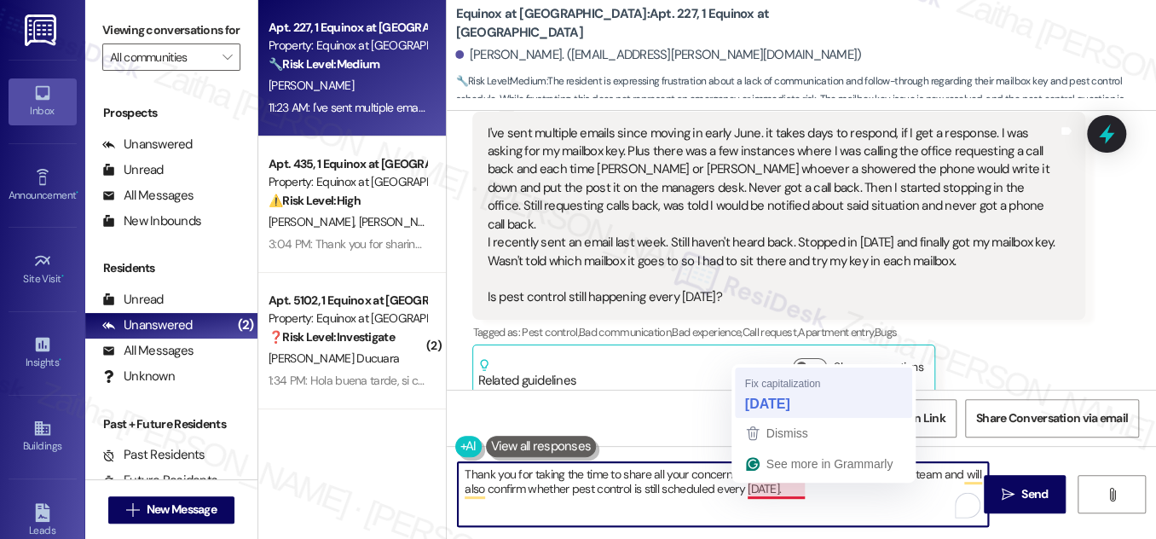
type textarea "Thank you for taking the time to share all your concerns. I'll pass your feedba…"
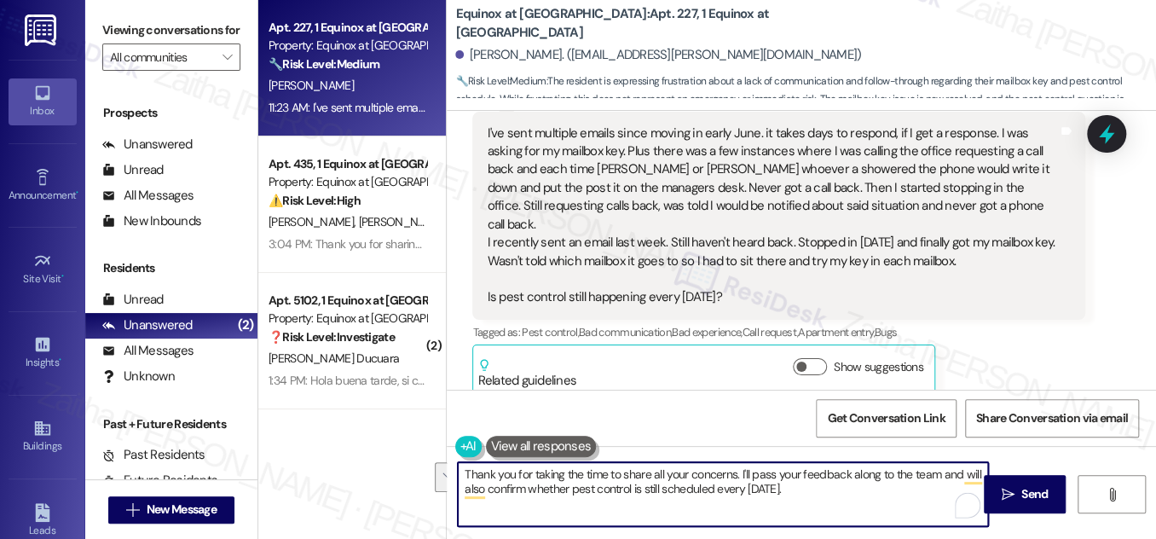
drag, startPoint x: 463, startPoint y: 470, endPoint x: 825, endPoint y: 495, distance: 362.5
click at [825, 495] on textarea "Thank you for taking the time to share all your concerns. I'll pass your feedba…" at bounding box center [723, 494] width 530 height 64
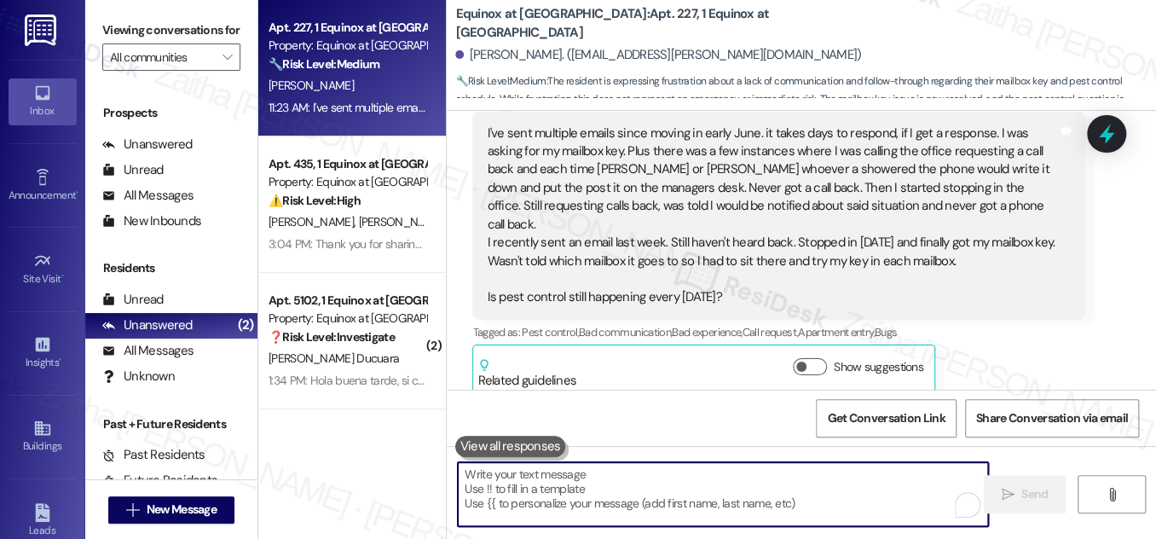
click at [561, 484] on textarea "To enrich screen reader interactions, please activate Accessibility in Grammarl…" at bounding box center [723, 494] width 530 height 64
paste textarea "Thank you for taking the time to share your concerns. I’ll make sure to pass yo…"
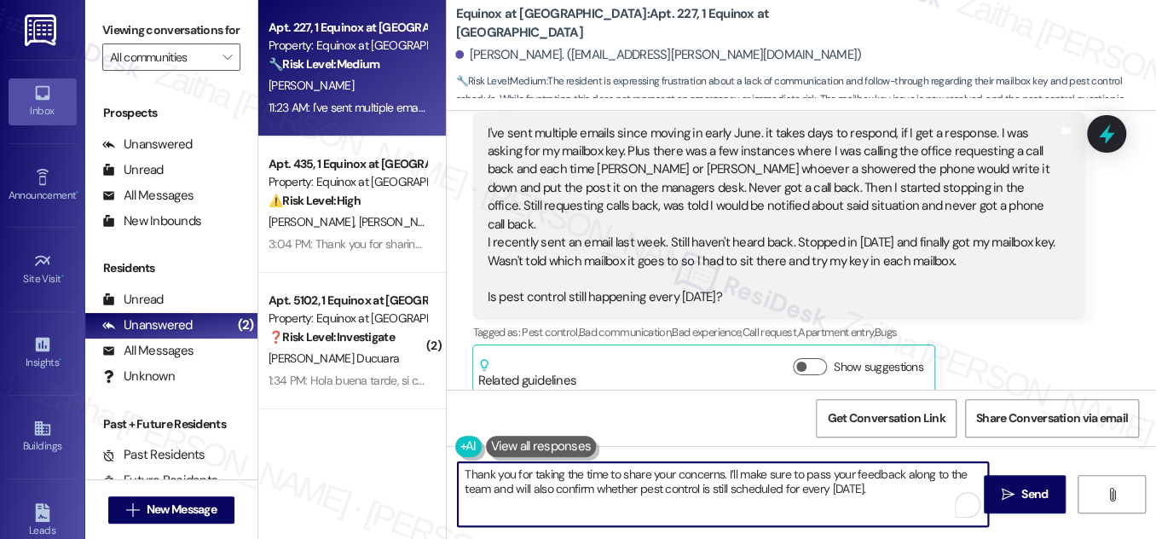
paste textarea "Is there anything else I can assist you with?"
click at [893, 491] on textarea "Thank you for taking the time to share your concerns. I’ll make sure to pass yo…" at bounding box center [723, 494] width 530 height 64
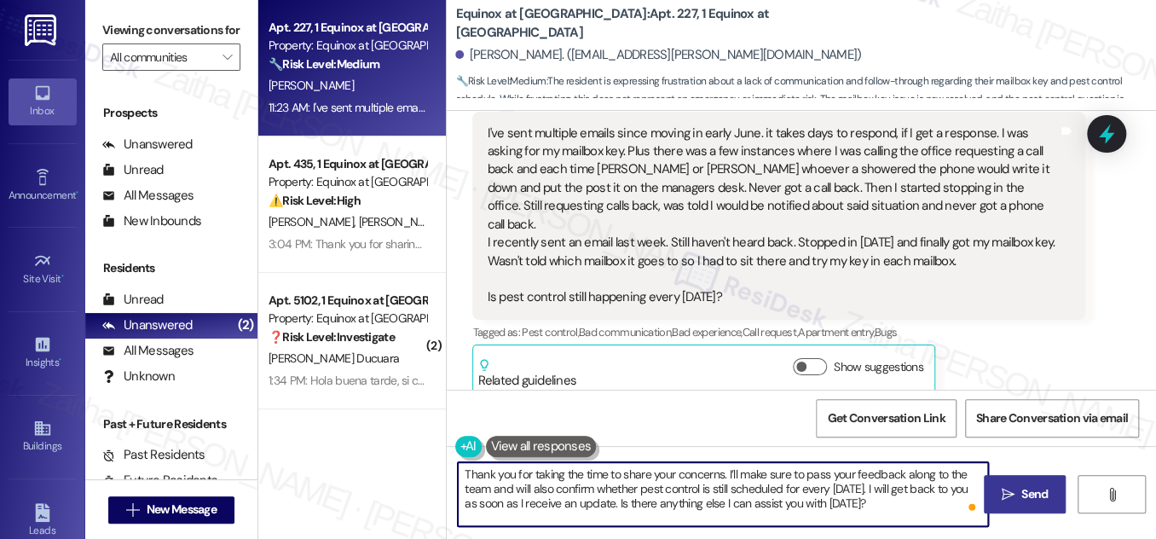
type textarea "Thank you for taking the time to share your concerns. I’ll make sure to pass yo…"
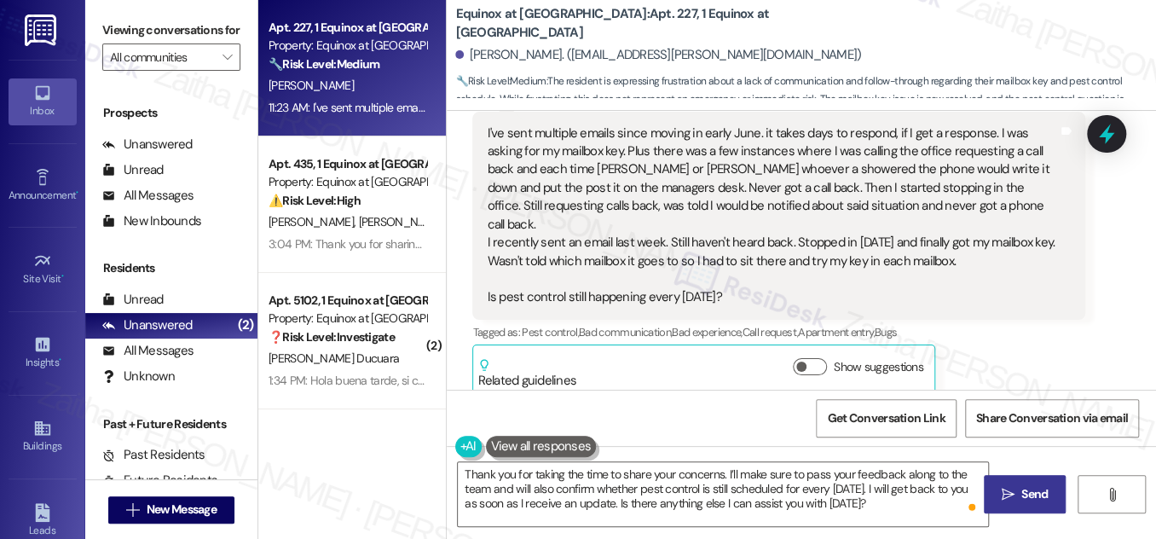
click at [1035, 494] on span "Send" at bounding box center [1035, 494] width 26 height 18
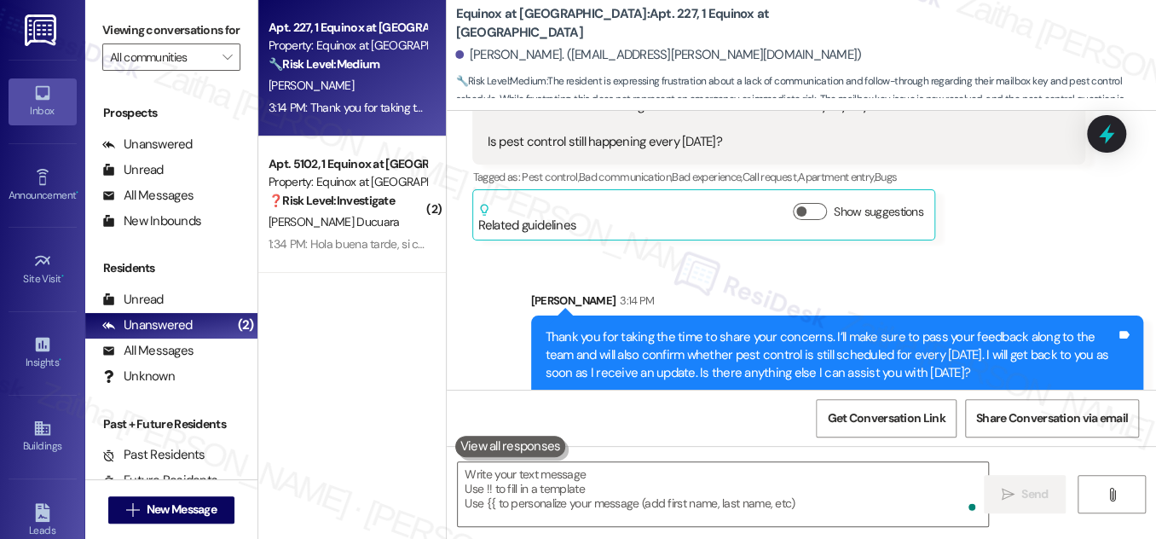
scroll to position [1543, 0]
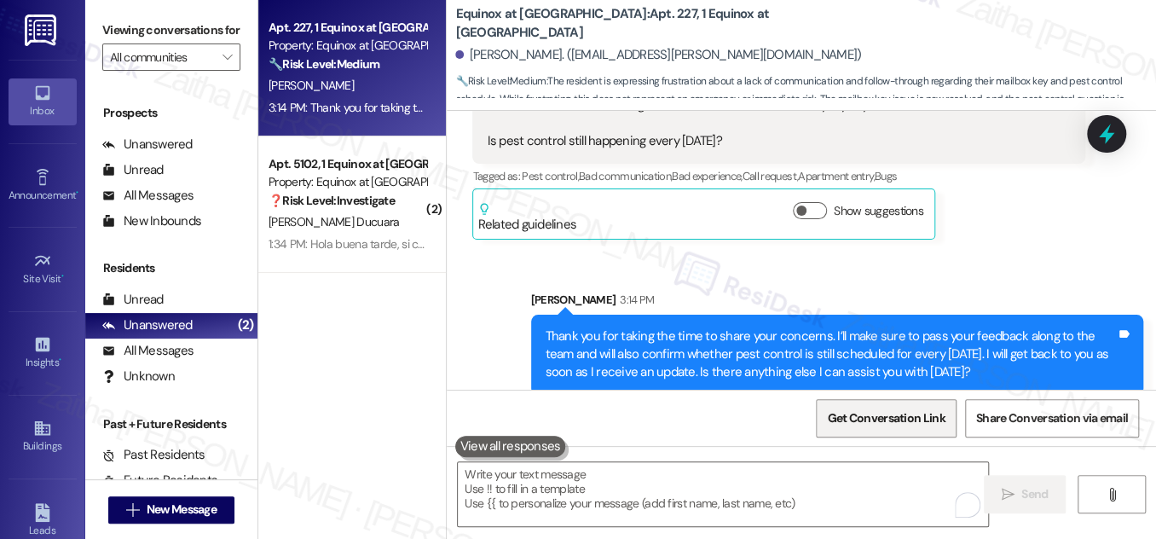
click at [867, 410] on span "Get Conversation Link" at bounding box center [886, 418] width 118 height 18
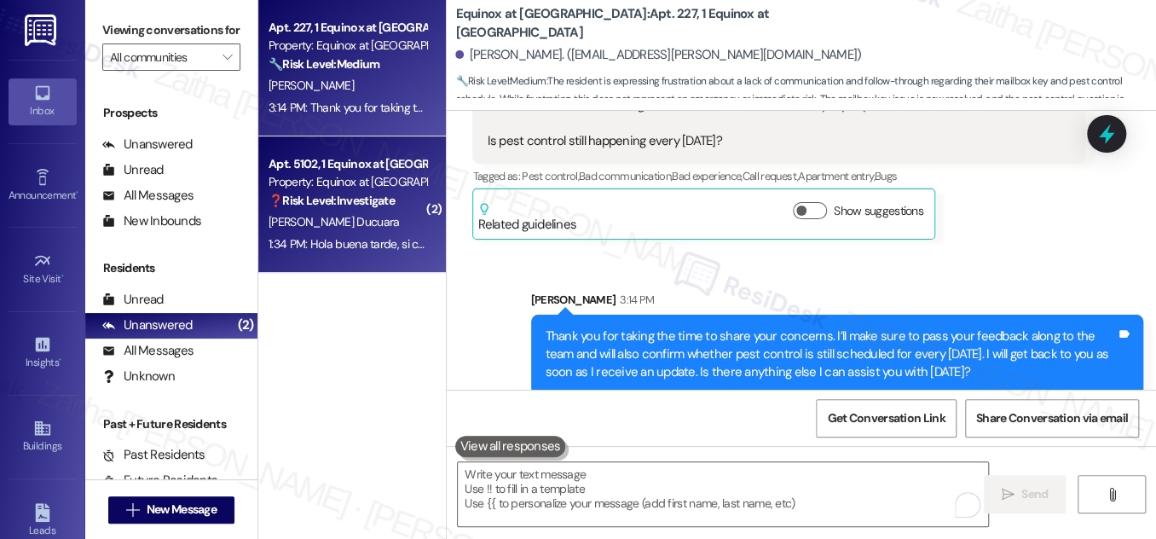
click at [383, 227] on div "[PERSON_NAME] Ducuara" at bounding box center [347, 222] width 161 height 21
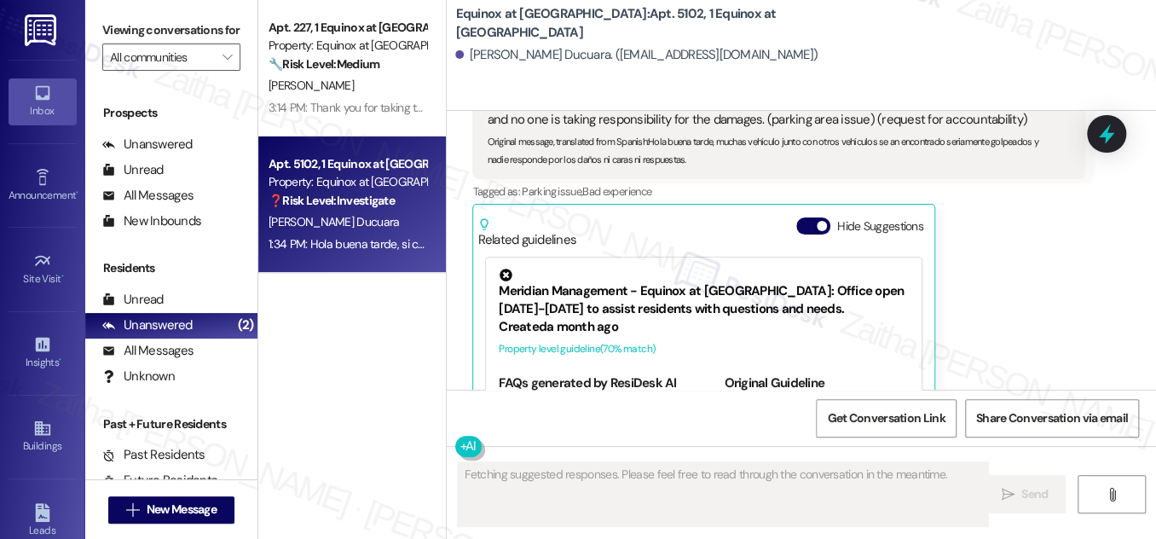
scroll to position [733, 0]
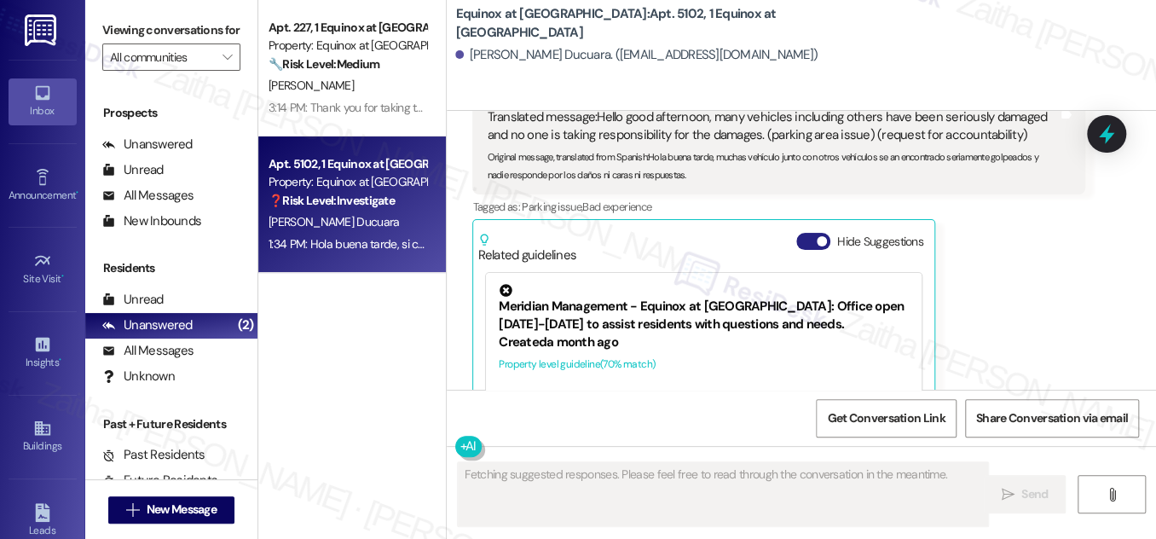
click at [797, 240] on button "Hide Suggestions" at bounding box center [814, 241] width 34 height 17
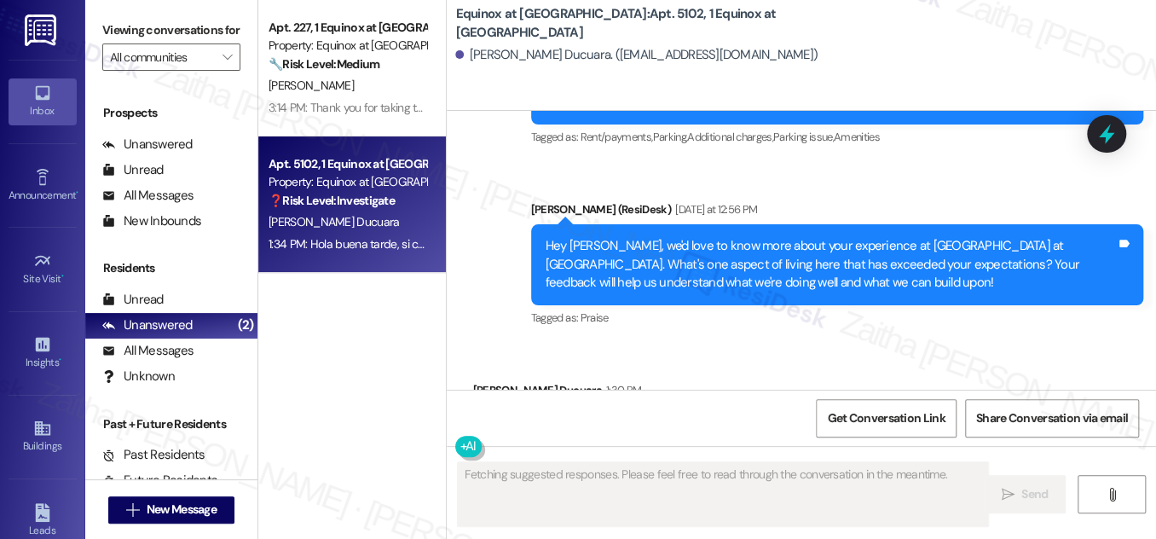
scroll to position [577, 0]
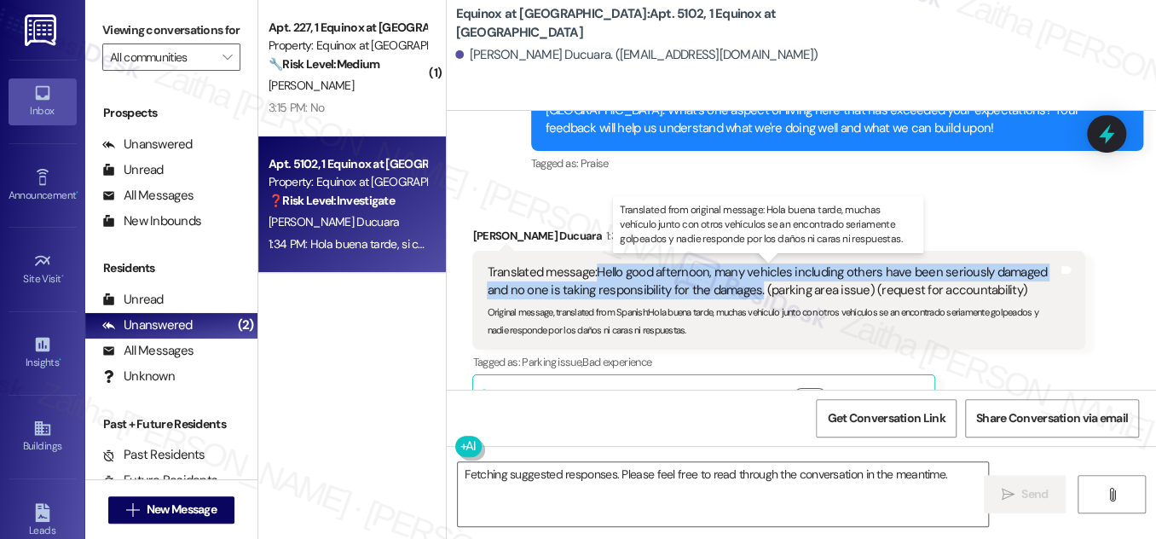
drag, startPoint x: 594, startPoint y: 266, endPoint x: 755, endPoint y: 290, distance: 162.1
click at [755, 290] on div "Translated message: Hello good afternoon, many vehicles including others have b…" at bounding box center [772, 282] width 571 height 37
copy div "Hello good afternoon, many vehicles including others have been seriously damage…"
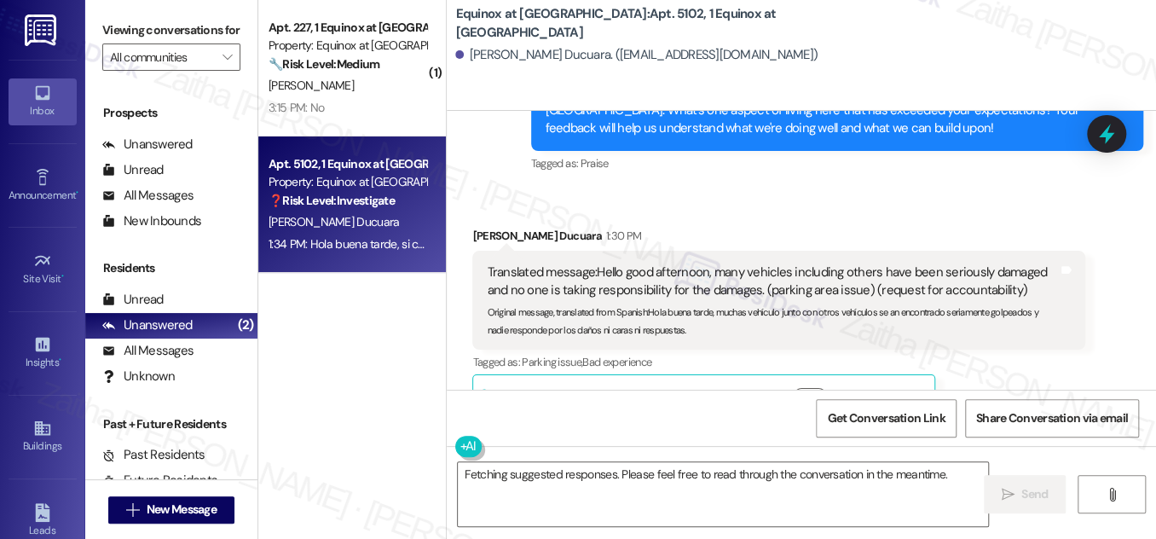
click at [871, 211] on div "Received via SMS [PERSON_NAME] 1:30 PM Translated message: Hello good afternoon…" at bounding box center [802, 453] width 710 height 530
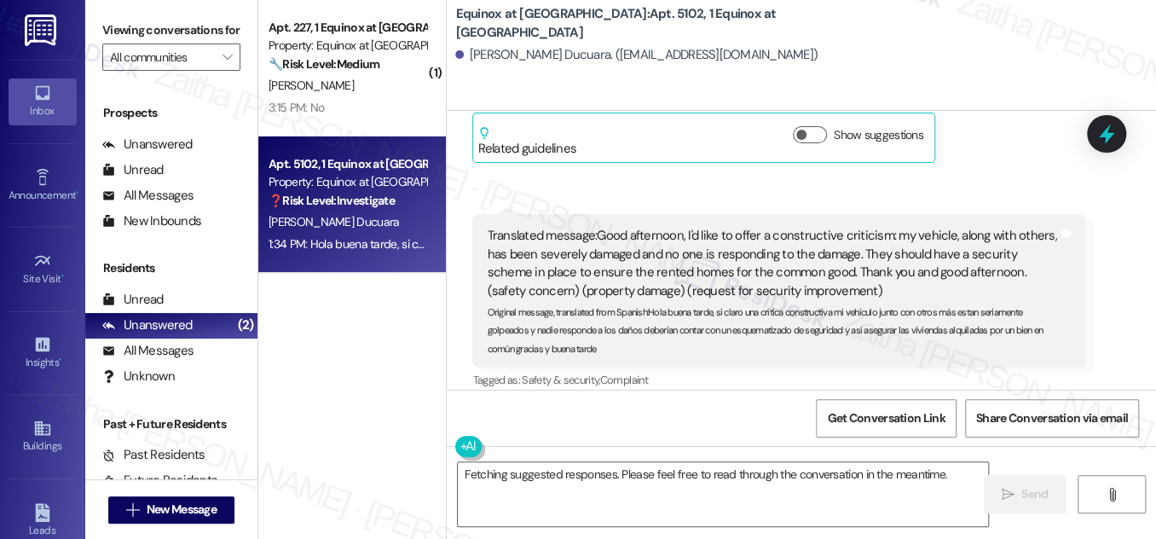
scroll to position [888, 0]
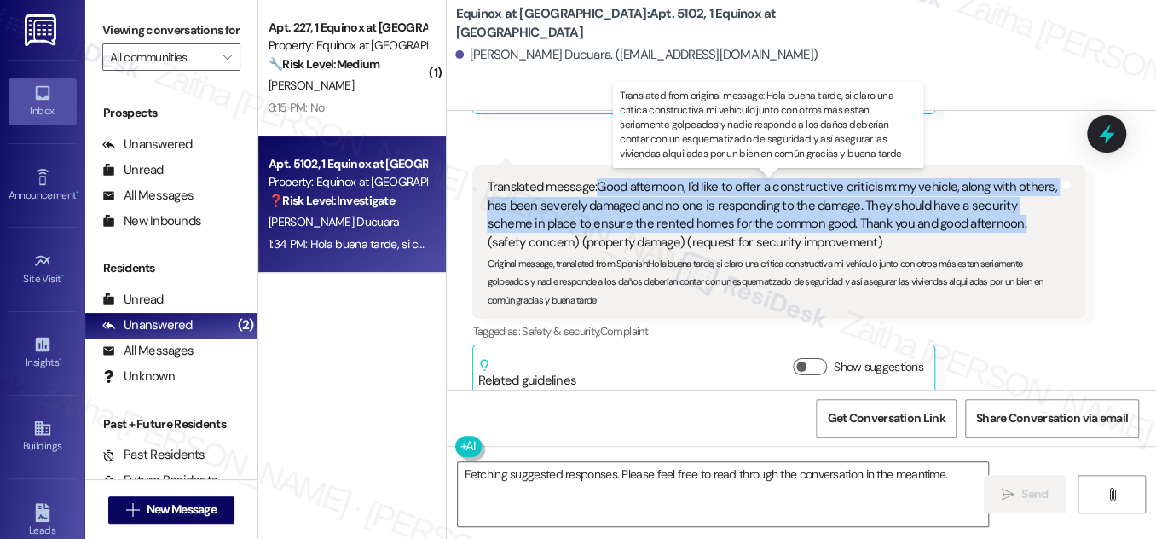
drag, startPoint x: 594, startPoint y: 183, endPoint x: 966, endPoint y: 224, distance: 374.9
click at [966, 224] on div "Translated message: Good afternoon, I'd like to offer a constructive criticism:…" at bounding box center [772, 214] width 571 height 73
copy div "Good afternoon, I'd like to offer a constructive criticism: my vehicle, along w…"
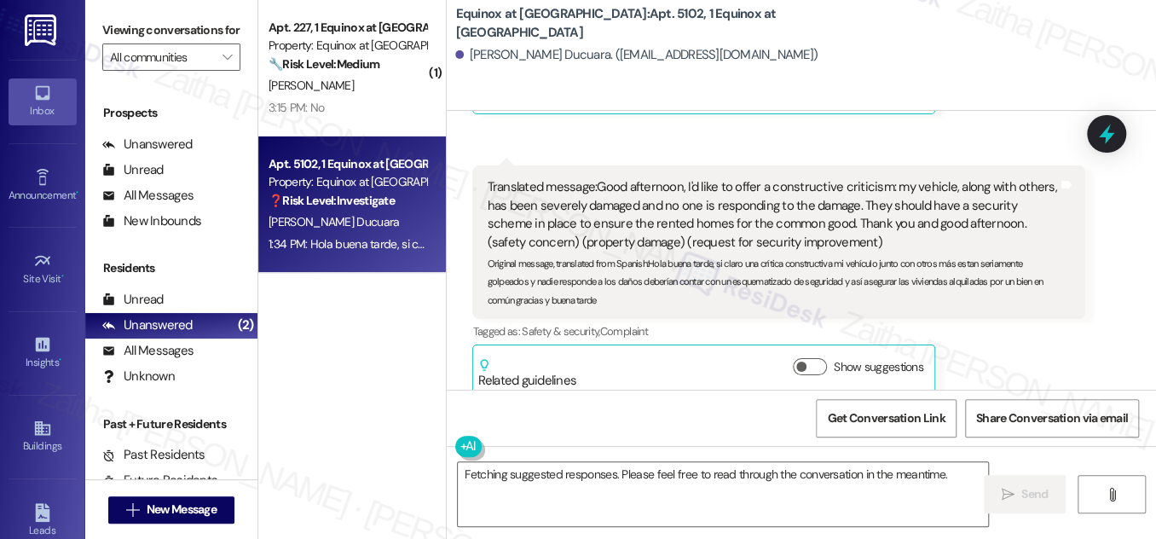
click at [1101, 286] on div "Received via SMS [PERSON_NAME] 1:30 PM Translated message: Hello good afternoon…" at bounding box center [802, 143] width 710 height 530
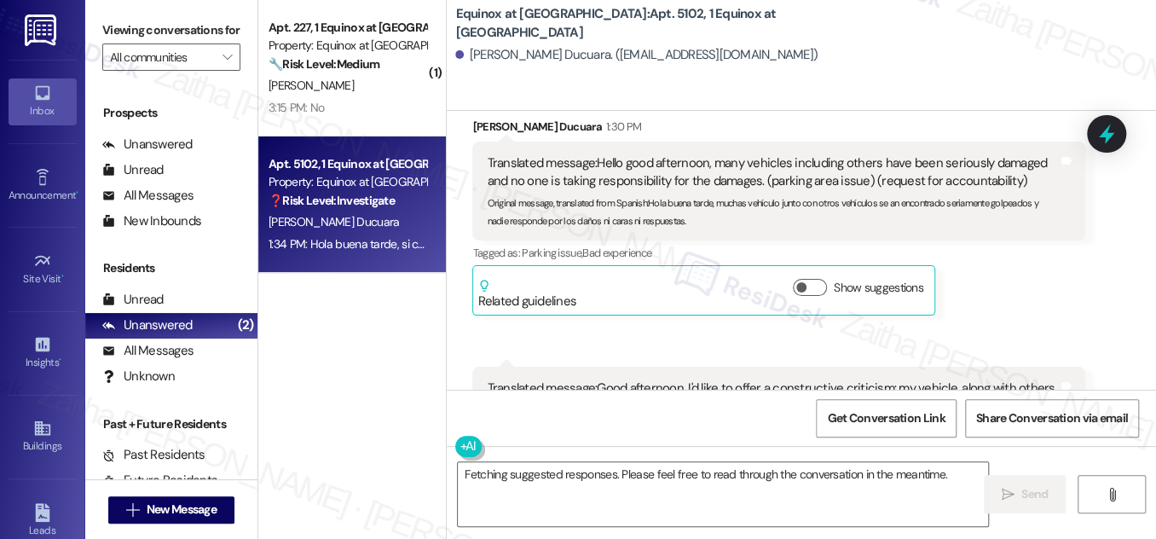
scroll to position [655, 0]
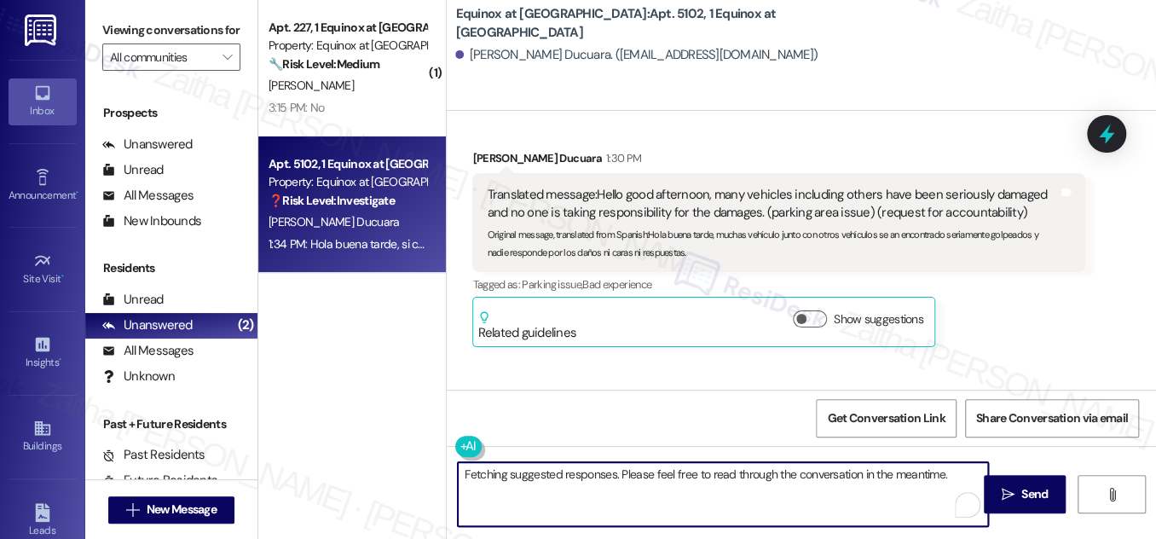
drag, startPoint x: 473, startPoint y: 477, endPoint x: 948, endPoint y: 508, distance: 476.1
click at [948, 508] on textarea "Fetching suggested responses. Please feel free to read through the conversation…" at bounding box center [723, 494] width 530 height 64
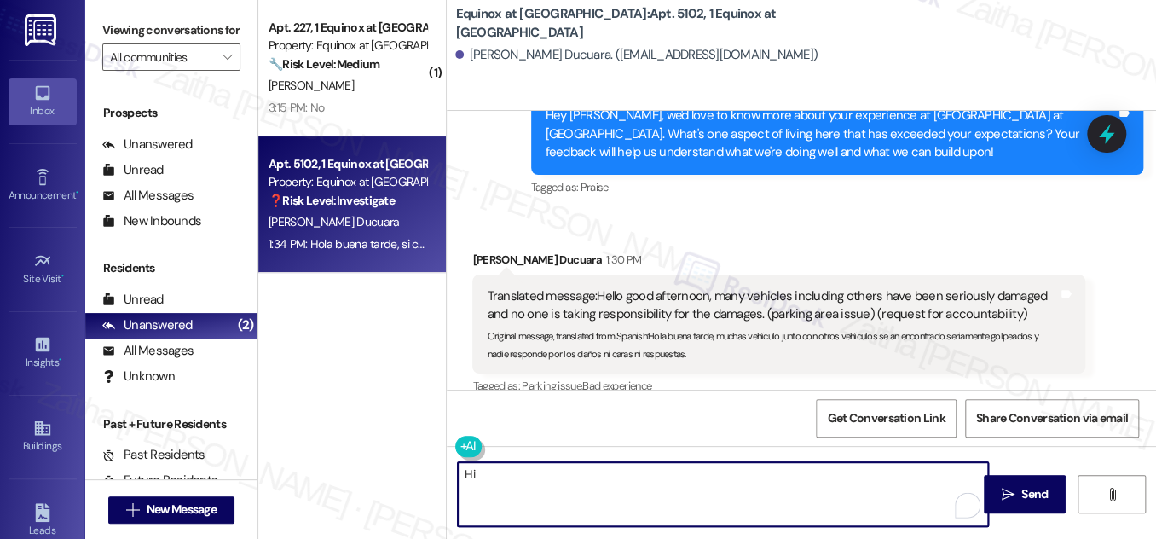
scroll to position [500, 0]
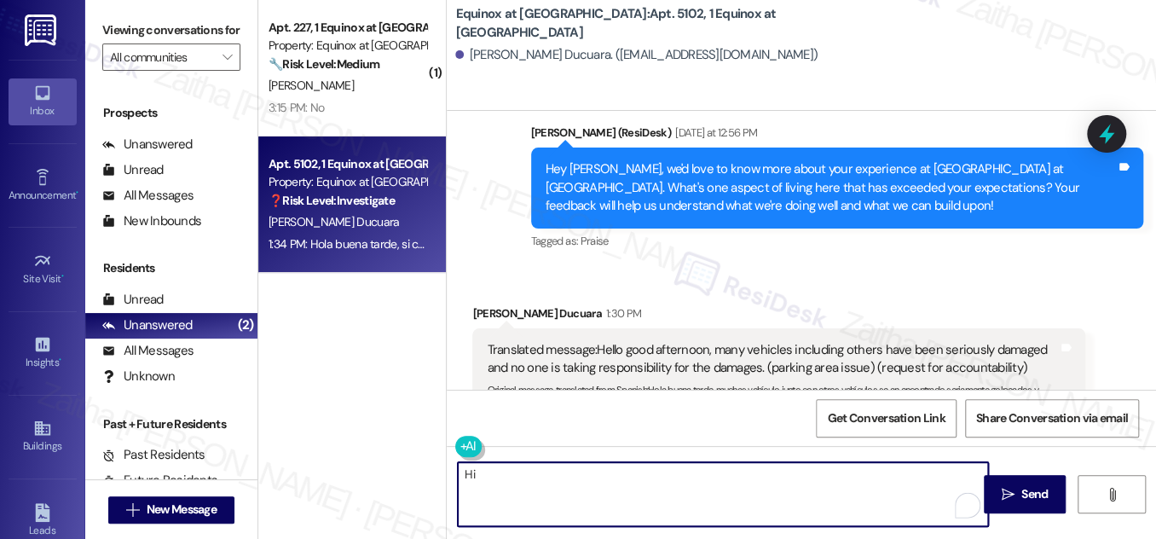
click at [497, 316] on div "[PERSON_NAME] Ducuara 1:30 PM" at bounding box center [778, 316] width 612 height 24
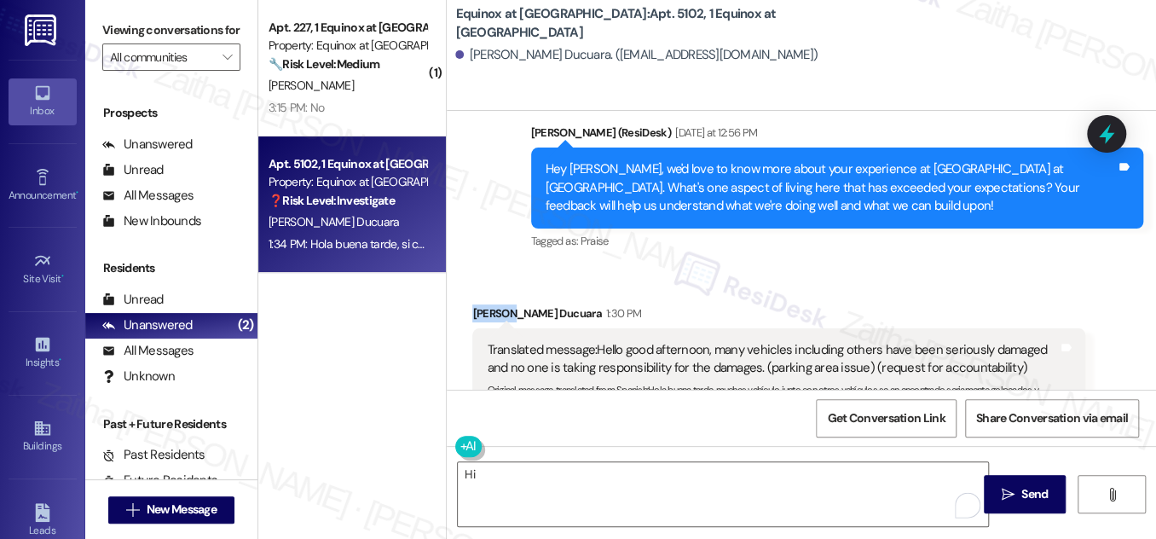
click at [497, 316] on div "[PERSON_NAME] Ducuara 1:30 PM" at bounding box center [778, 316] width 612 height 24
copy div "Darwin"
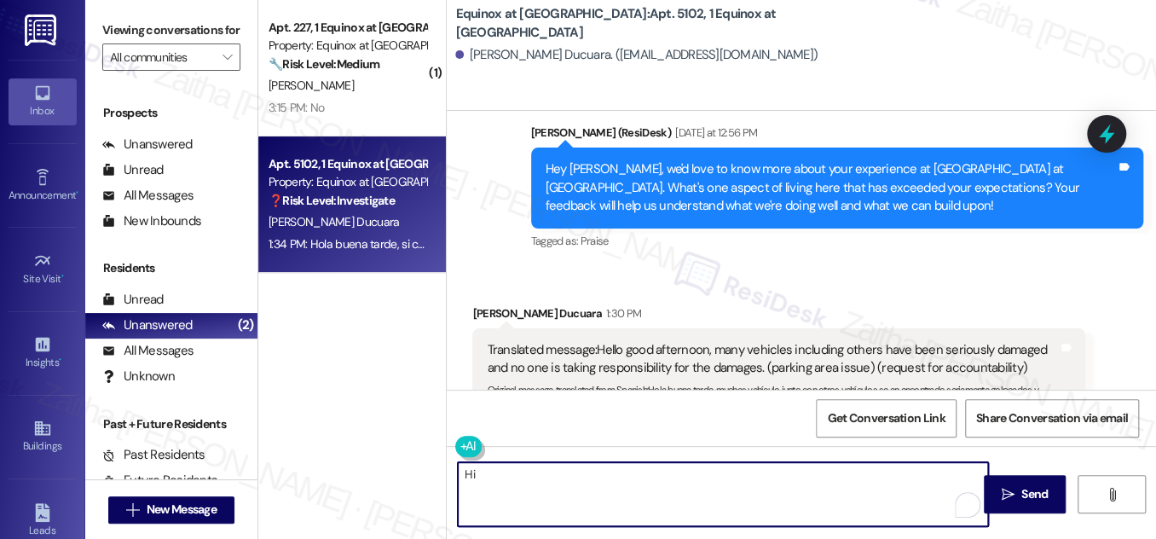
click at [499, 474] on textarea "Hi" at bounding box center [723, 494] width 530 height 64
paste textarea "Darwin"
type textarea "Hi [PERSON_NAME], thank you for yo"
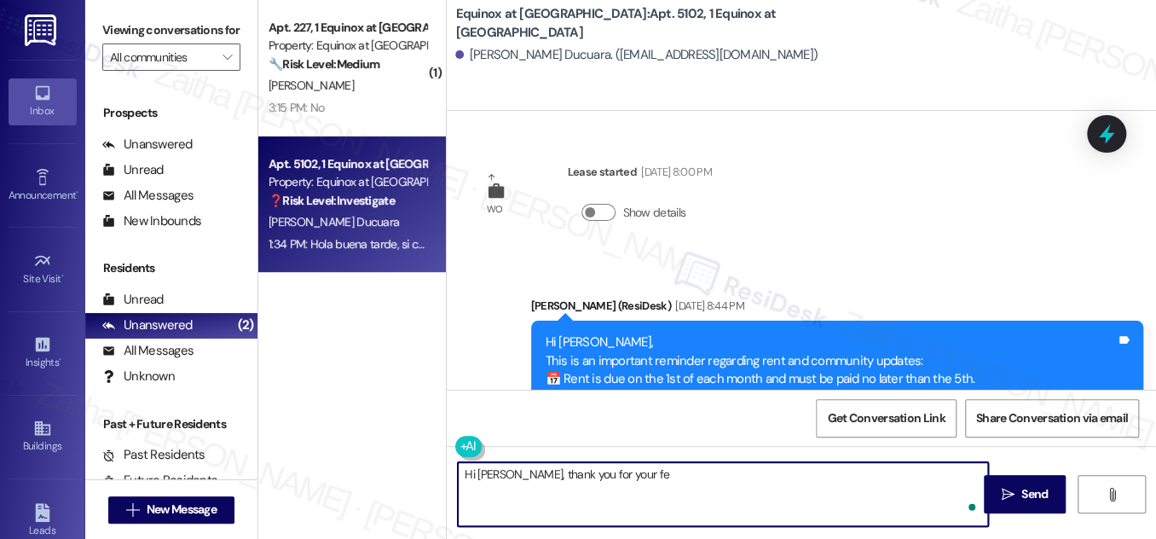
scroll to position [500, 0]
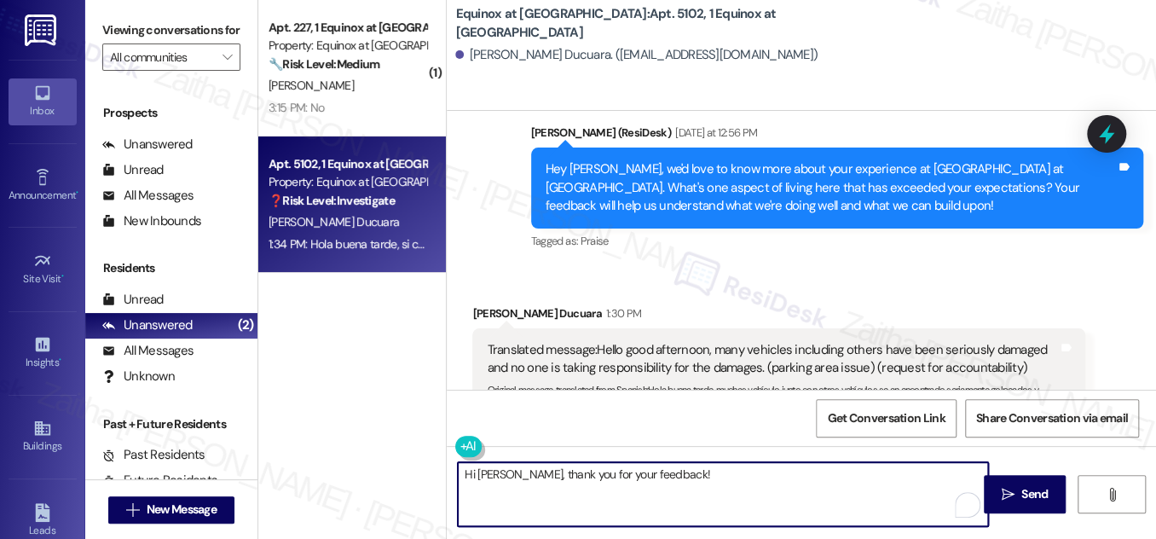
click at [593, 470] on textarea "Hi [PERSON_NAME], thank you for your feedback!" at bounding box center [723, 494] width 530 height 64
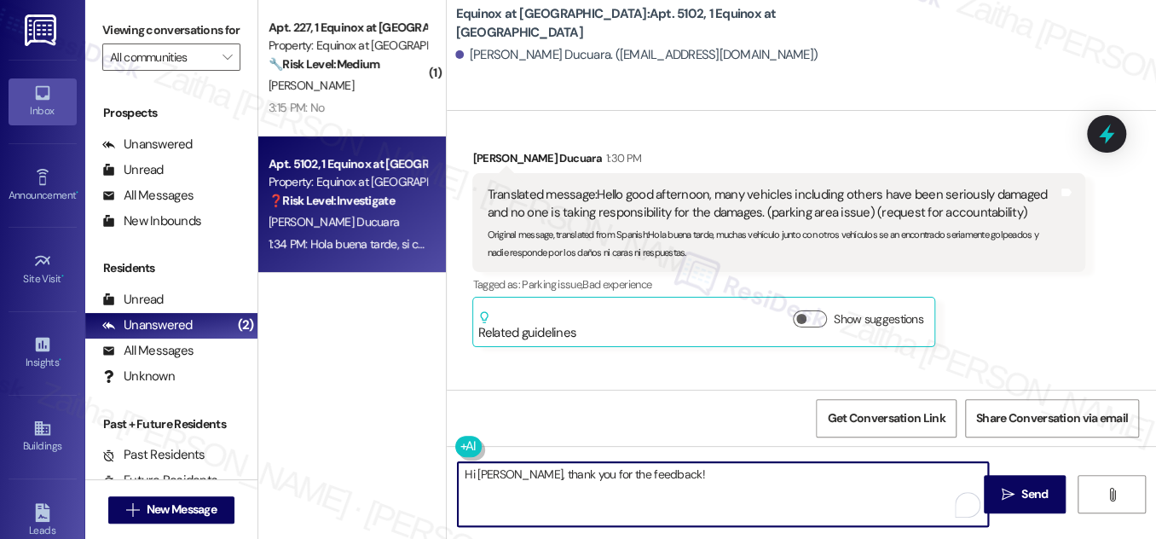
scroll to position [810, 0]
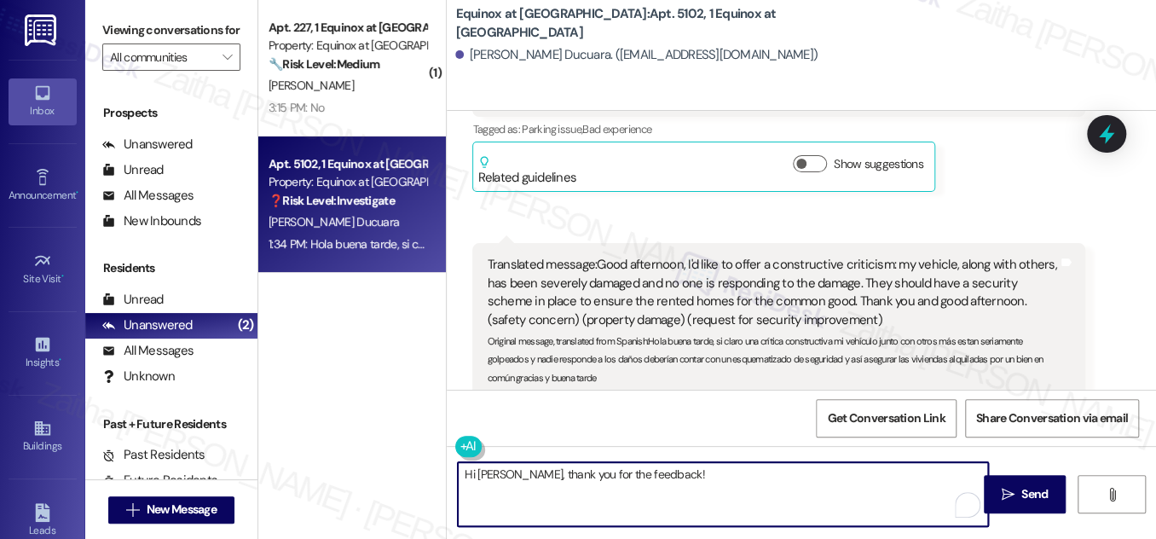
type textarea "Hi [PERSON_NAME], thank you for the feedback!"
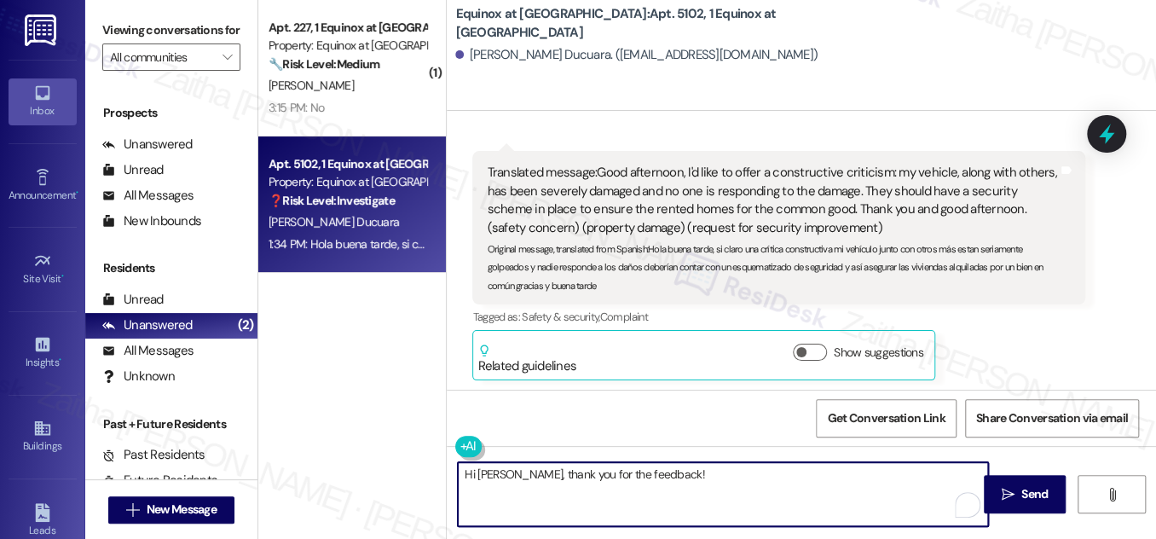
scroll to position [906, 0]
drag, startPoint x: 459, startPoint y: 477, endPoint x: 720, endPoint y: 475, distance: 261.0
click at [720, 475] on textarea "Hi [PERSON_NAME], thank you for the feedback!" at bounding box center [723, 494] width 530 height 64
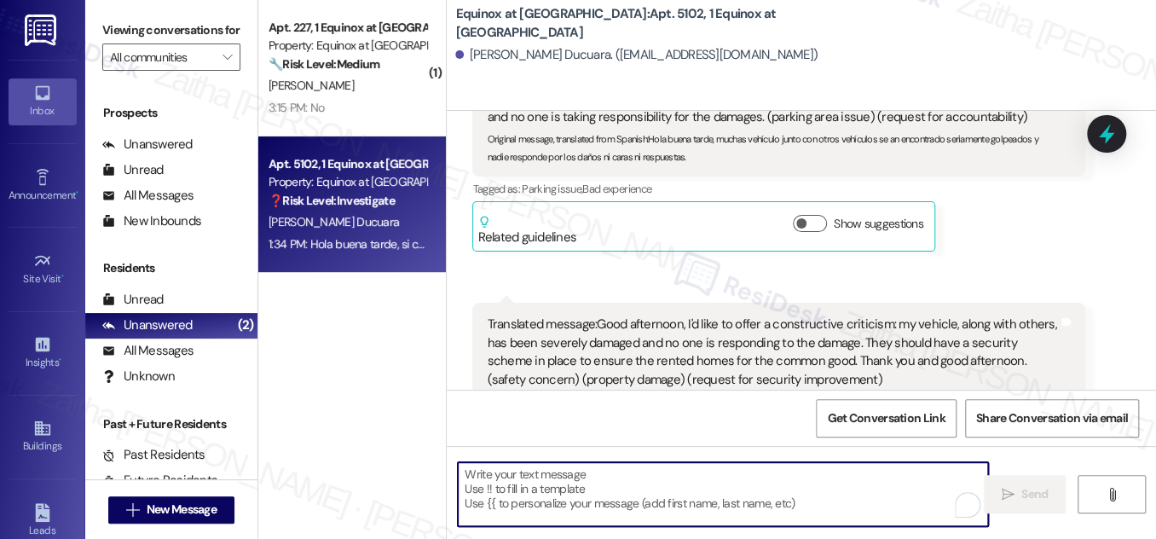
scroll to position [673, 0]
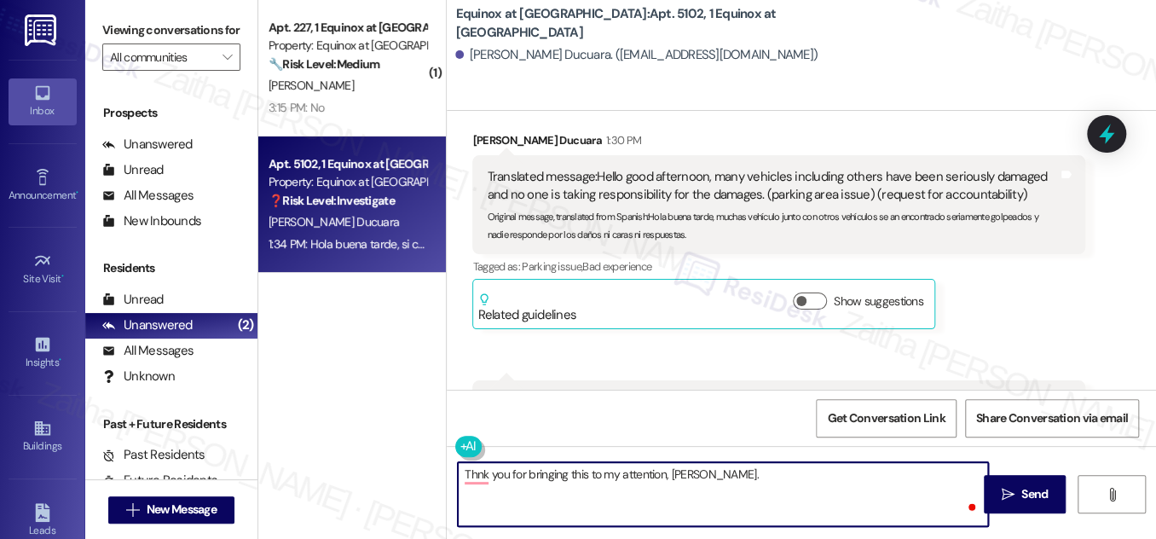
paste textarea "I’m sorry to hear about the damage to your vehicle and the other incidents you …"
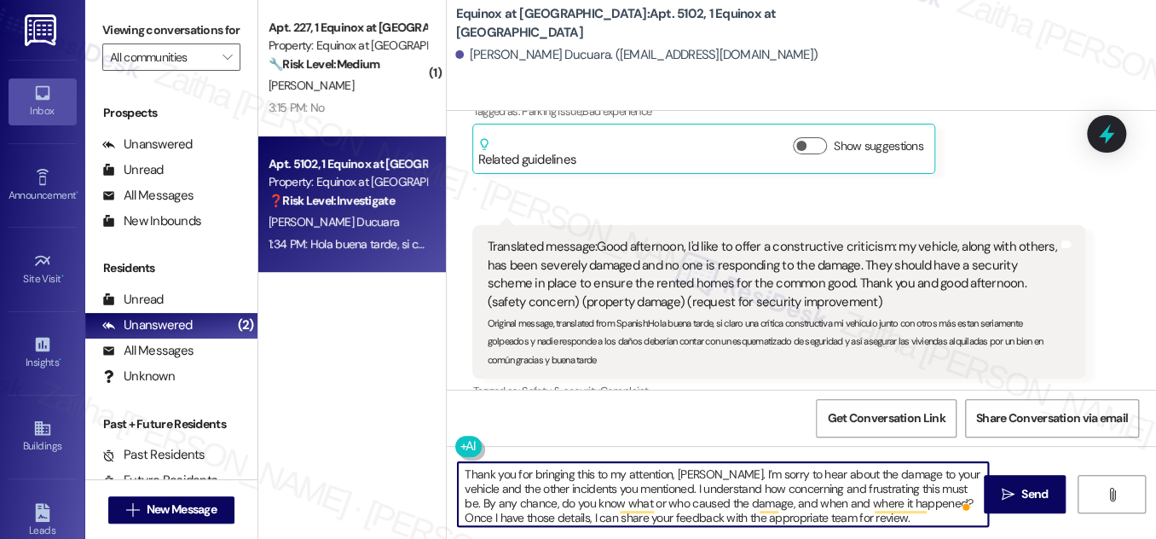
scroll to position [4, 0]
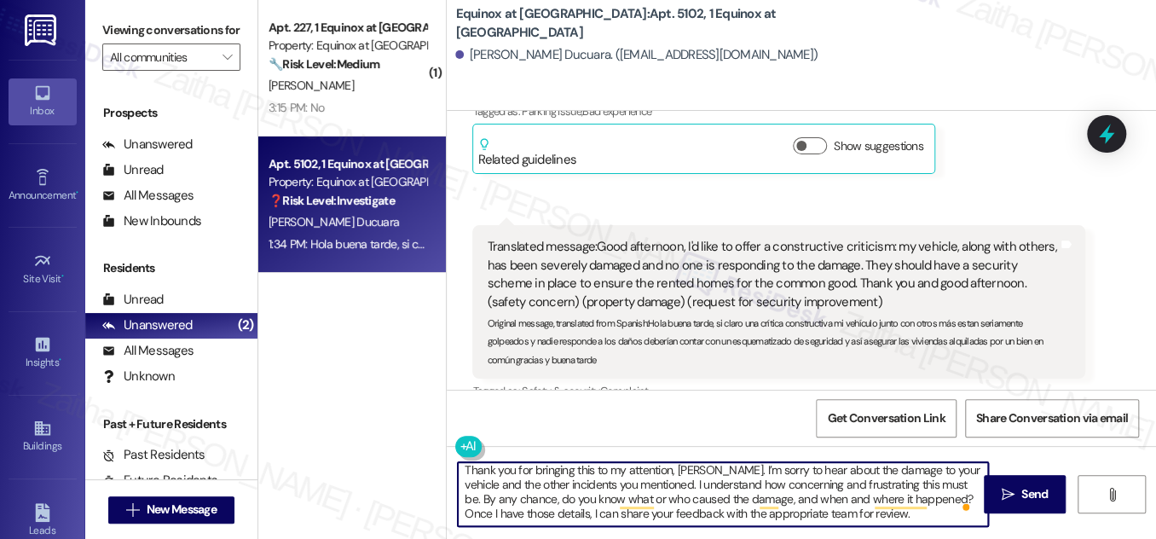
click at [752, 511] on textarea "Thank you for bringing this to my attention, [PERSON_NAME]. I’m sorry to hear a…" at bounding box center [723, 494] width 530 height 64
click at [751, 511] on textarea "Thank you for bringing this to my attention, [PERSON_NAME]. I’m sorry to hear a…" at bounding box center [723, 494] width 530 height 64
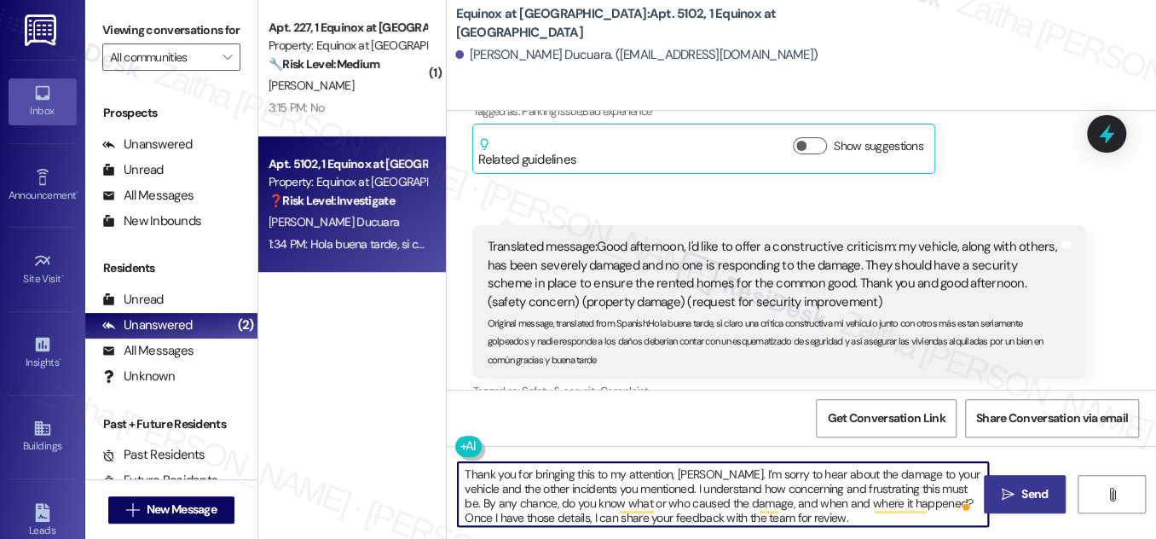
type textarea "Thank you for bringing this to my attention, [PERSON_NAME]. I’m sorry to hear a…"
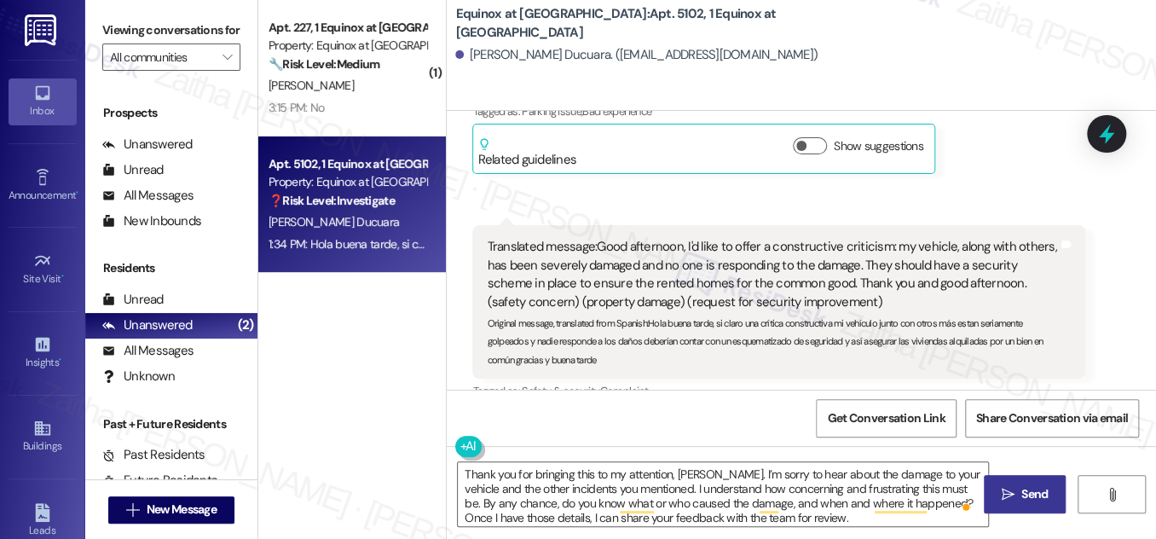
click at [1033, 507] on button " Send" at bounding box center [1025, 494] width 83 height 38
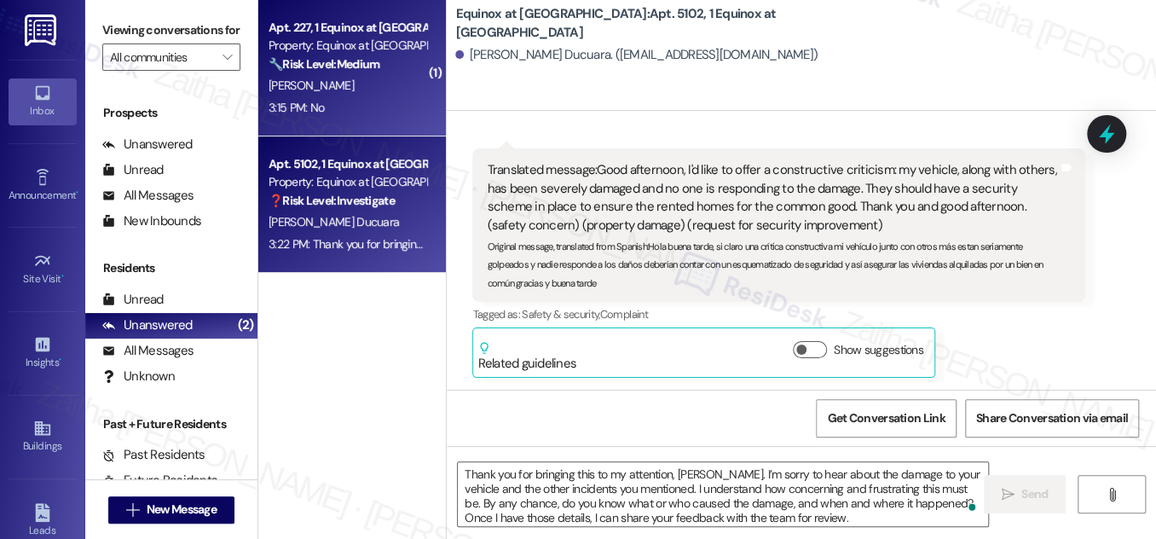
click at [411, 95] on div "[PERSON_NAME]" at bounding box center [347, 85] width 161 height 21
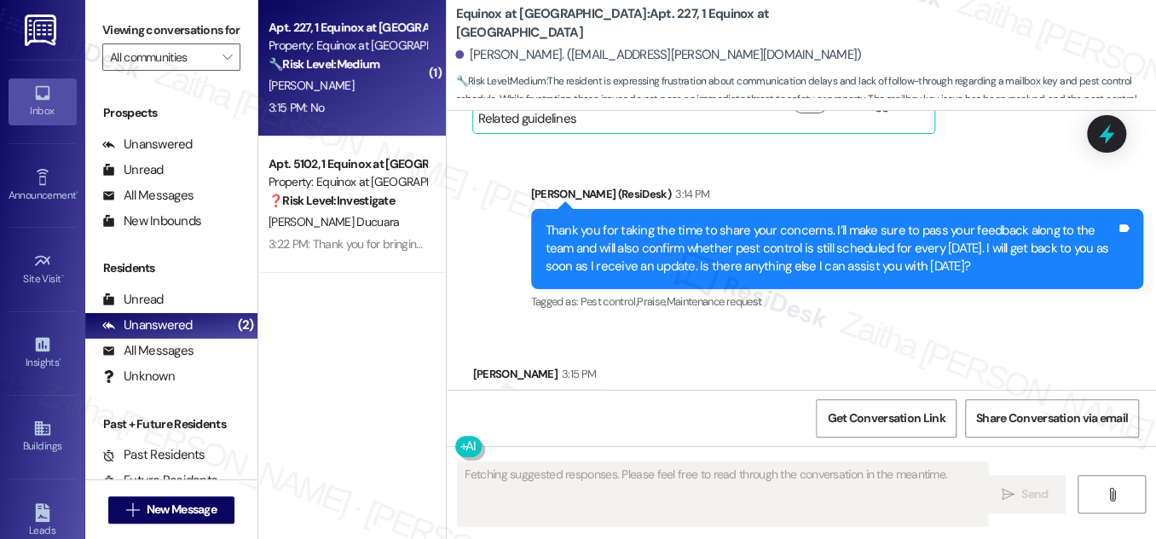
scroll to position [1711, 0]
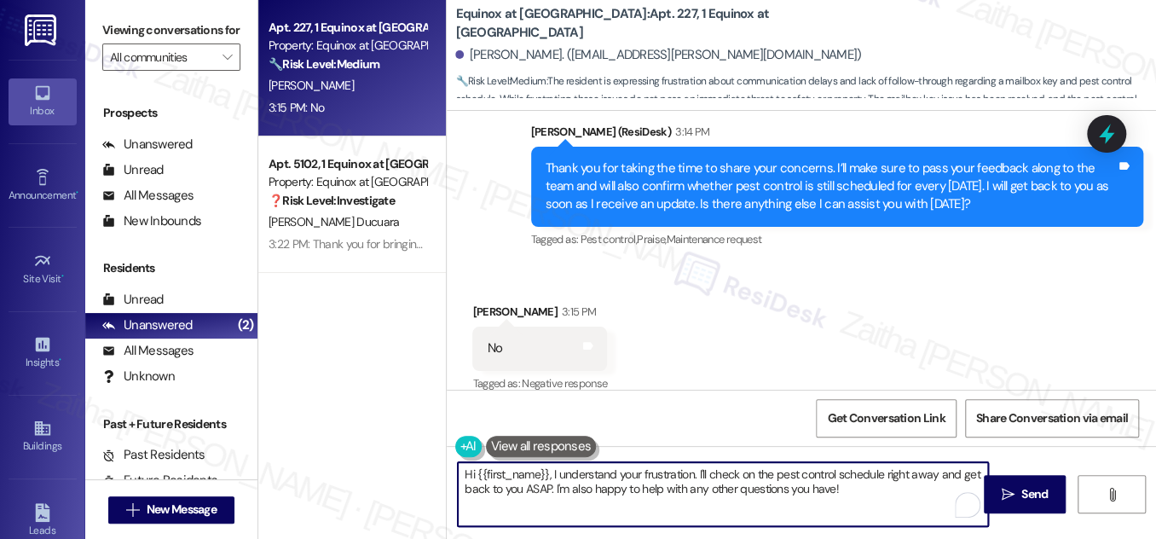
drag, startPoint x: 461, startPoint y: 474, endPoint x: 863, endPoint y: 497, distance: 403.2
click at [863, 497] on textarea "Hi {{first_name}}, I understand your frustration. I'll check on the pest contro…" at bounding box center [723, 494] width 530 height 64
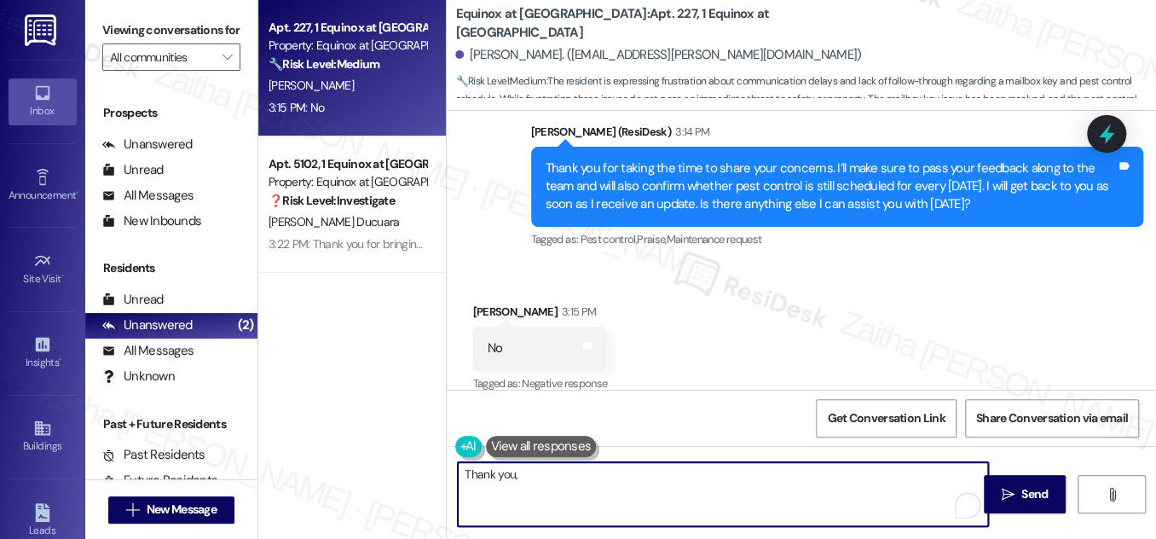
click at [478, 303] on div "[PERSON_NAME] 3:15 PM" at bounding box center [539, 315] width 135 height 24
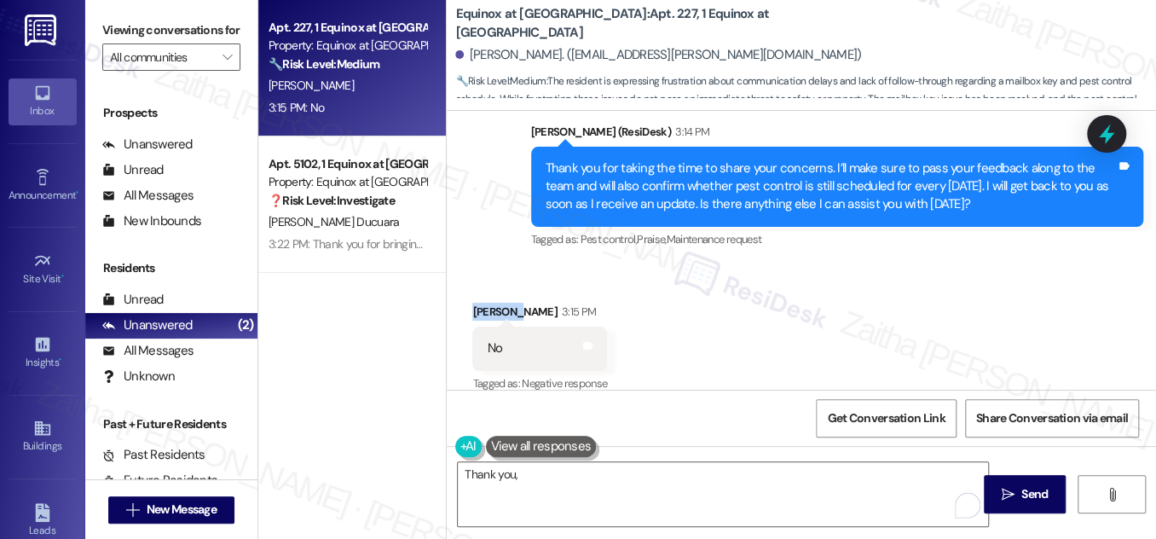
click at [478, 303] on div "Lindsay Hackbarth 3:15 PM" at bounding box center [539, 315] width 135 height 24
copy div "Lindsay"
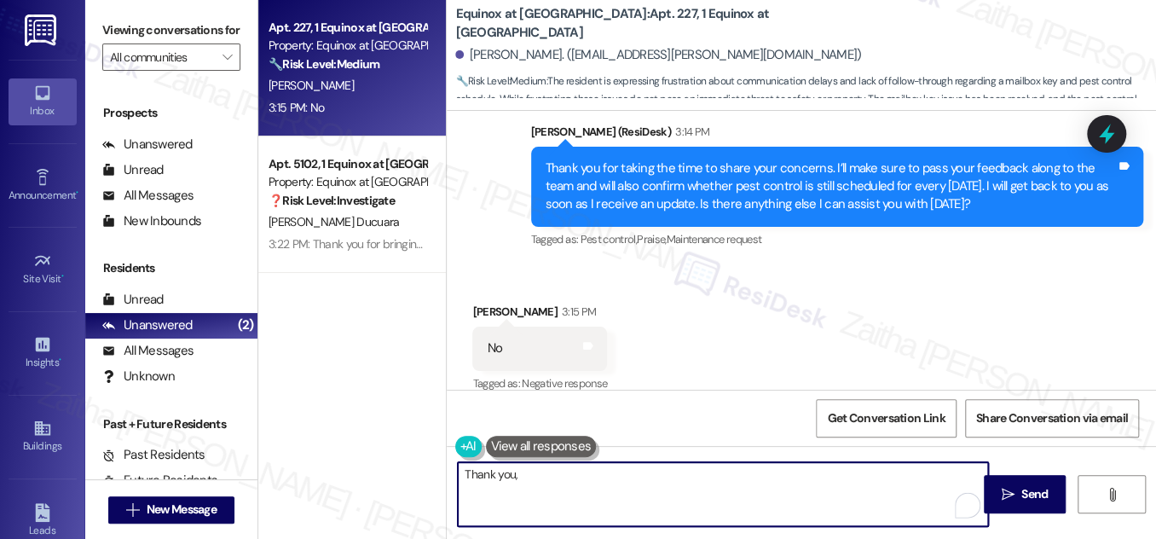
click at [546, 481] on textarea "Thank you," at bounding box center [723, 494] width 530 height 64
paste textarea "Lindsay"
click at [637, 469] on textarea "Thank you, Lindsay! I'll be in touch when I hear back. Have a wonderful day!" at bounding box center [723, 494] width 530 height 64
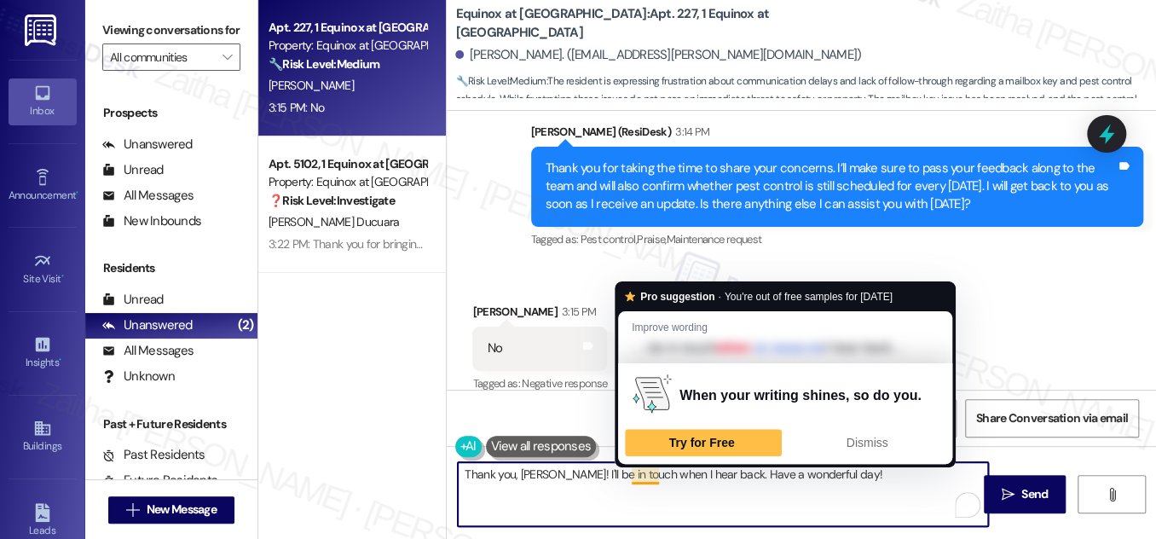
click at [637, 469] on textarea "Thank you, Lindsay! I'll be in touch when I hear back. Have a wonderful day!" at bounding box center [723, 494] width 530 height 64
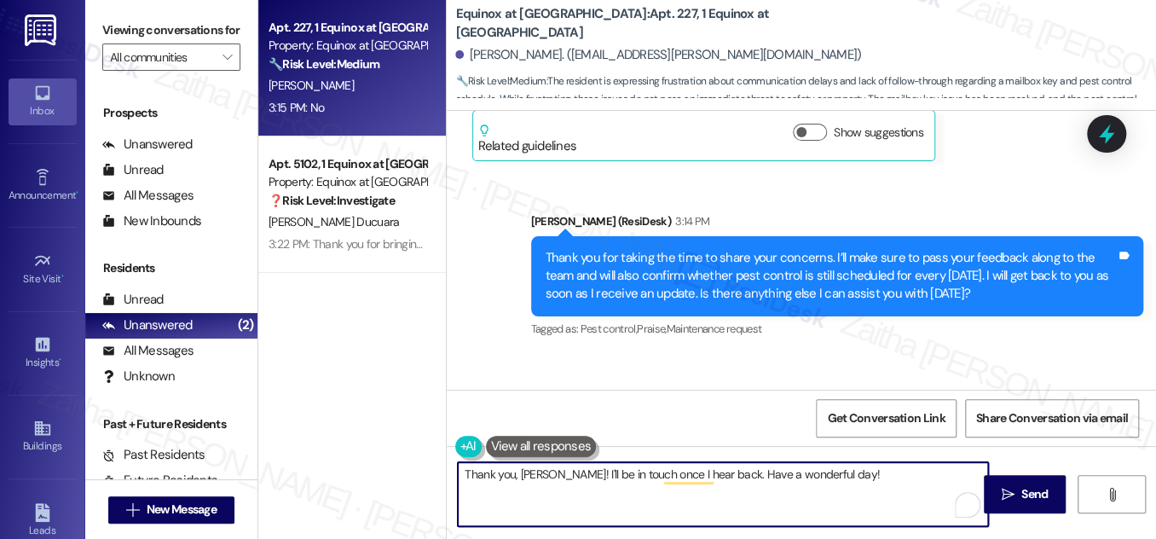
scroll to position [1712, 0]
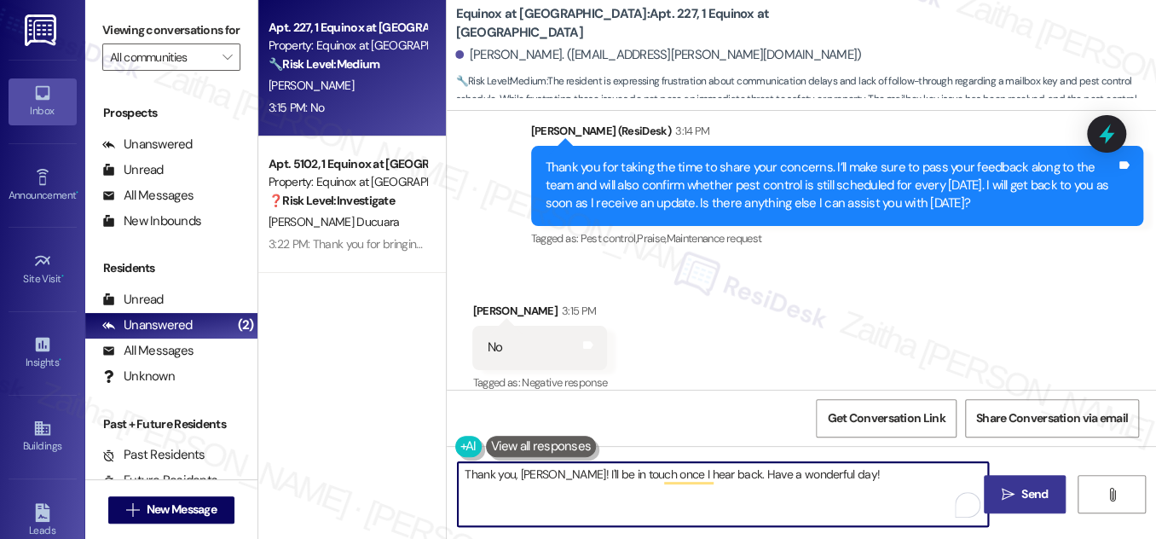
type textarea "Thank you, Lindsay! I'll be in touch once I hear back. Have a wonderful day!"
click at [1017, 490] on span " Send" at bounding box center [1026, 494] width 54 height 18
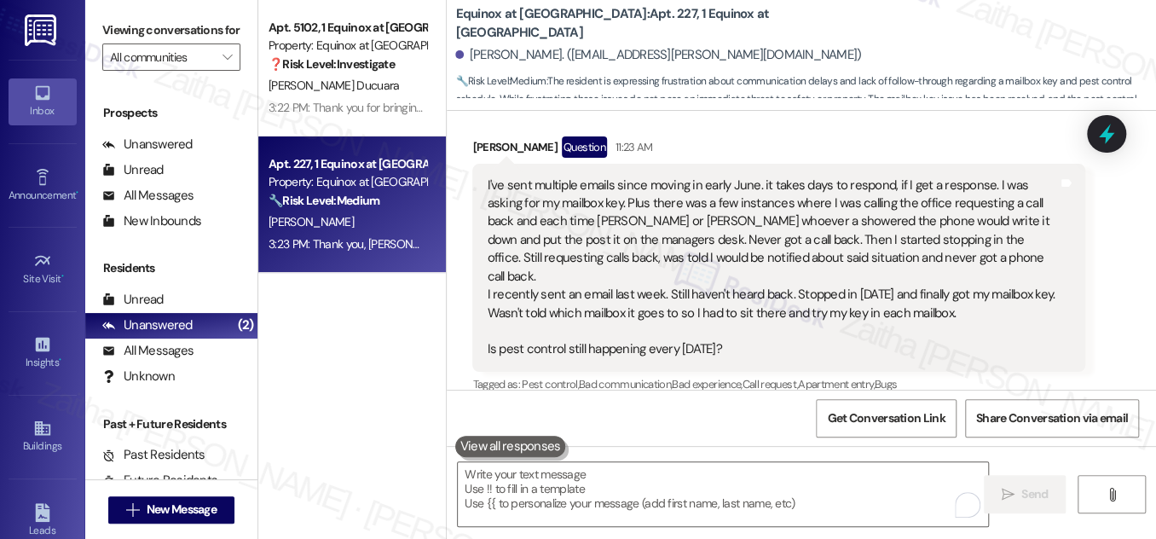
scroll to position [1289, 0]
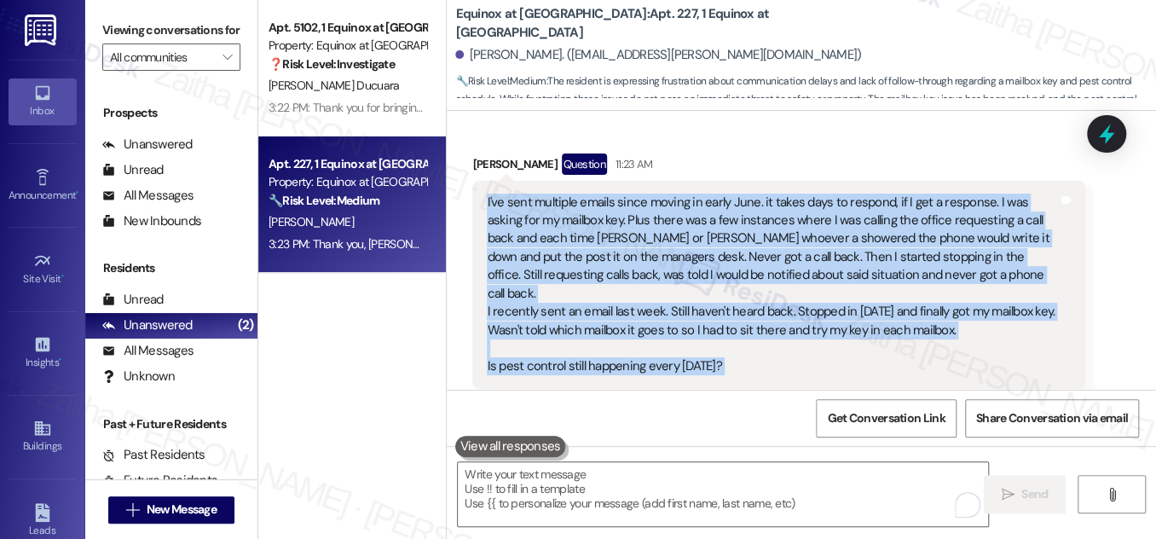
drag, startPoint x: 478, startPoint y: 229, endPoint x: 957, endPoint y: 379, distance: 502.2
click at [957, 379] on div "Lindsay Hackbarth Question 11:23 AM I've sent multiple emails since moving in e…" at bounding box center [778, 309] width 612 height 311
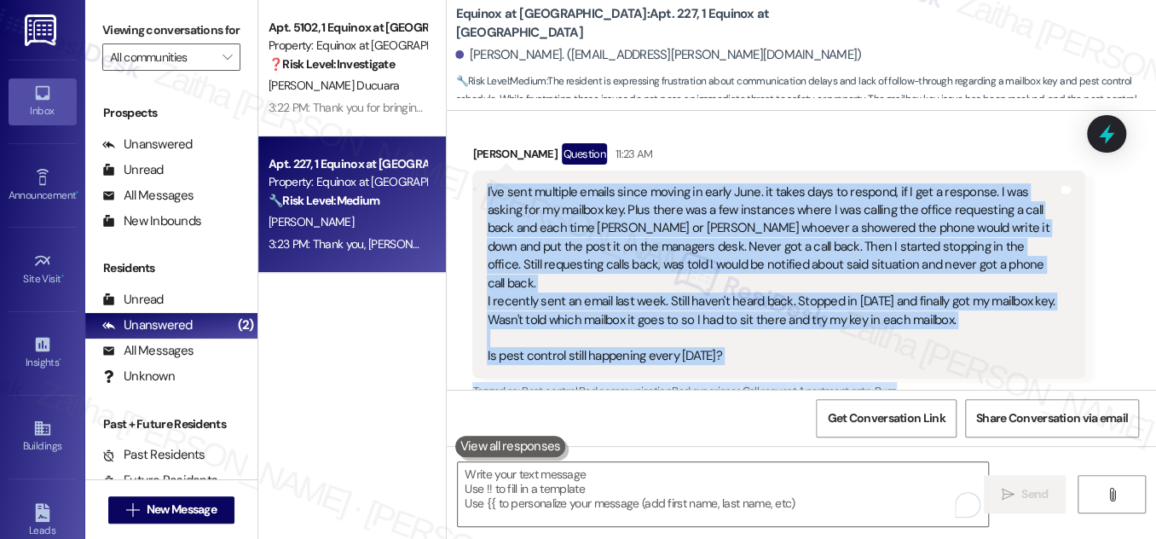
copy div "I've sent multiple emails since moving in early June. it takes days to respond,…"
click at [1023, 332] on div "I've sent multiple emails since moving in early June. it takes days to respond,…" at bounding box center [772, 274] width 571 height 183
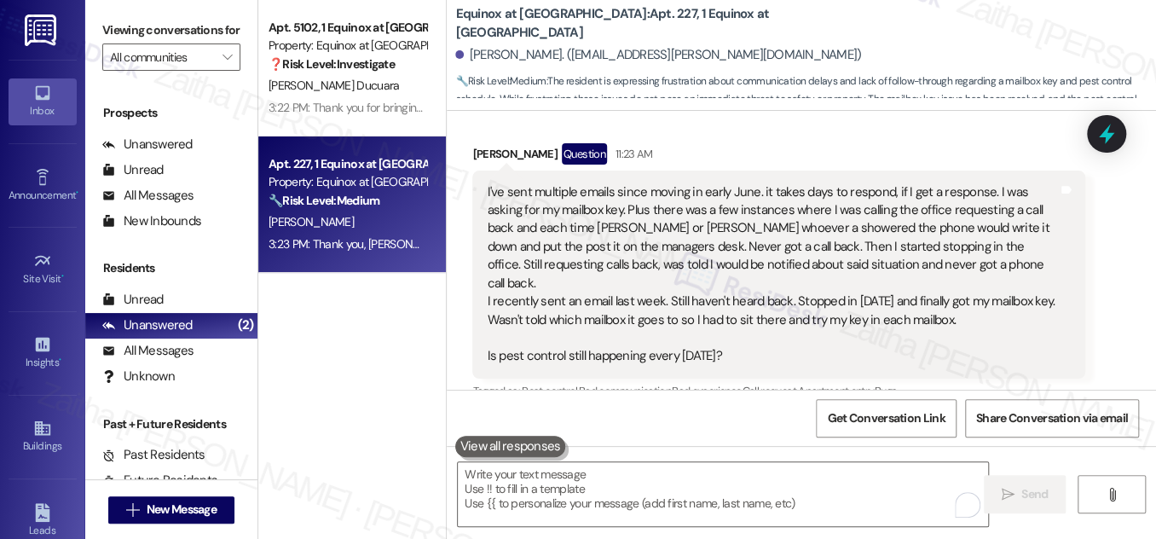
drag, startPoint x: 484, startPoint y: 189, endPoint x: 749, endPoint y: 335, distance: 302.7
click at [749, 335] on div "I've sent multiple emails since moving in early June. it takes days to respond,…" at bounding box center [778, 275] width 612 height 208
copy div "I've sent multiple emails since moving in early June. it takes days to respond,…"
click at [872, 138] on div "Received via SMS Lindsay Hackbarth Question 11:23 AM I've sent multiple emails …" at bounding box center [779, 298] width 638 height 337
click at [1107, 138] on icon at bounding box center [1107, 134] width 20 height 26
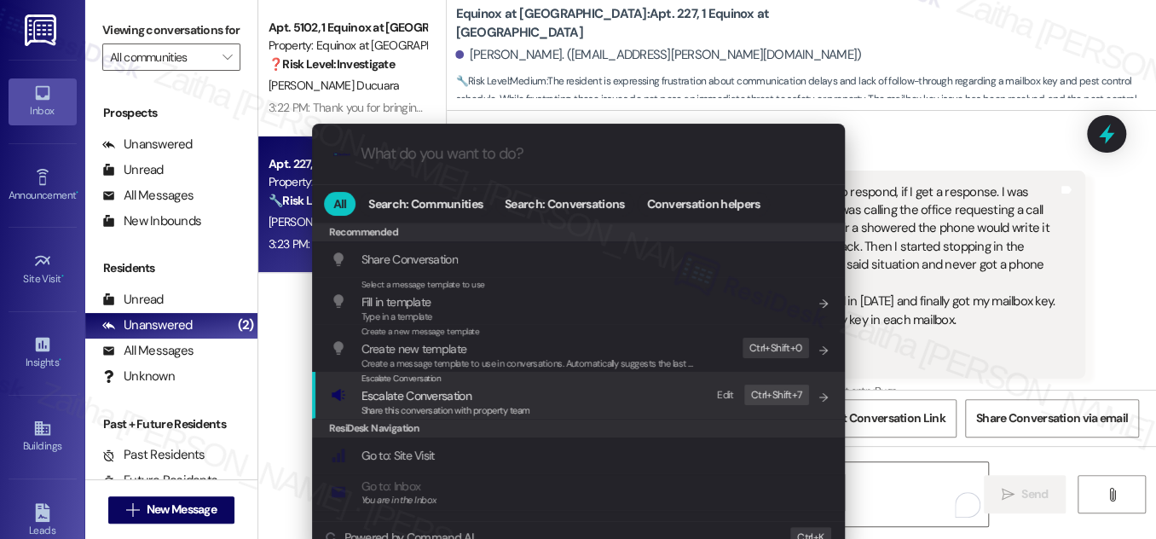
click at [451, 392] on span "Escalate Conversation" at bounding box center [417, 395] width 110 height 15
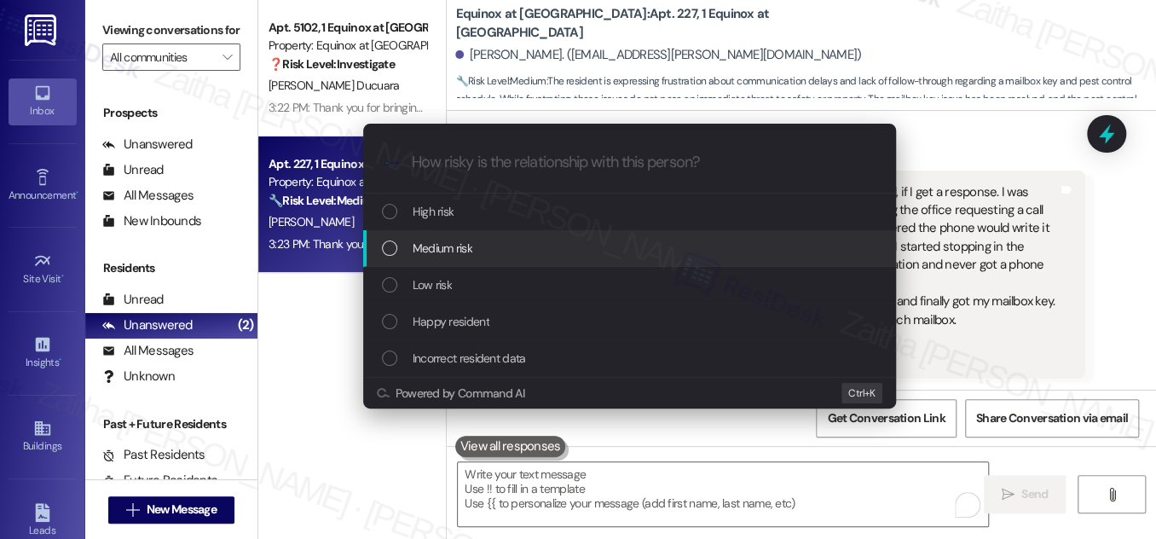
click at [437, 243] on span "Medium risk" at bounding box center [443, 248] width 60 height 19
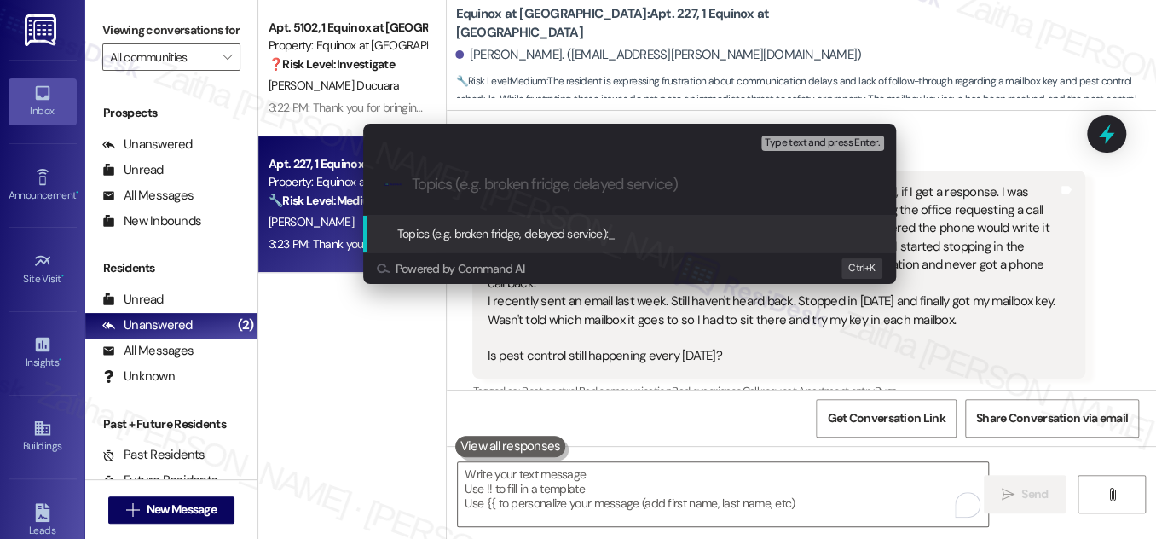
paste input "Concerns About Delayed Responses, Mailbox Key Issue, and Pest Control Schedule"
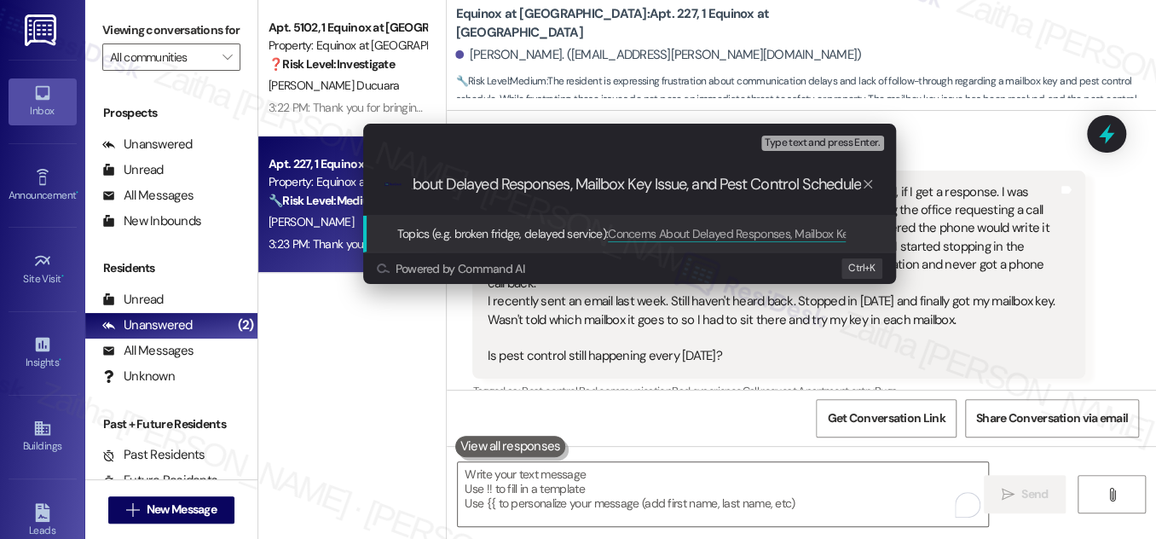
click at [449, 183] on input "Concerns About Delayed Responses, Mailbox Key Issue, and Pest Control Schedule" at bounding box center [636, 185] width 449 height 18
type input "Concerns About Delayed Responses, Mailbox Key Issue, and Pest Control Schedule"
drag, startPoint x: 413, startPoint y: 180, endPoint x: 956, endPoint y: 186, distance: 543.3
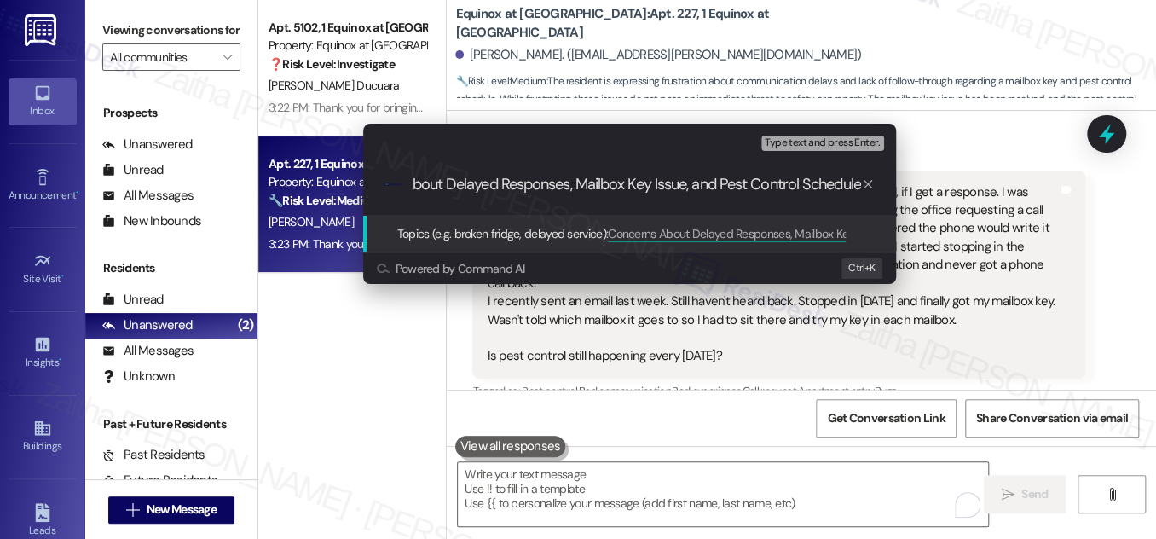
click at [956, 186] on div "Escalate Conversation Medium risk Topics (e.g. broken fridge, delayed service) …" at bounding box center [578, 269] width 1156 height 539
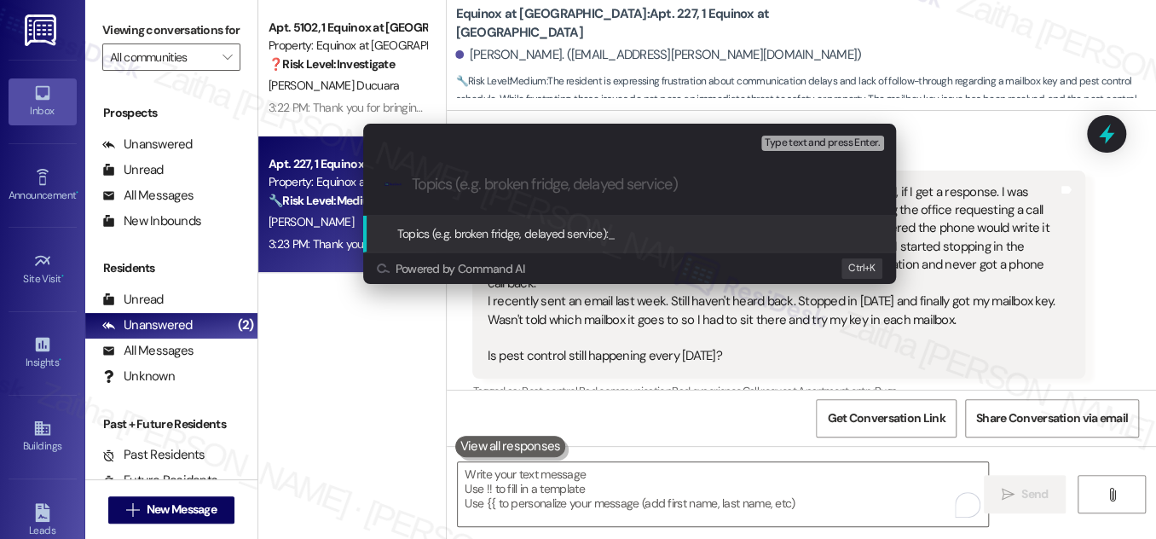
scroll to position [0, 0]
paste input "Delayed Responses, Mailbox Key Issue, and Pest Control Inquir"
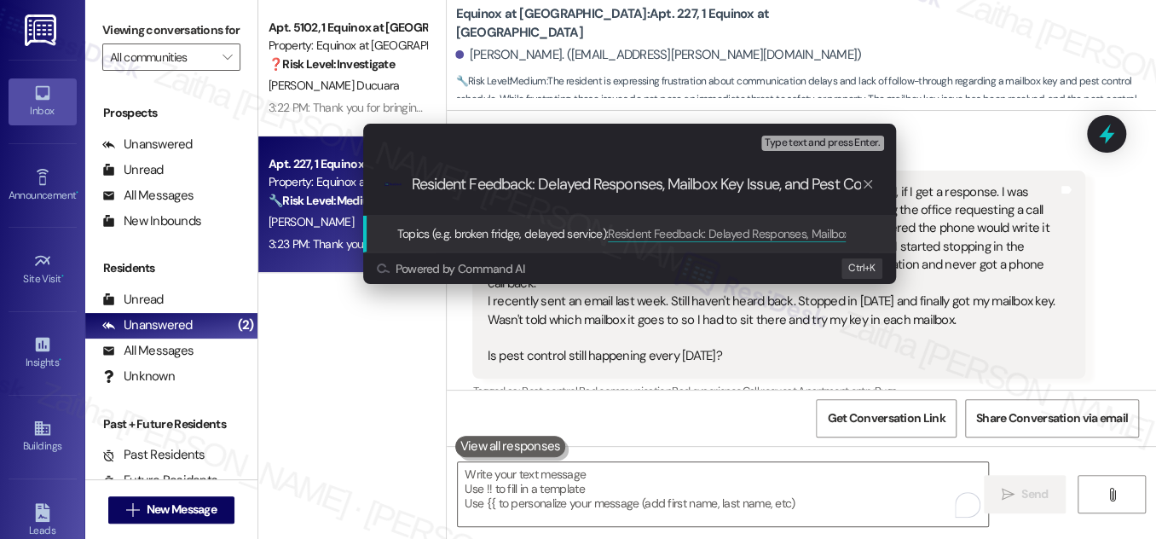
scroll to position [0, 75]
type input "Resident Feedback: Delayed Responses, Mailbox Key Issue, and Pest Control Inqui…"
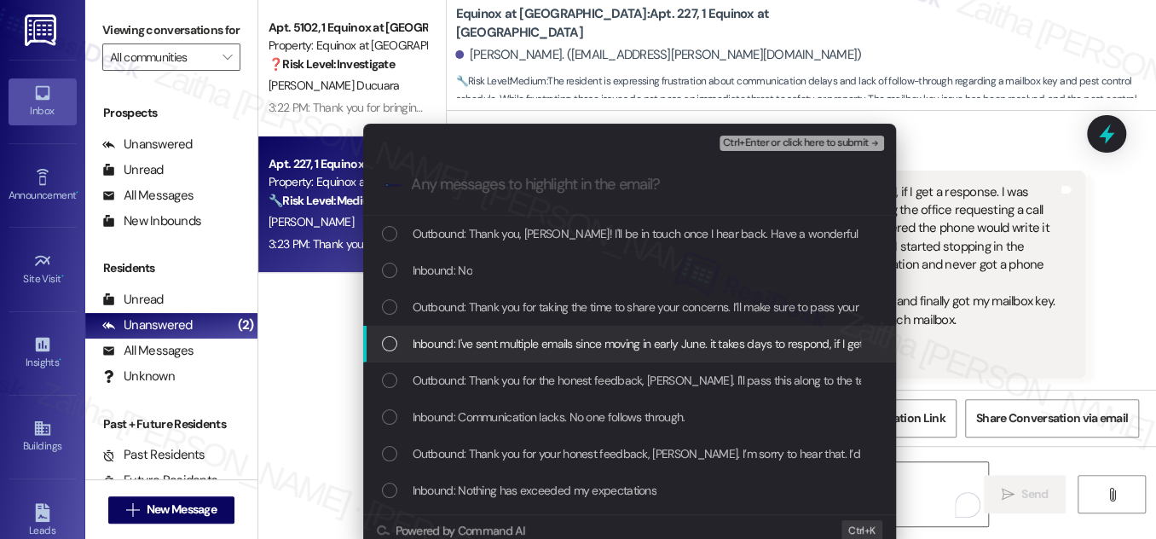
click at [385, 351] on div "Inbound: I've sent multiple emails since moving in early June. it takes days to…" at bounding box center [631, 343] width 499 height 19
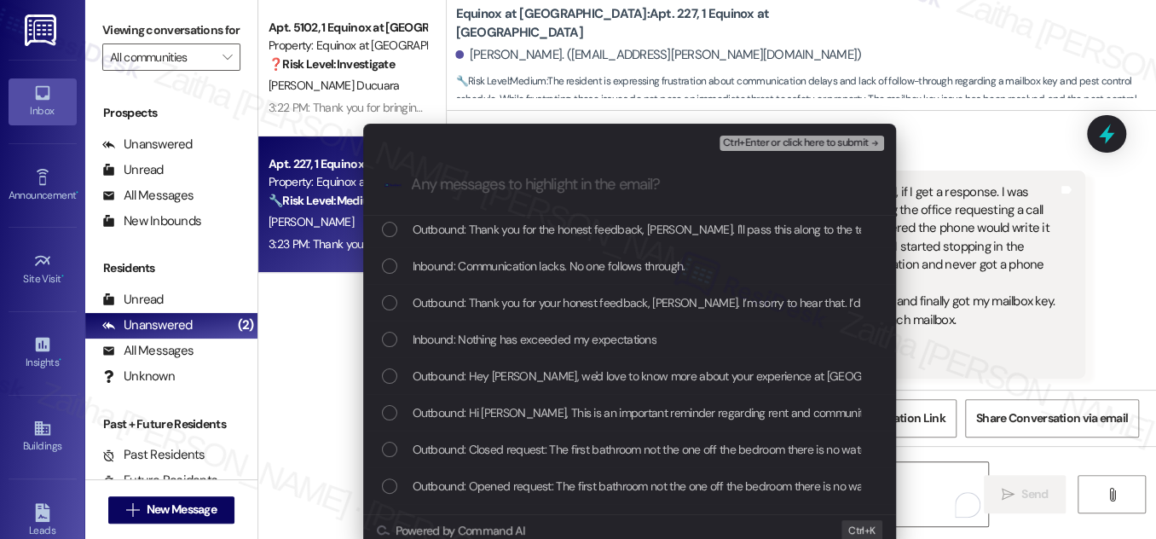
scroll to position [154, 0]
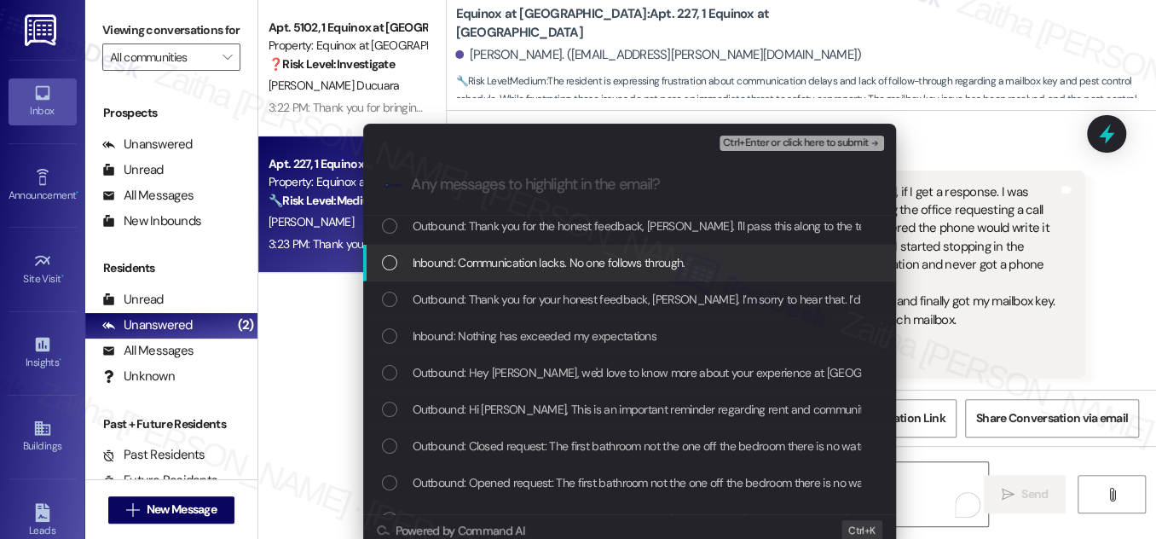
click at [388, 263] on div "List of options" at bounding box center [389, 262] width 15 height 15
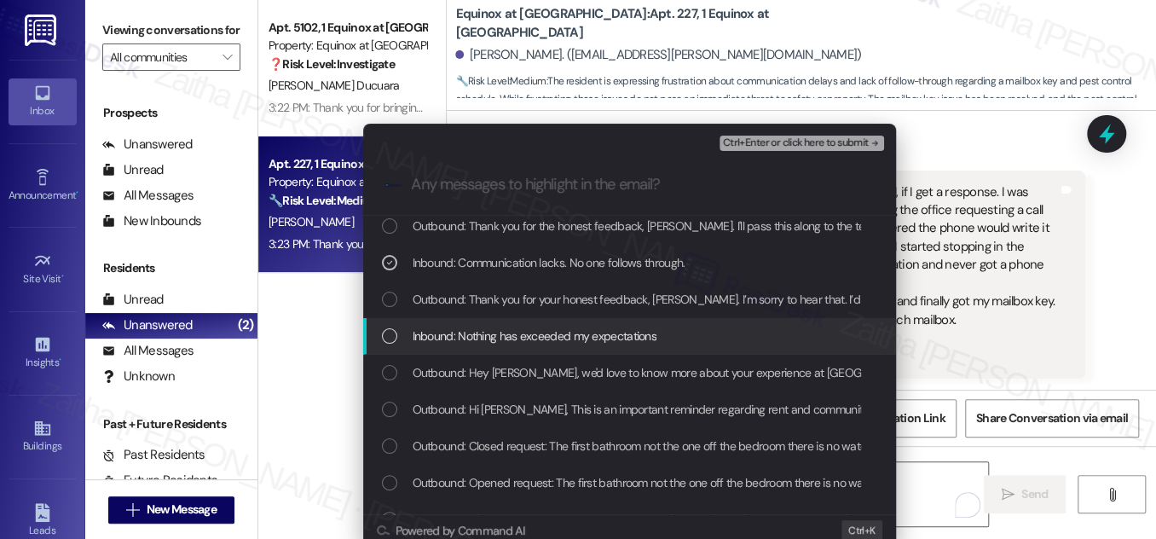
click at [389, 334] on div "List of options" at bounding box center [389, 335] width 15 height 15
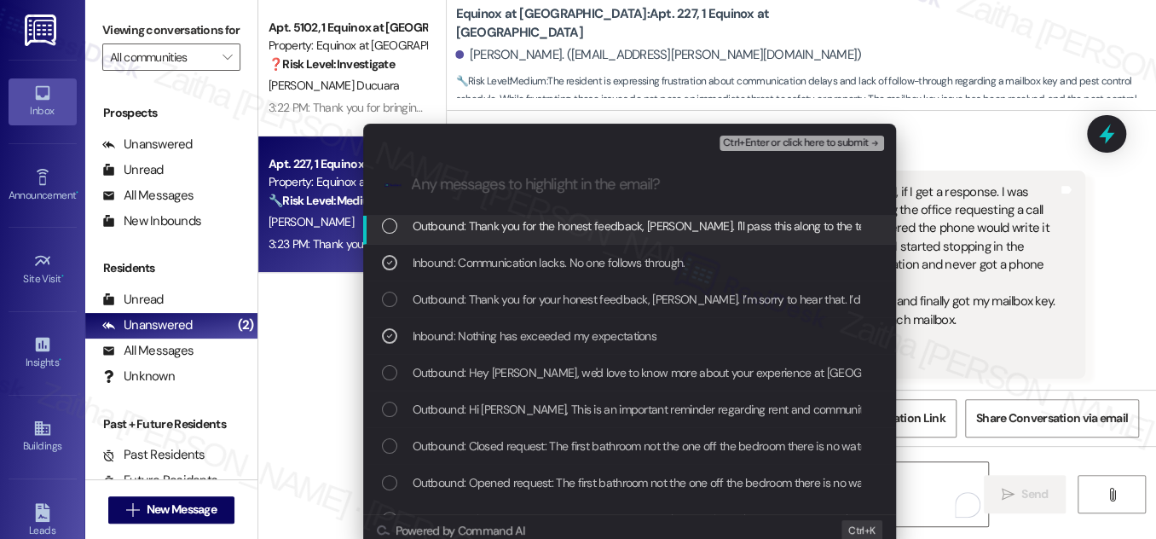
click at [785, 141] on span "Ctrl+Enter or click here to submit" at bounding box center [796, 143] width 146 height 12
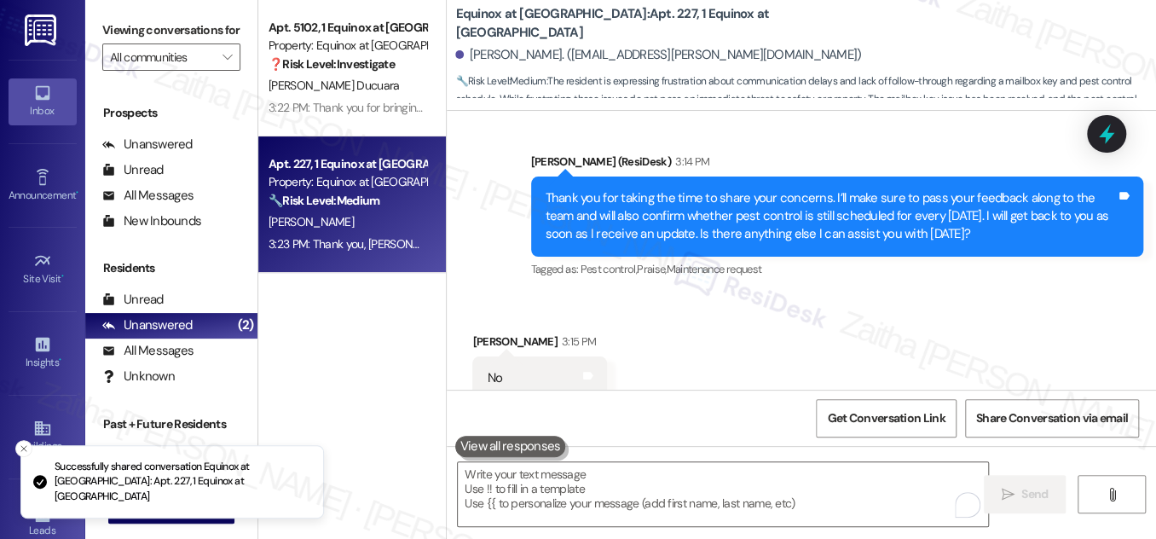
scroll to position [1711, 0]
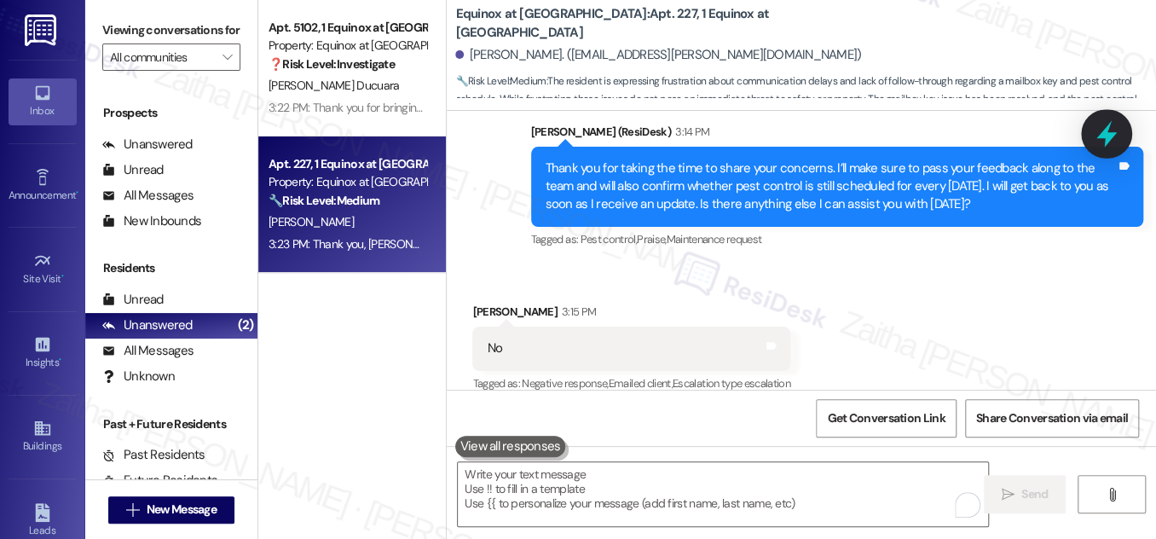
click at [1096, 144] on icon at bounding box center [1106, 133] width 29 height 29
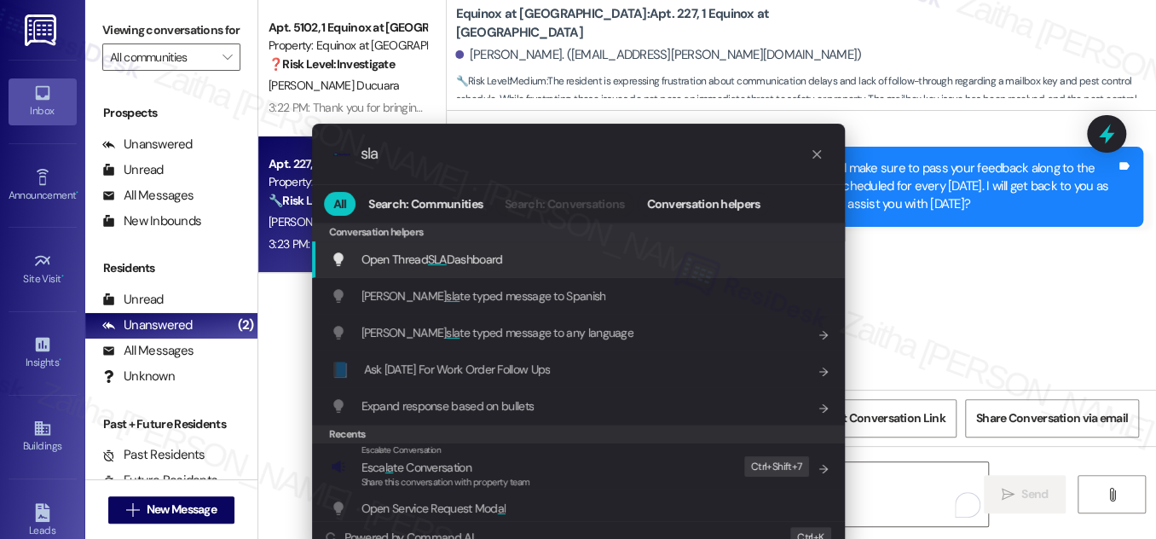
type input "sla"
click at [481, 252] on span "Open Thread SLA Dashboard" at bounding box center [433, 259] width 142 height 15
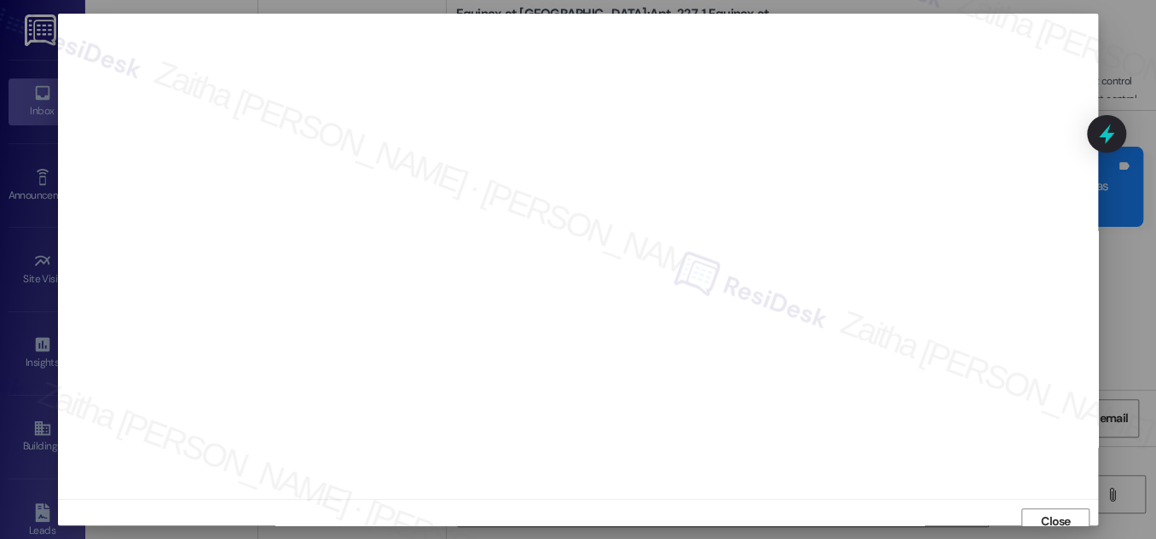
scroll to position [9, 0]
click at [1041, 517] on span "Close" at bounding box center [1056, 512] width 30 height 18
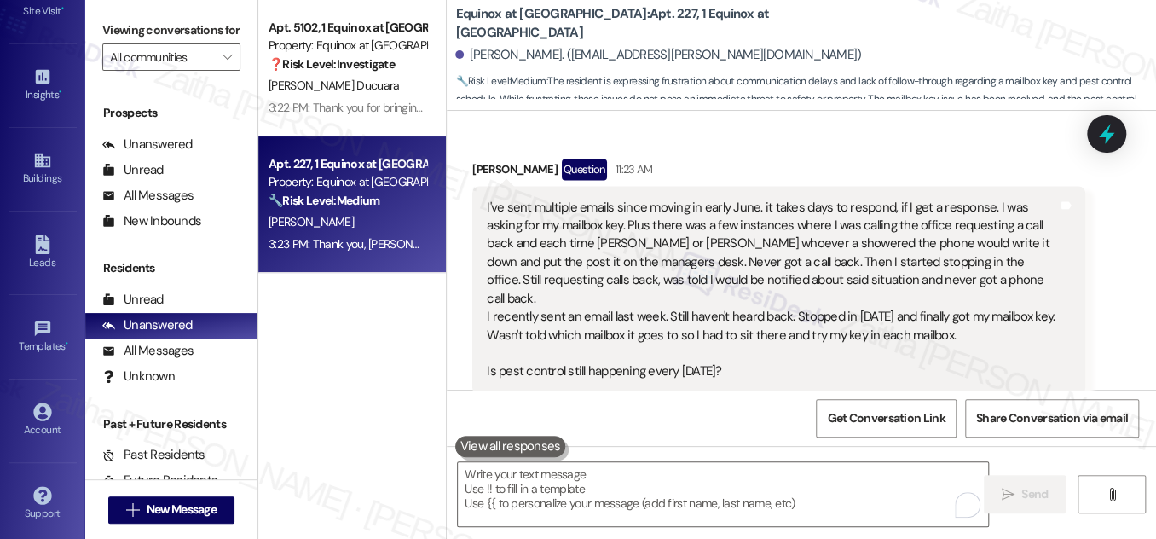
scroll to position [1235, 0]
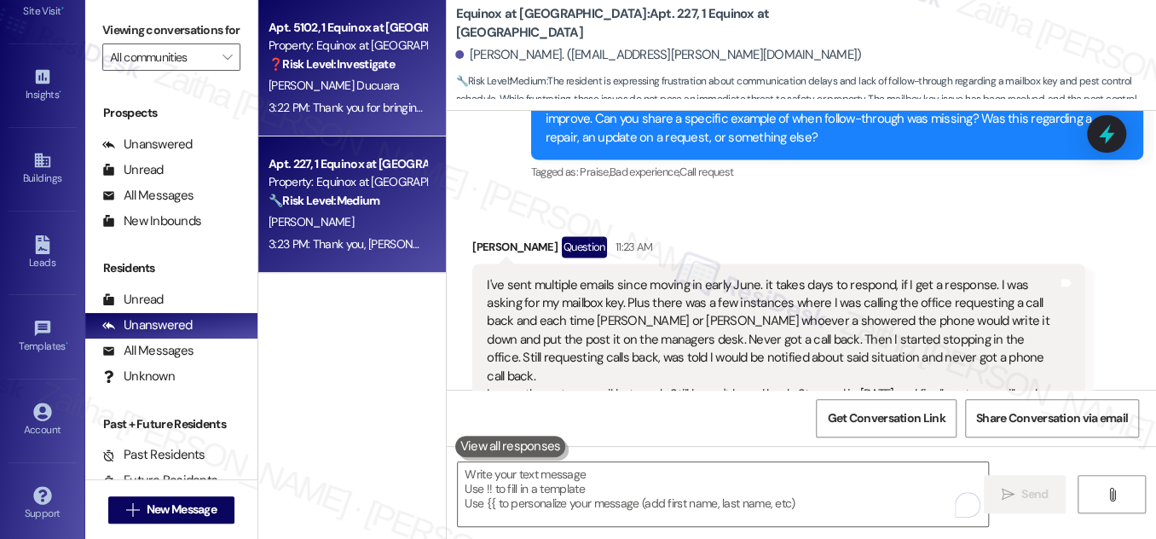
click at [361, 98] on div "3:22 PM: Thank you for bringing this to my attention, Darwin. I’m sorry to hear…" at bounding box center [347, 107] width 161 height 21
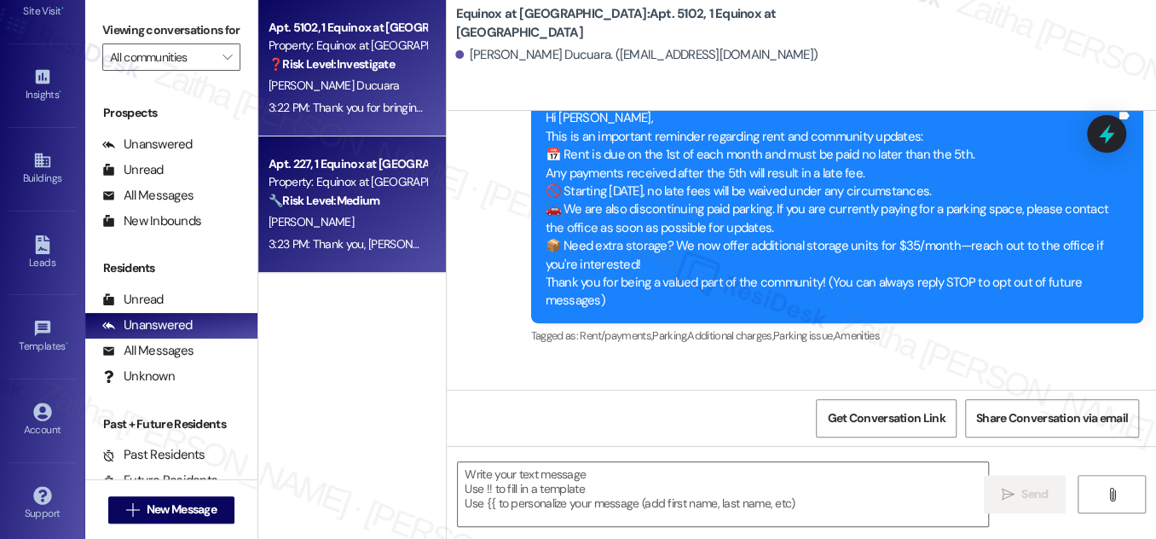
type textarea "Fetching suggested responses. Please feel free to read through the conversation…"
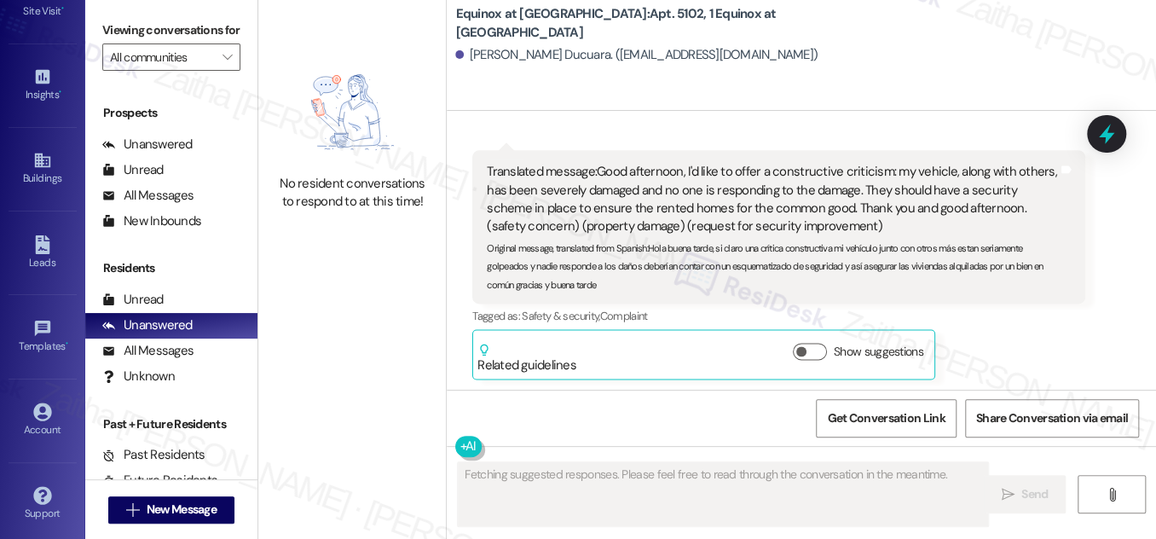
scroll to position [1121, 0]
click at [149, 360] on div "All Messages" at bounding box center [147, 351] width 91 height 18
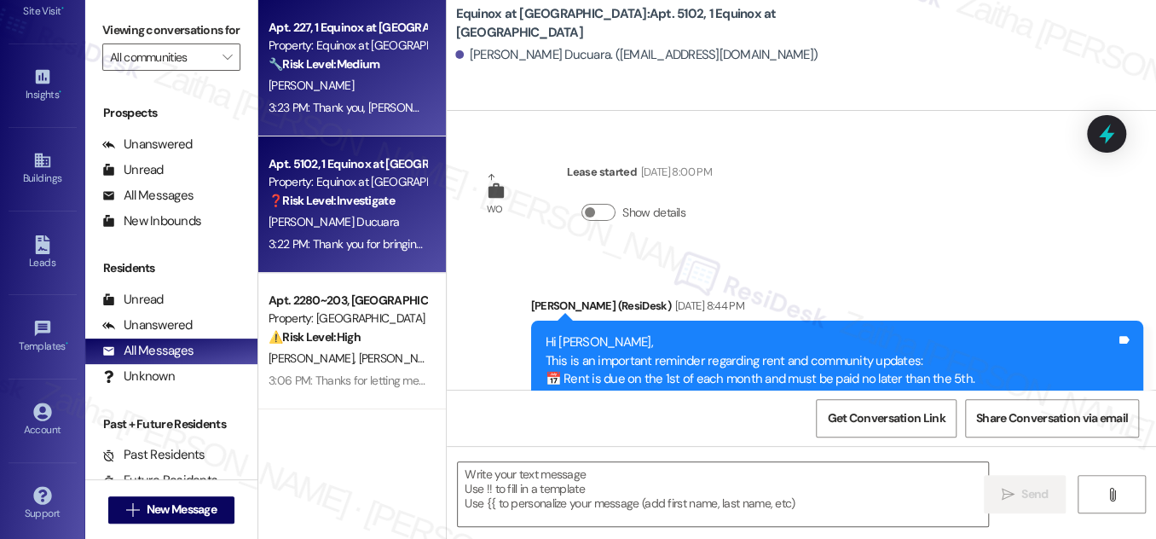
type textarea "Fetching suggested responses. Please feel free to read through the conversation…"
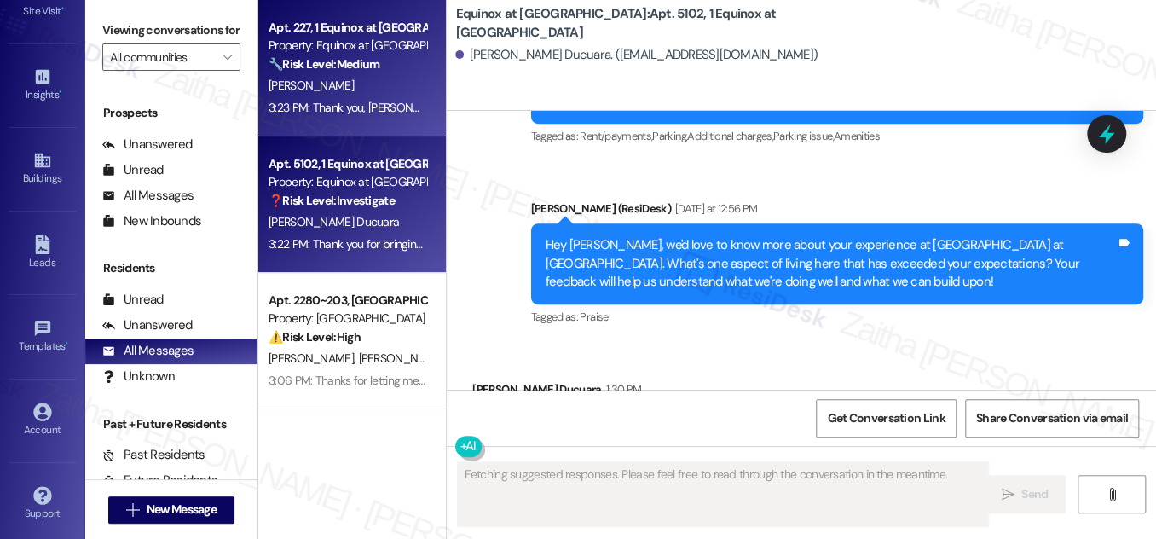
click at [368, 76] on div "L. Hackbarth" at bounding box center [347, 85] width 161 height 21
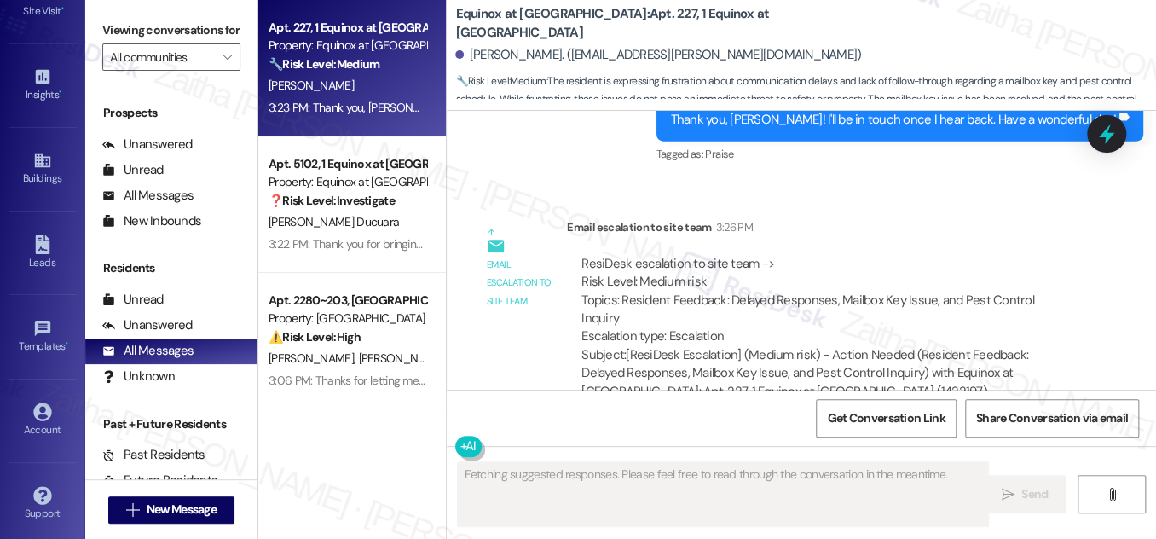
scroll to position [2084, 0]
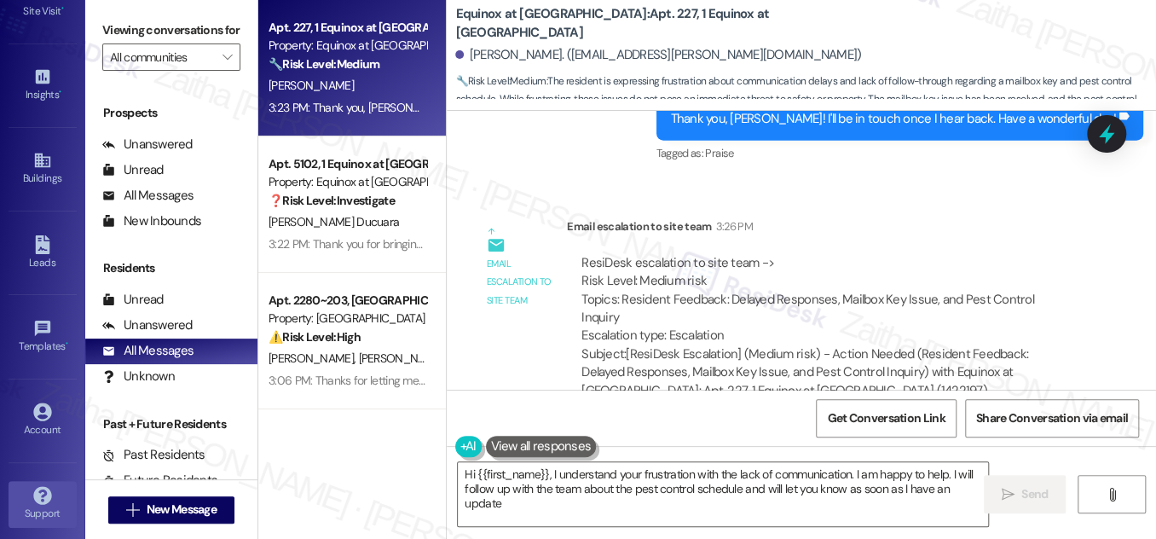
type textarea "Hi {{first_name}}, I understand your frustration with the lack of communication…"
click at [61, 429] on div "Account" at bounding box center [42, 429] width 85 height 17
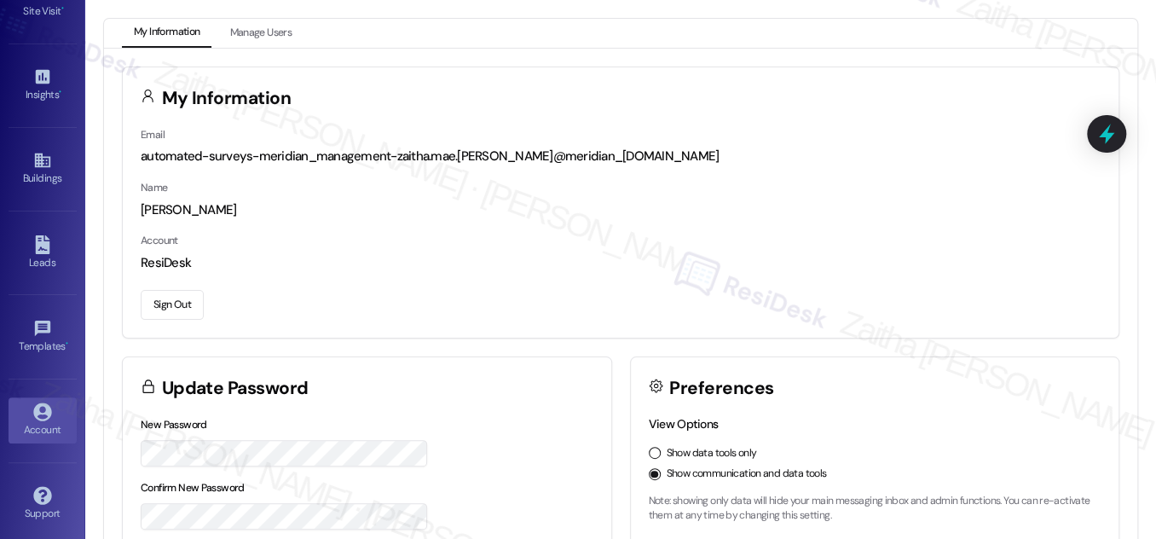
click at [176, 306] on button "Sign Out" at bounding box center [172, 305] width 63 height 30
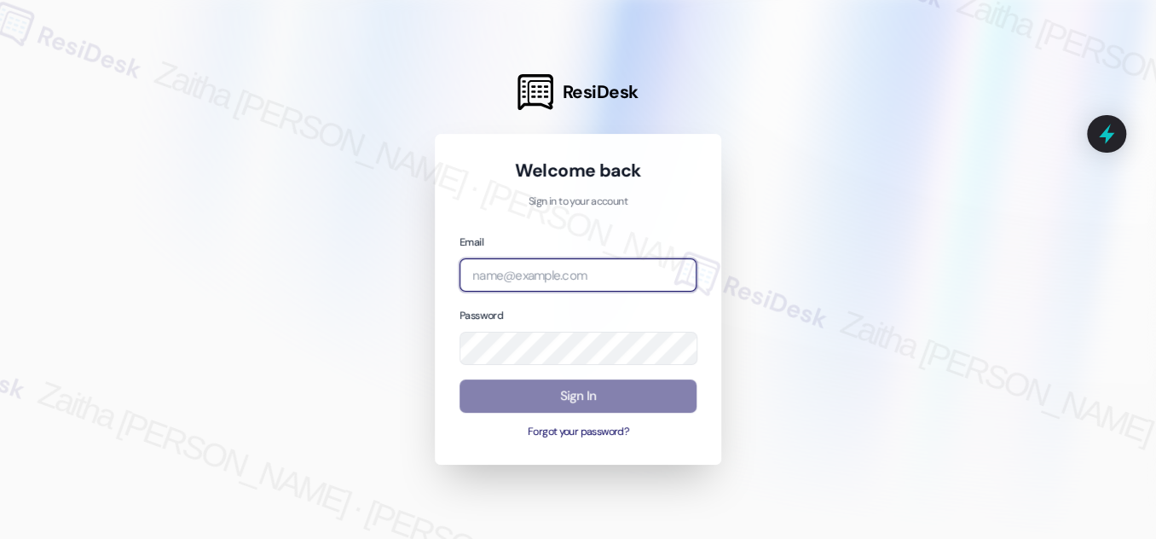
drag, startPoint x: 500, startPoint y: 279, endPoint x: 507, endPoint y: 264, distance: 16.0
click at [505, 279] on input "email" at bounding box center [578, 274] width 237 height 33
type input "jag"
click at [556, 271] on input "email" at bounding box center [578, 275] width 237 height 33
click at [0, 538] on com-1password-button at bounding box center [0, 539] width 0 height 0
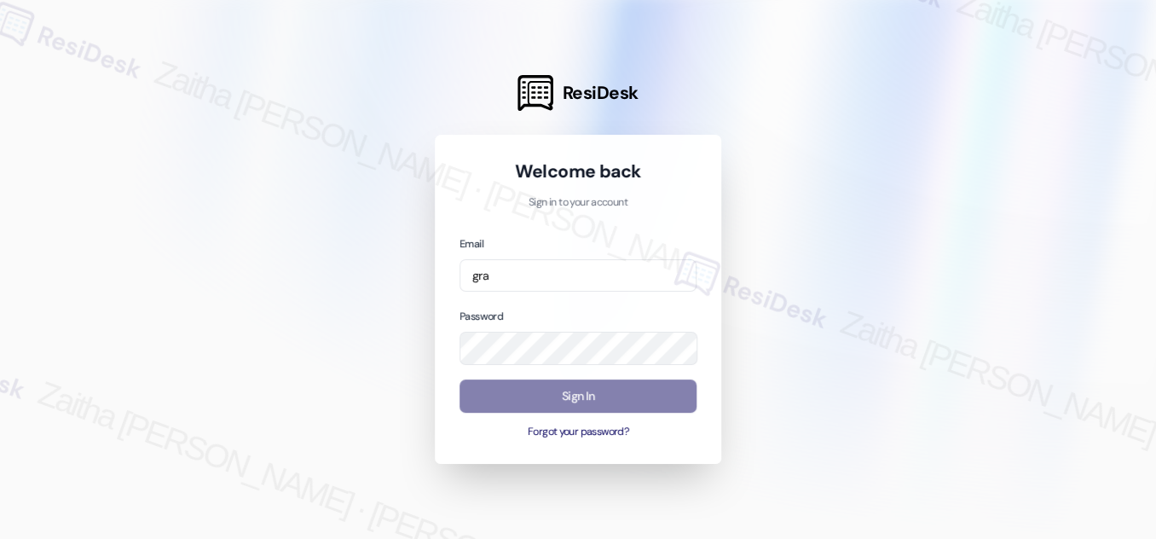
drag, startPoint x: 1089, startPoint y: 295, endPoint x: 1012, endPoint y: 276, distance: 79.0
click at [1085, 289] on div at bounding box center [578, 269] width 1156 height 539
click at [519, 279] on input "gra" at bounding box center [578, 275] width 237 height 33
type input "automated-surveys-grant_main-zaitha.mae.[PERSON_NAME]@grant_[DOMAIN_NAME]"
